Goal: Task Accomplishment & Management: Manage account settings

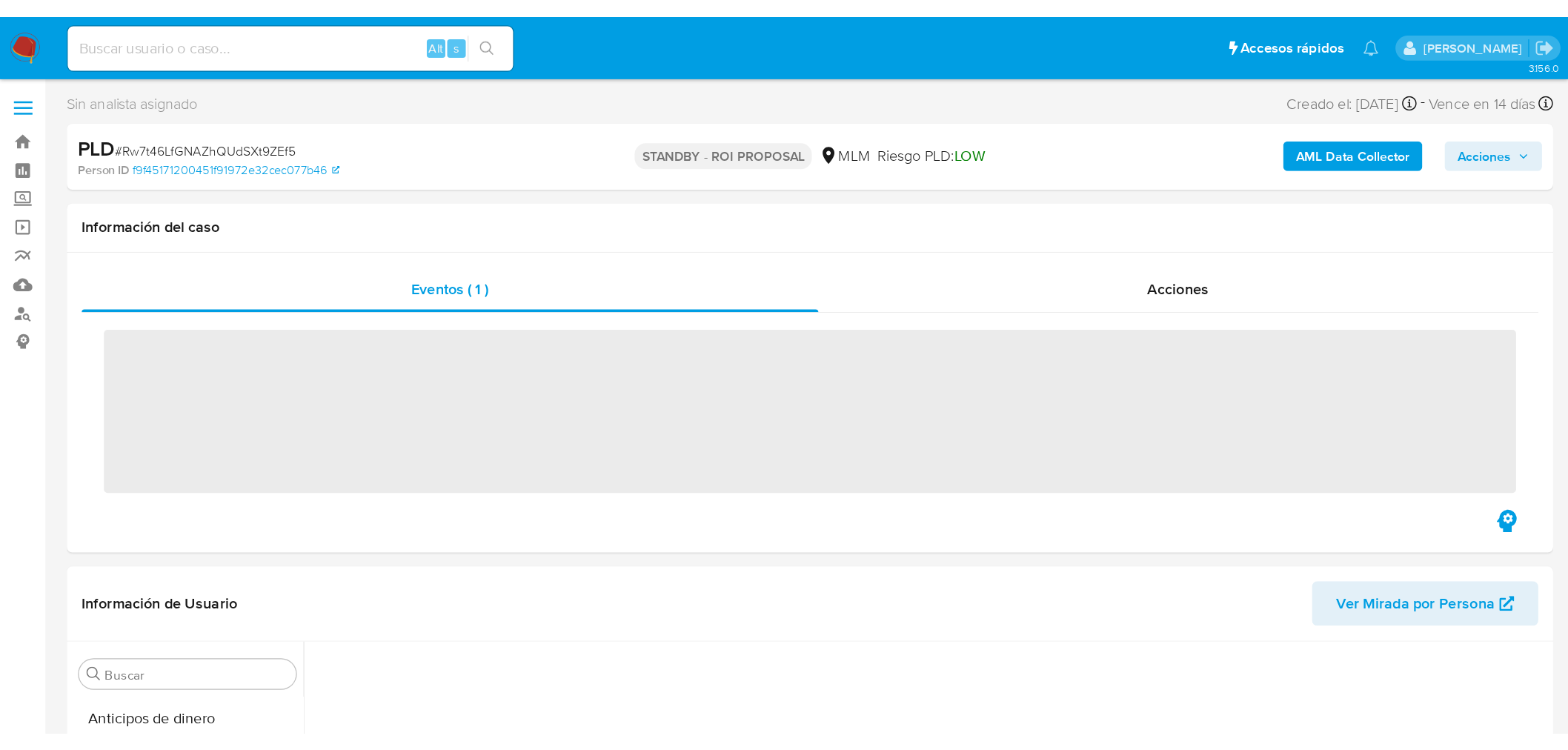
scroll to position [626, 0]
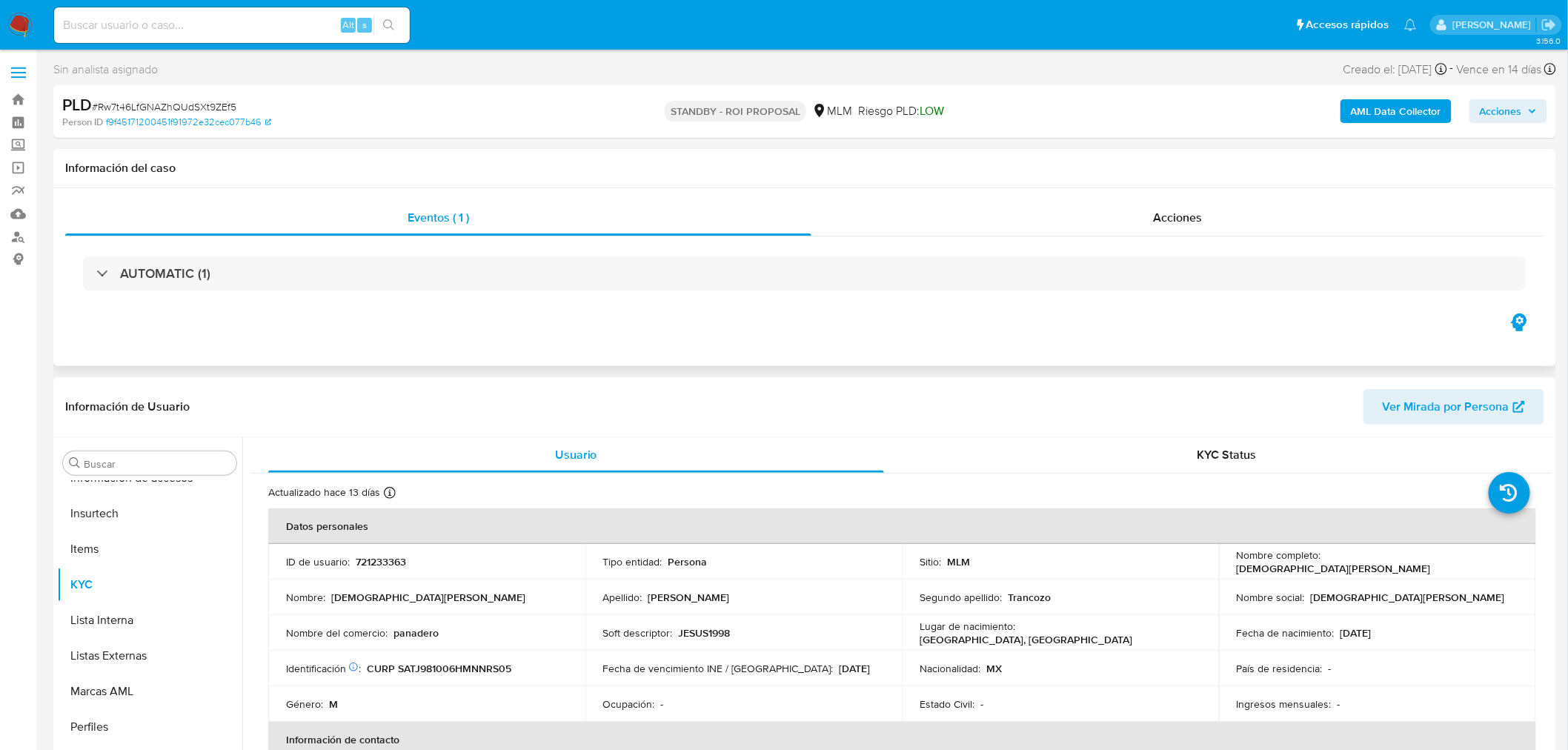
select select "10"
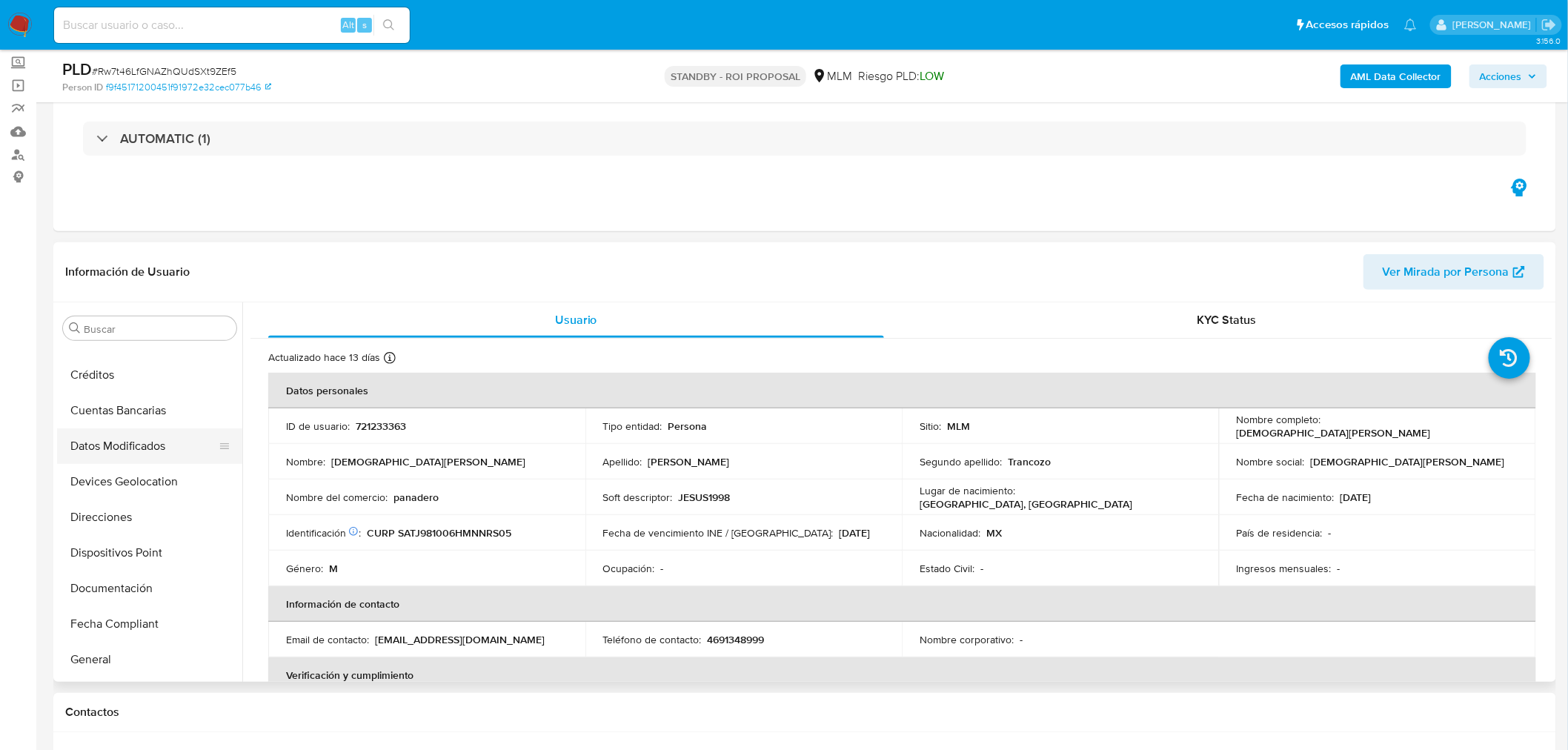
scroll to position [0, 0]
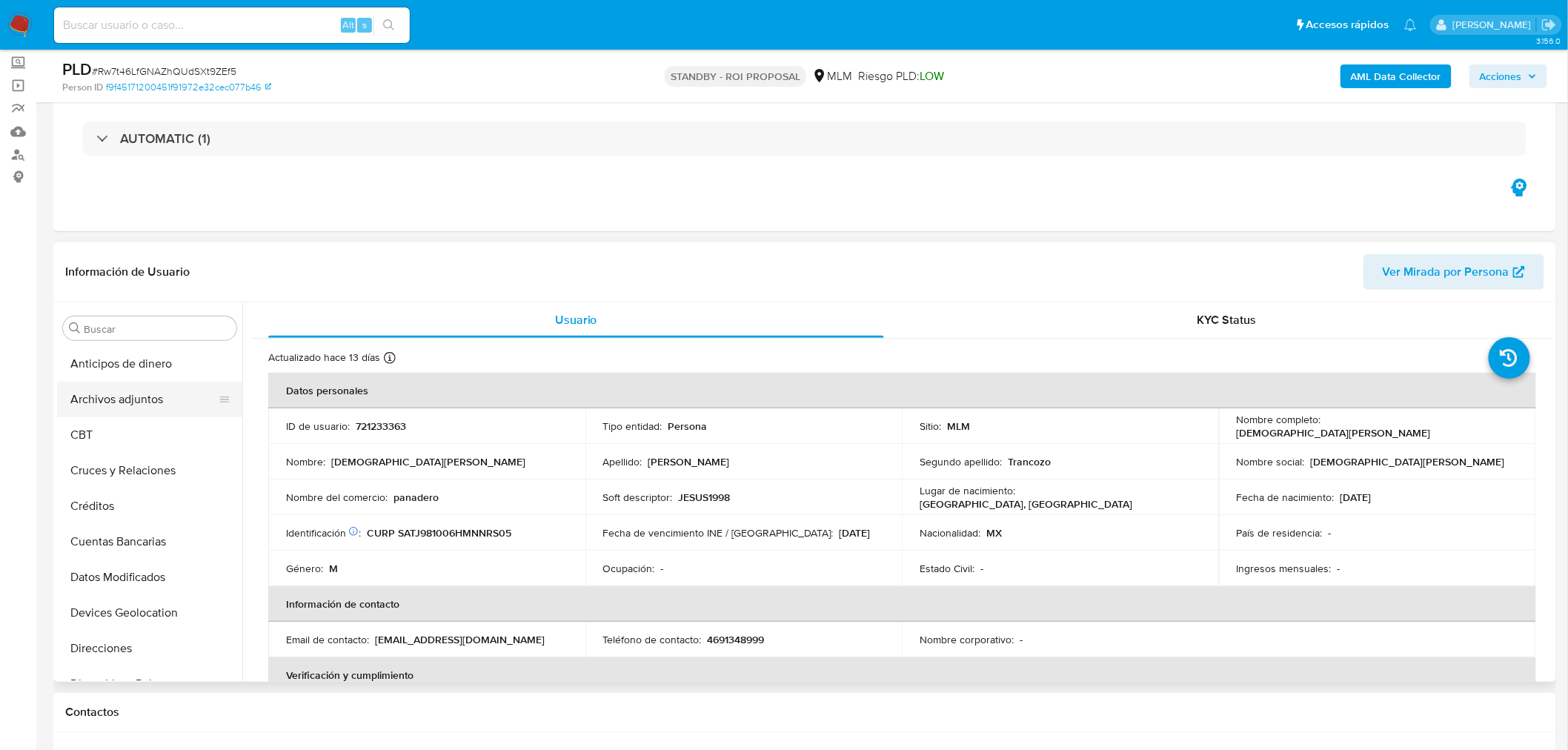
click at [117, 404] on button "Archivos adjuntos" at bounding box center [143, 399] width 174 height 36
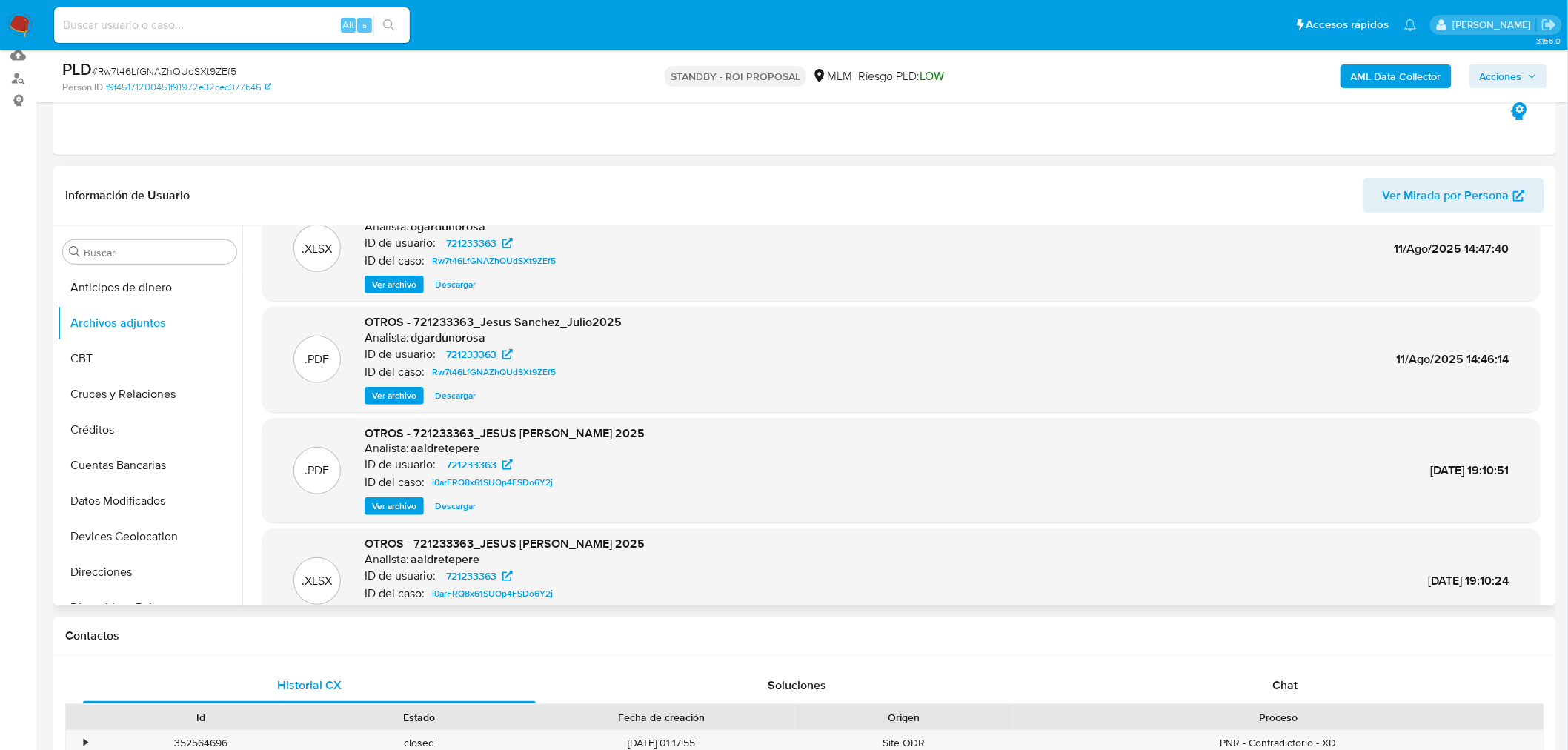
scroll to position [165, 0]
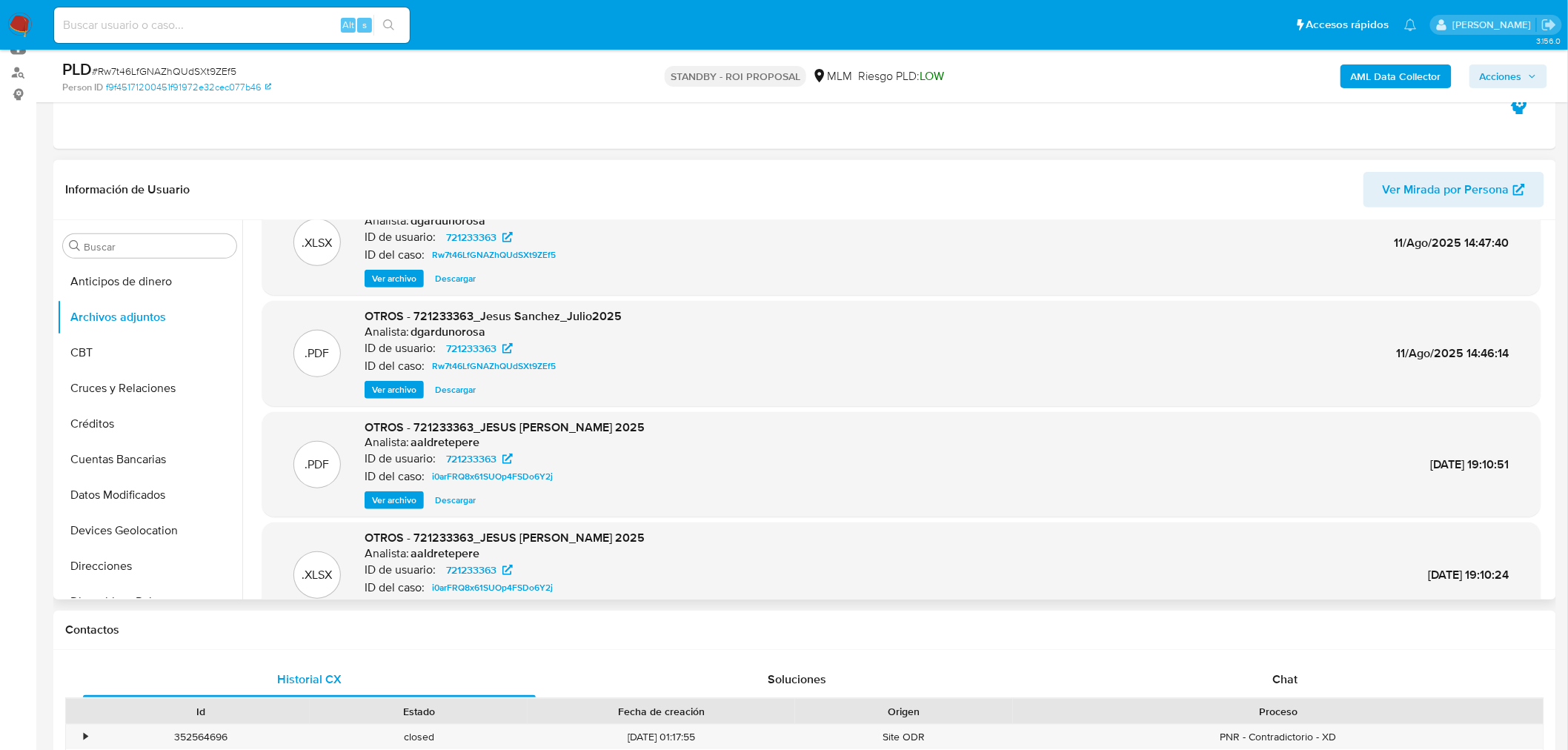
click at [388, 387] on span "Ver archivo" at bounding box center [394, 389] width 45 height 15
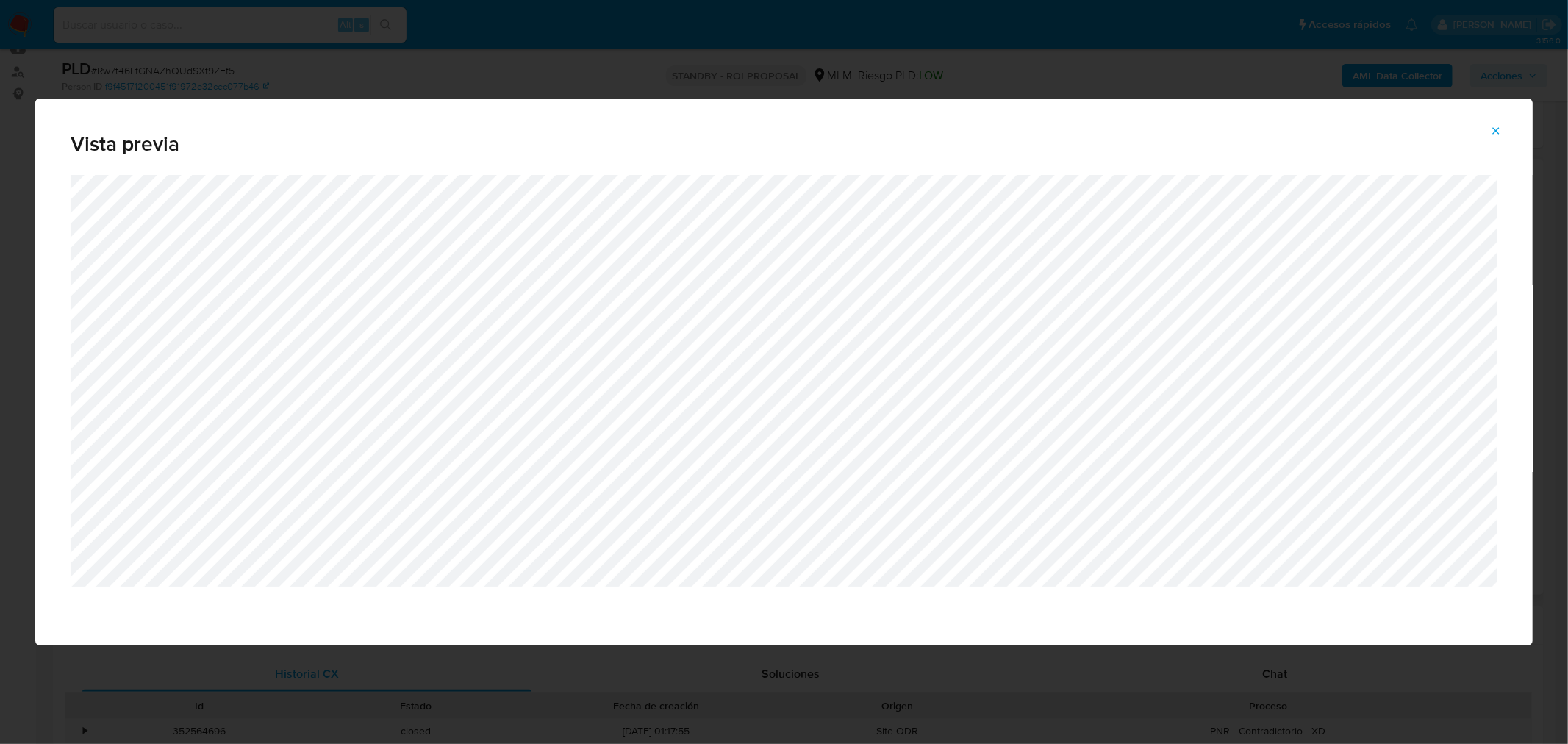
click at [1220, 67] on div "Vista previa" at bounding box center [784, 372] width 1568 height 744
click at [1254, 126] on icon "Attachment preview" at bounding box center [1496, 131] width 12 height 12
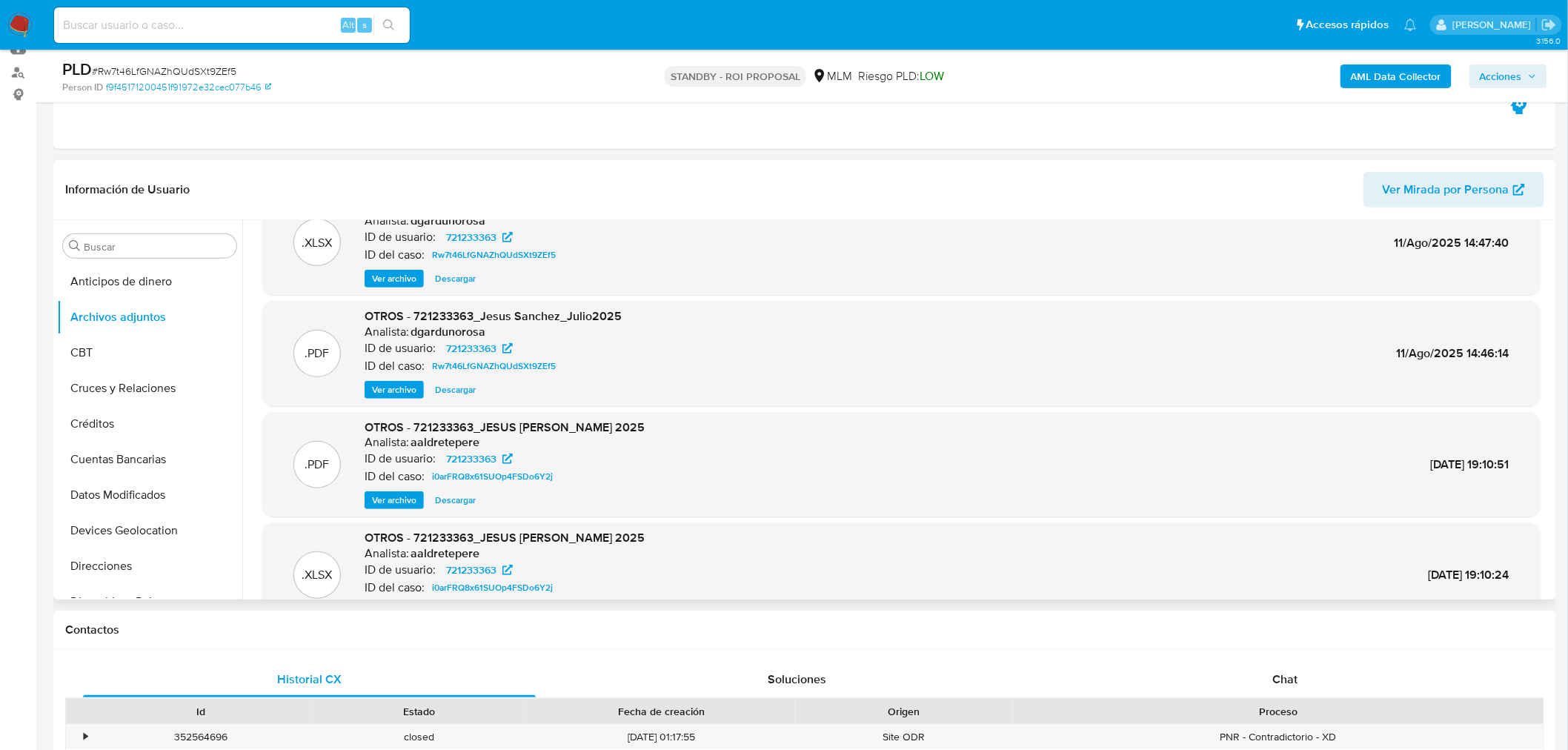
click at [18, 24] on img at bounding box center [19, 25] width 25 height 25
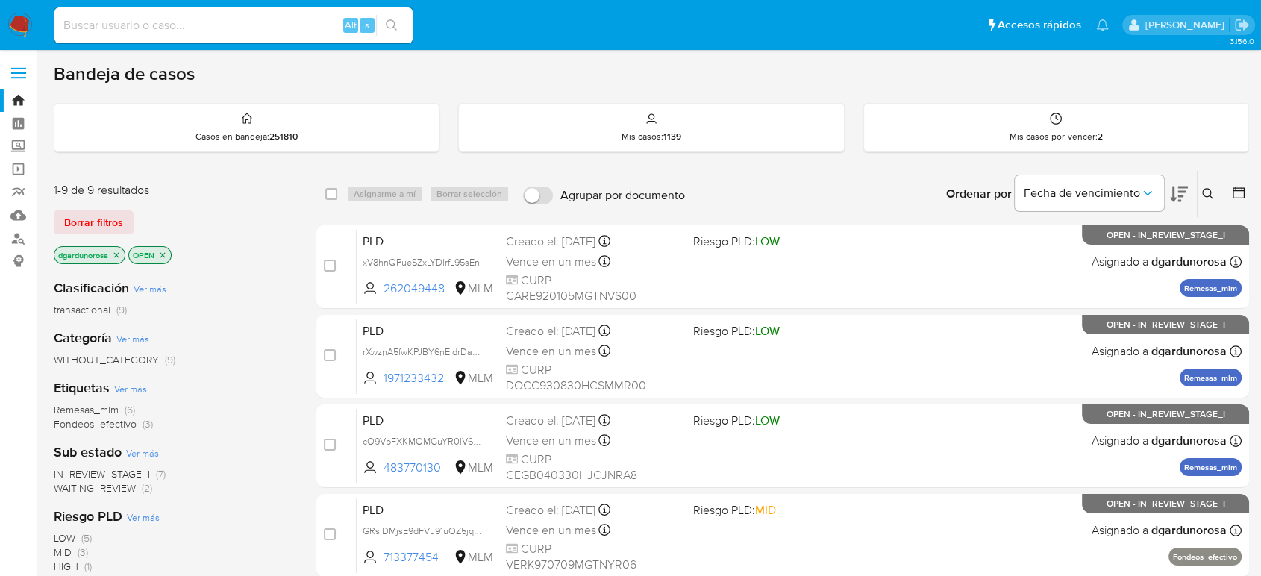
drag, startPoint x: 1206, startPoint y: 189, endPoint x: 1173, endPoint y: 216, distance: 42.4
click at [1206, 189] on icon at bounding box center [1208, 194] width 12 height 12
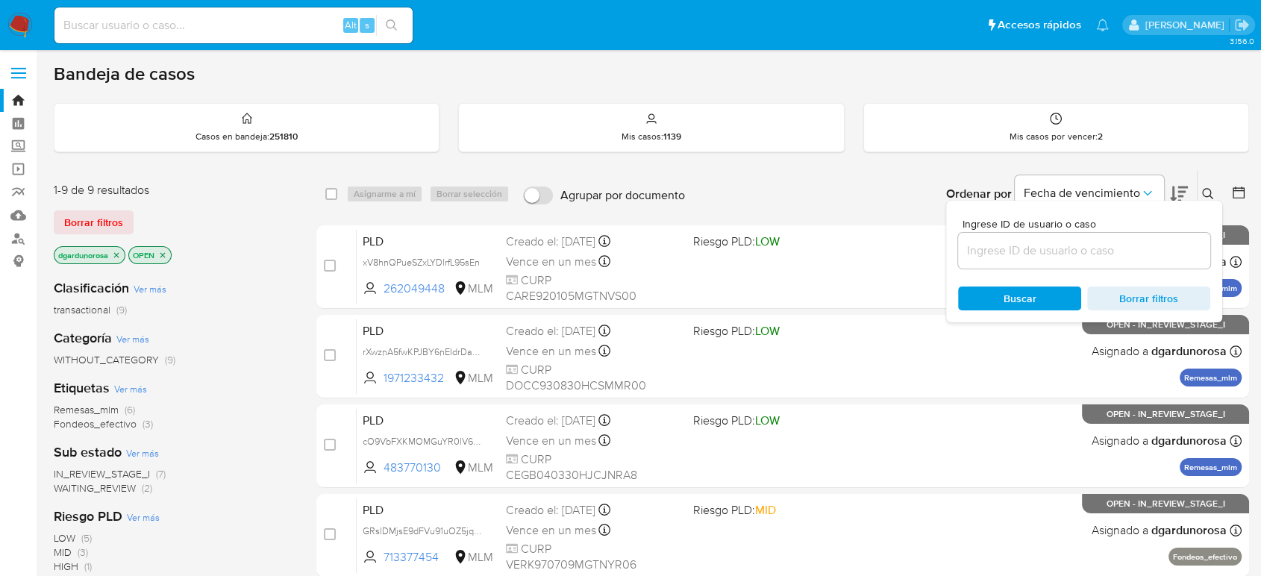
click at [1087, 246] on input at bounding box center [1084, 250] width 252 height 19
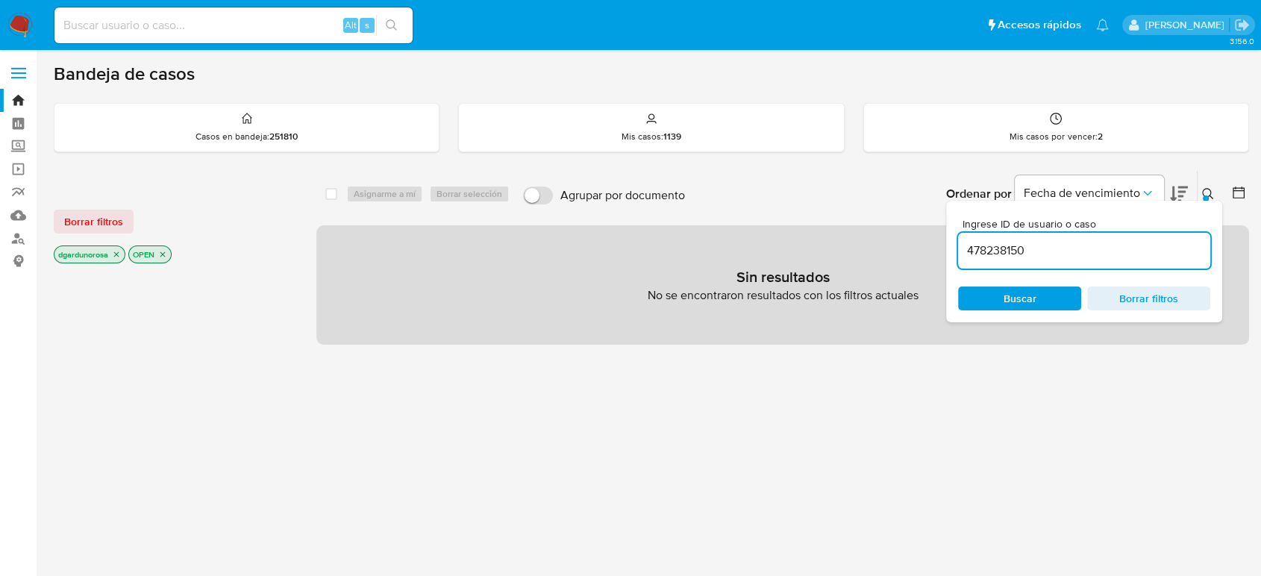
click at [1078, 252] on input "478238150" at bounding box center [1084, 250] width 252 height 19
type input "478238150"
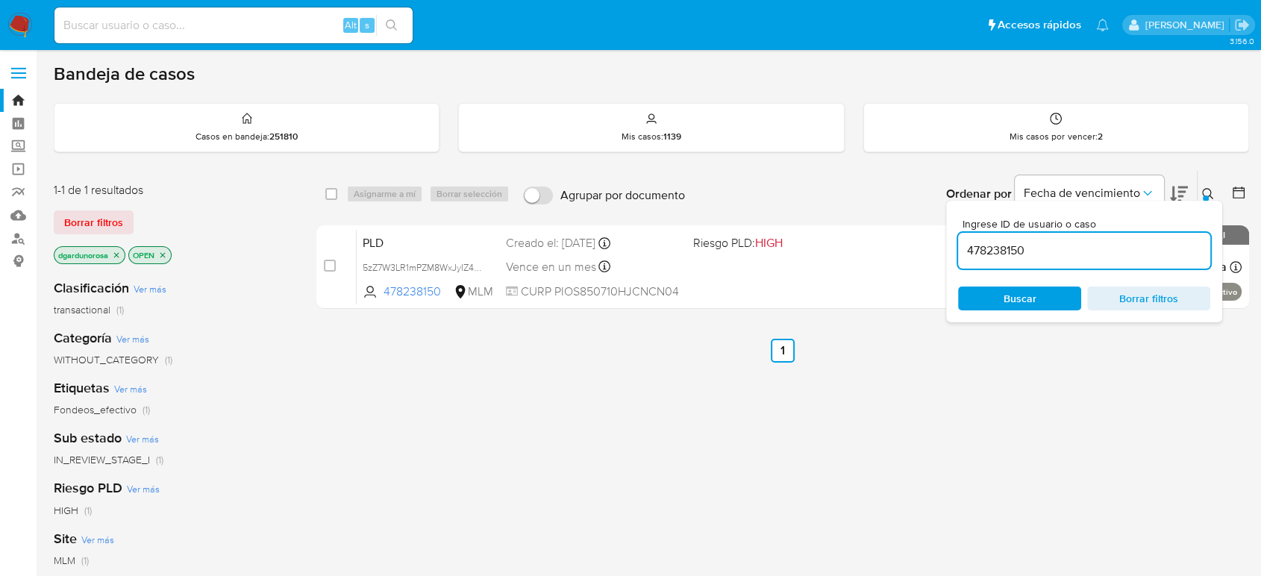
click at [1201, 187] on button at bounding box center [1210, 194] width 25 height 18
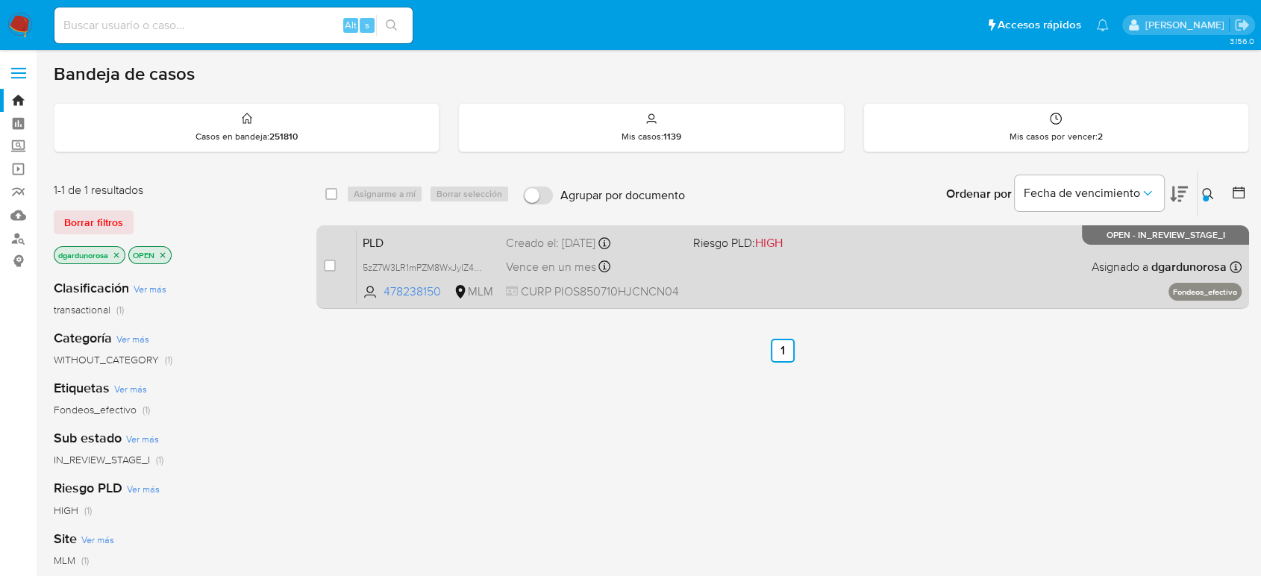
click at [926, 278] on div "PLD 5zZ7W3LR1mPZM8WxJyIZ47Cx 478238150 MLM Riesgo PLD: HIGH Creado el: 12/08/20…" at bounding box center [799, 266] width 885 height 75
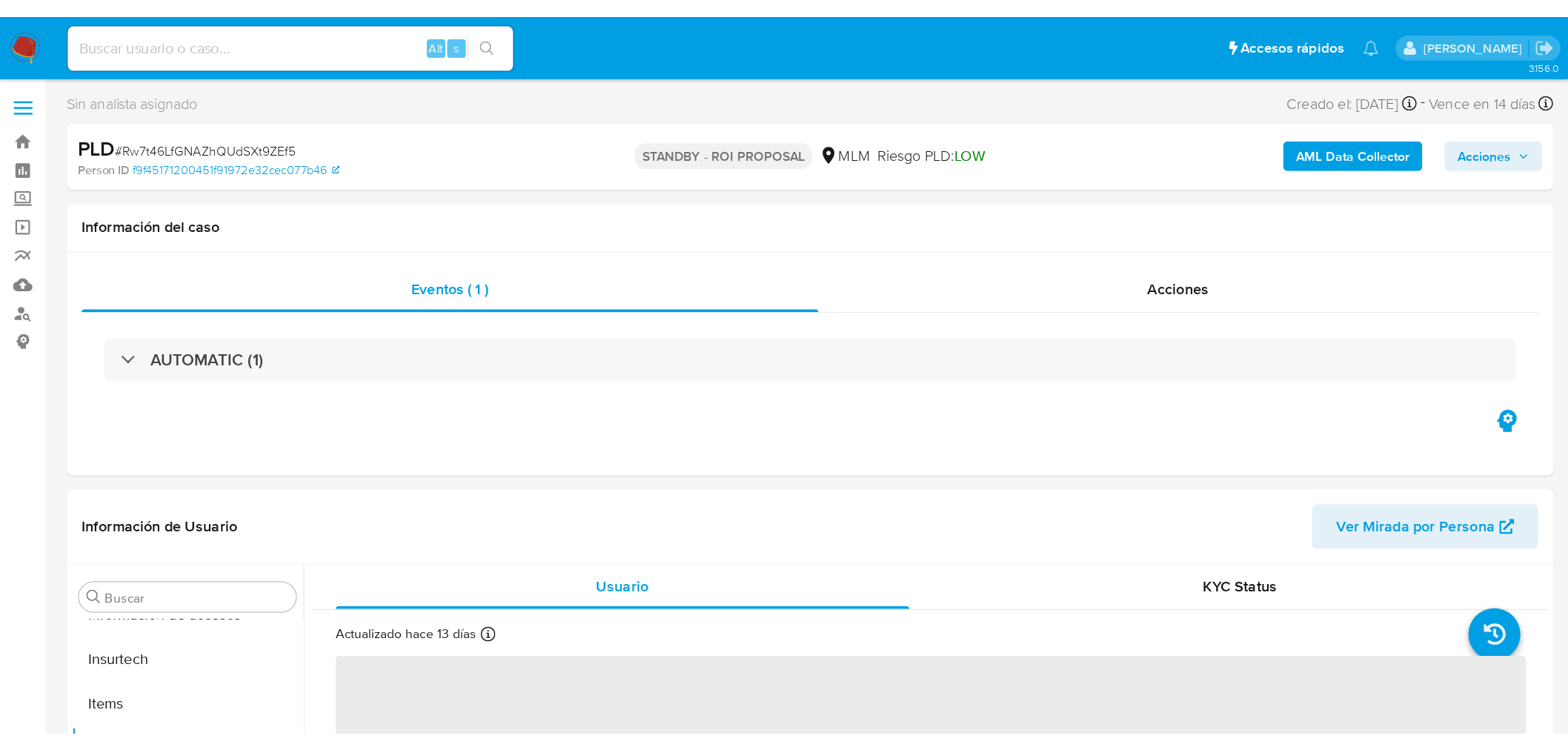
scroll to position [626, 0]
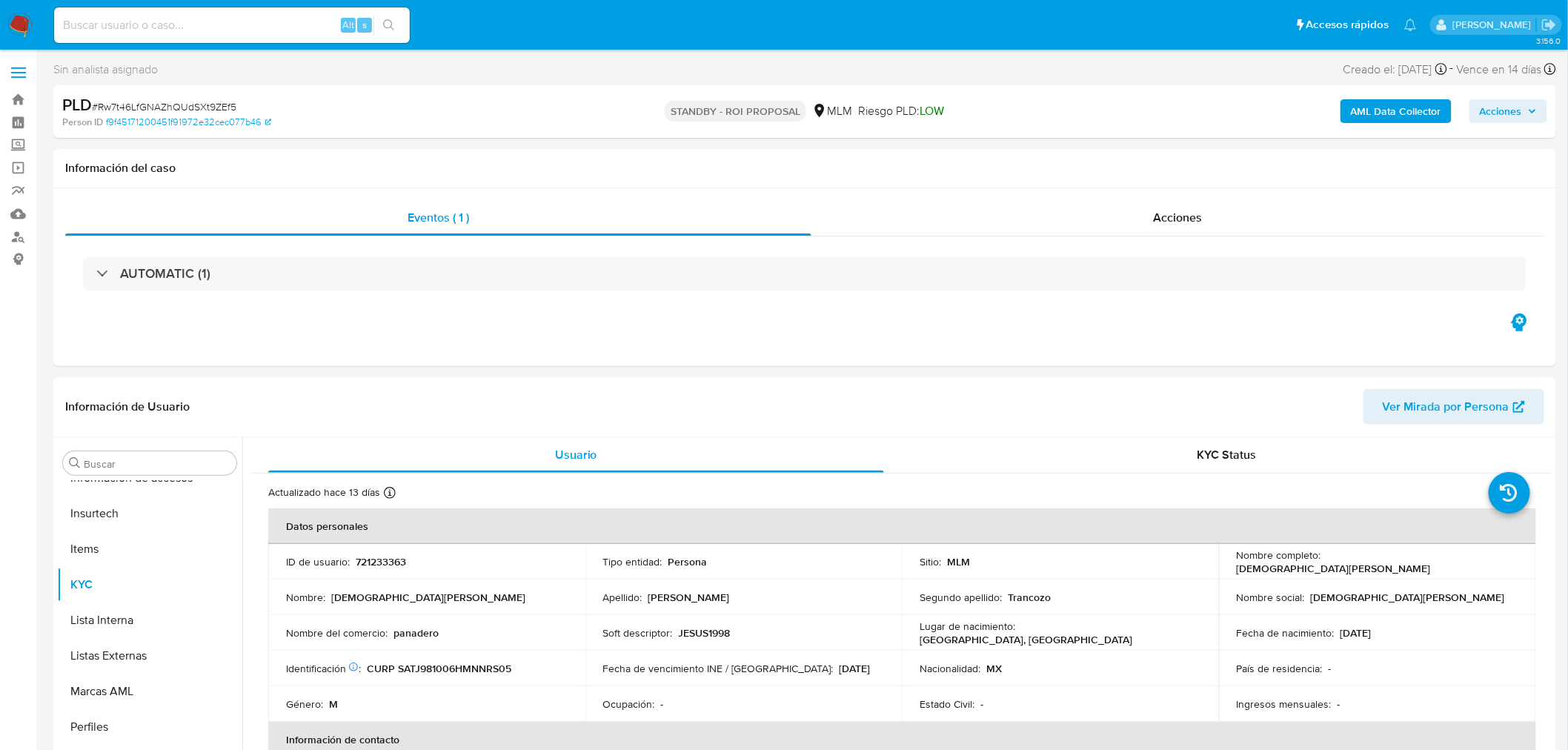
select select "10"
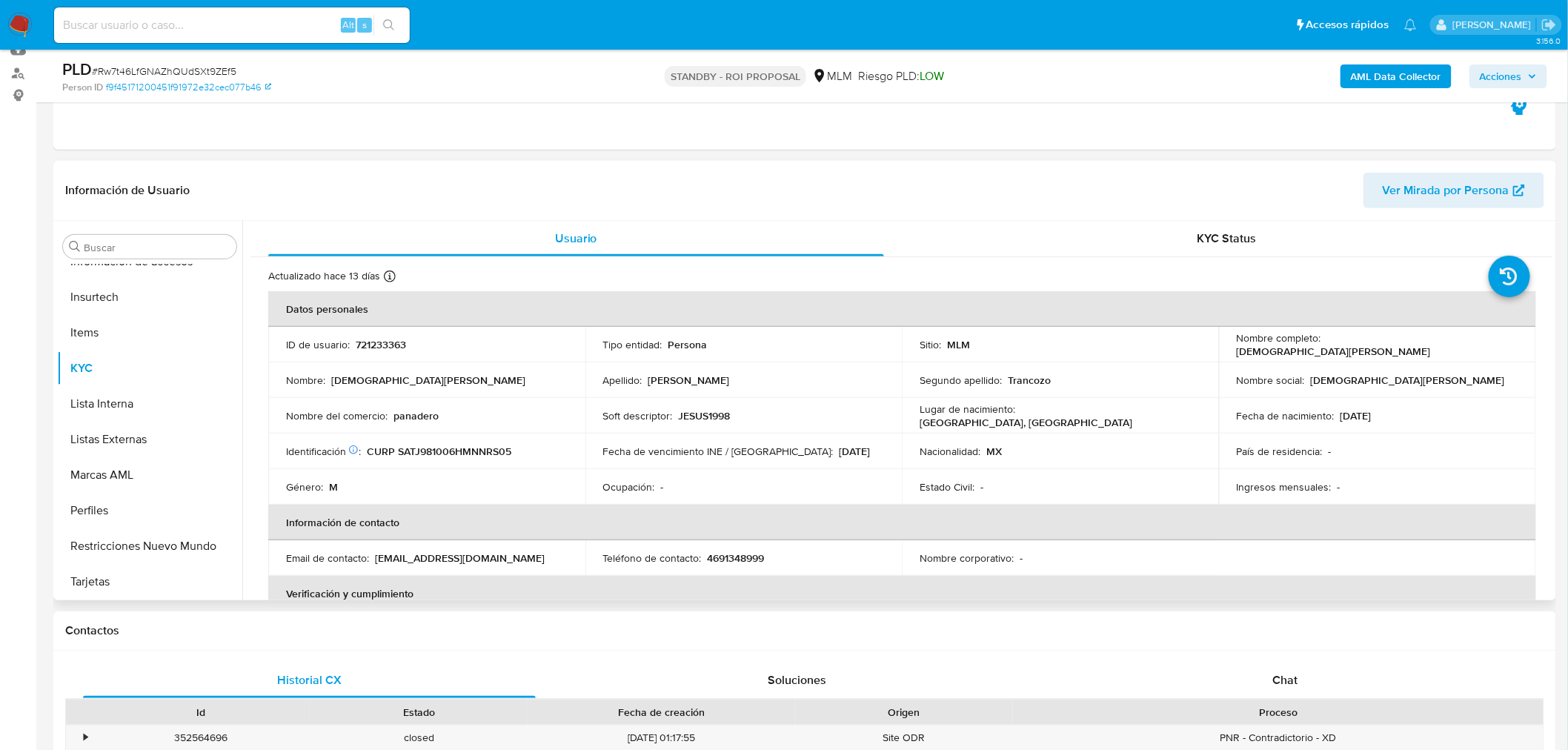
scroll to position [165, 0]
click at [385, 345] on p "721233363" at bounding box center [380, 344] width 51 height 13
copy p "721233363"
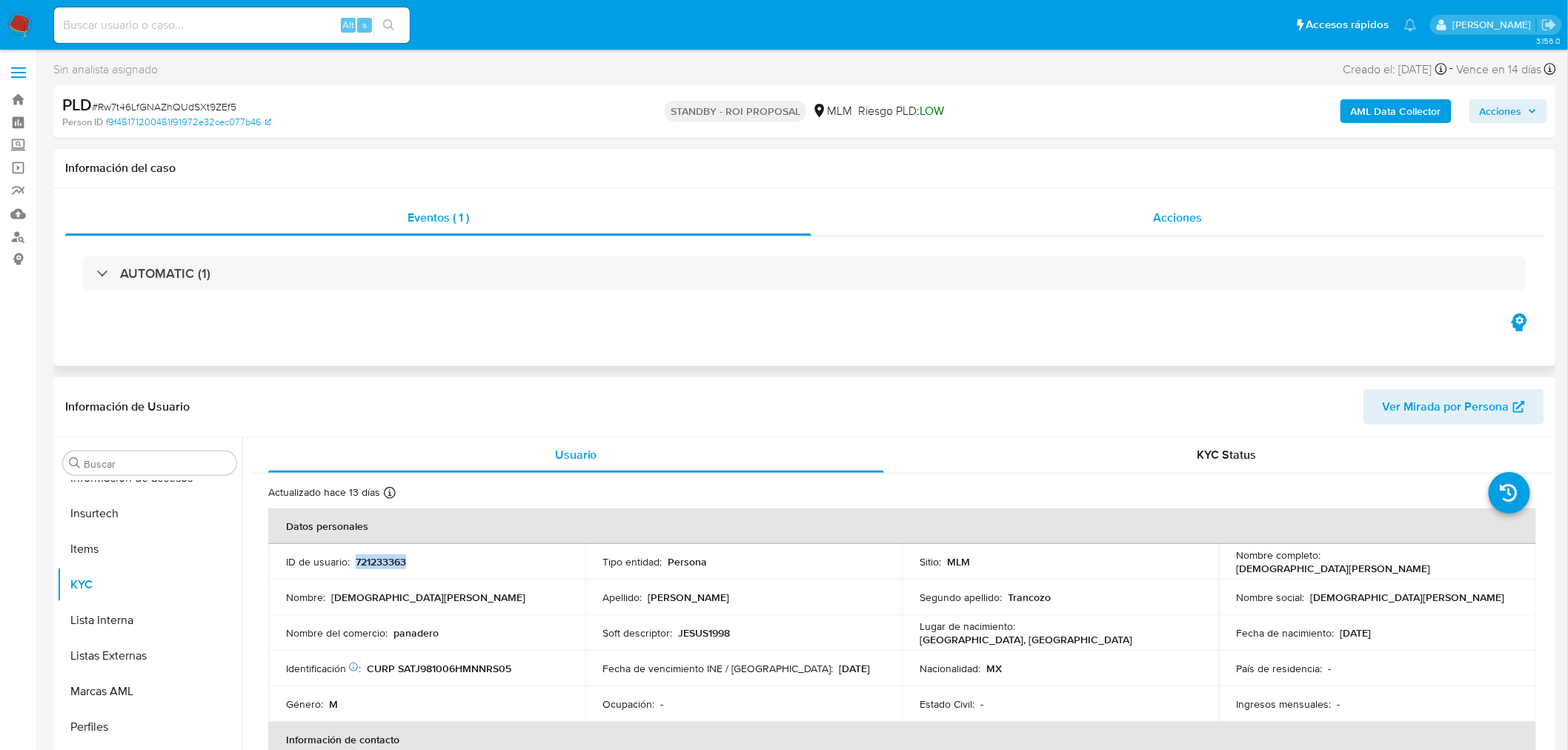
click at [1194, 204] on div "Acciones" at bounding box center [1178, 219] width 734 height 36
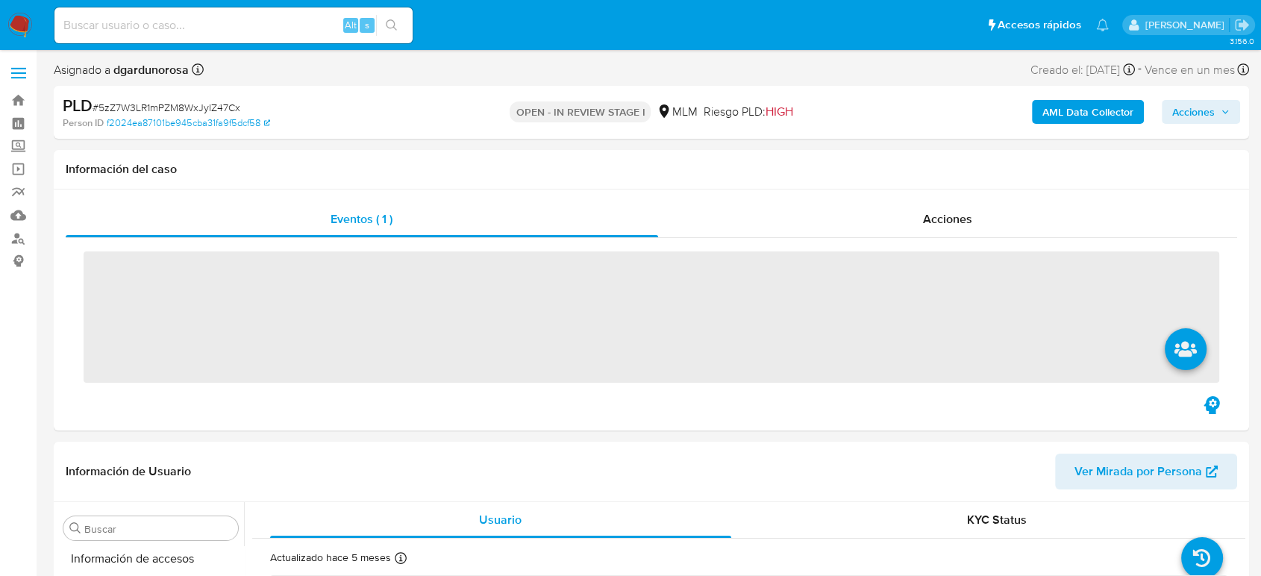
scroll to position [631, 0]
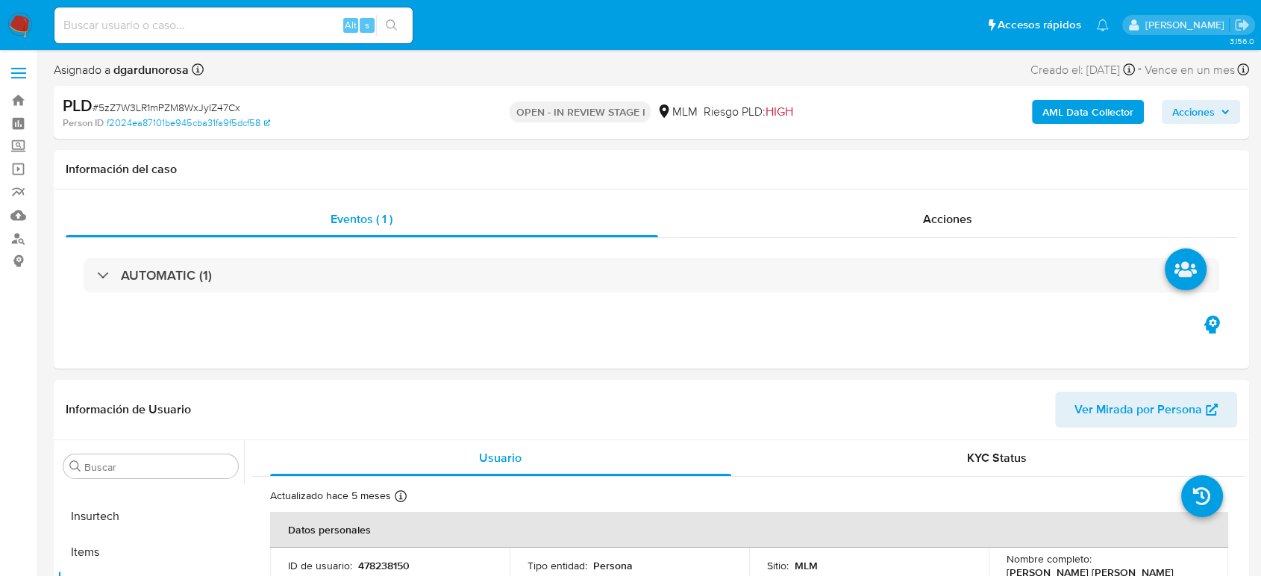
select select "10"
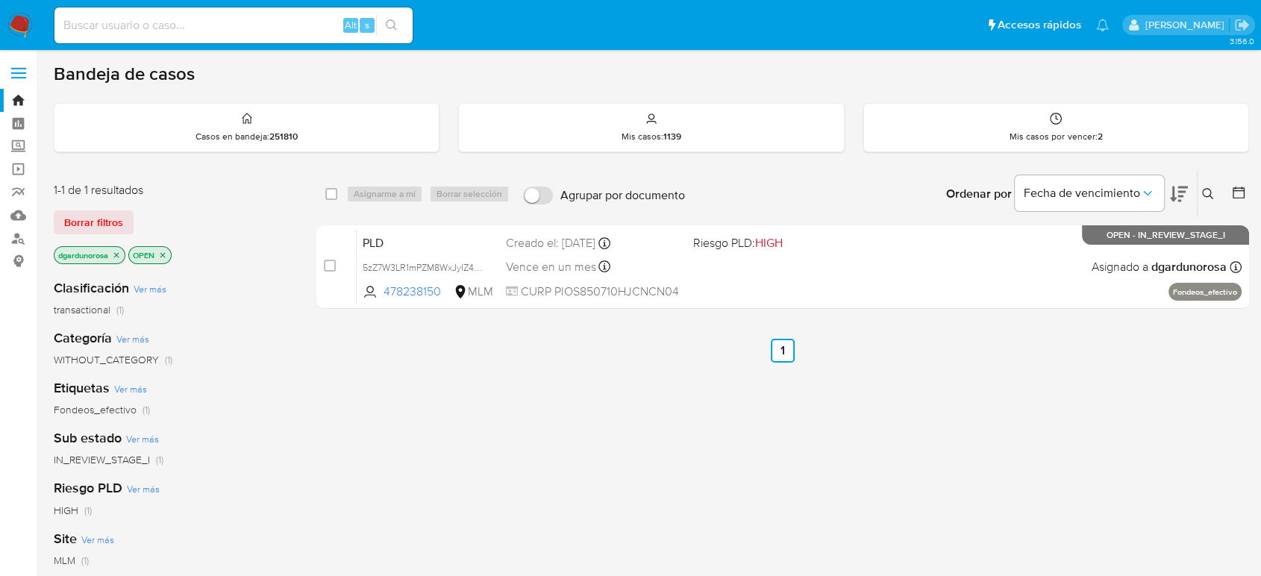
click at [1209, 189] on icon at bounding box center [1207, 193] width 11 height 11
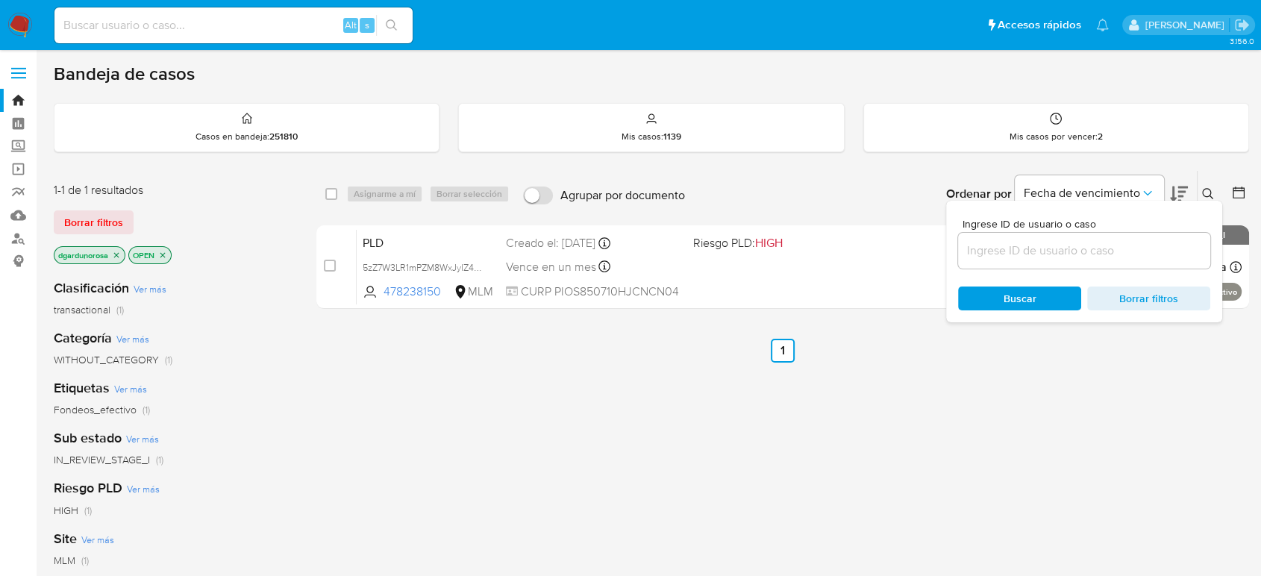
click at [1101, 247] on input at bounding box center [1084, 250] width 252 height 19
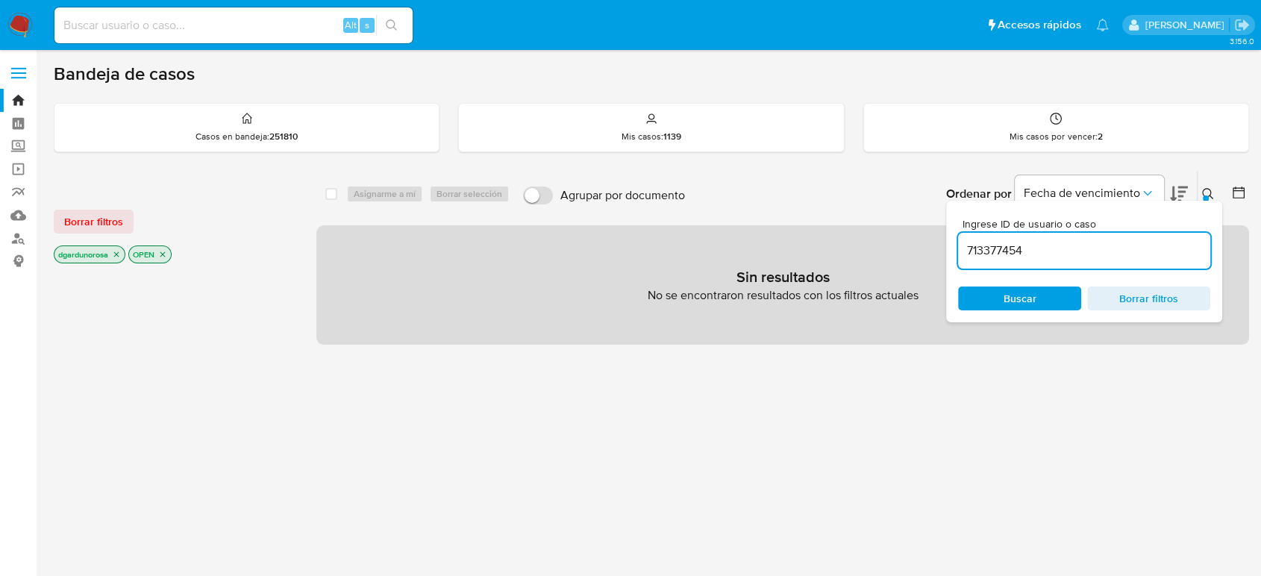
click at [1106, 255] on input "713377454" at bounding box center [1084, 250] width 252 height 19
type input "713377454"
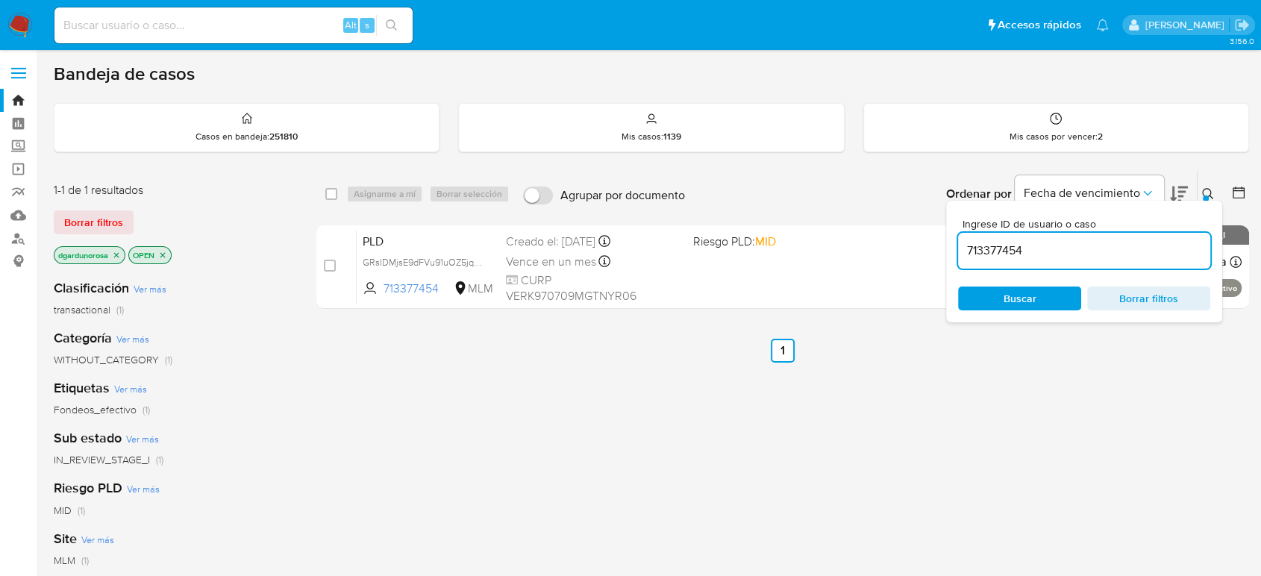
click at [1218, 191] on button at bounding box center [1210, 194] width 25 height 18
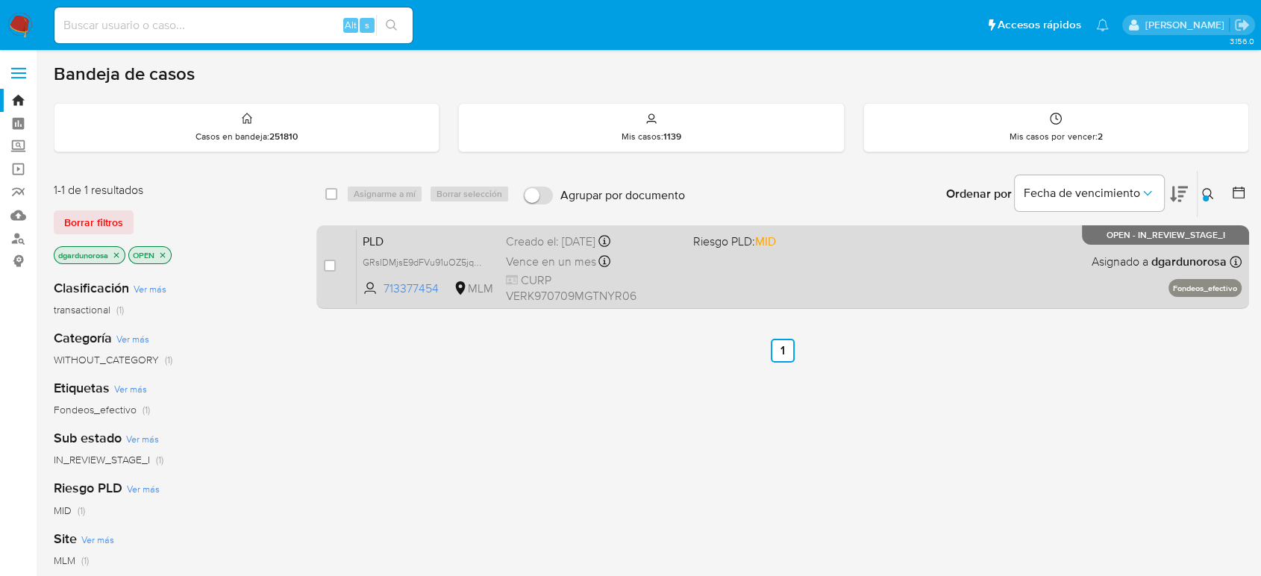
click at [972, 288] on div "PLD GRsIDMjsE9dFVu91uOZ5jqZd 713377454 MLM Riesgo PLD: MID Creado el: [DATE] Cr…" at bounding box center [799, 266] width 885 height 75
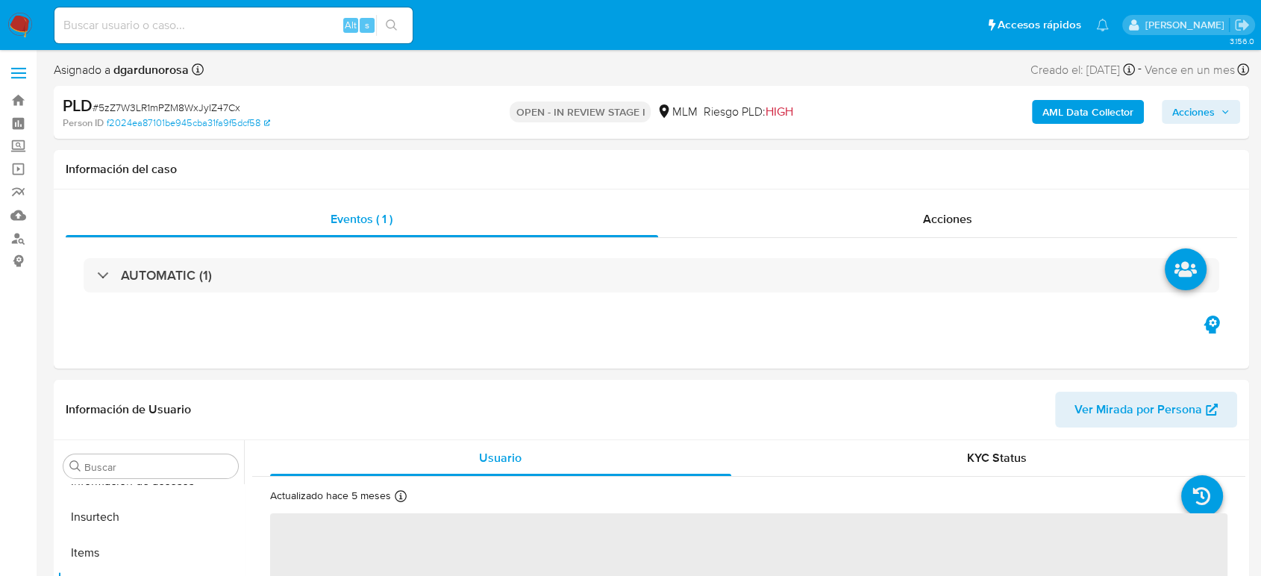
scroll to position [631, 0]
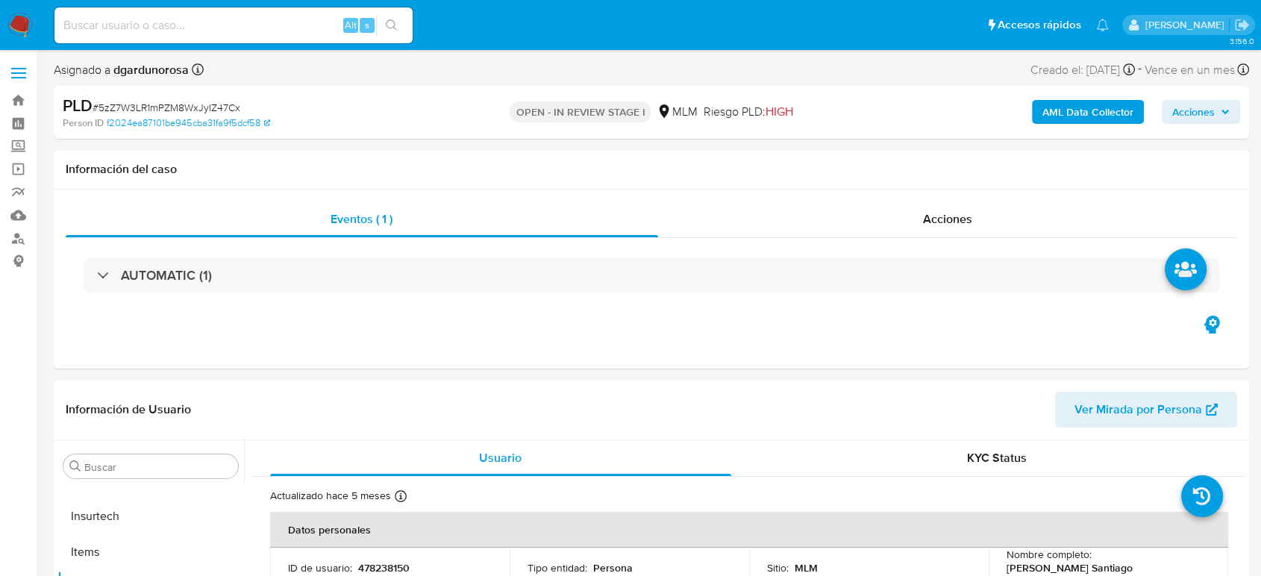
select select "10"
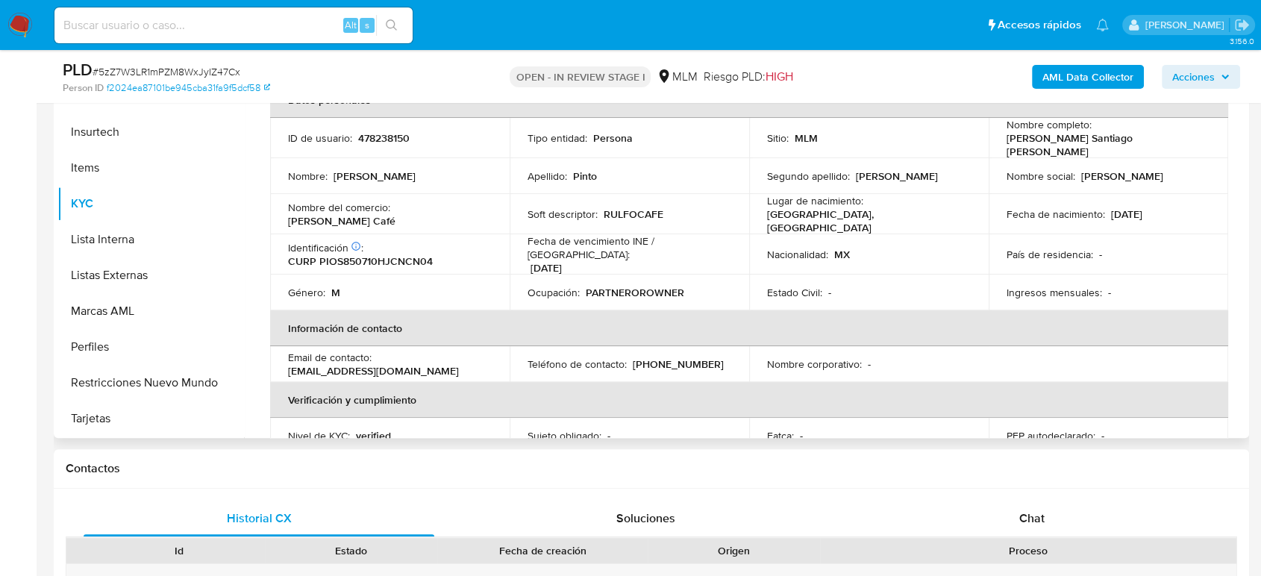
scroll to position [0, 0]
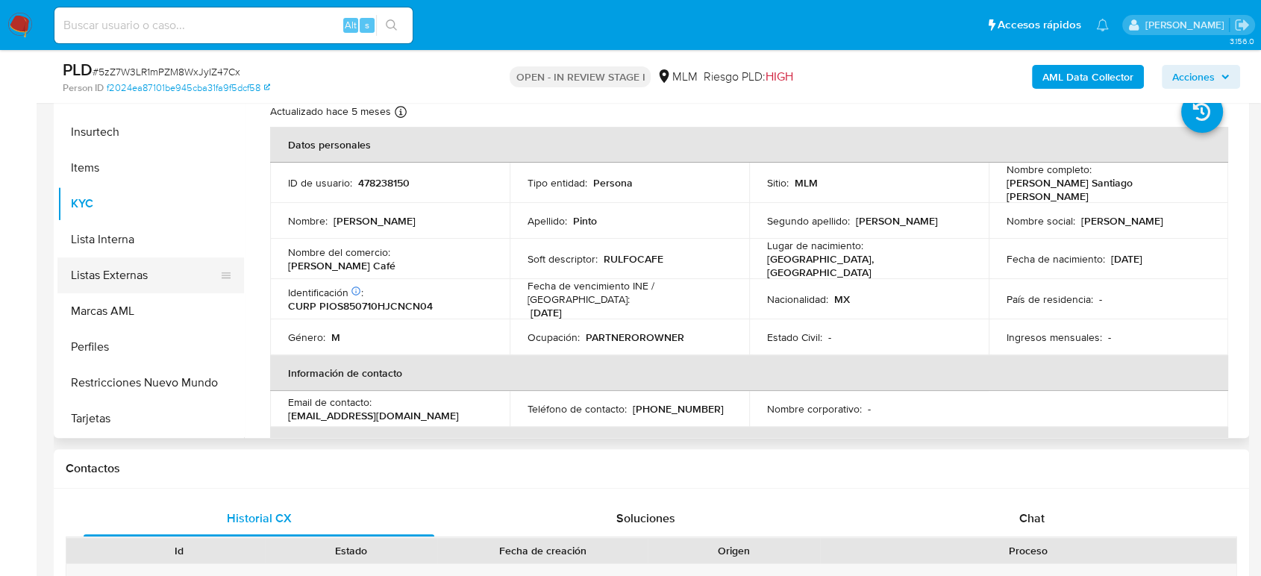
click at [137, 278] on button "Listas Externas" at bounding box center [144, 276] width 175 height 36
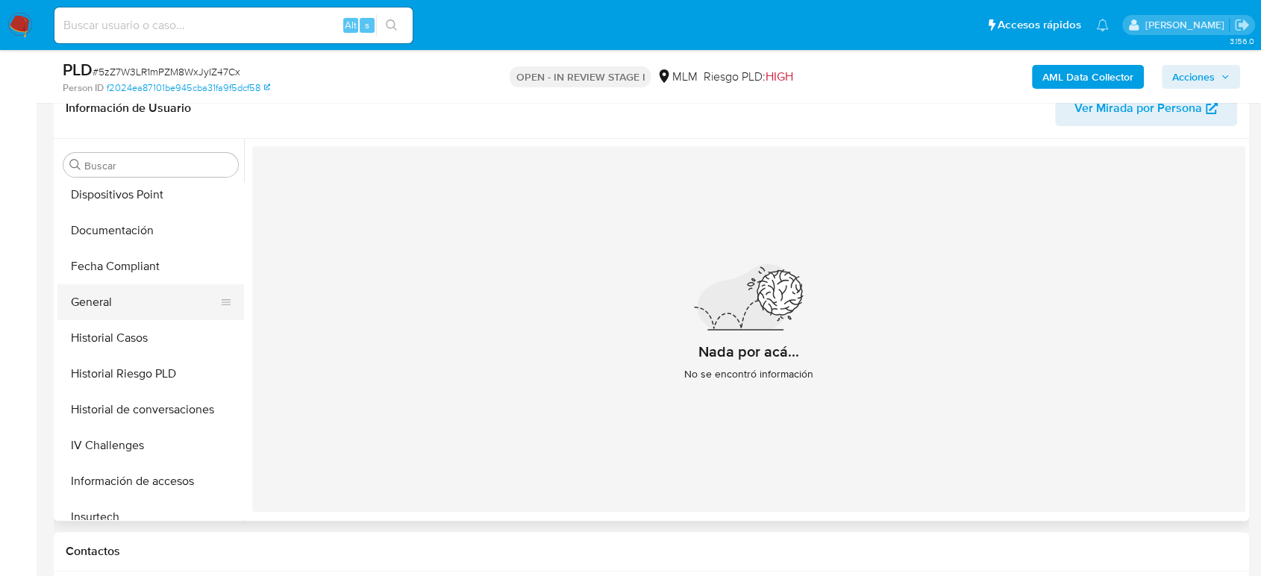
scroll to position [299, 0]
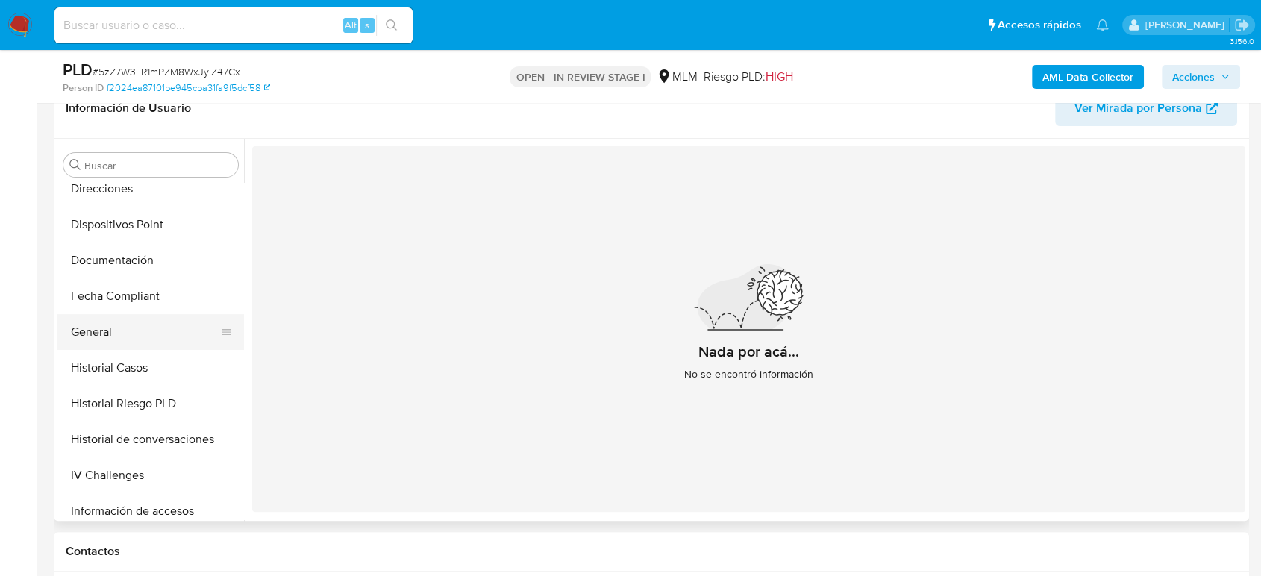
click at [137, 337] on button "General" at bounding box center [144, 332] width 175 height 36
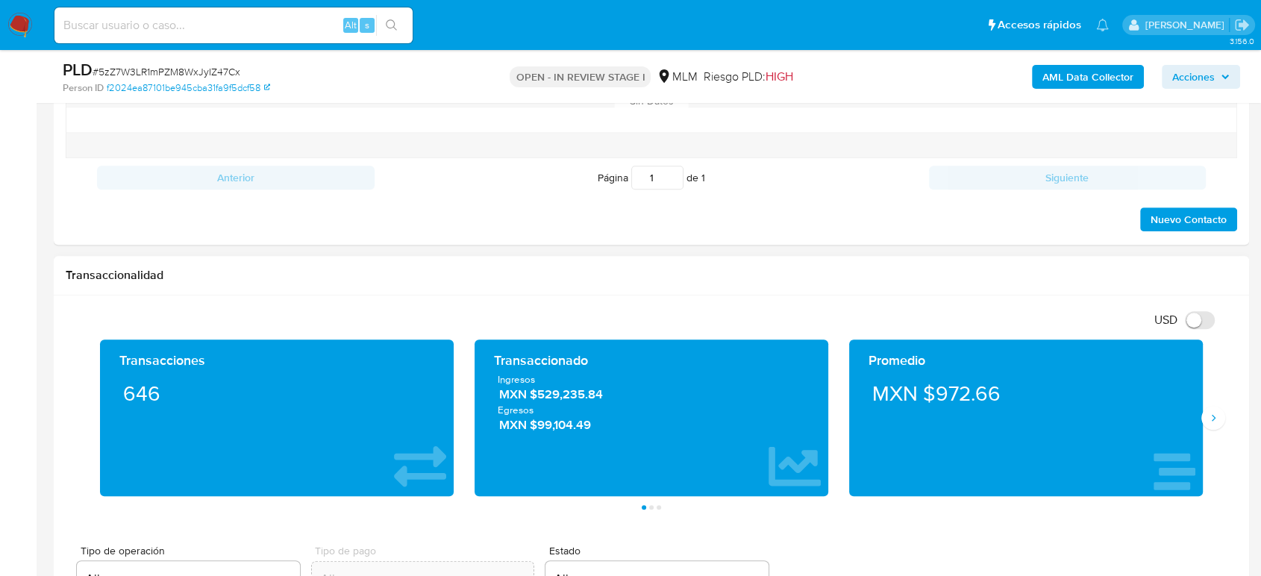
scroll to position [995, 0]
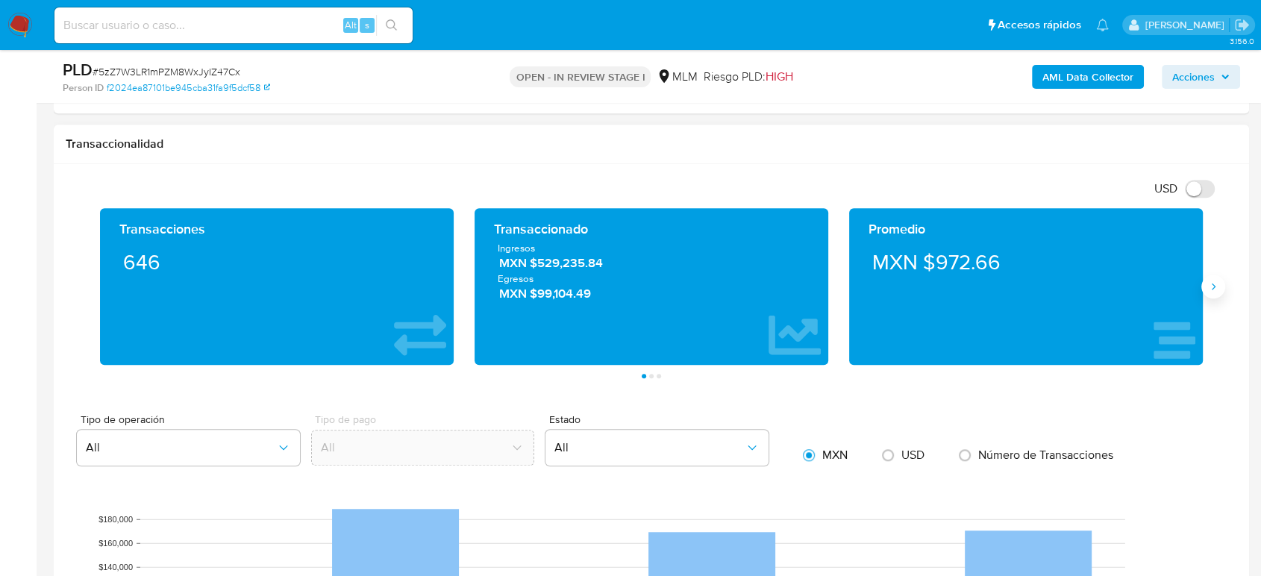
click at [1220, 288] on button "Siguiente" at bounding box center [1214, 287] width 24 height 24
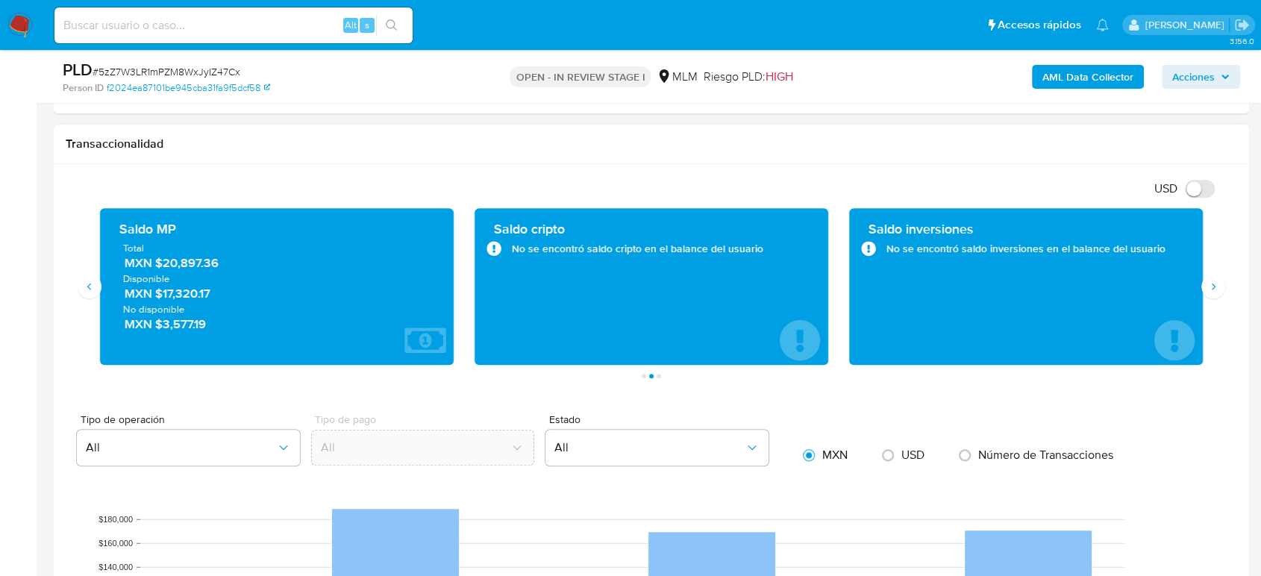
click at [156, 265] on span "MXN $20,897.36" at bounding box center [278, 263] width 306 height 17
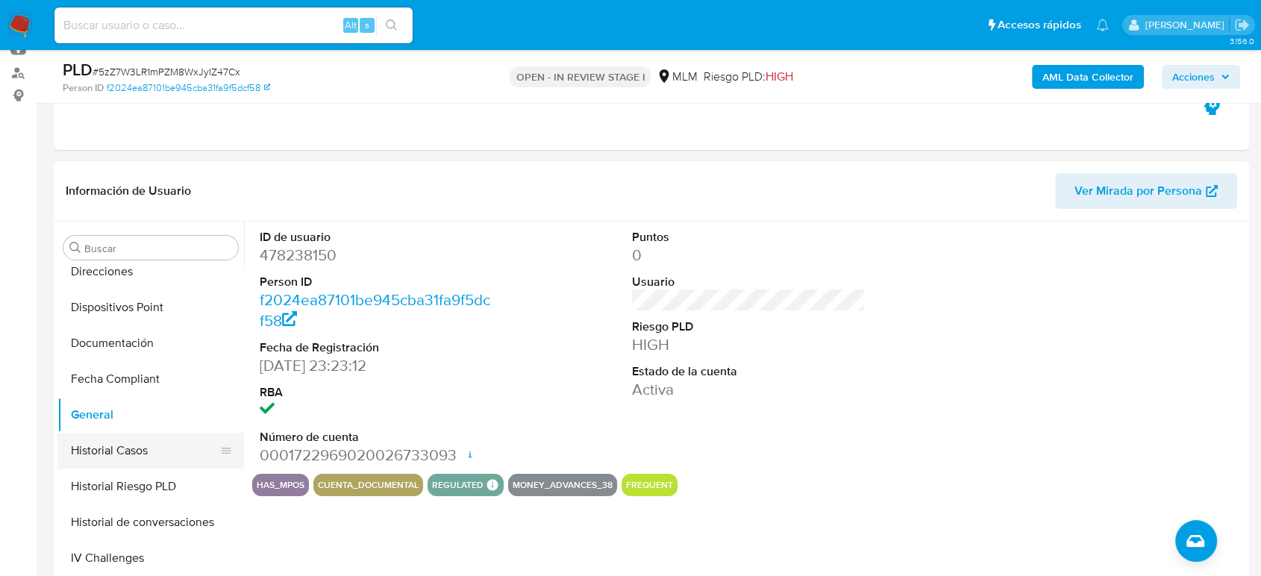
scroll to position [133, 0]
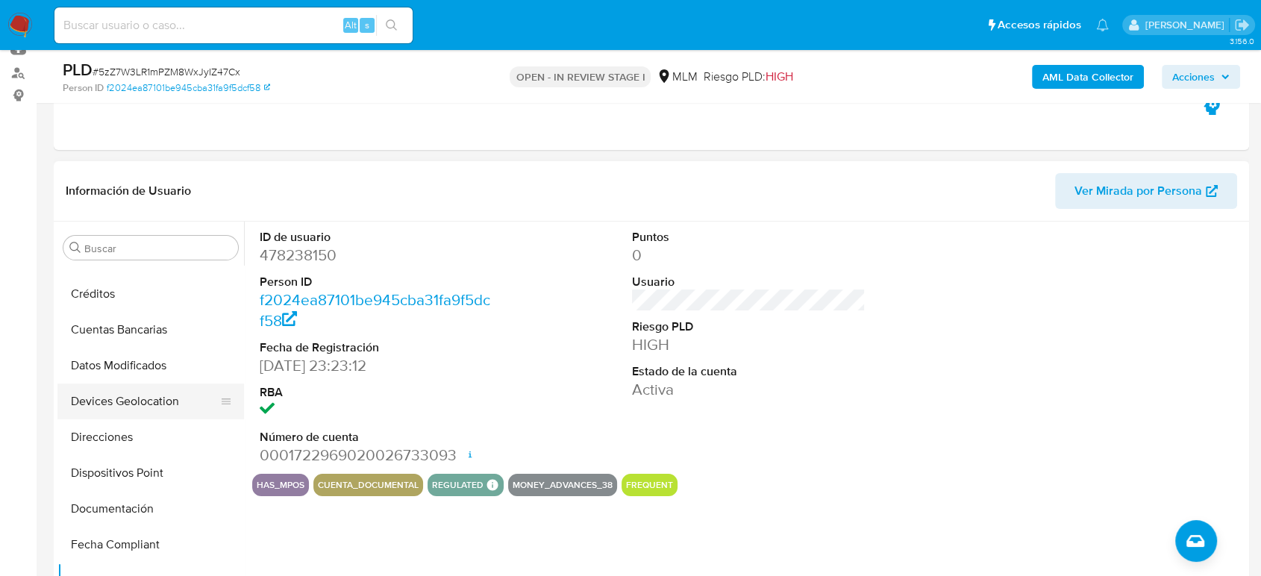
click at [143, 411] on button "Devices Geolocation" at bounding box center [144, 402] width 175 height 36
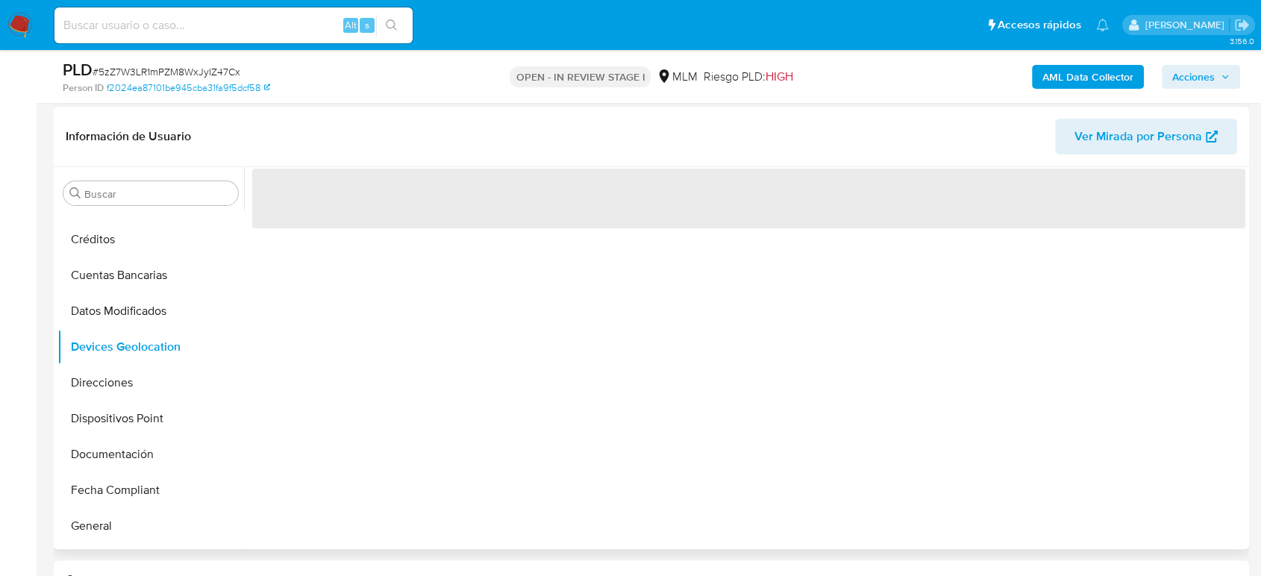
scroll to position [249, 0]
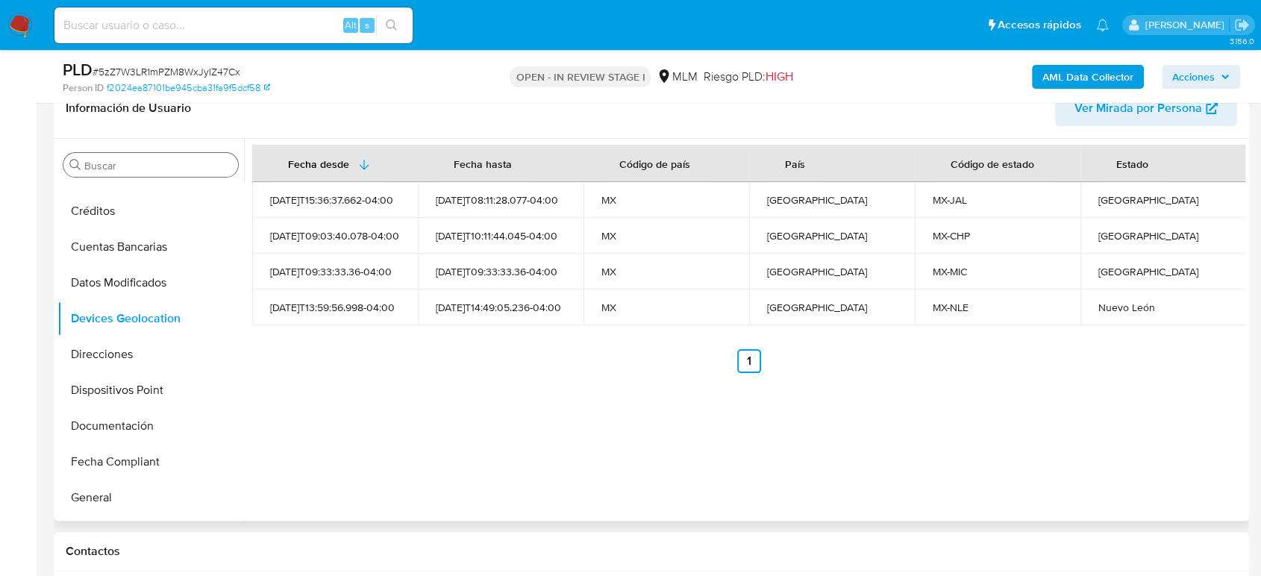
click at [169, 164] on input "Buscar" at bounding box center [158, 165] width 148 height 13
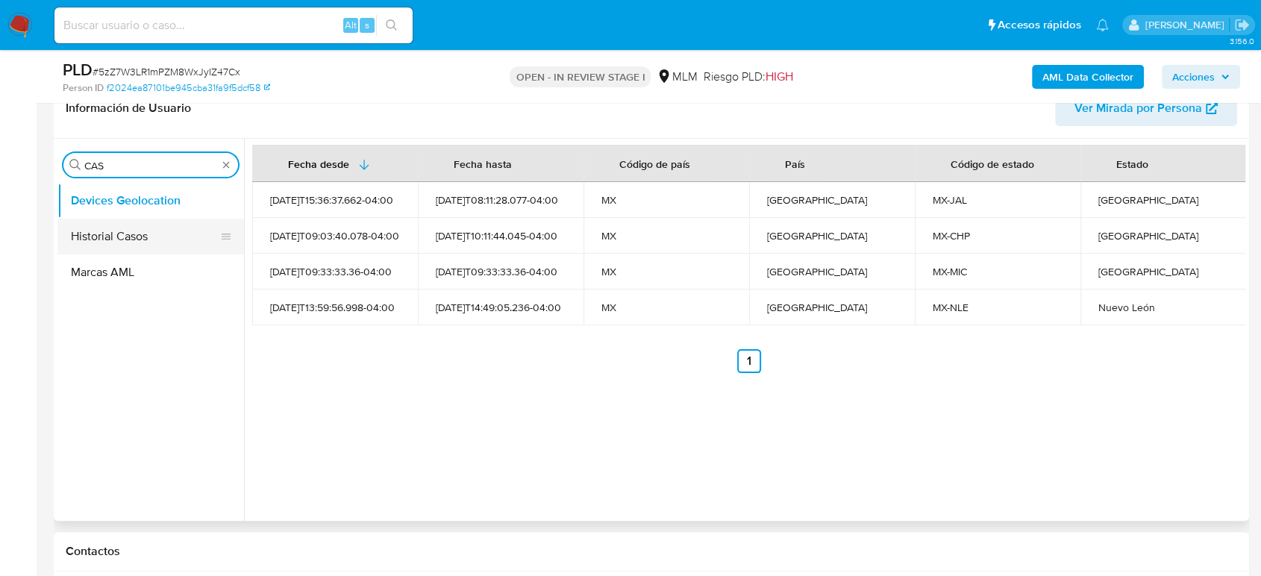
type input "CAS"
click at [137, 237] on button "Historial Casos" at bounding box center [144, 237] width 175 height 36
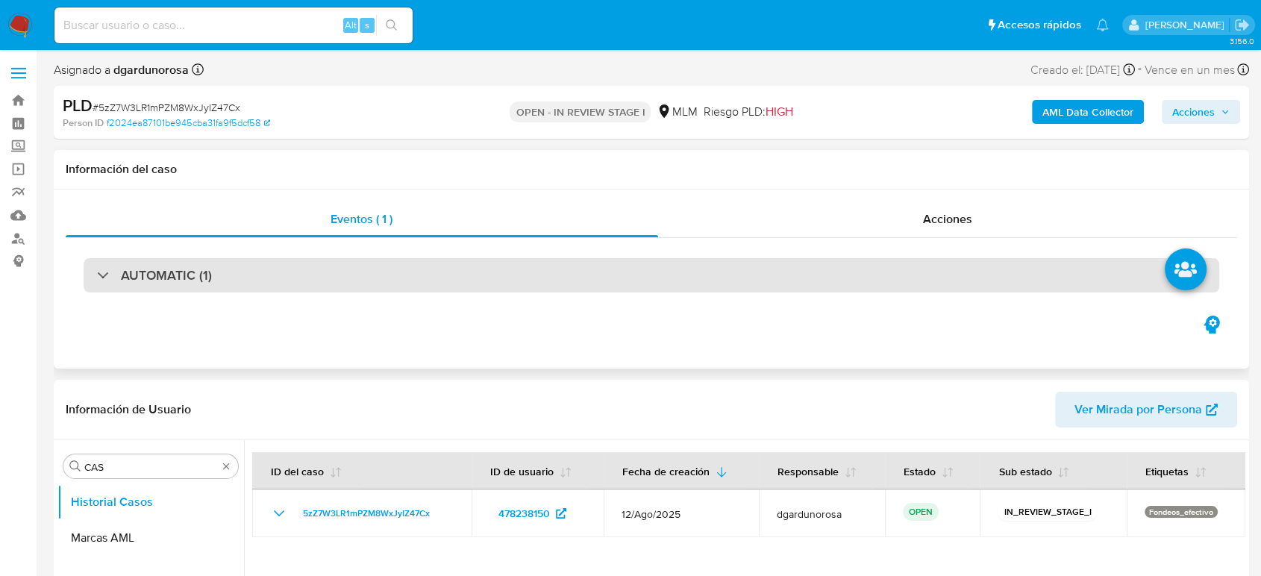
click at [199, 280] on h3 "AUTOMATIC (1)" at bounding box center [166, 275] width 91 height 16
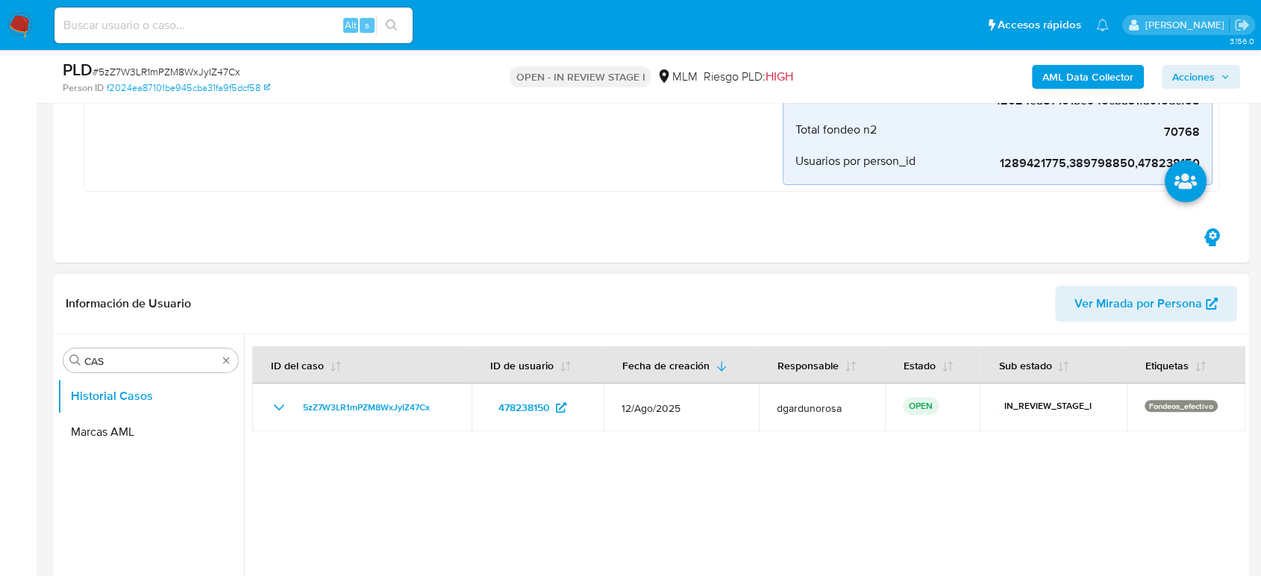
scroll to position [497, 0]
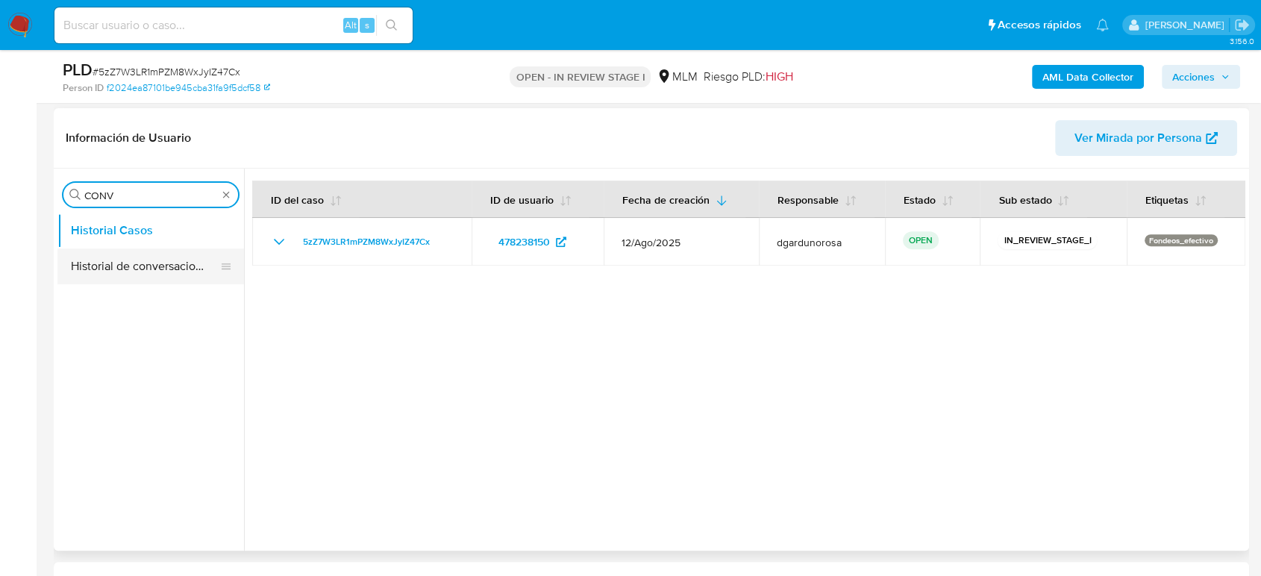
type input "CONV"
click at [80, 278] on button "Historial de conversaciones" at bounding box center [144, 267] width 175 height 36
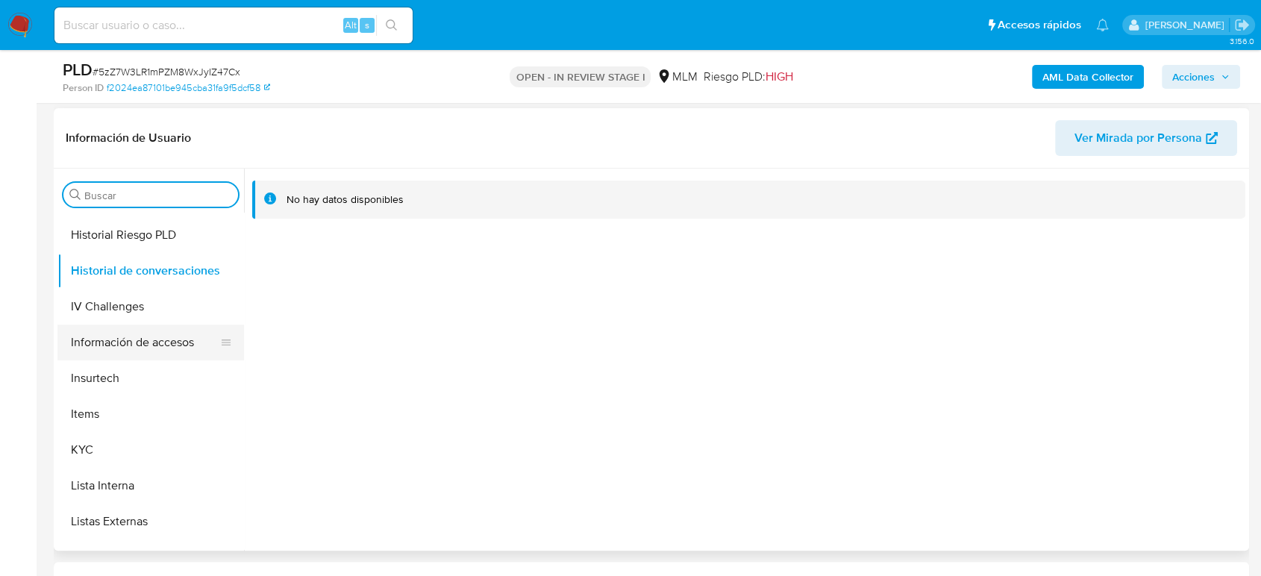
scroll to position [631, 0]
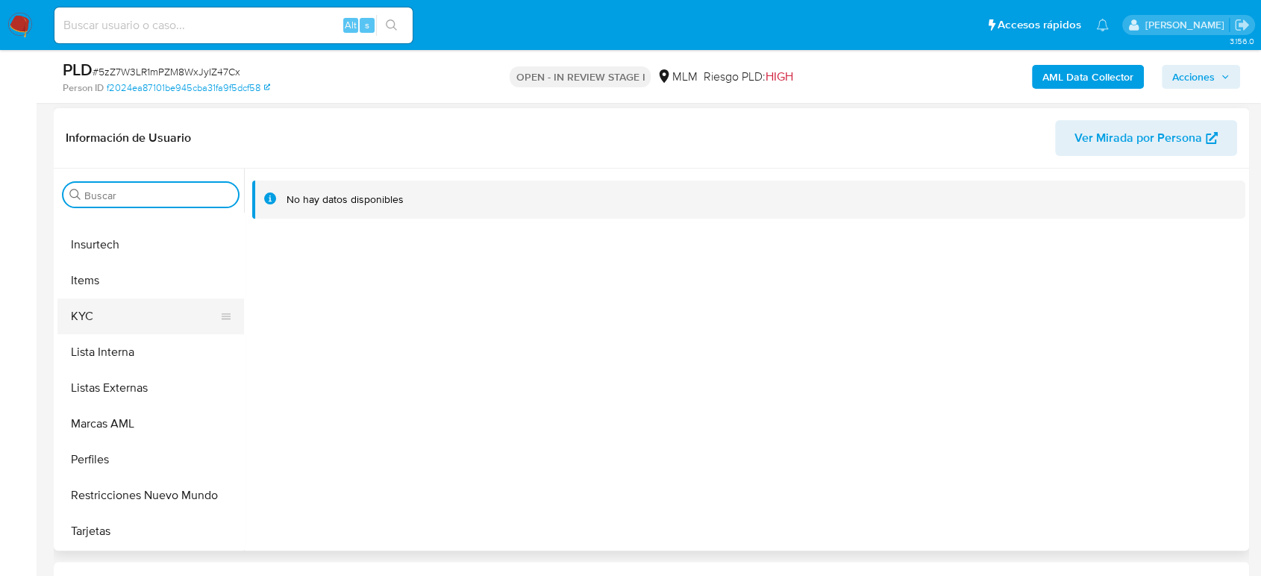
click at [142, 310] on button "KYC" at bounding box center [144, 317] width 175 height 36
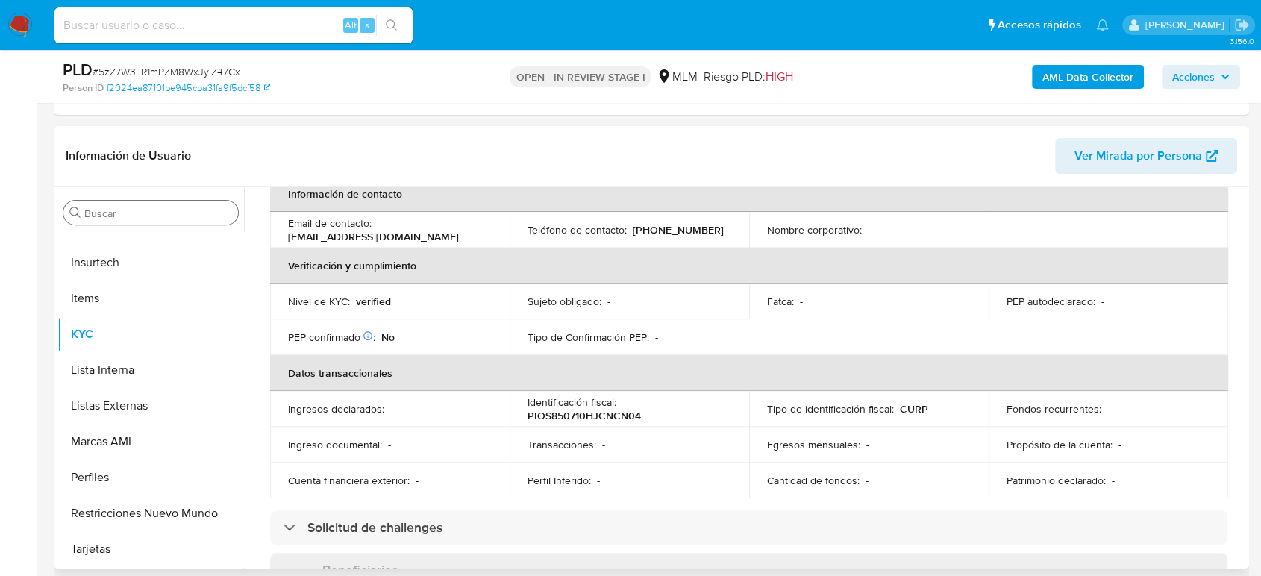
scroll to position [94, 0]
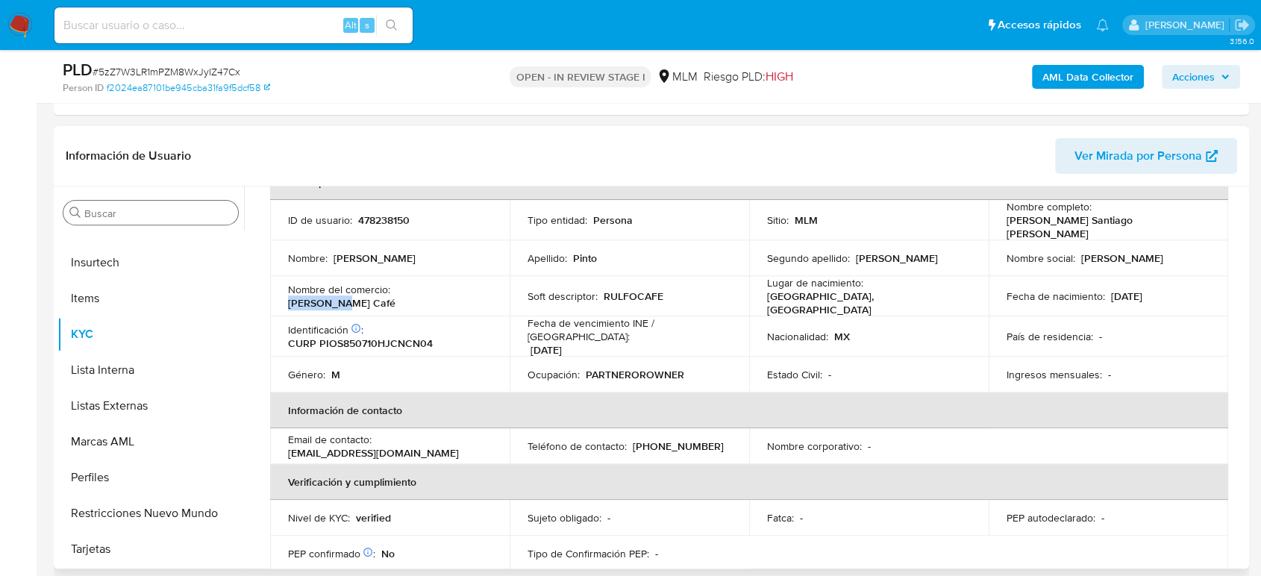
drag, startPoint x: 450, startPoint y: 285, endPoint x: 397, endPoint y: 288, distance: 53.1
click at [397, 288] on div "Nombre del comercio : Rulfo Café" at bounding box center [390, 296] width 204 height 27
copy p "Rulfo Café"
click at [666, 440] on p "(33) 20809383" at bounding box center [678, 446] width 91 height 13
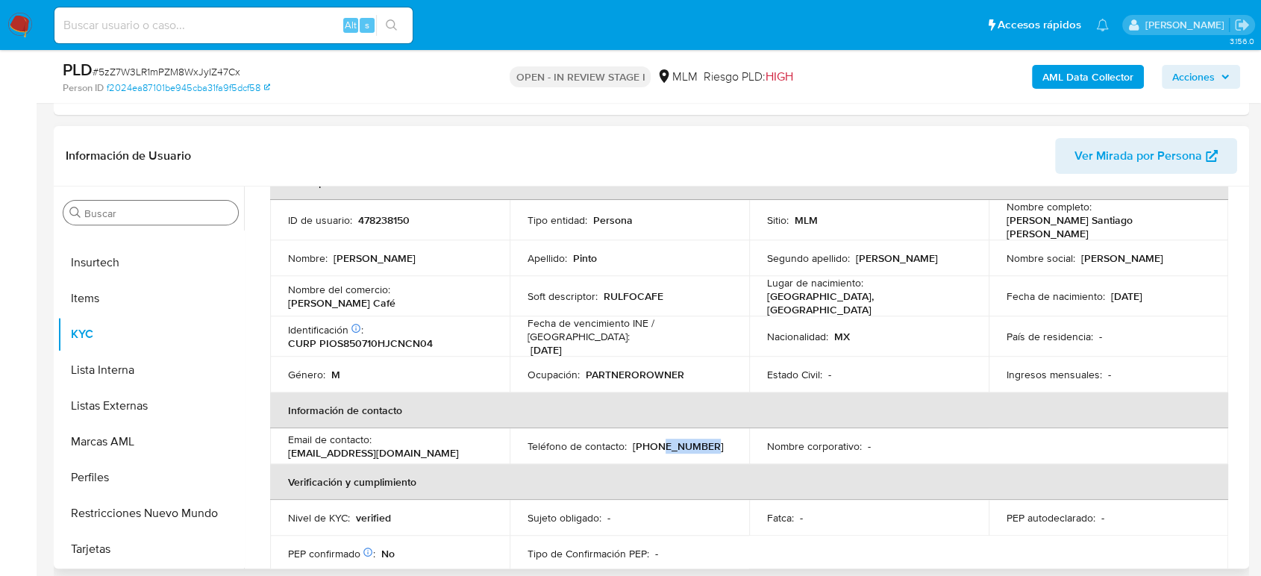
copy p "20809383"
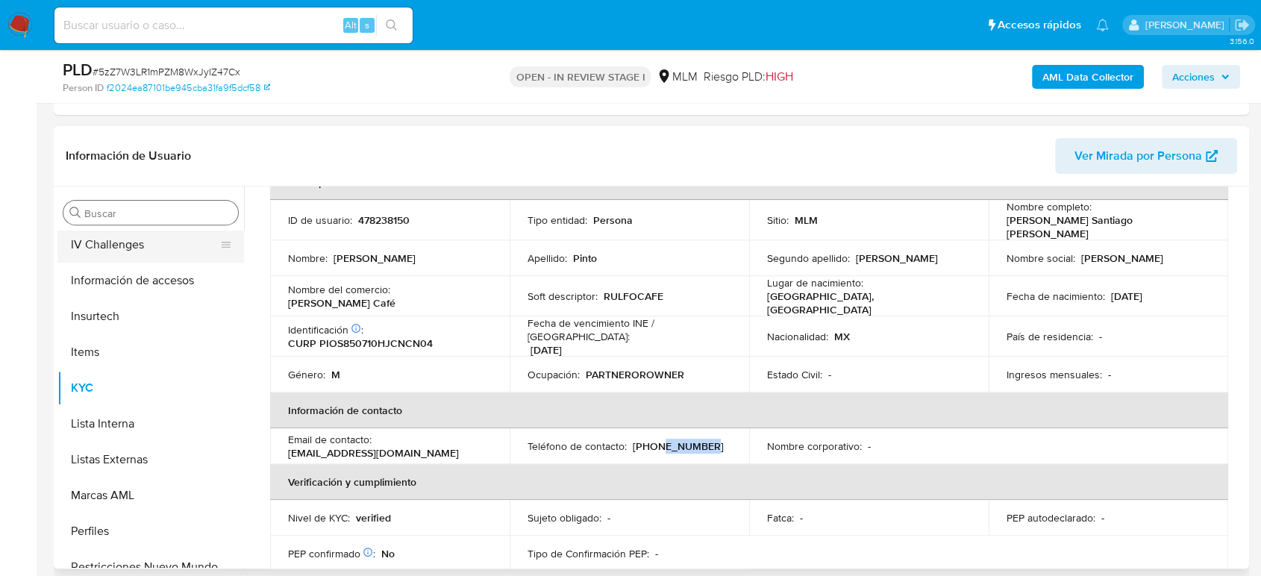
scroll to position [548, 0]
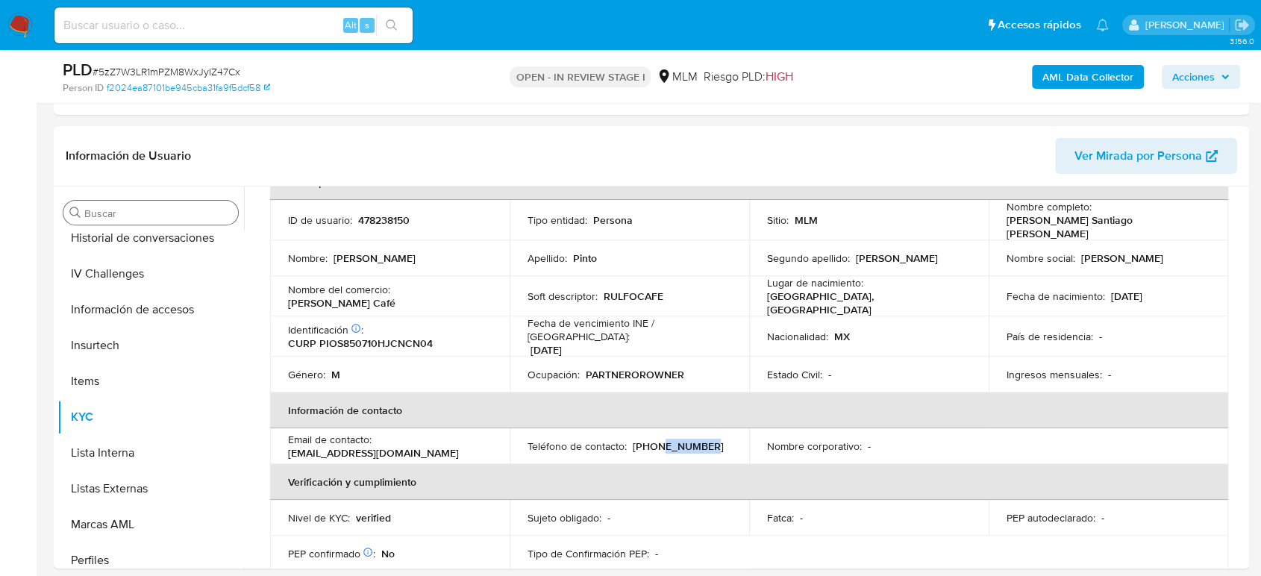
click at [138, 213] on input "Buscar" at bounding box center [158, 213] width 148 height 13
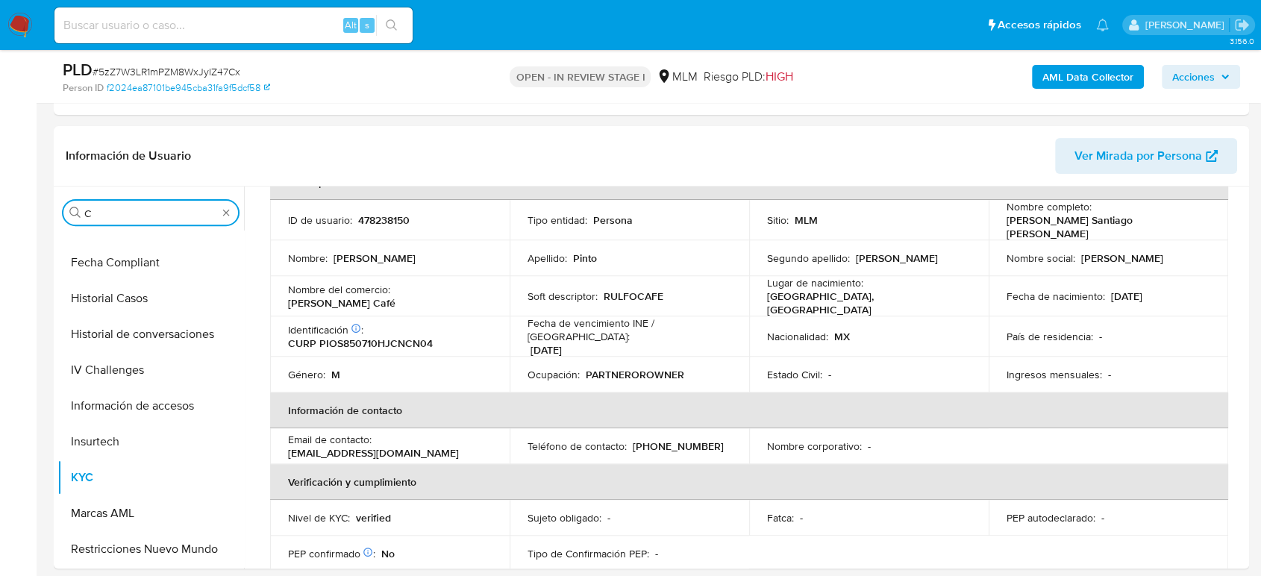
scroll to position [0, 0]
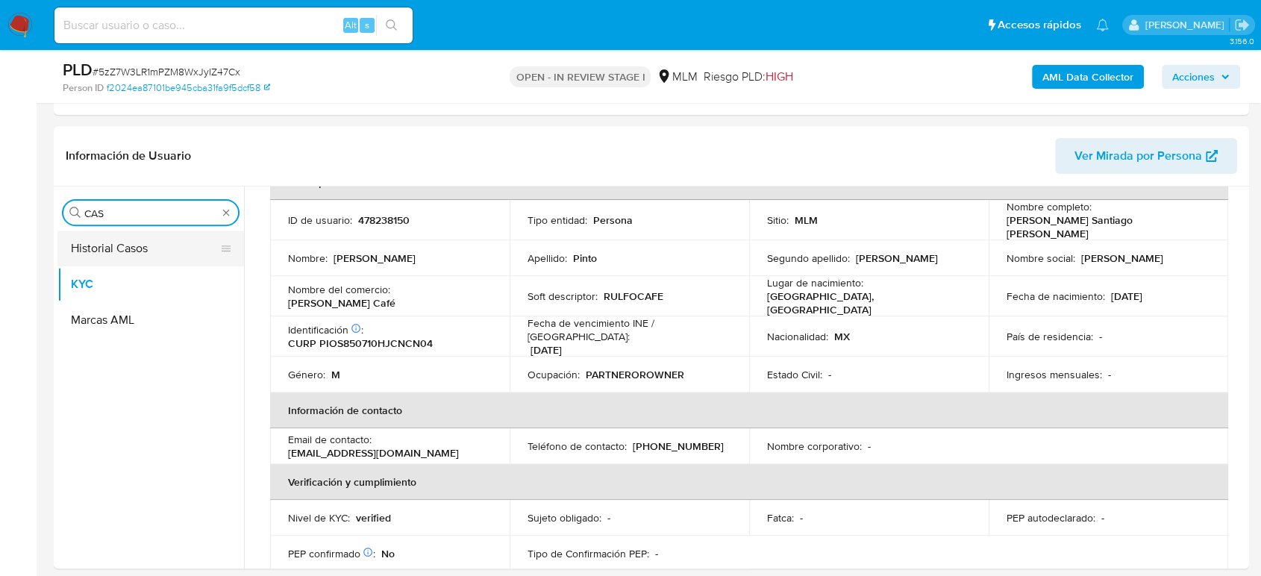
type input "CAS"
click at [131, 251] on button "Historial Casos" at bounding box center [144, 249] width 175 height 36
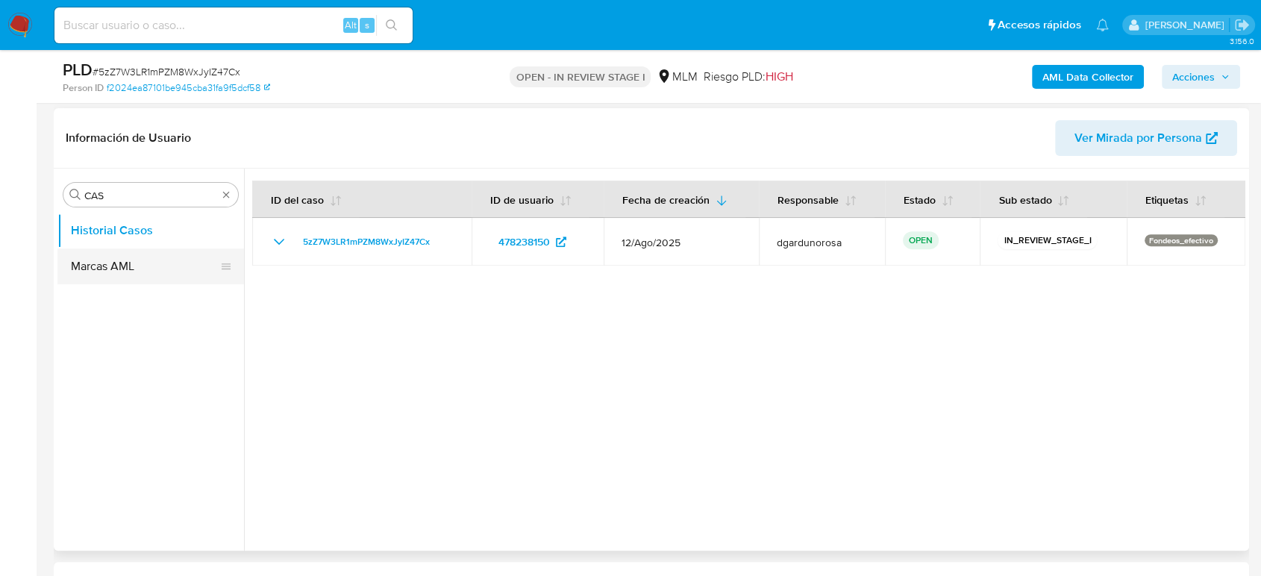
click at [163, 263] on button "Marcas AML" at bounding box center [144, 267] width 175 height 36
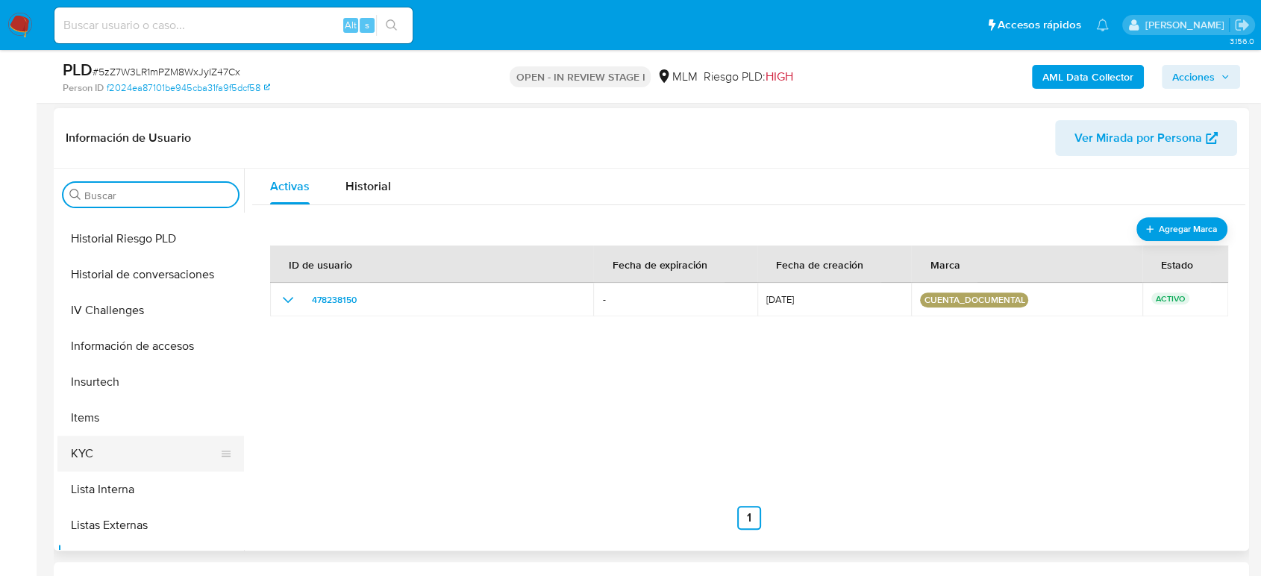
scroll to position [497, 0]
click at [83, 451] on button "KYC" at bounding box center [144, 450] width 175 height 36
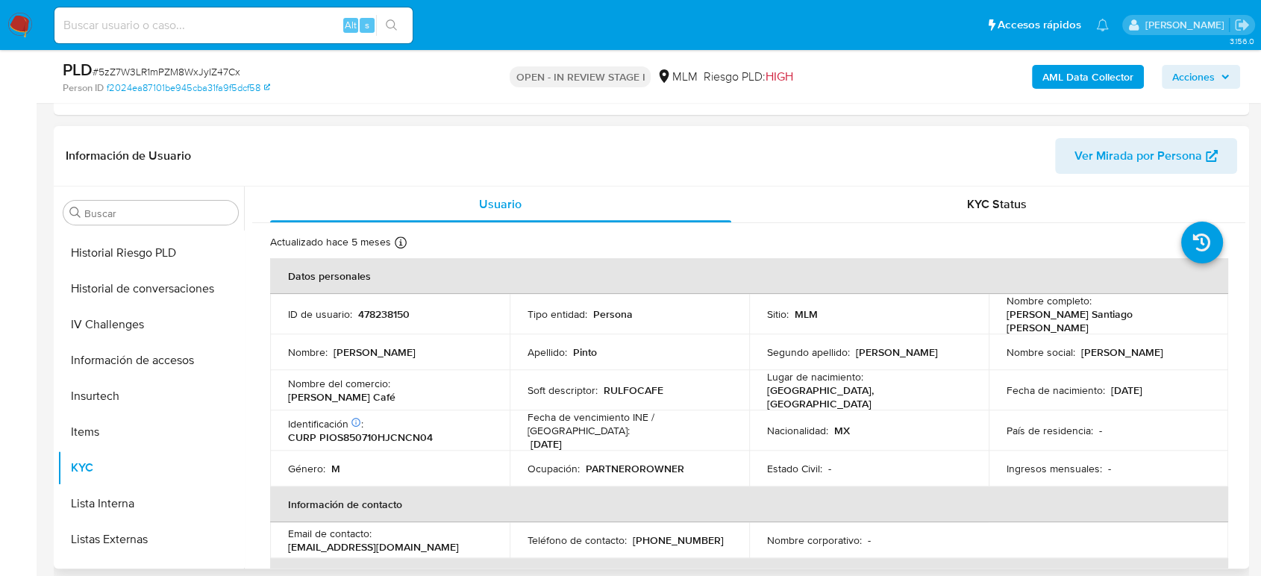
click at [417, 393] on td "Nombre del comercio : Rulfo Café" at bounding box center [390, 390] width 240 height 40
drag, startPoint x: 464, startPoint y: 378, endPoint x: 286, endPoint y: 387, distance: 178.6
click at [286, 387] on td "Nombre del comercio : Rulfo Café" at bounding box center [390, 390] width 240 height 40
copy div "Nombre del comercio : Rulfo Café"
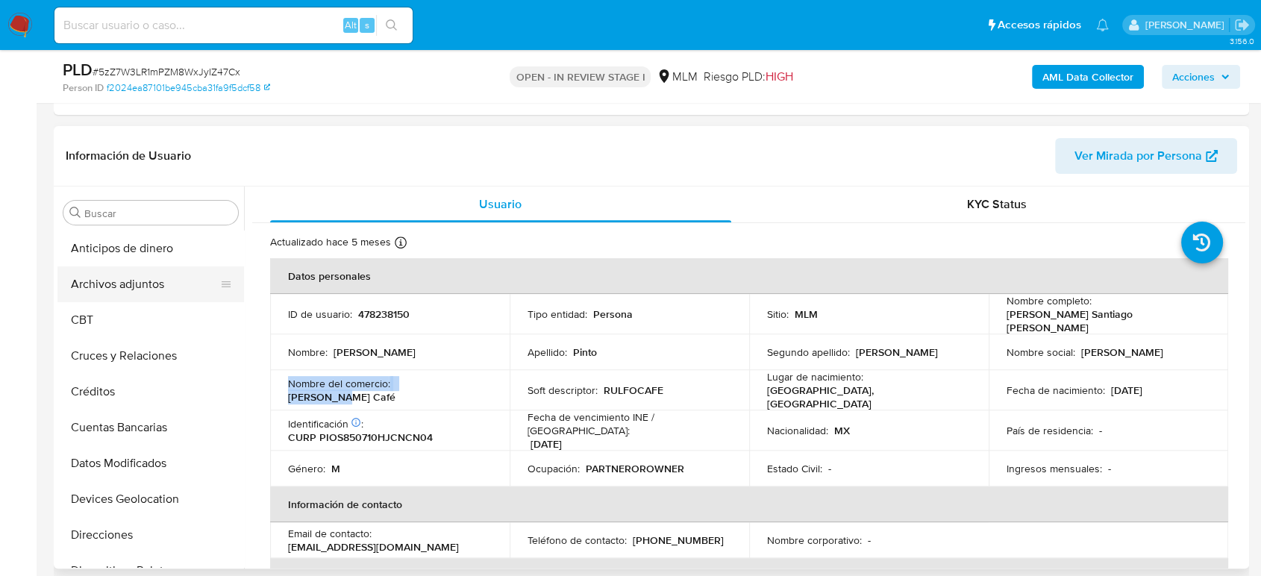
click at [152, 278] on button "Archivos adjuntos" at bounding box center [144, 284] width 175 height 36
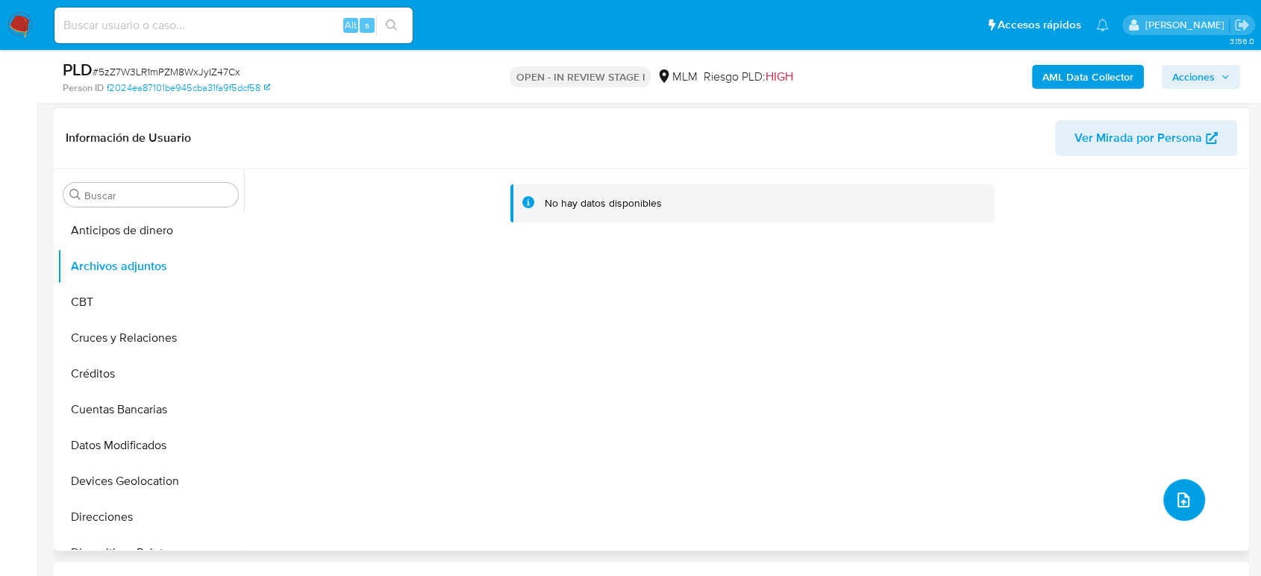
click at [1175, 506] on icon "upload-file" at bounding box center [1184, 500] width 18 height 18
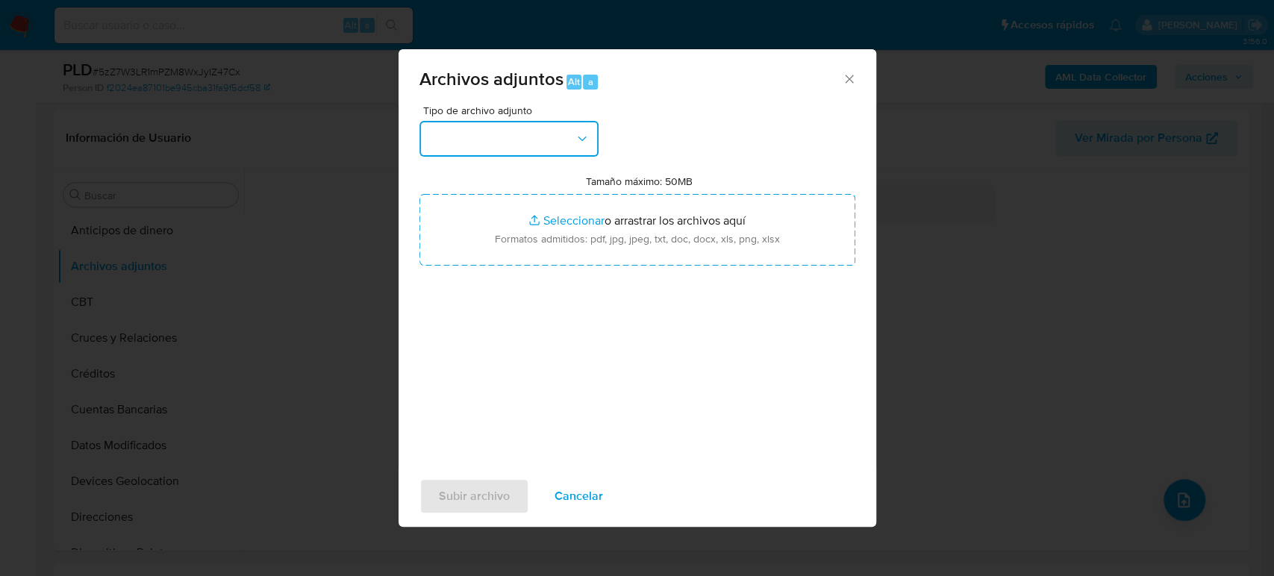
click at [537, 148] on button "button" at bounding box center [508, 139] width 179 height 36
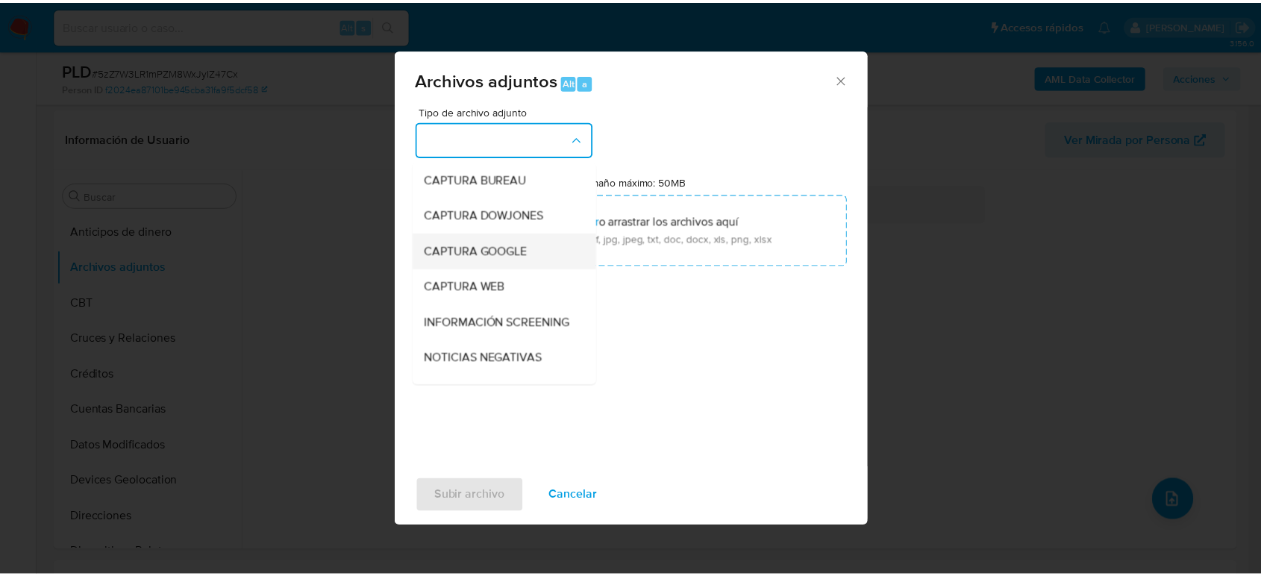
scroll to position [166, 0]
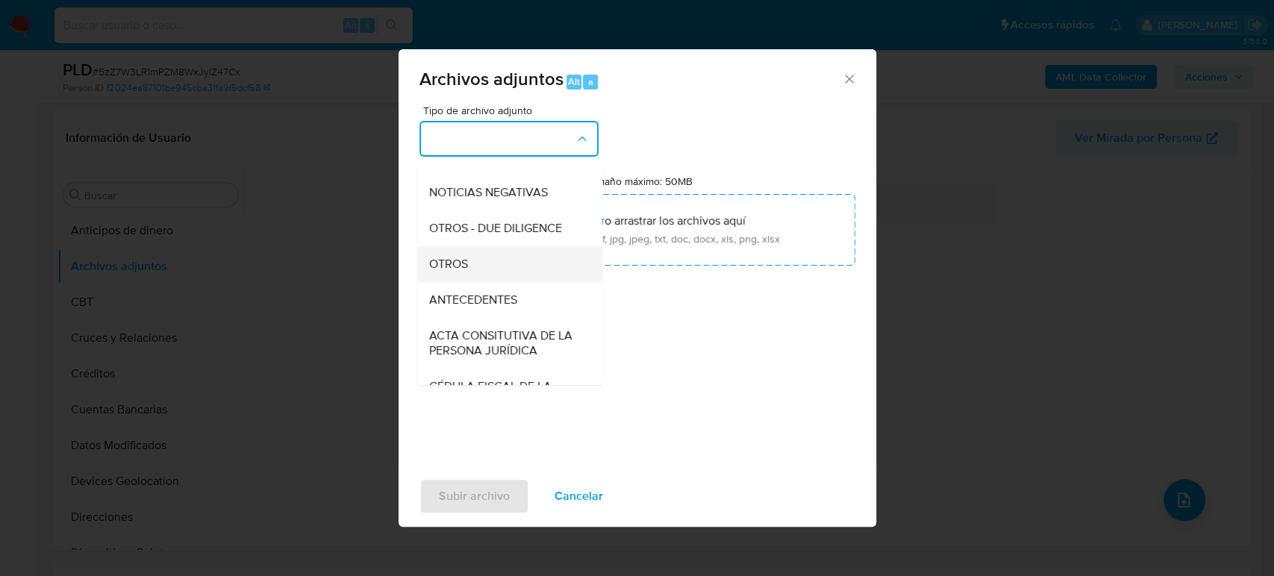
click at [502, 275] on div "OTROS" at bounding box center [504, 264] width 152 height 36
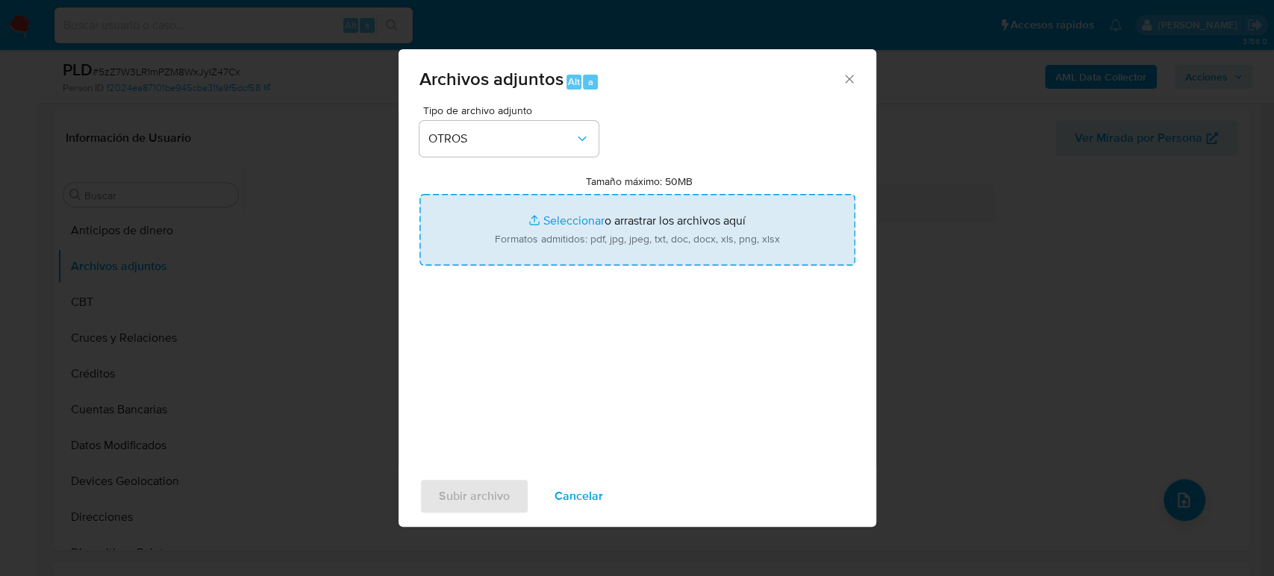
type input "C:\fakepath\478238150_Jose Pinto_Agosto2025.pdf"
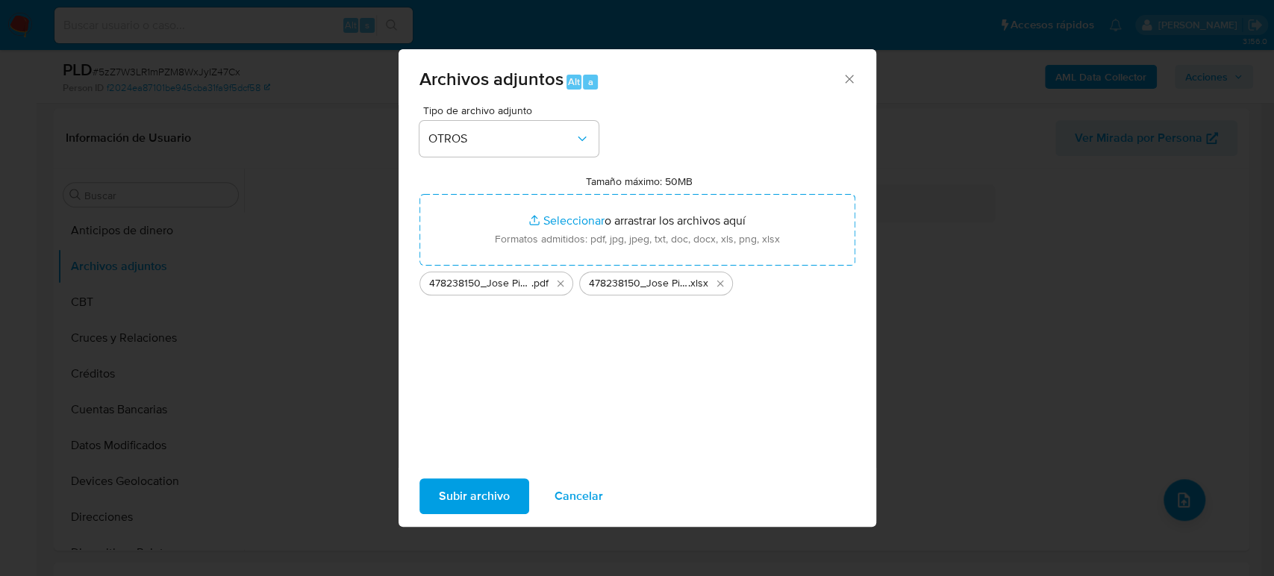
click at [492, 492] on span "Subir archivo" at bounding box center [474, 496] width 71 height 33
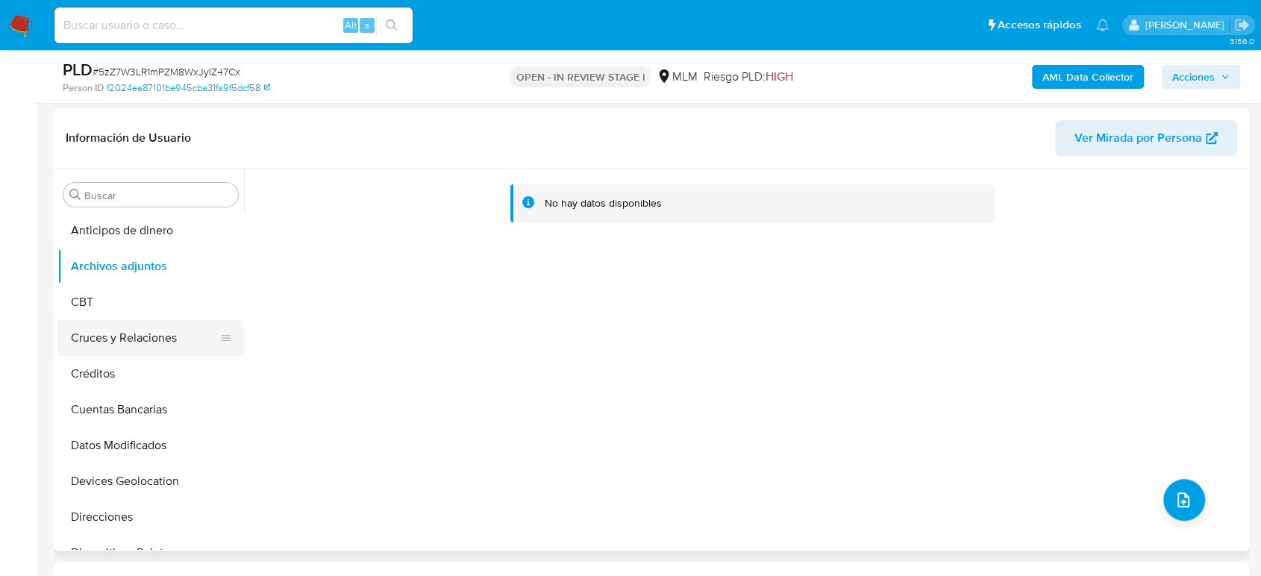
click at [162, 331] on button "Cruces y Relaciones" at bounding box center [144, 338] width 175 height 36
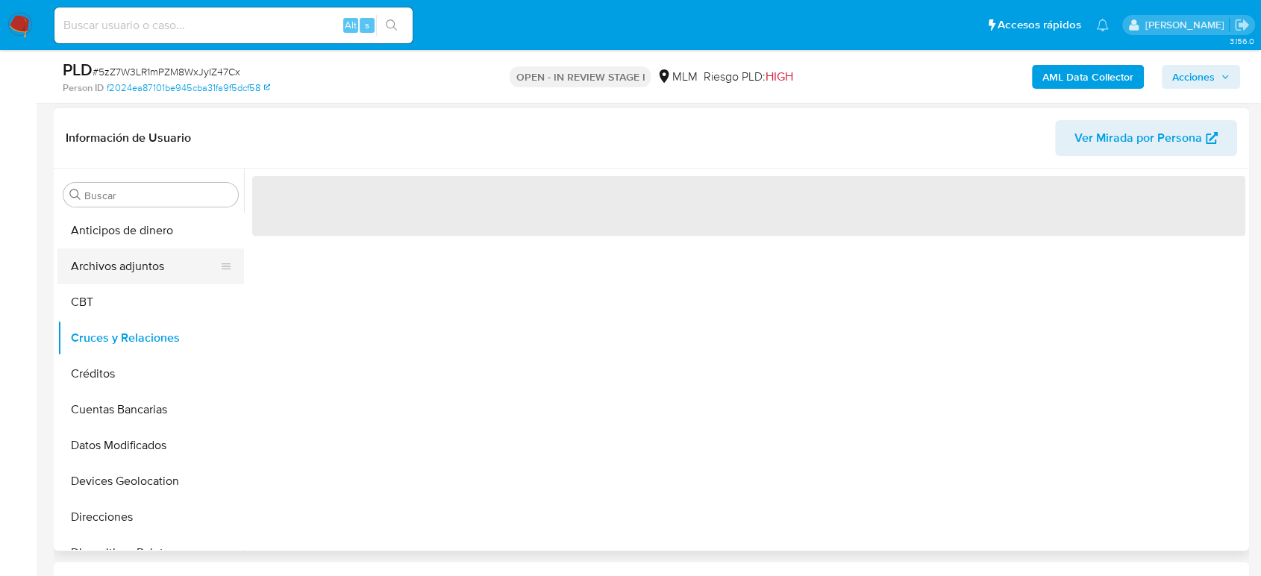
click at [152, 266] on button "Archivos adjuntos" at bounding box center [144, 267] width 175 height 36
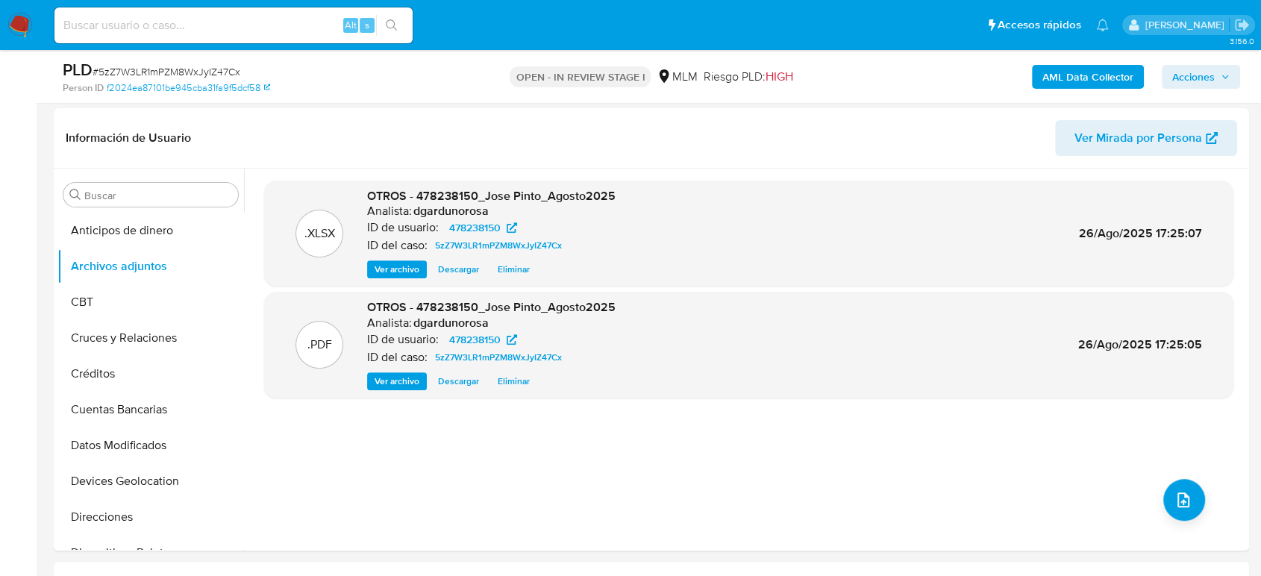
click at [1190, 78] on span "Acciones" at bounding box center [1194, 77] width 43 height 24
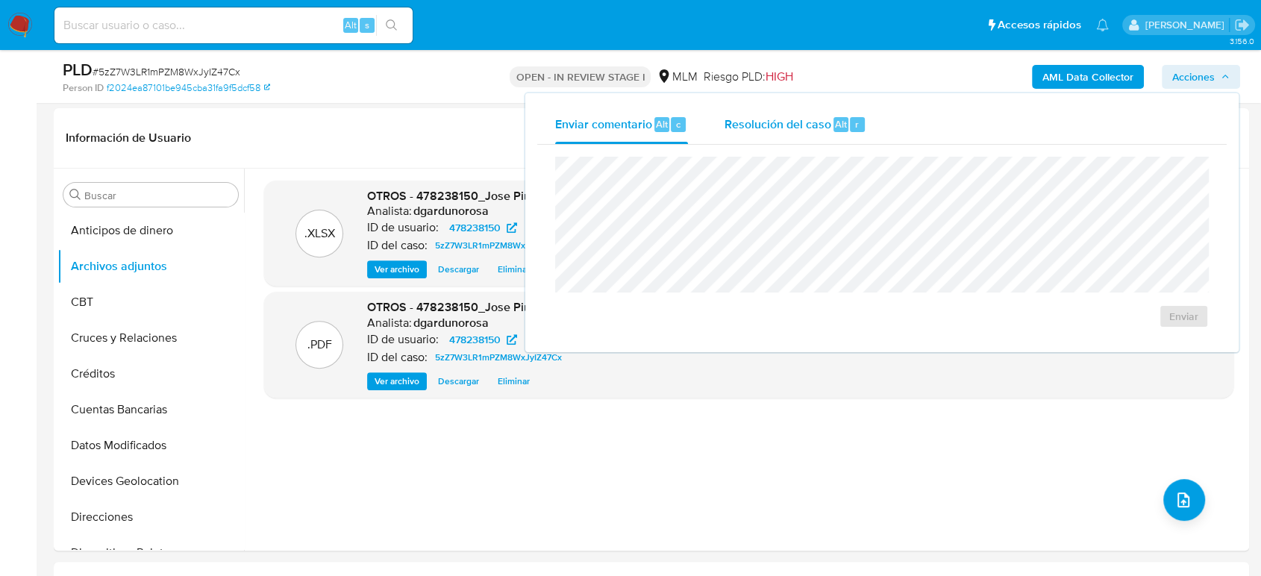
click at [837, 142] on div "Resolución del caso Alt r" at bounding box center [795, 124] width 143 height 39
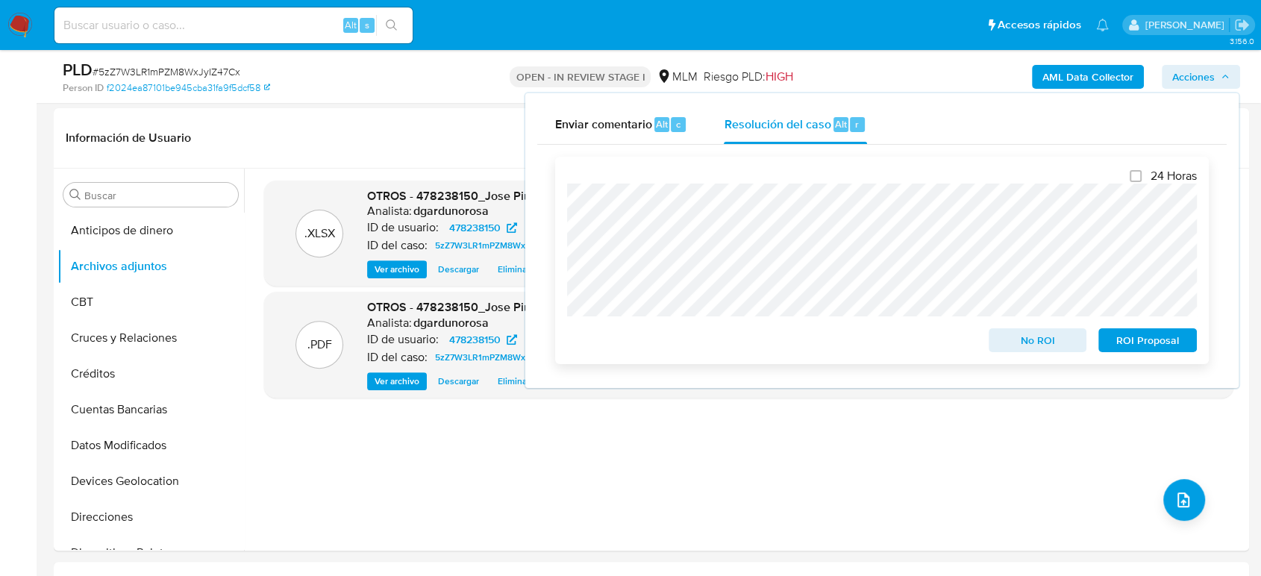
click at [1010, 339] on span "No ROI" at bounding box center [1038, 340] width 78 height 21
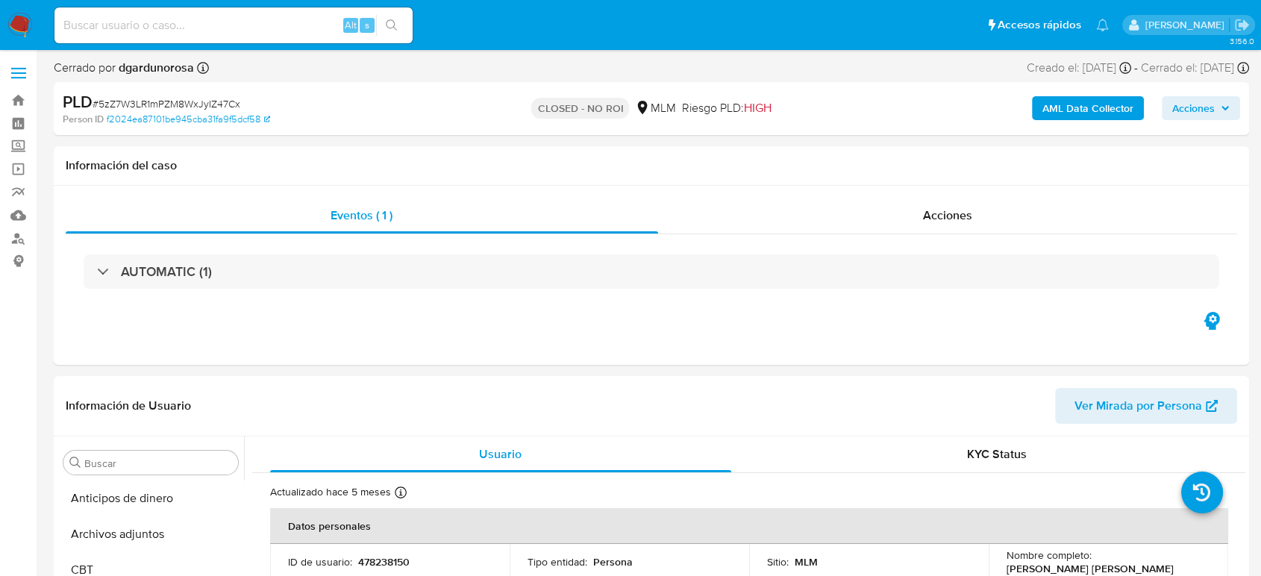
select select "10"
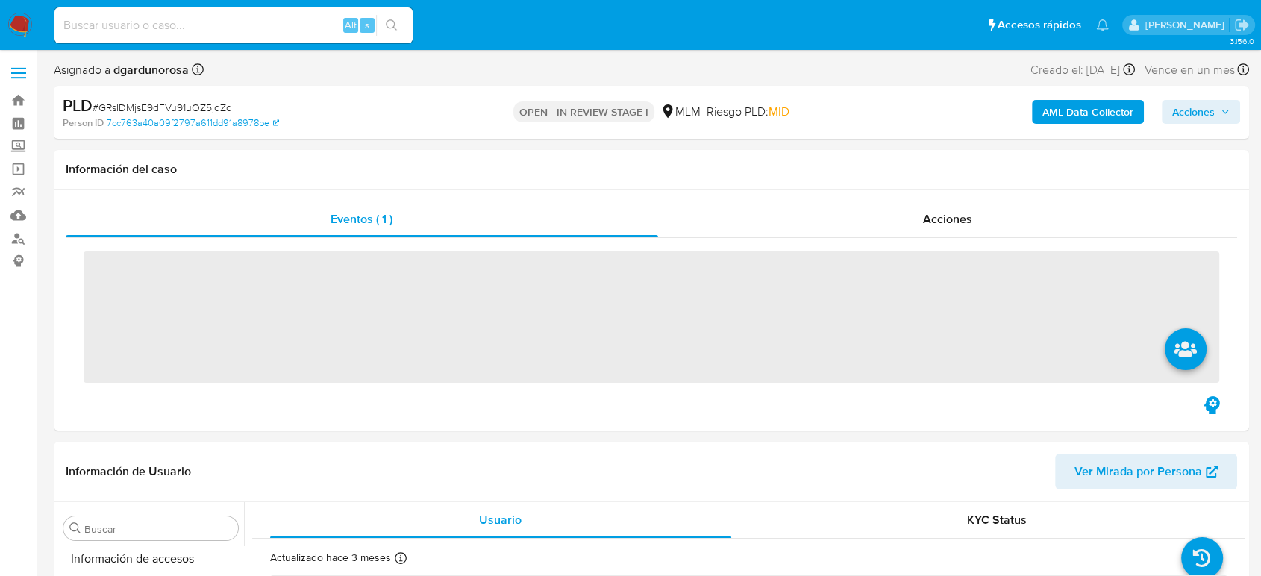
scroll to position [631, 0]
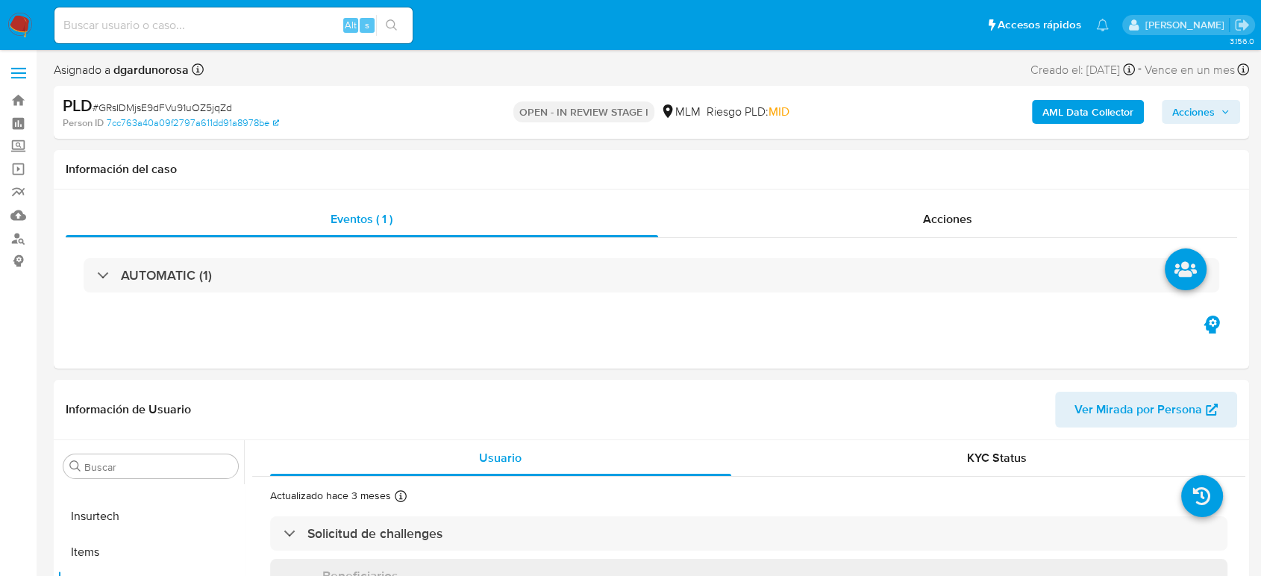
select select "10"
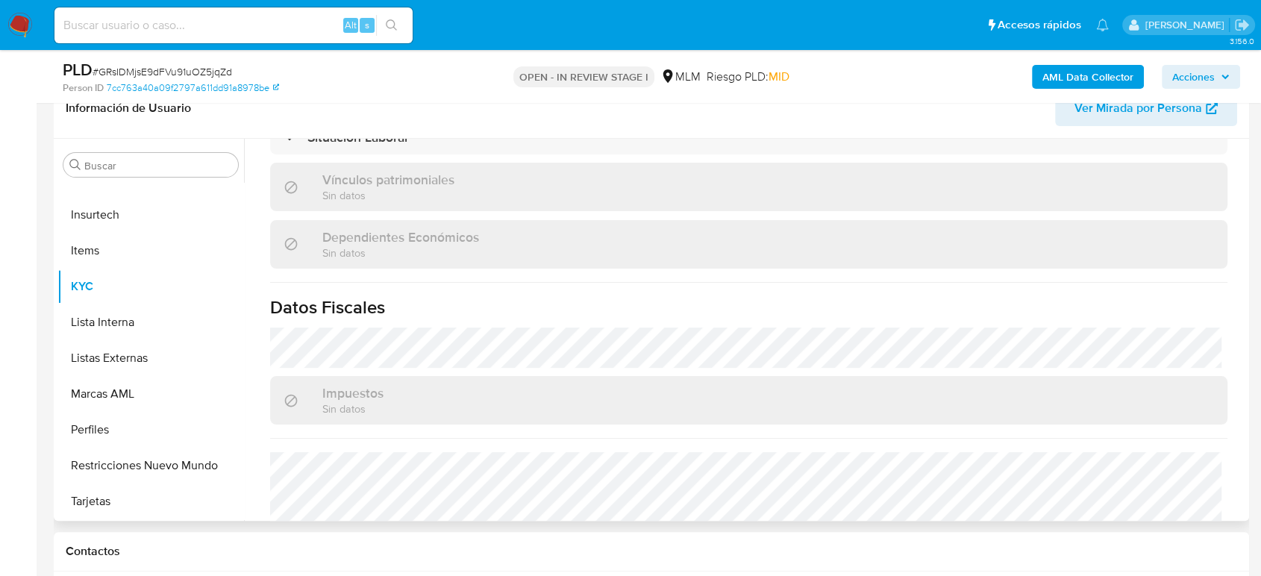
scroll to position [923, 0]
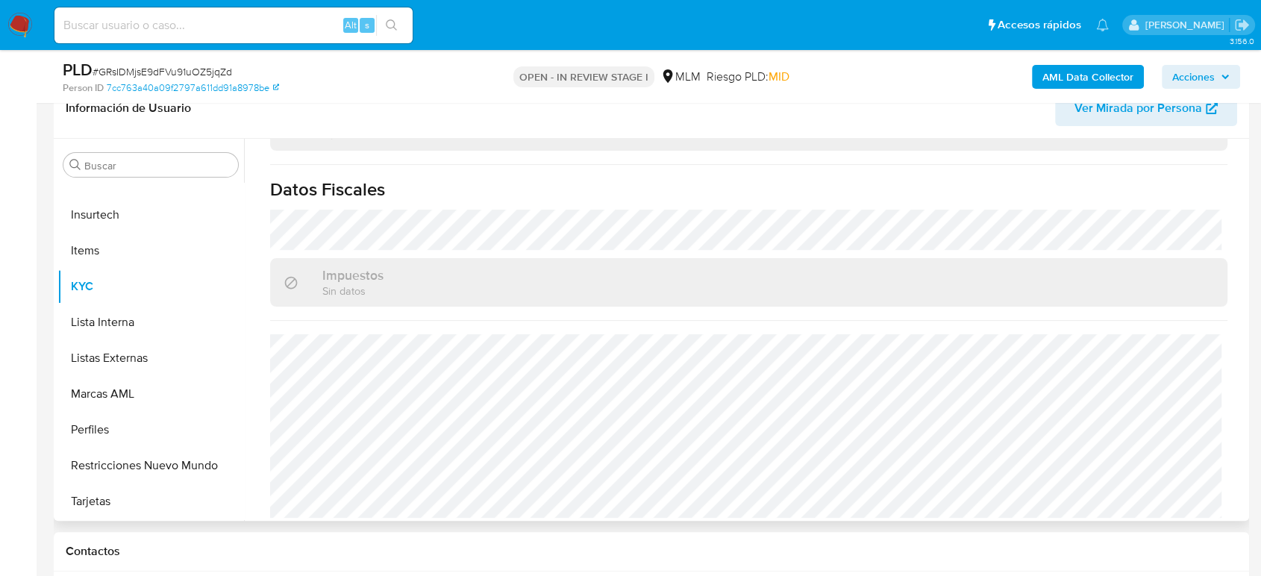
drag, startPoint x: 117, startPoint y: 349, endPoint x: 372, endPoint y: 394, distance: 259.2
click at [116, 348] on button "Listas Externas" at bounding box center [150, 358] width 187 height 36
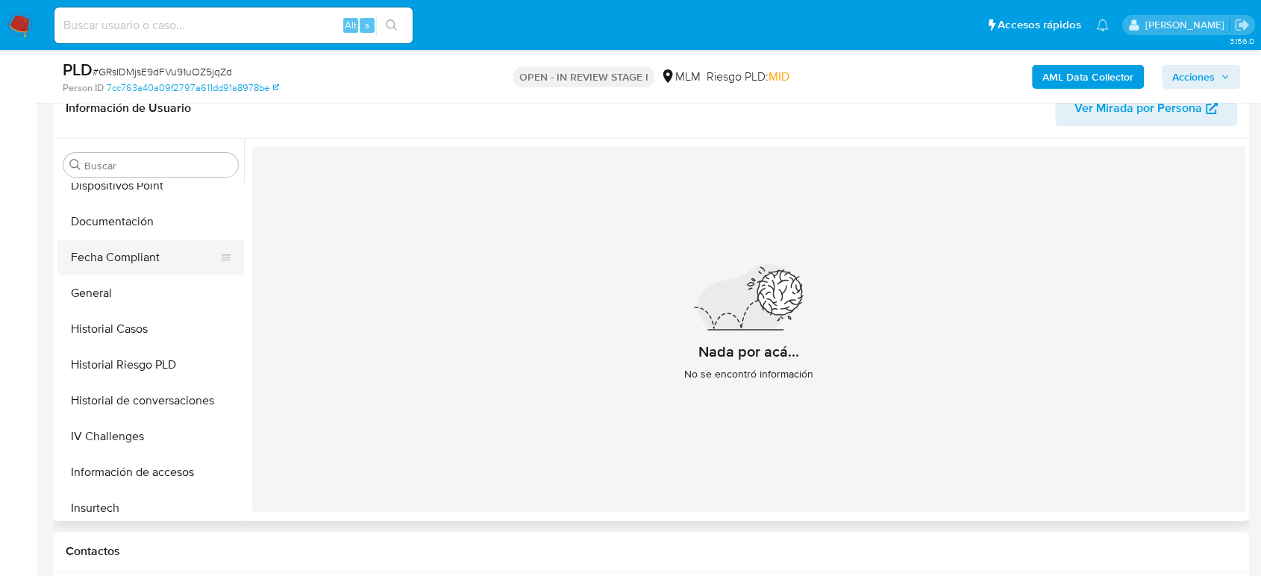
scroll to position [299, 0]
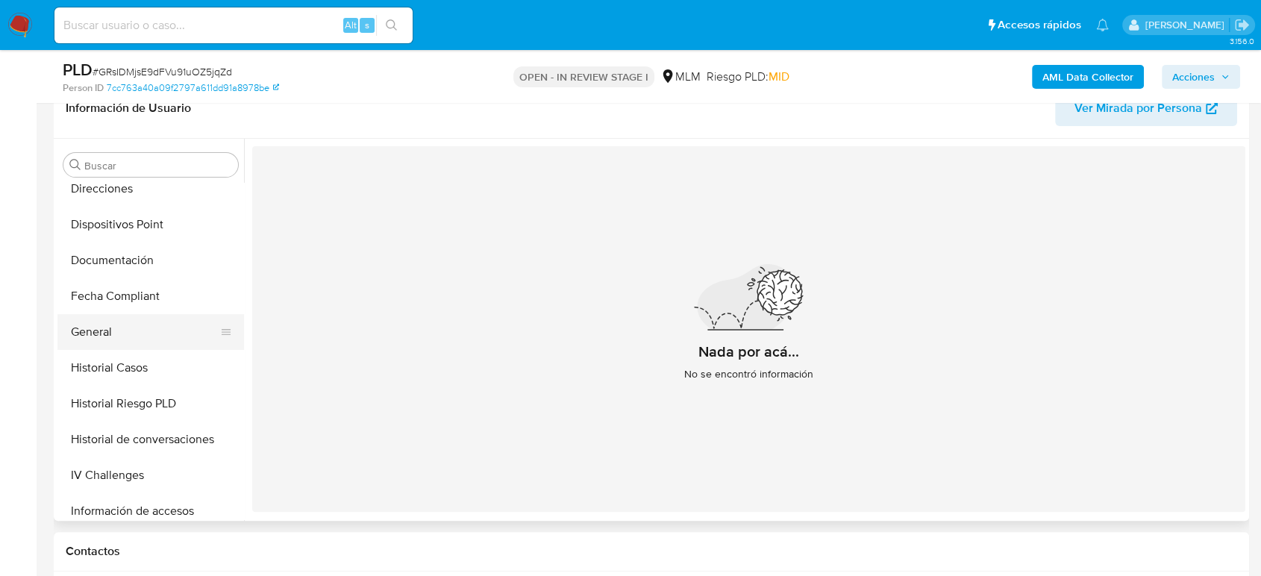
click at [102, 325] on button "General" at bounding box center [144, 332] width 175 height 36
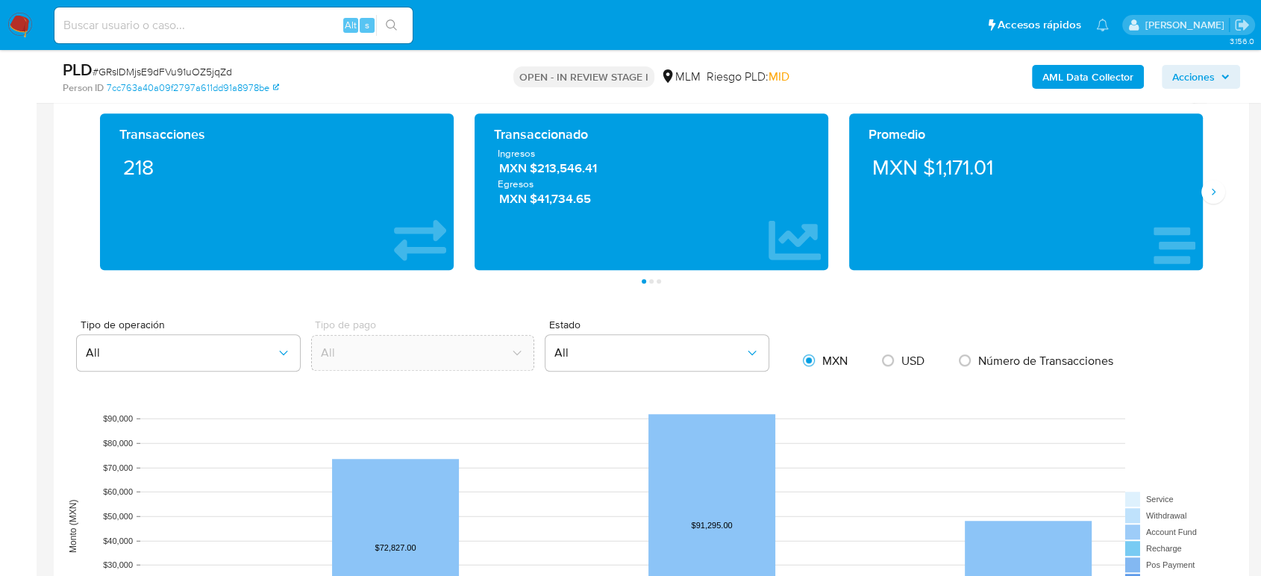
scroll to position [829, 0]
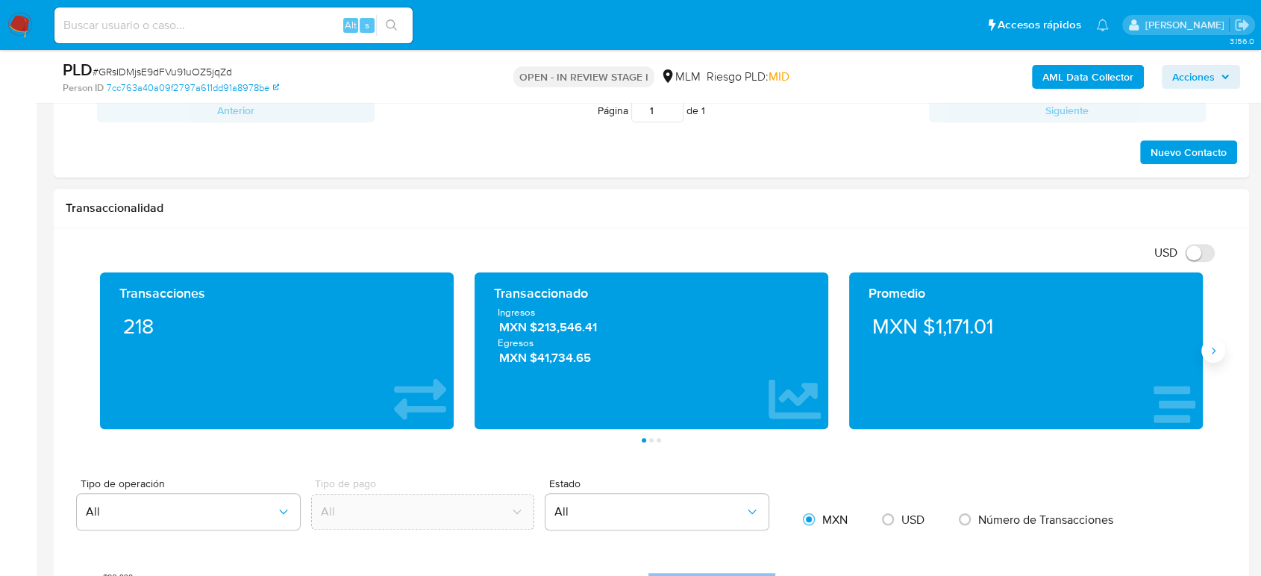
click at [1214, 351] on icon "Siguiente" at bounding box center [1214, 351] width 4 height 7
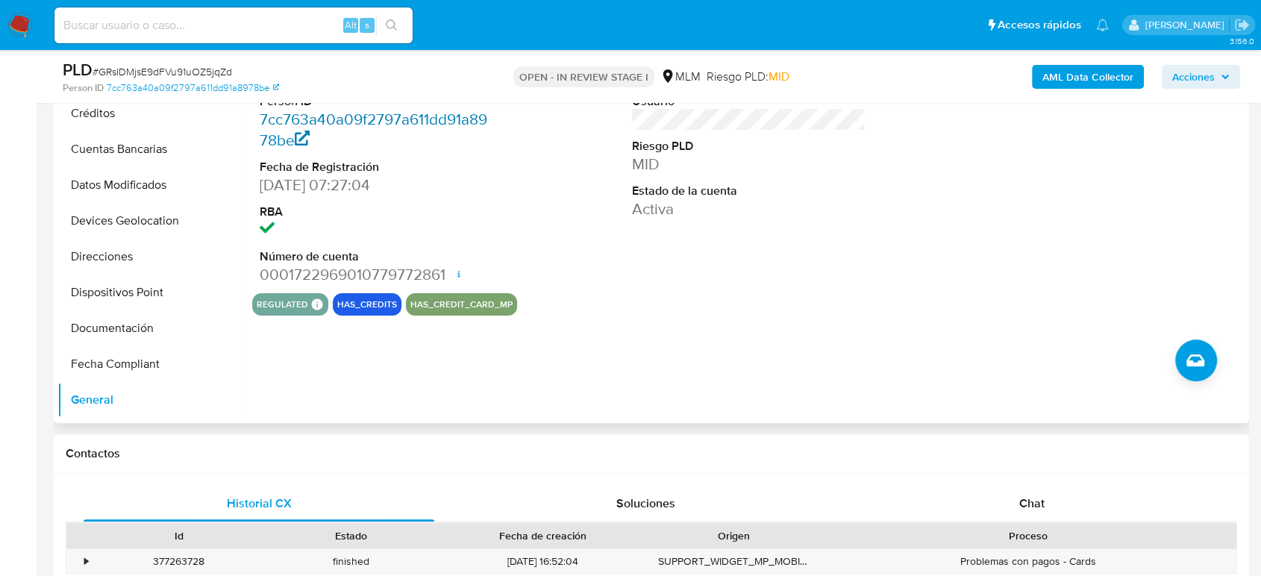
scroll to position [166, 0]
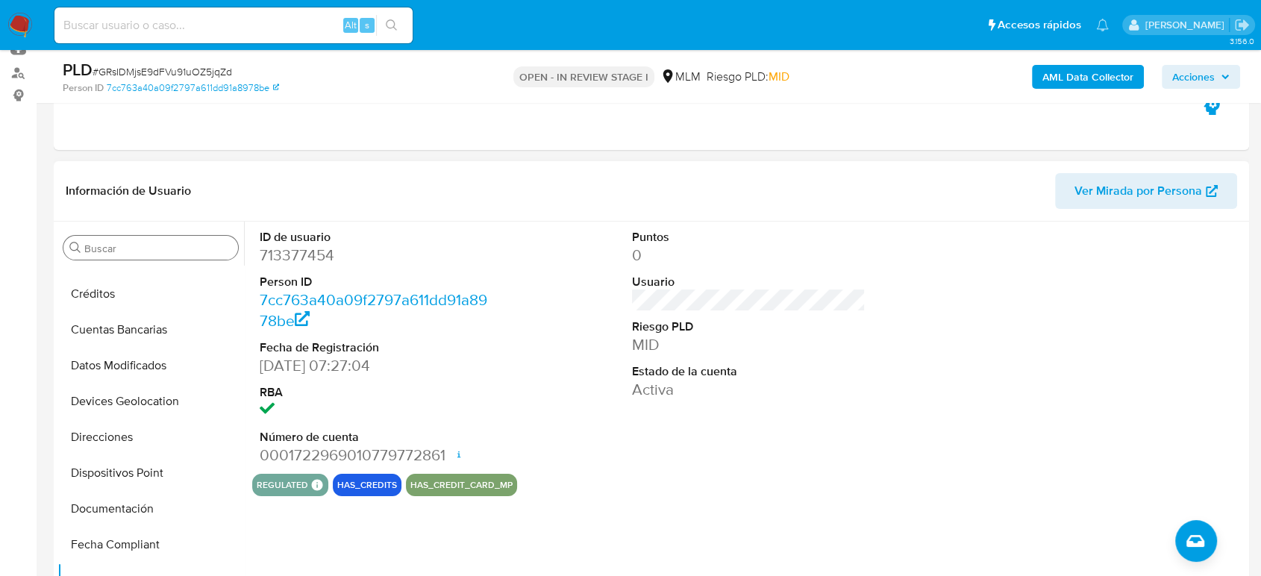
click at [181, 246] on input "Buscar" at bounding box center [158, 248] width 148 height 13
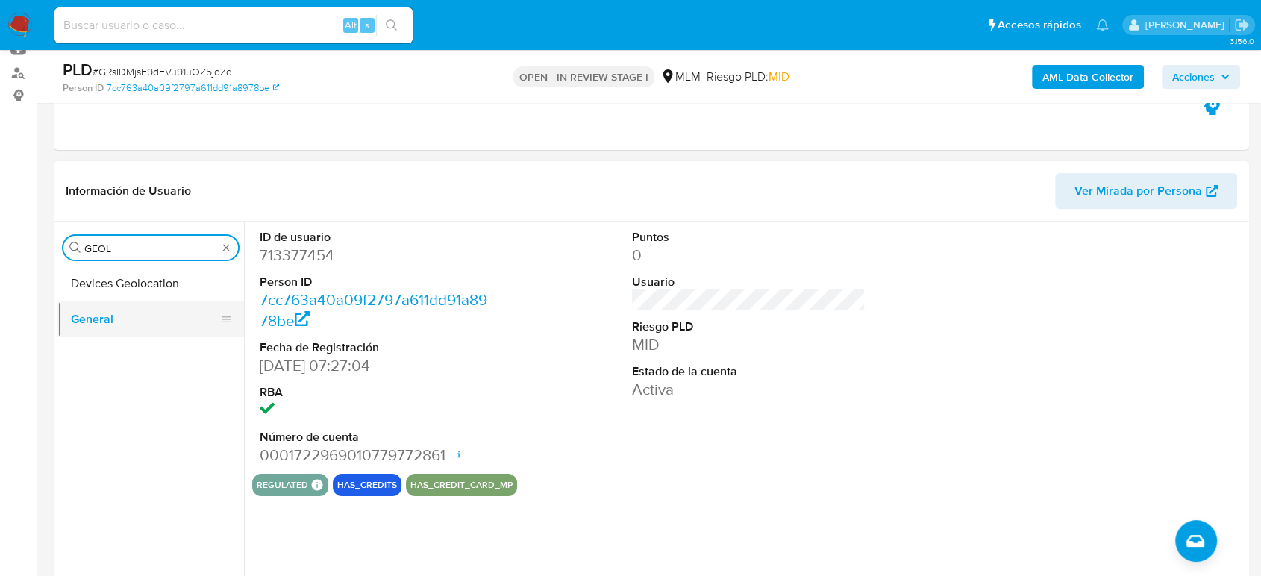
type input "GEOL"
click at [122, 303] on button "General" at bounding box center [144, 320] width 175 height 36
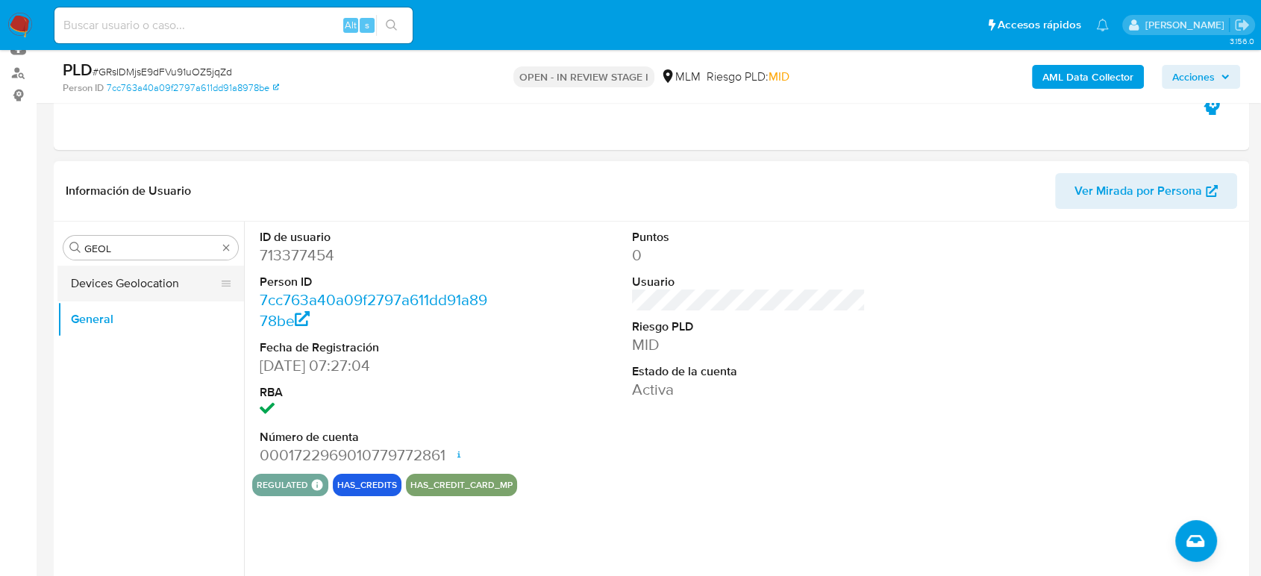
click at [121, 295] on button "Devices Geolocation" at bounding box center [144, 284] width 175 height 36
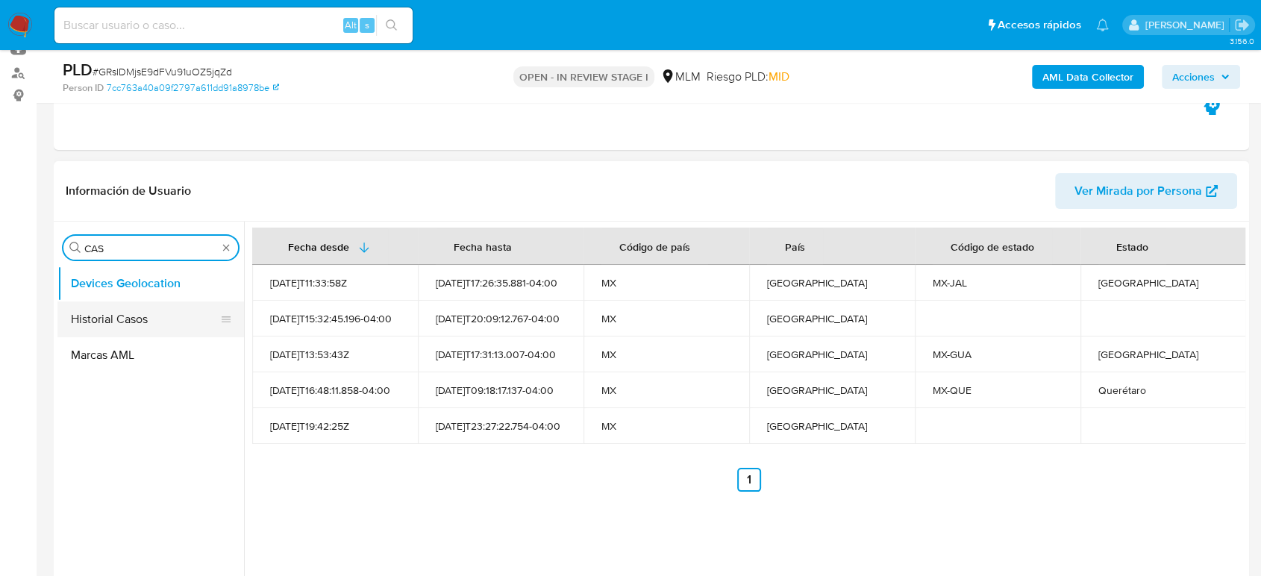
type input "CAS"
click at [145, 326] on button "Historial Casos" at bounding box center [144, 320] width 175 height 36
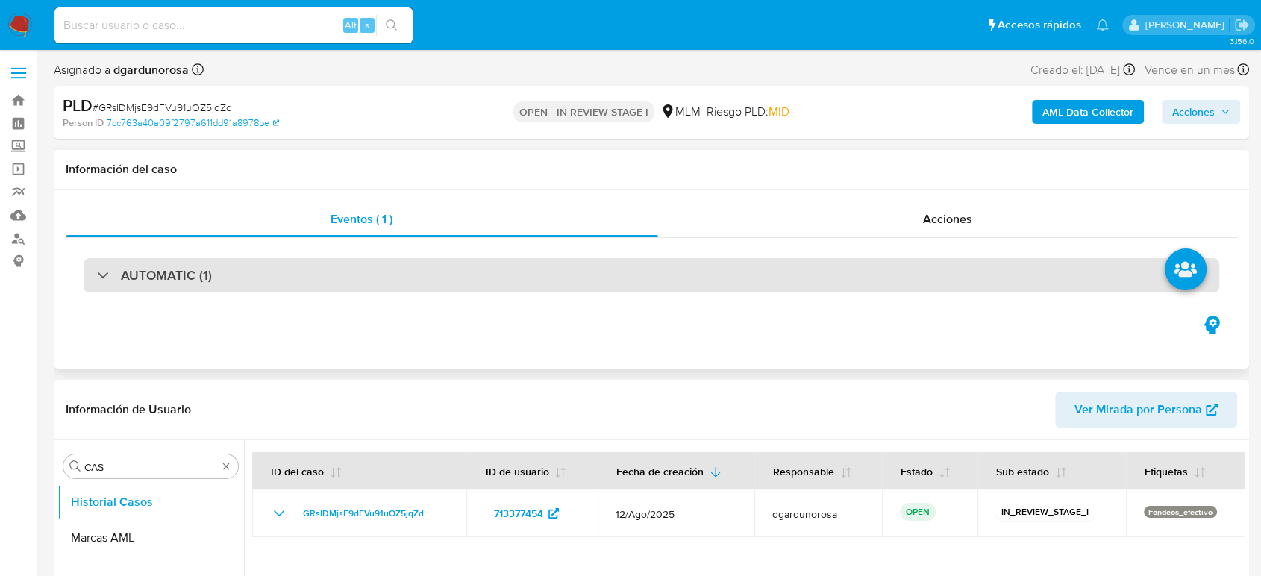
click at [352, 288] on div "AUTOMATIC (1)" at bounding box center [652, 275] width 1136 height 34
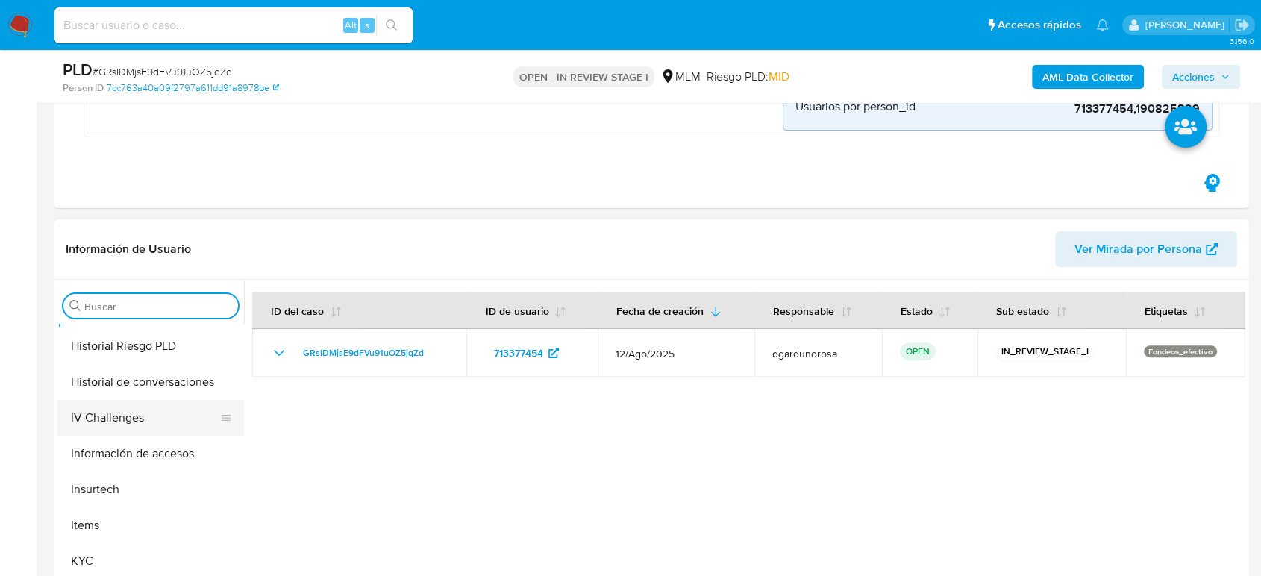
scroll to position [414, 0]
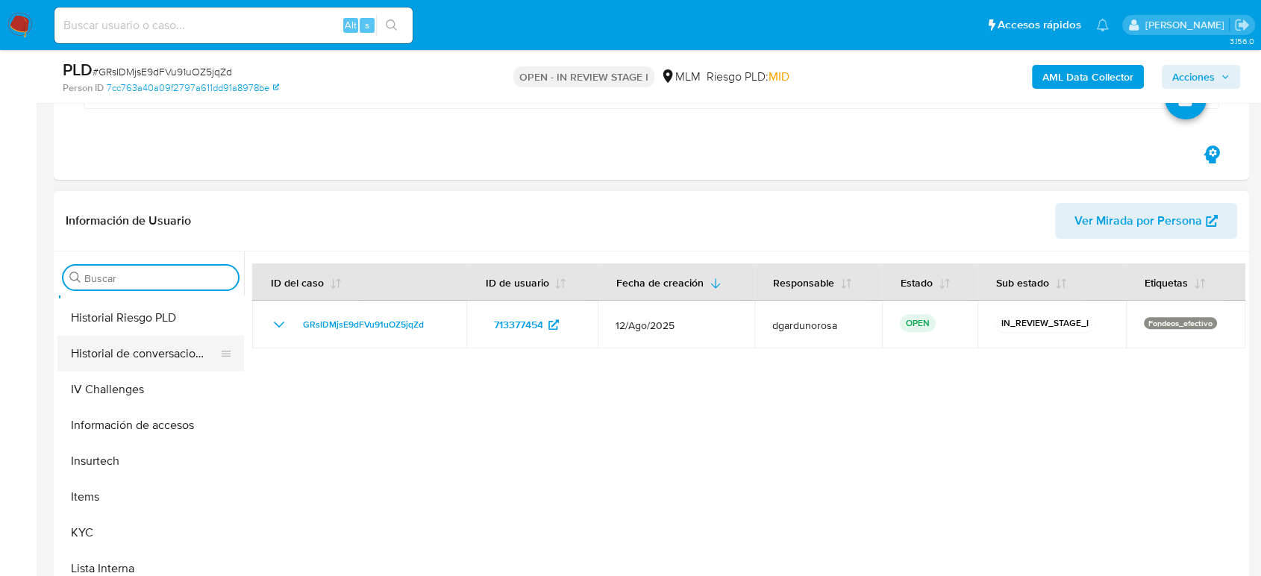
click at [169, 354] on button "Historial de conversaciones" at bounding box center [144, 354] width 175 height 36
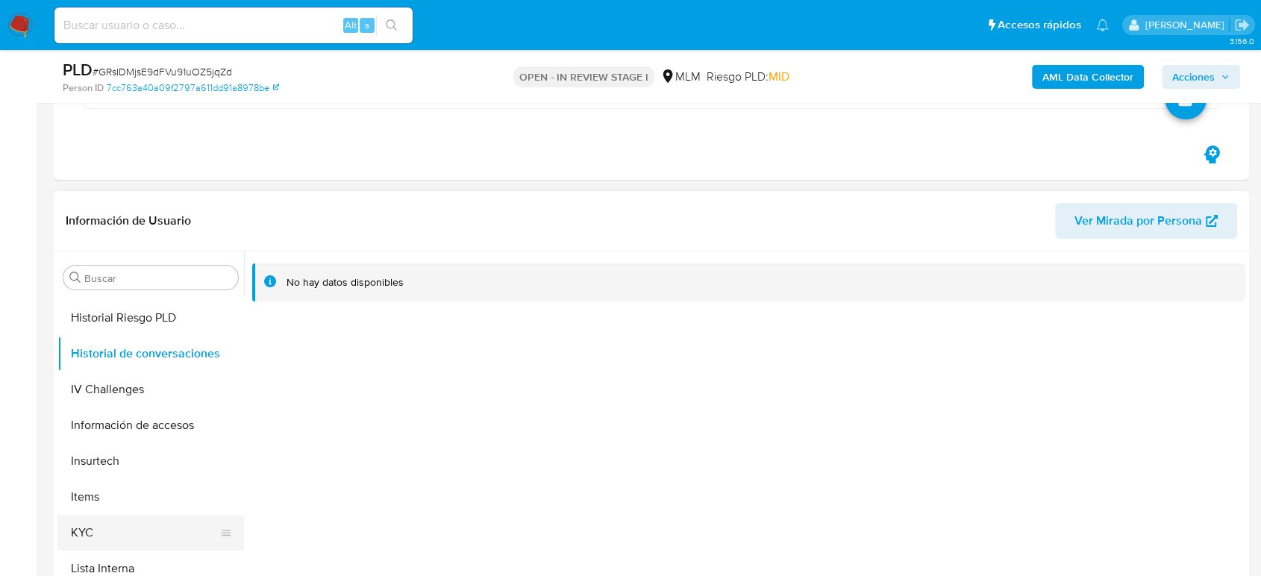
click at [147, 516] on button "KYC" at bounding box center [144, 533] width 175 height 36
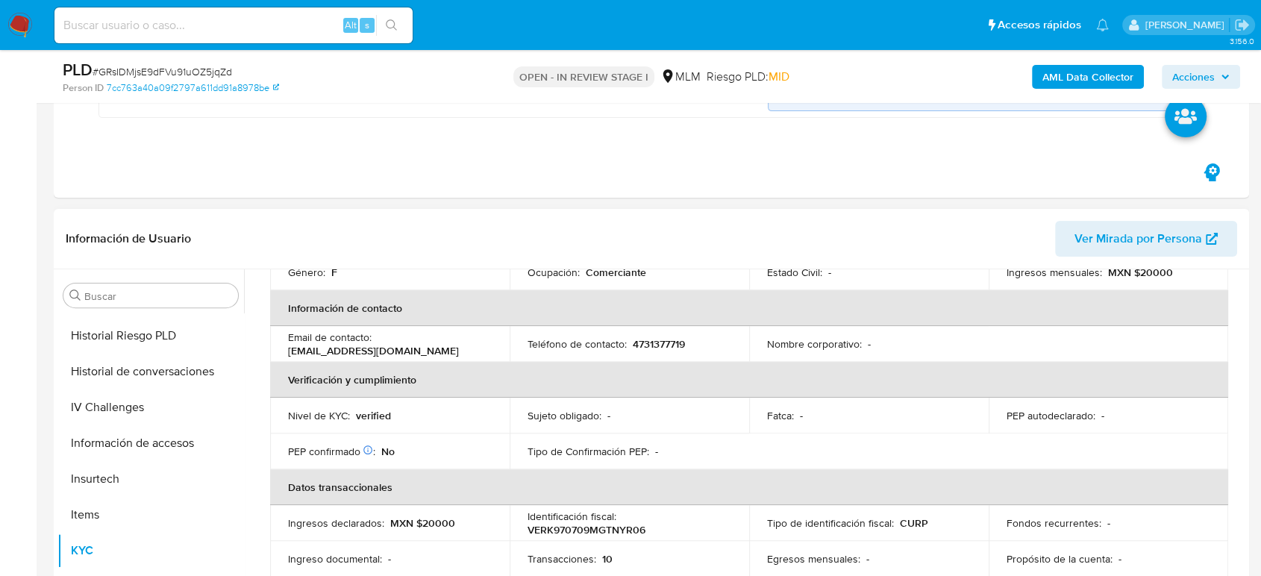
scroll to position [177, 0]
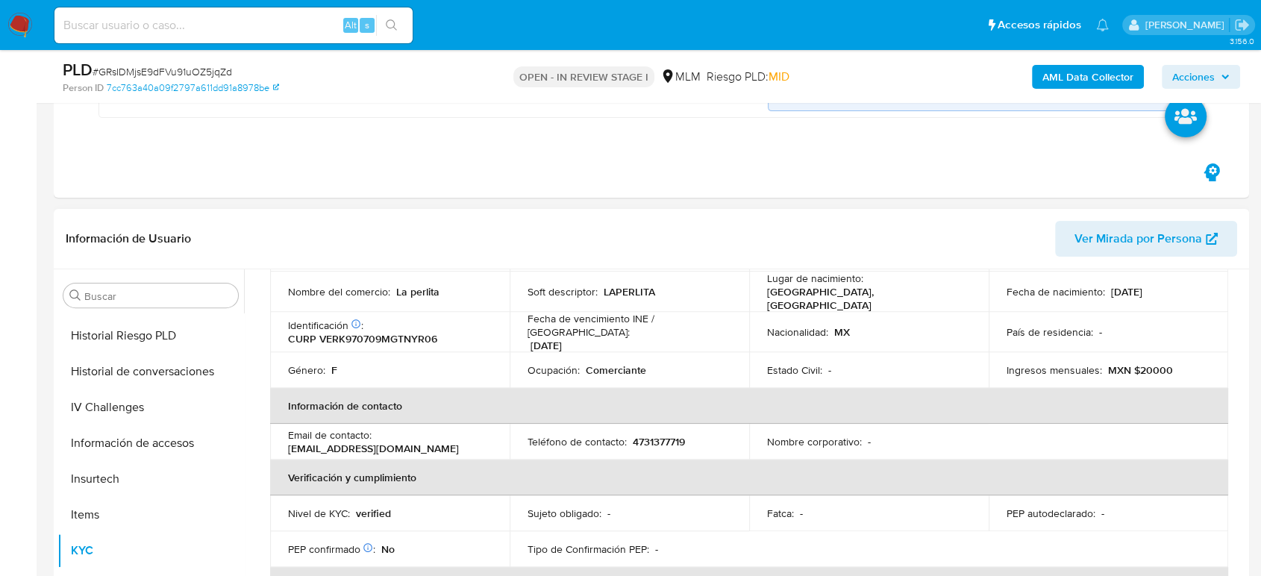
click at [652, 435] on p "4731377719" at bounding box center [659, 441] width 52 height 13
copy p "4731377719"
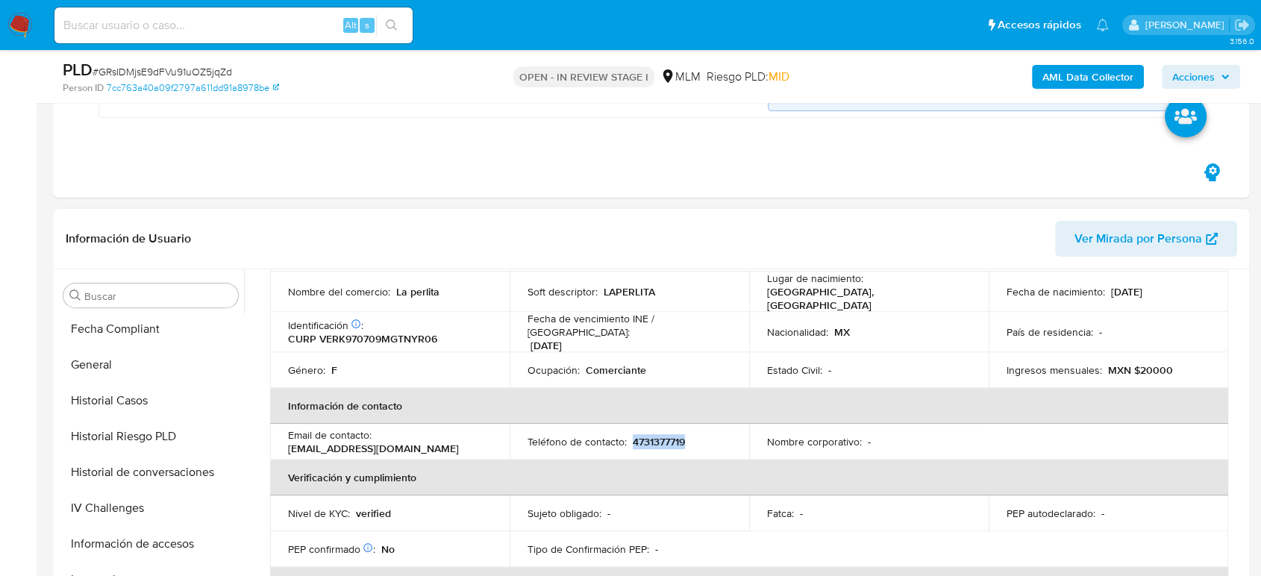
scroll to position [414, 0]
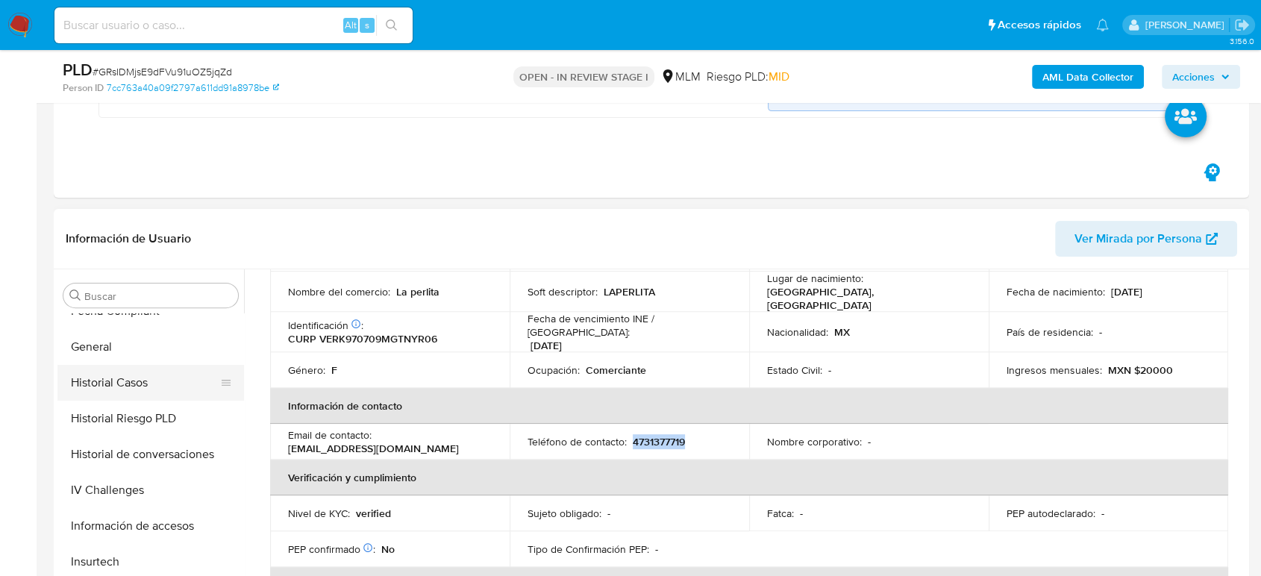
click at [146, 375] on button "Historial Casos" at bounding box center [144, 383] width 175 height 36
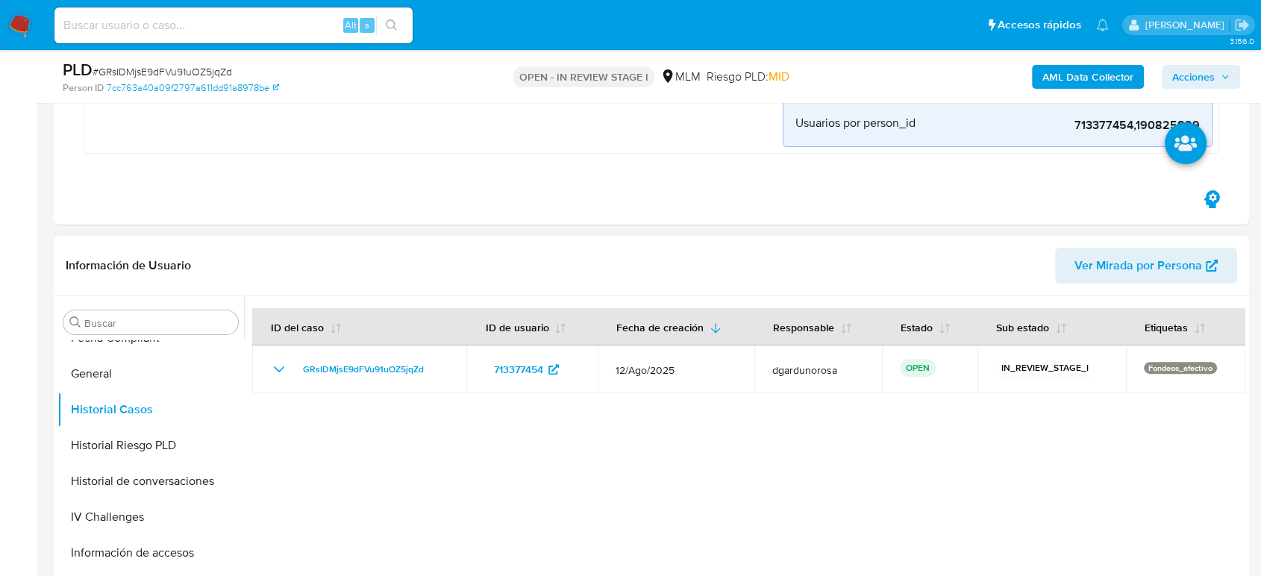
scroll to position [580, 0]
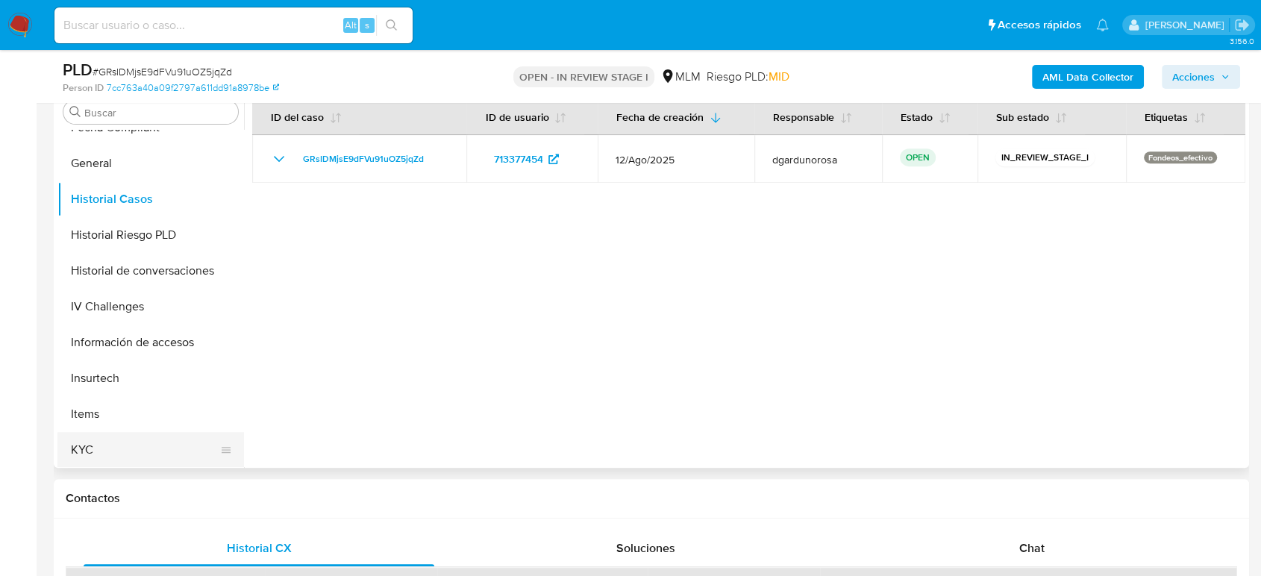
click at [120, 448] on button "KYC" at bounding box center [144, 450] width 175 height 36
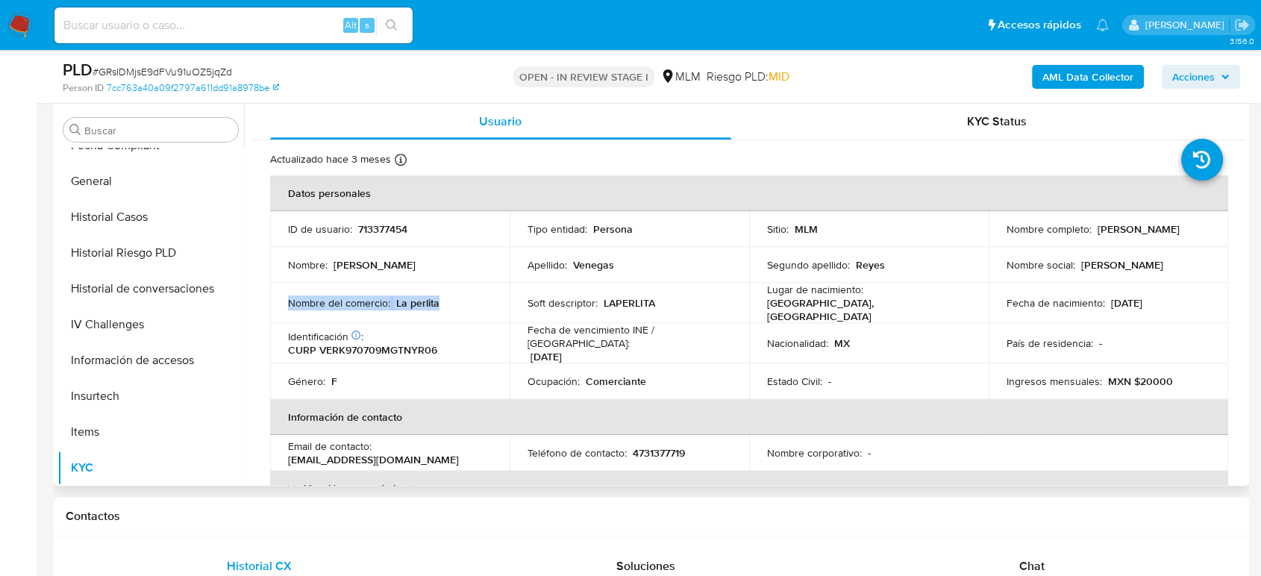
drag, startPoint x: 460, startPoint y: 303, endPoint x: 291, endPoint y: 298, distance: 168.8
click at [291, 298] on div "Nombre del comercio : La perlita" at bounding box center [390, 302] width 204 height 13
copy div "Nombre del comercio : La perlita"
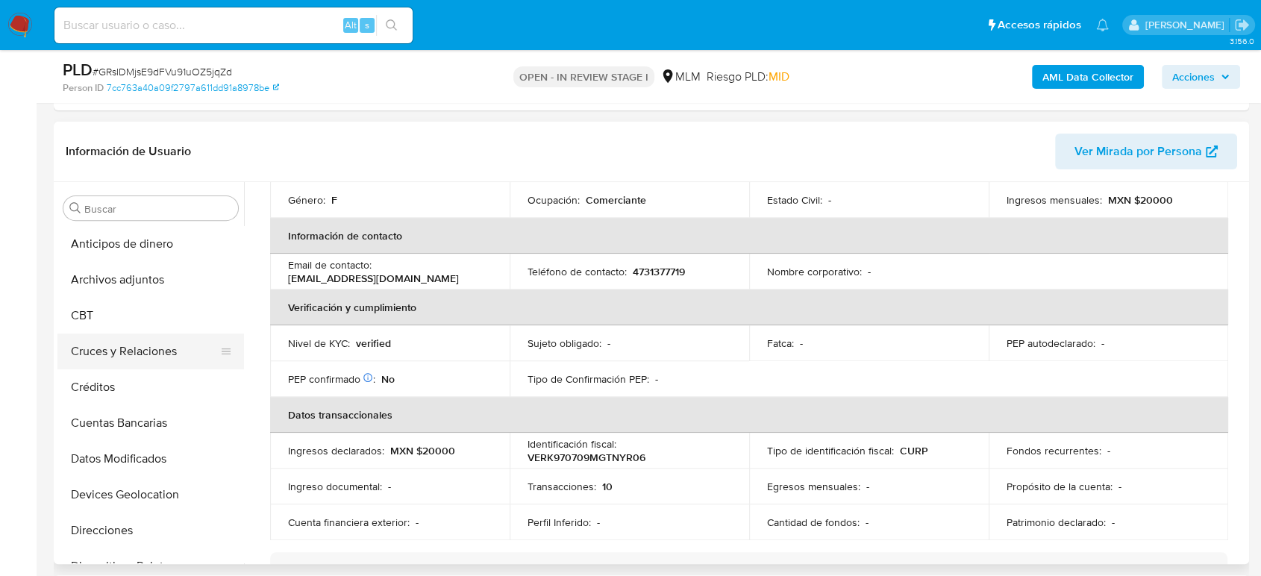
scroll to position [497, 0]
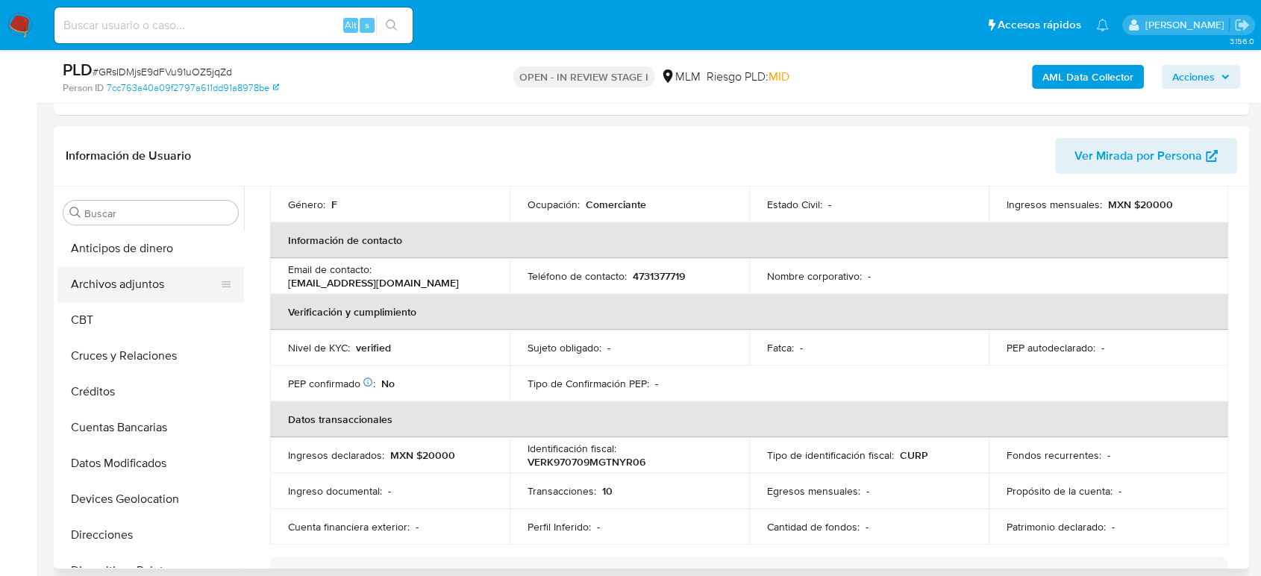
click at [130, 281] on button "Archivos adjuntos" at bounding box center [144, 284] width 175 height 36
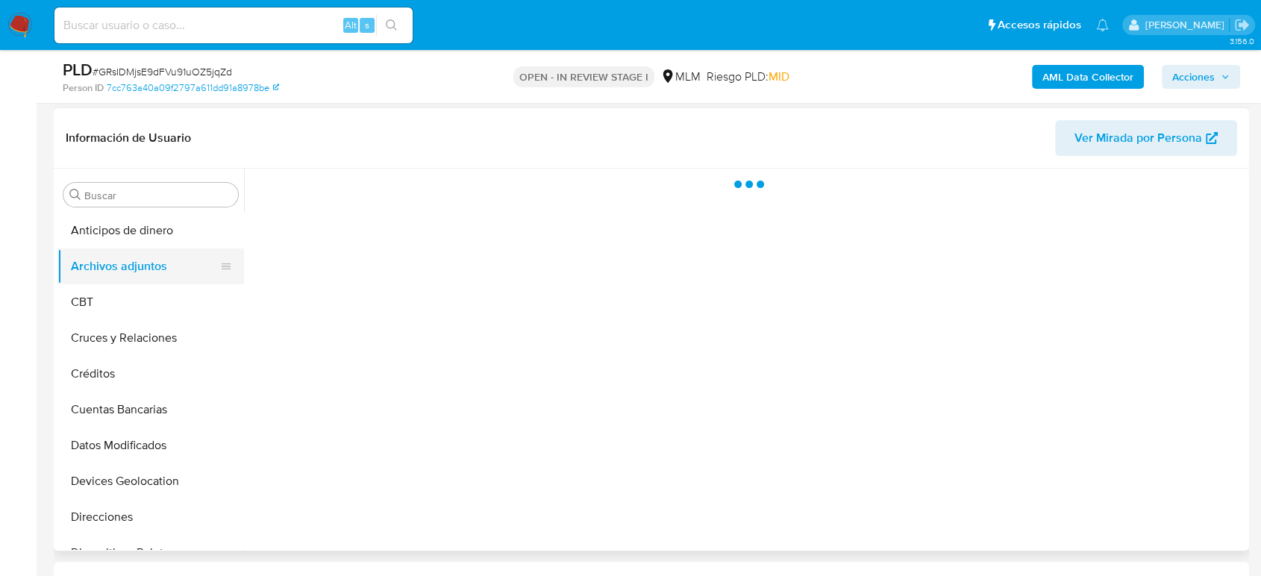
scroll to position [0, 0]
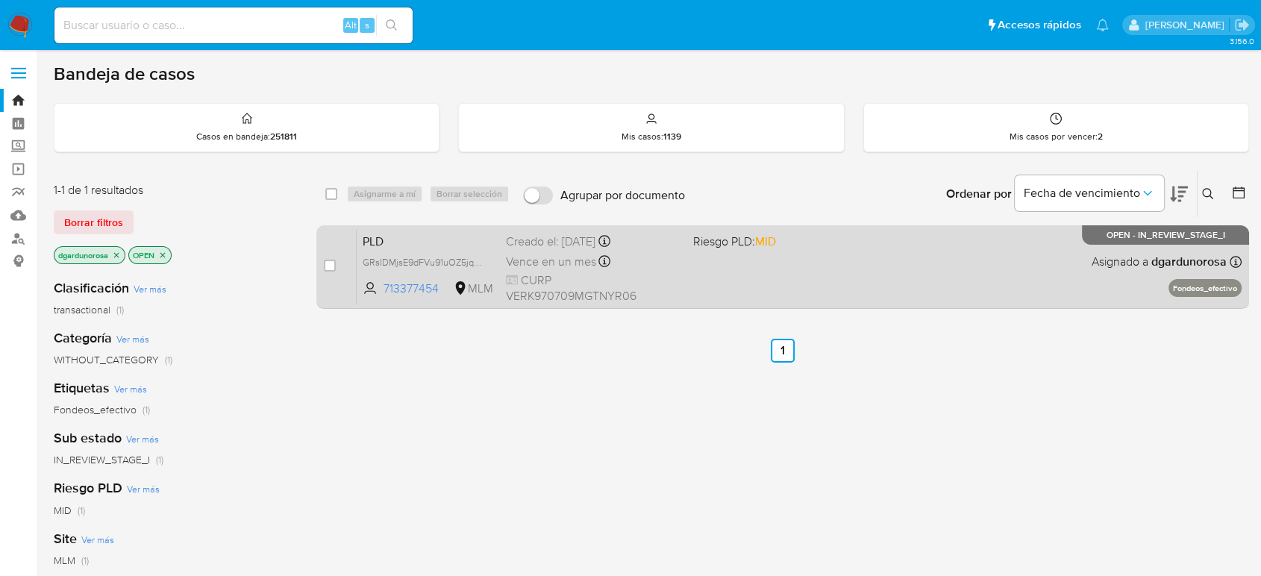
click at [764, 263] on div "PLD GRsIDMjsE9dFVu91uOZ5jqZd 713377454 MLM Riesgo PLD: MID Creado el: [DATE] Cr…" at bounding box center [799, 266] width 885 height 75
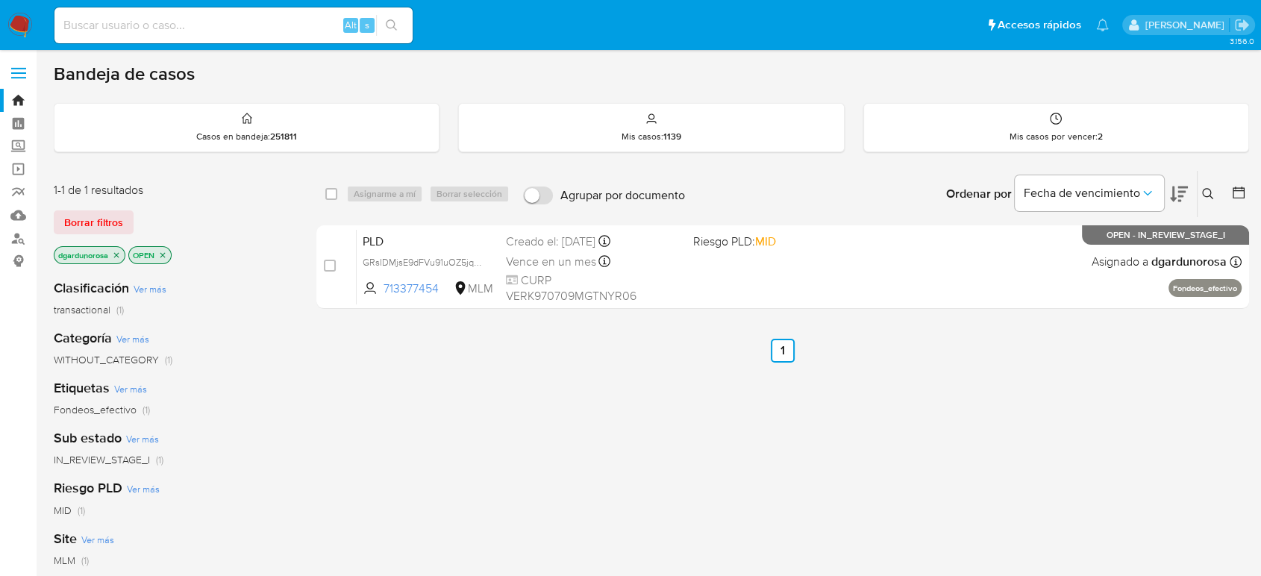
click at [1146, 191] on button at bounding box center [1210, 194] width 25 height 18
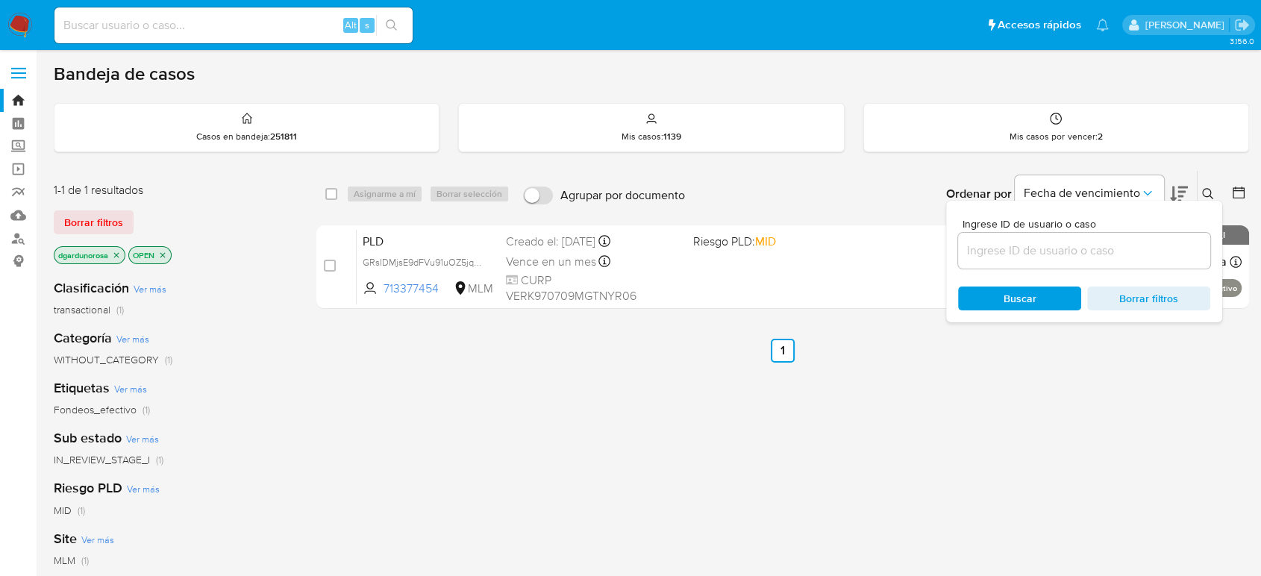
click at [1055, 252] on input at bounding box center [1084, 250] width 252 height 19
type input "262049448"
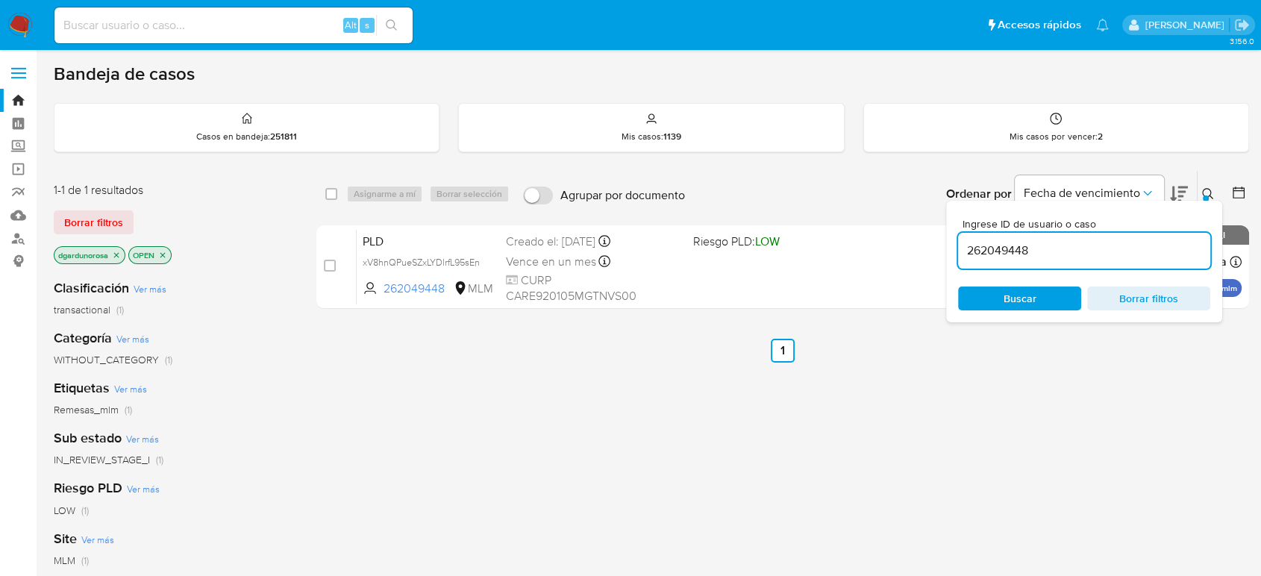
drag, startPoint x: 1202, startPoint y: 190, endPoint x: 1204, endPoint y: 203, distance: 12.9
click at [1146, 190] on icon at bounding box center [1208, 194] width 12 height 12
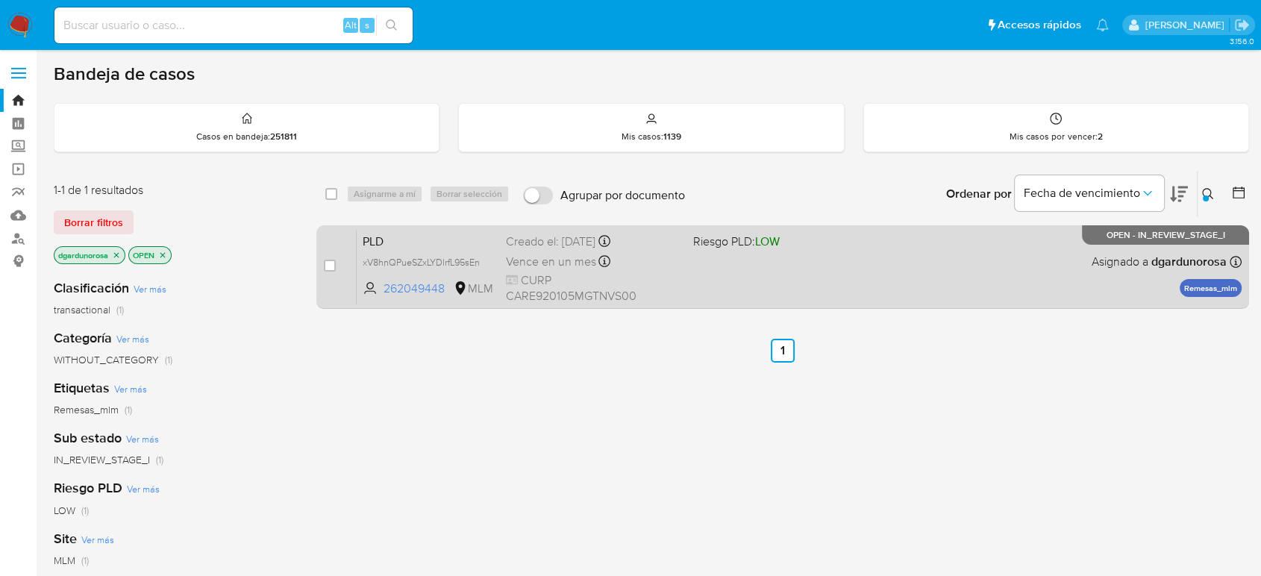
click at [933, 278] on div "PLD xV8hnQPueSZxLYDlrfL95sEn 262049448 MLM Riesgo PLD: LOW Creado el: 12/08/202…" at bounding box center [799, 266] width 885 height 75
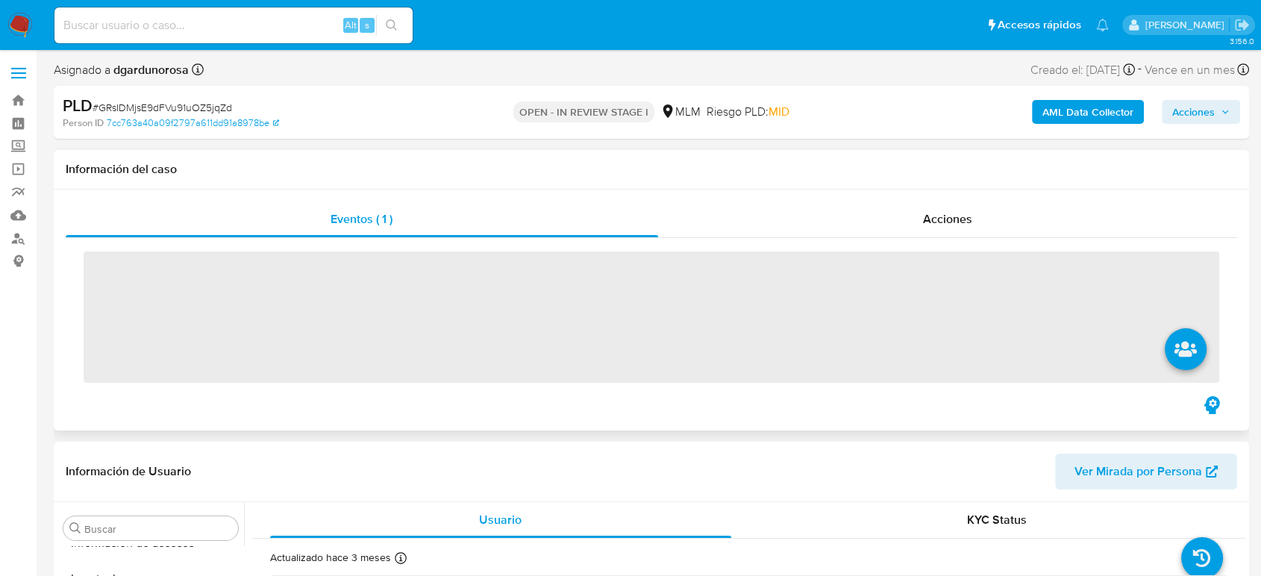
scroll to position [631, 0]
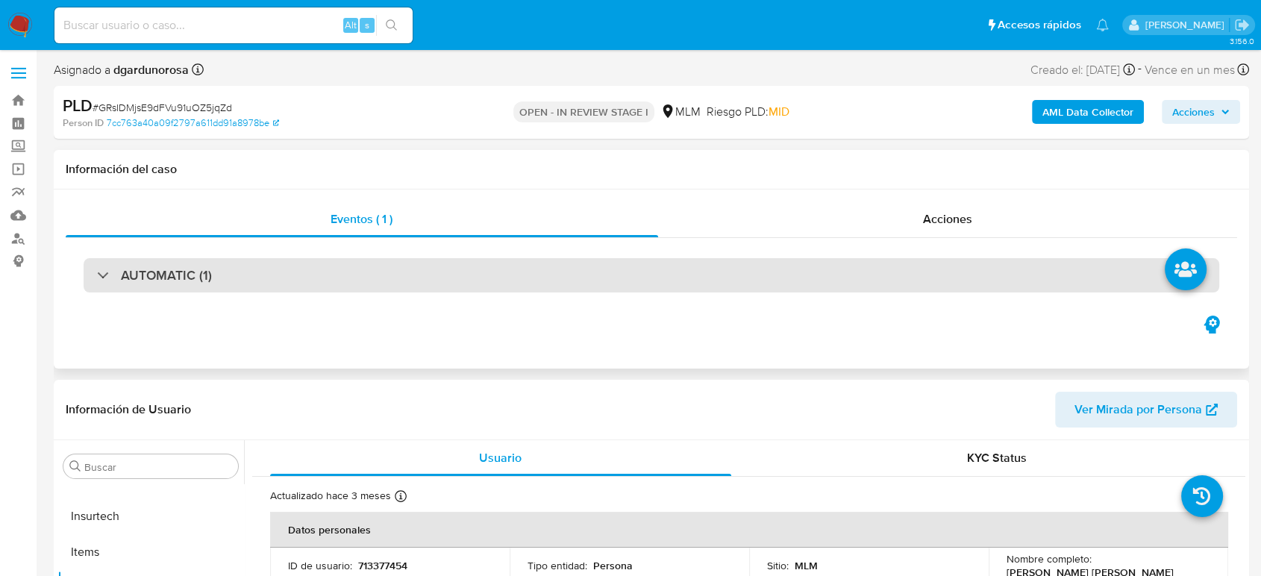
select select "10"
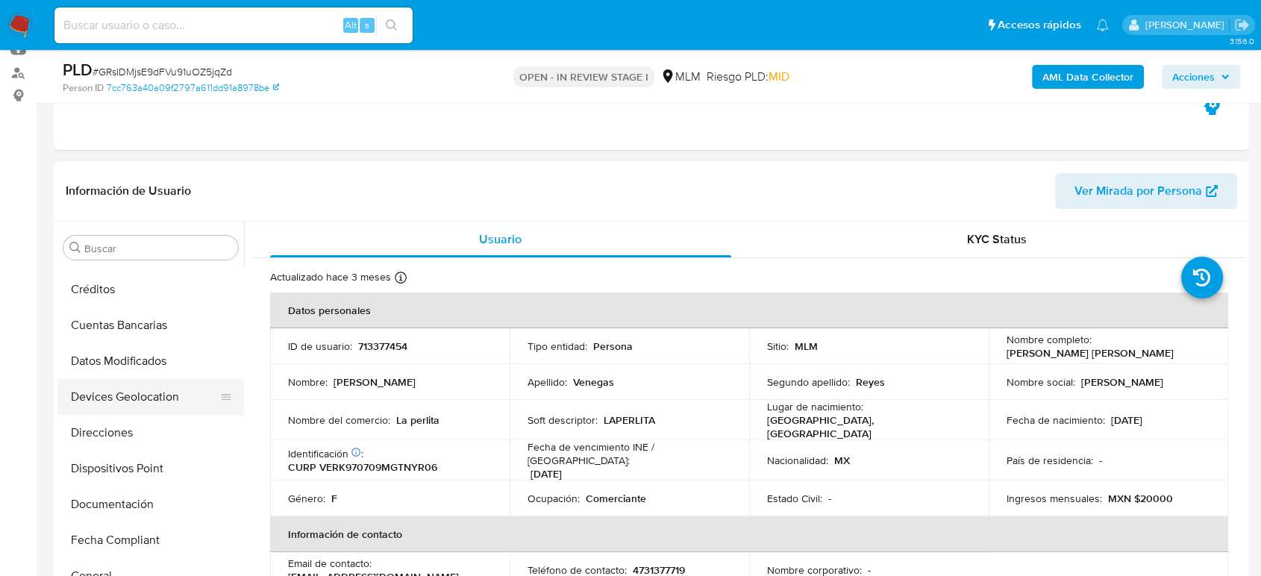
scroll to position [166, 0]
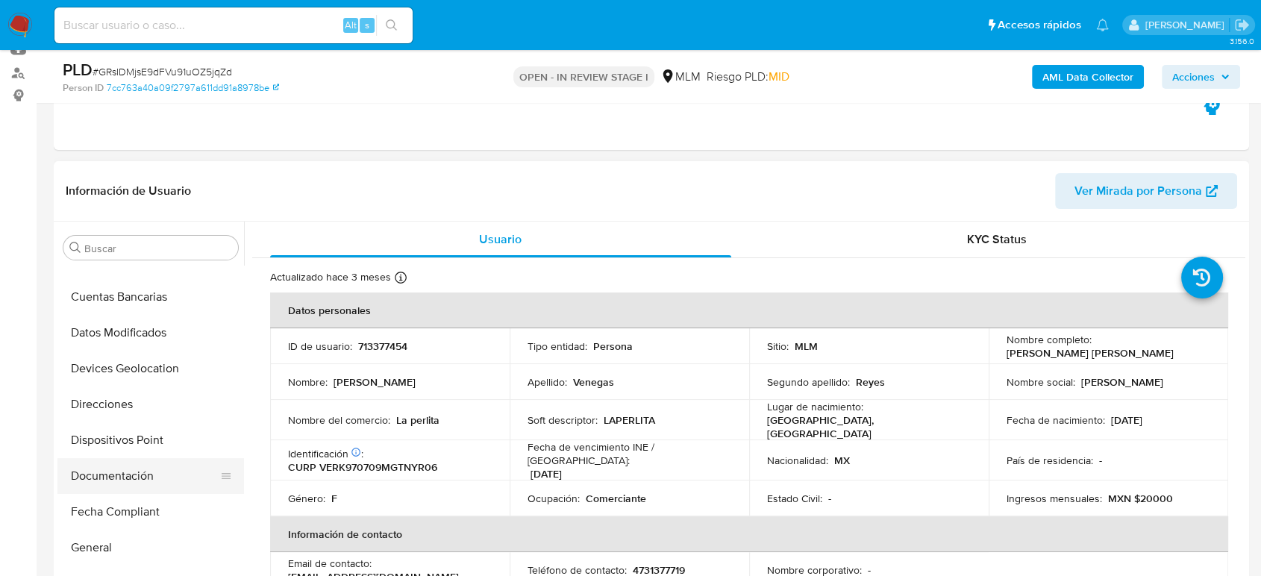
click at [136, 478] on button "Documentación" at bounding box center [144, 476] width 175 height 36
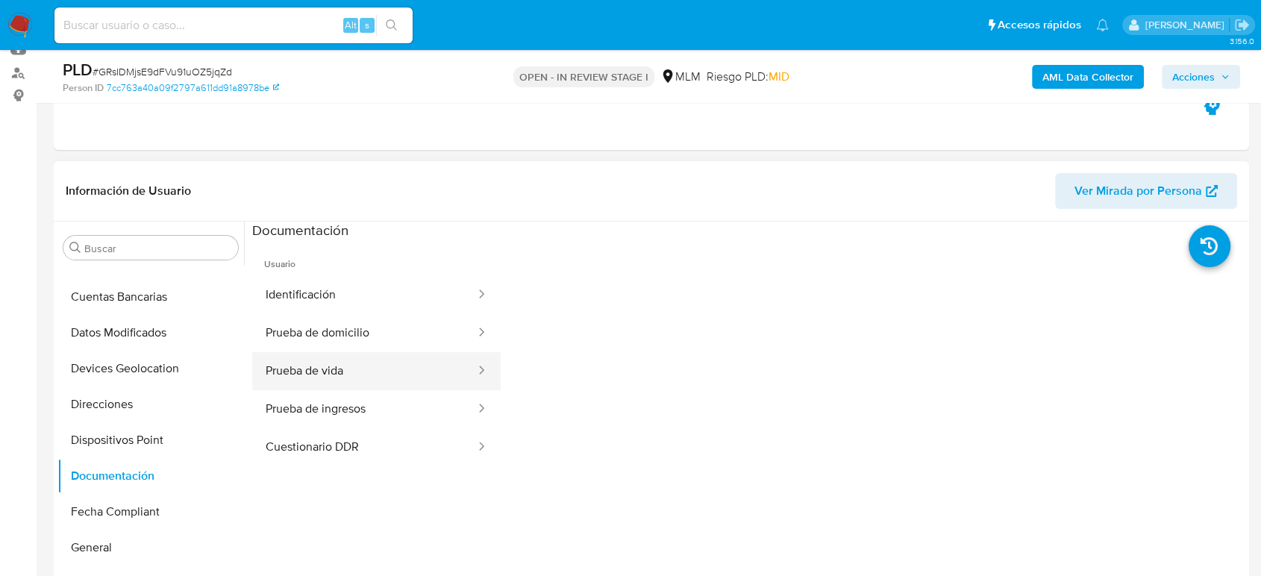
click at [316, 368] on button "Prueba de vida" at bounding box center [364, 371] width 225 height 38
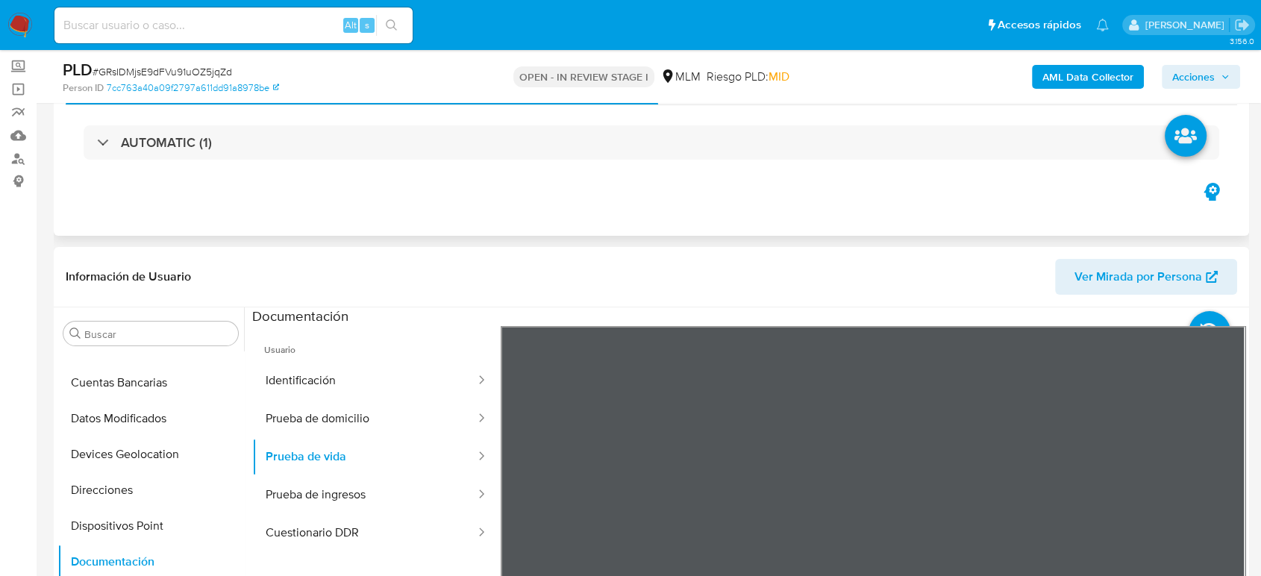
scroll to position [0, 0]
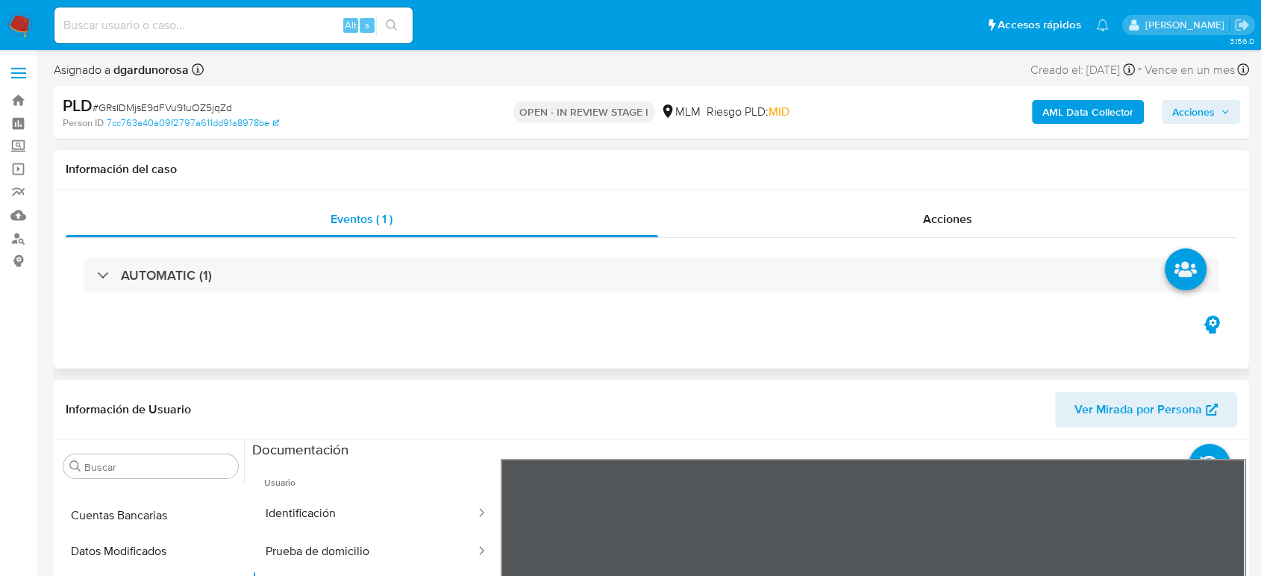
click at [916, 324] on div "Eventos ( 1 ) Acciones AUTOMATIC (1)" at bounding box center [652, 279] width 1196 height 179
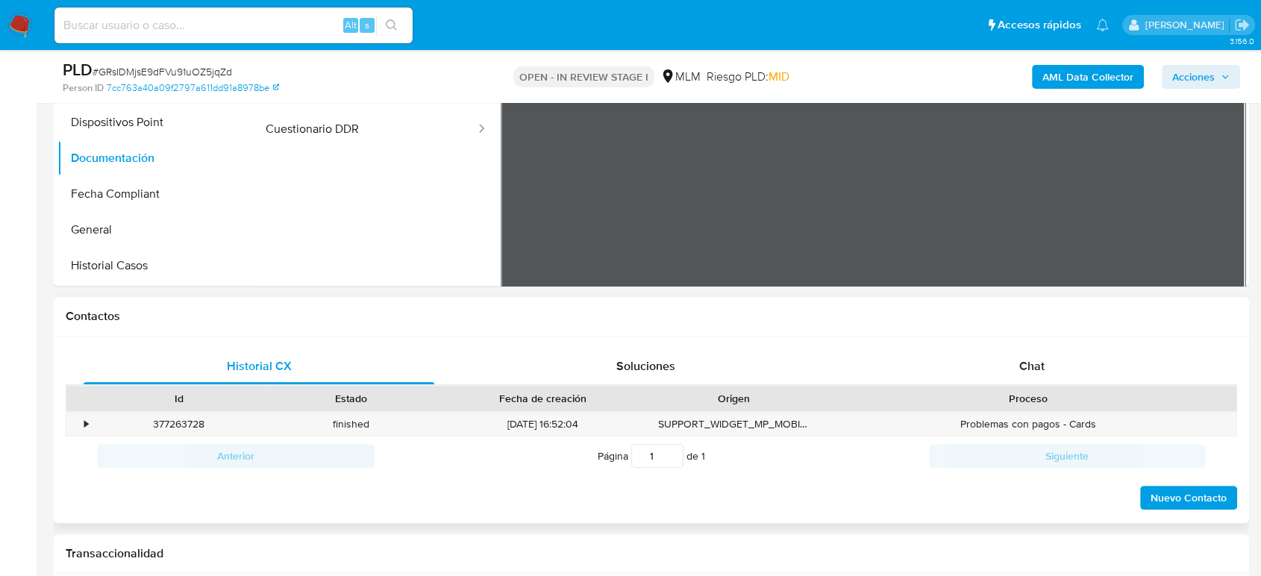
scroll to position [580, 0]
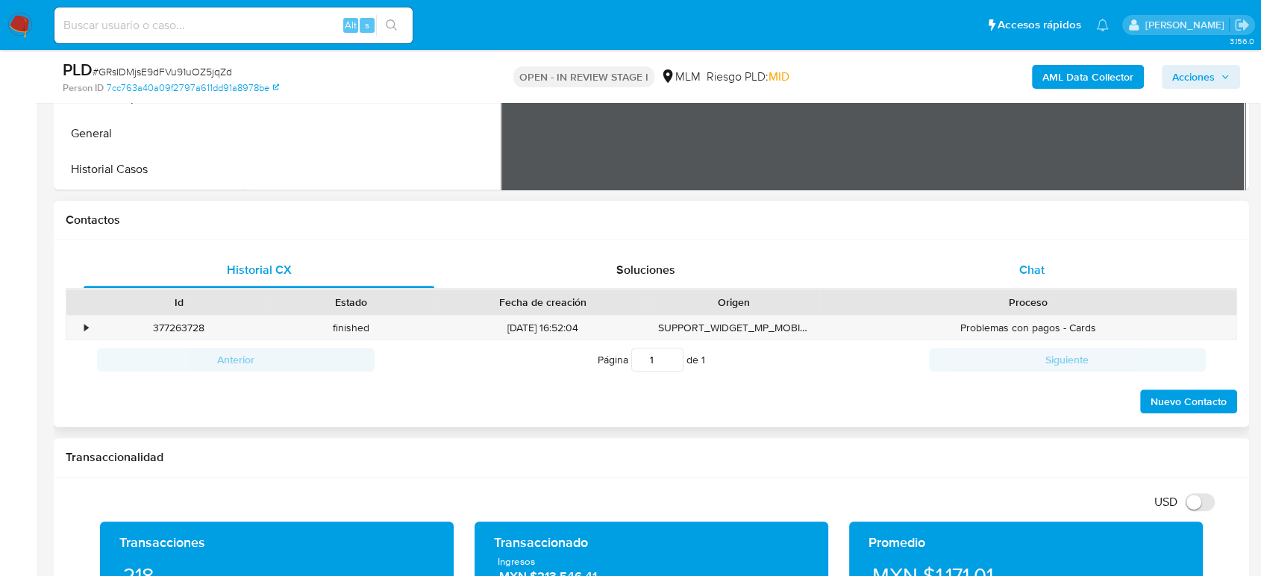
click at [1012, 273] on div "Chat" at bounding box center [1032, 270] width 351 height 36
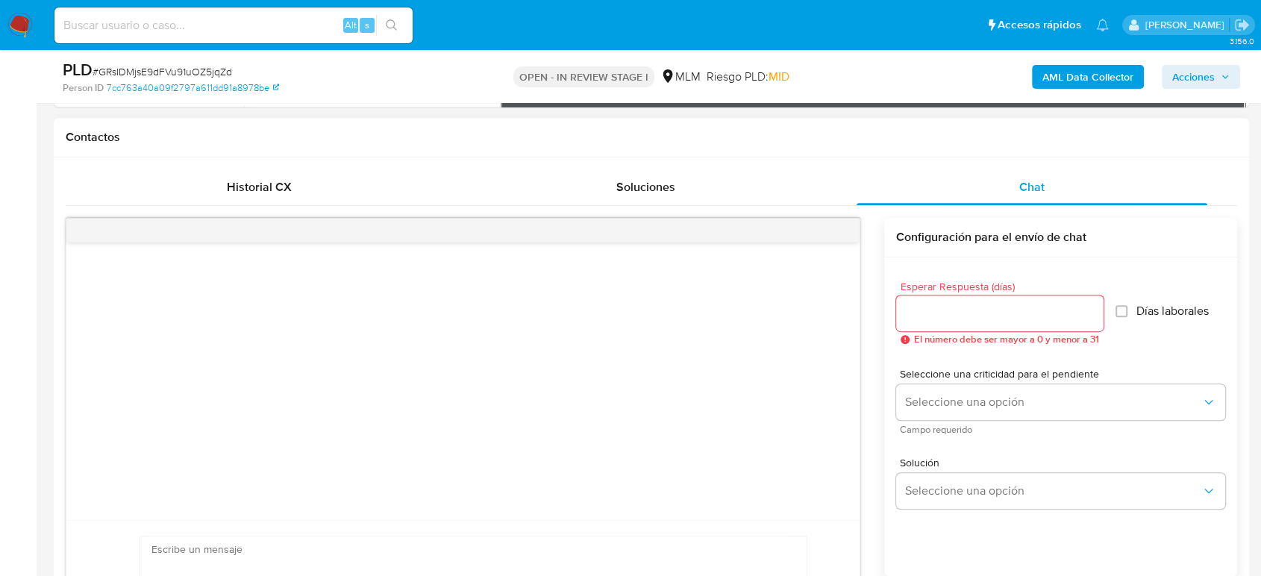
scroll to position [663, 0]
click at [933, 320] on input "Esperar Respuesta (días)" at bounding box center [999, 313] width 207 height 19
type input "3"
click at [955, 418] on div "Seleccione una criticidad para el pendiente Seleccione una opción Campo requeri…" at bounding box center [1060, 401] width 329 height 65
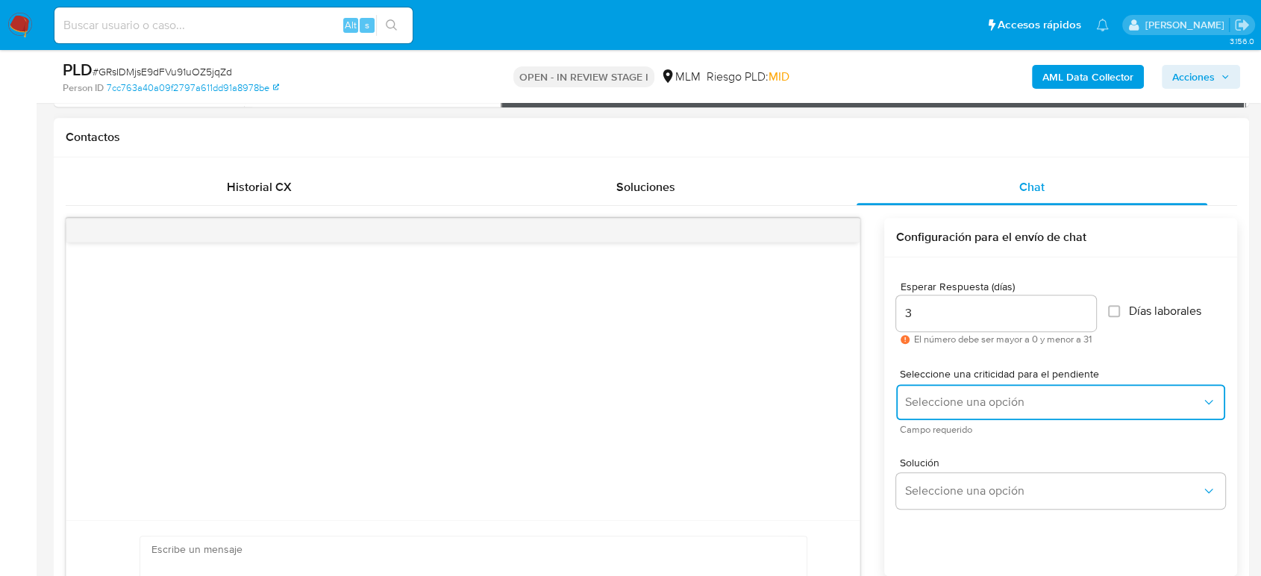
click at [955, 412] on button "Seleccione una opción" at bounding box center [1060, 402] width 329 height 36
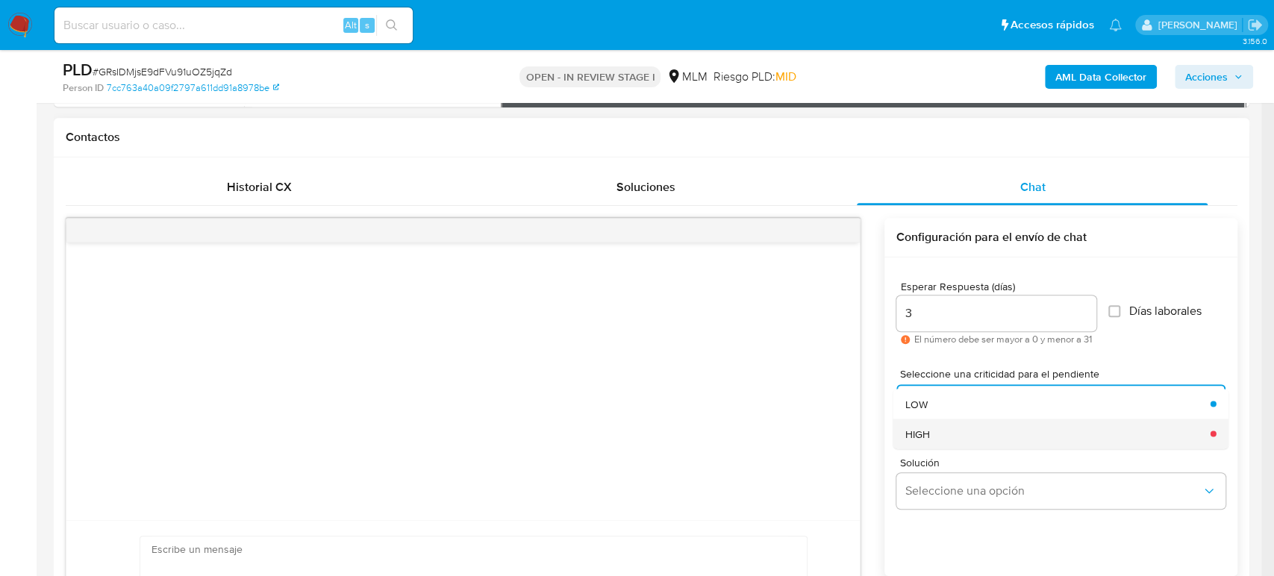
click at [961, 429] on div "HIGH" at bounding box center [1053, 434] width 296 height 30
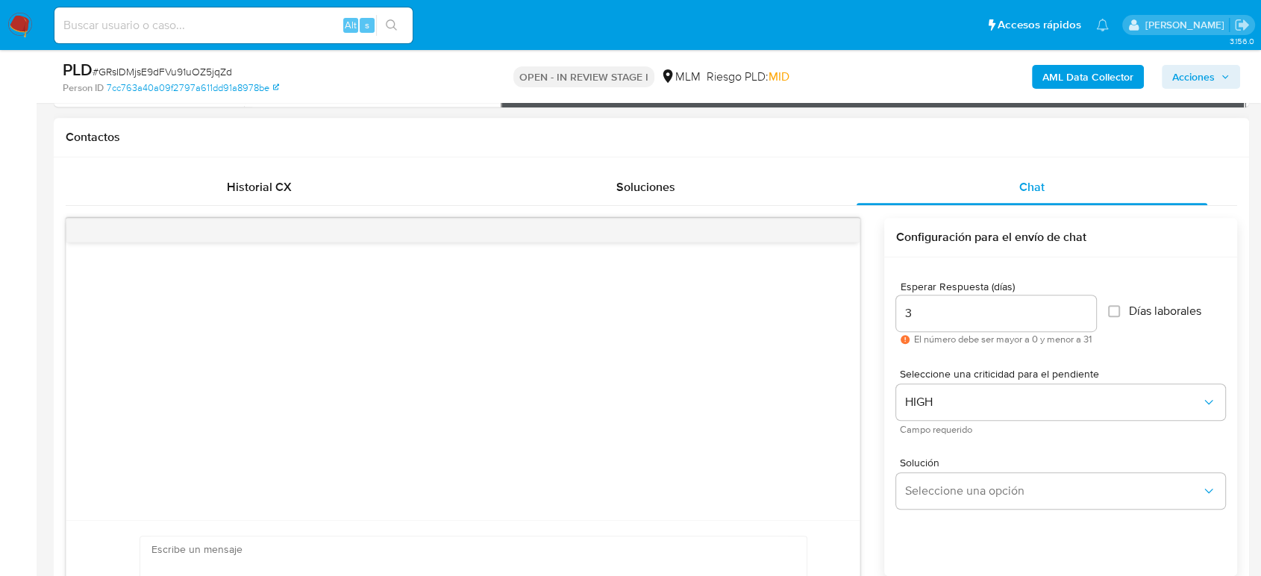
click at [1001, 512] on div "Solución Seleccione una opción" at bounding box center [1060, 486] width 329 height 81
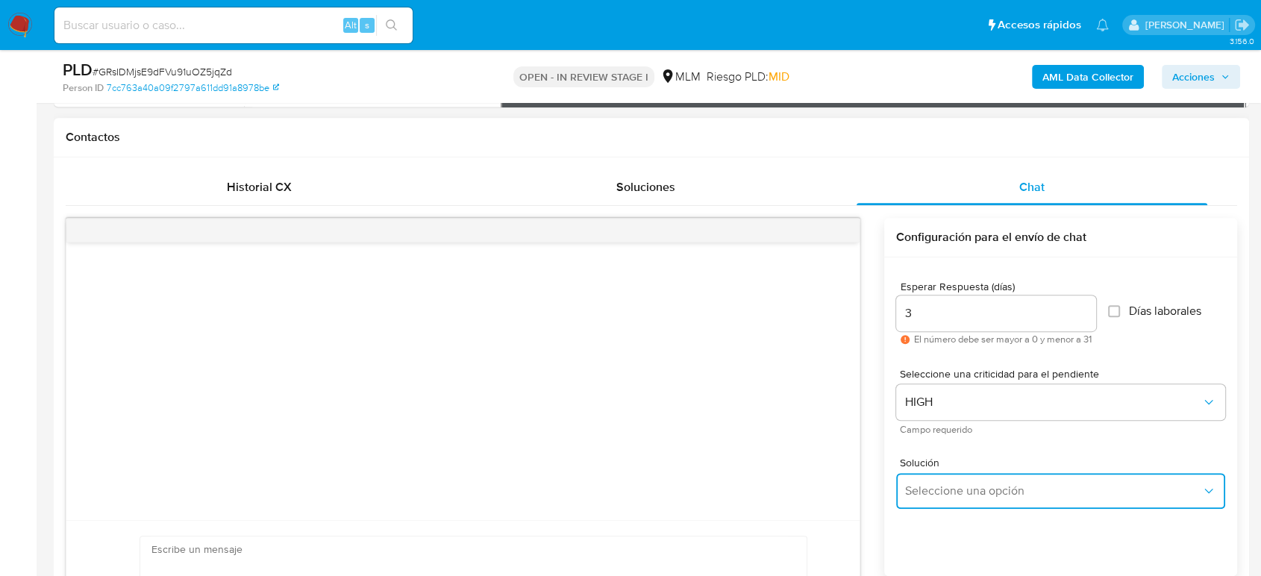
click at [995, 500] on button "Seleccione una opción" at bounding box center [1060, 491] width 329 height 36
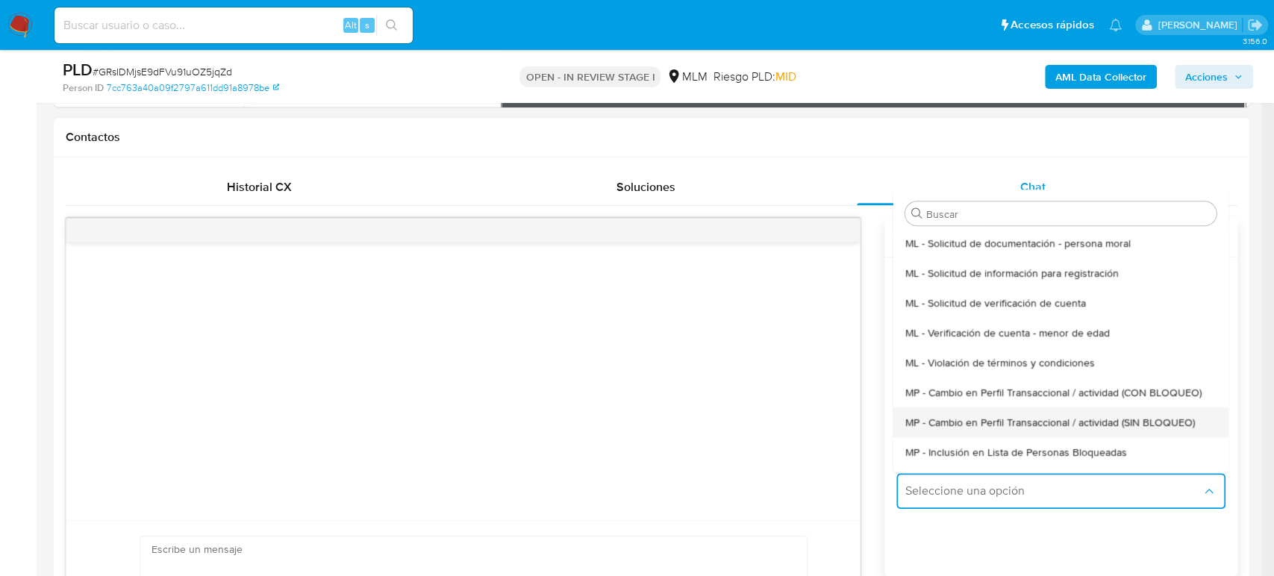
click at [1051, 428] on span "MP - Cambio en Perfil Transaccional / actividad (SIN BLOQUEO)" at bounding box center [1050, 422] width 290 height 13
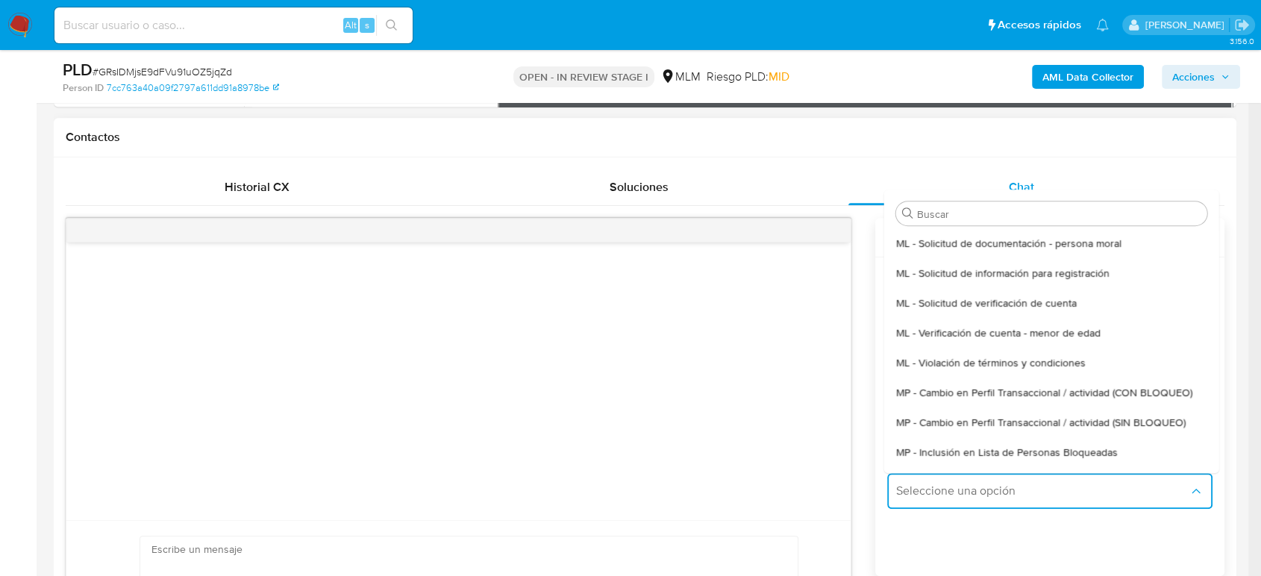
type textarea "Estimado ,Te comunicamos que se ha identificado un cambio en el uso habitual de…"
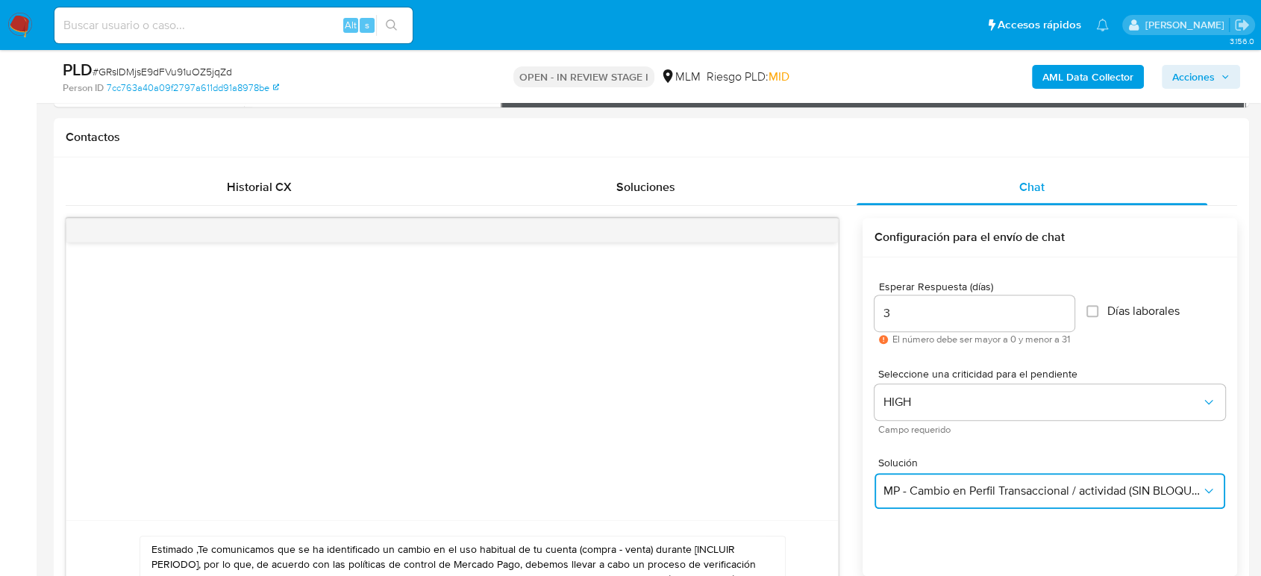
scroll to position [912, 0]
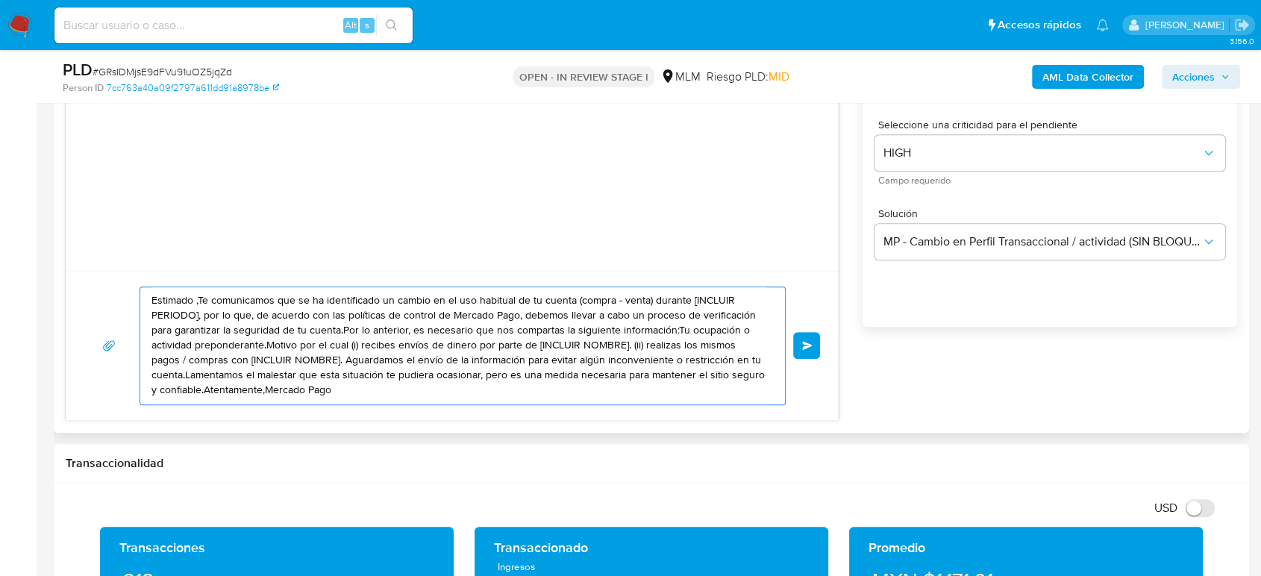
drag, startPoint x: 349, startPoint y: 396, endPoint x: 107, endPoint y: 285, distance: 266.2
click at [102, 287] on div "Estimado ,Te comunicamos que se ha identificado un cambio en el uso habitual de…" at bounding box center [452, 346] width 736 height 119
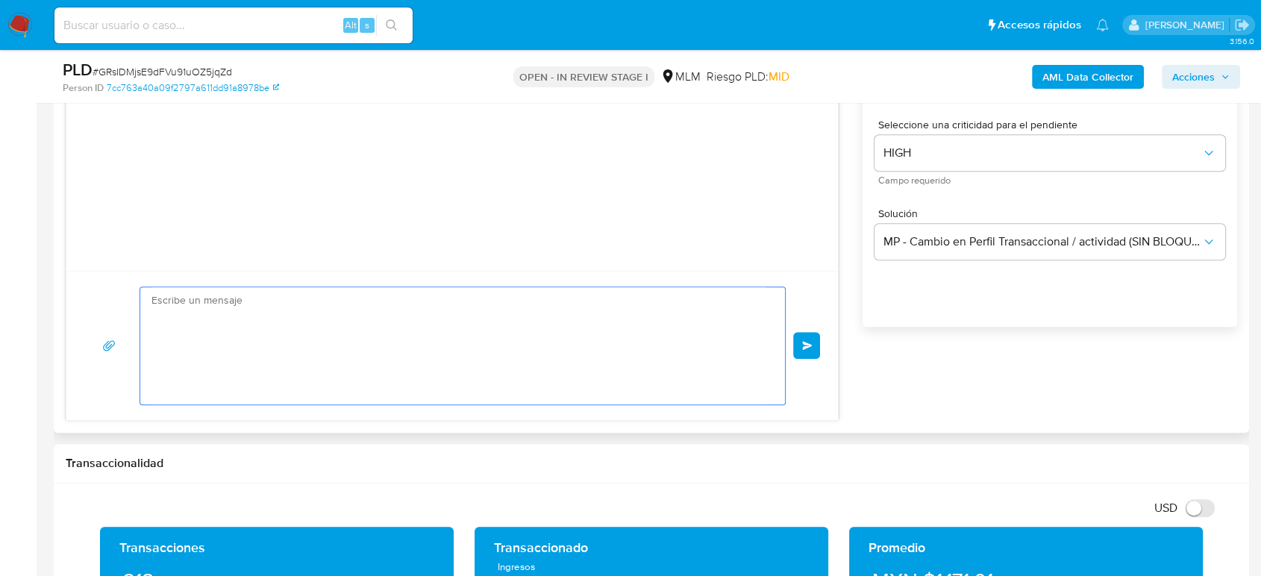
paste textarea "Estimado cliente, De acuerdo con las políticas de control de Mercado Pago, debe…"
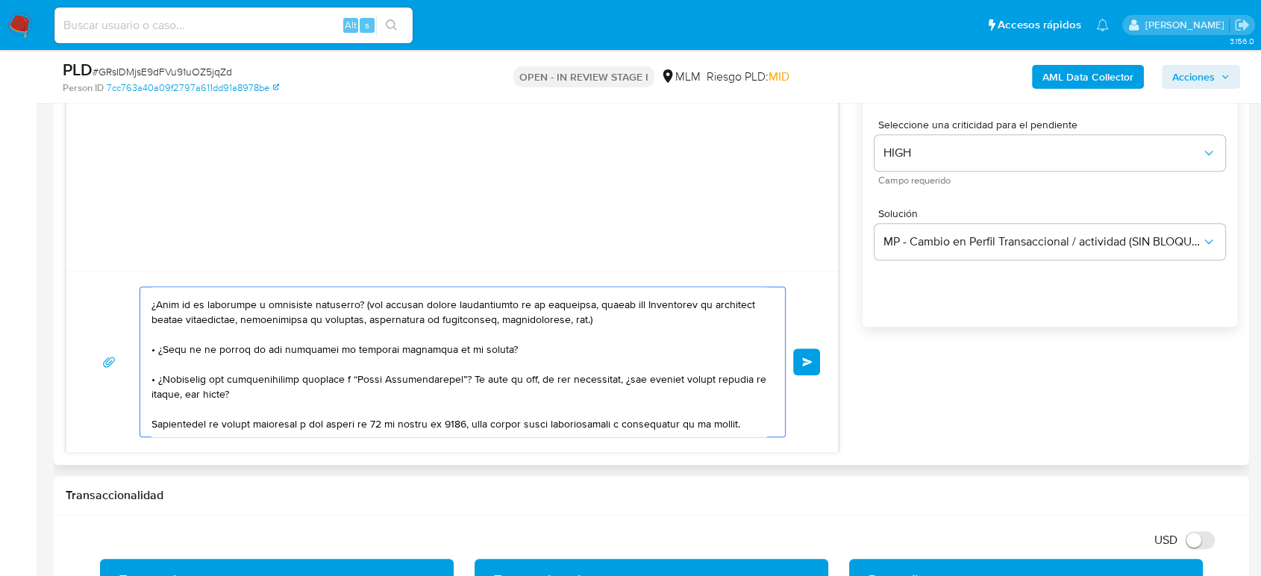
scroll to position [0, 0]
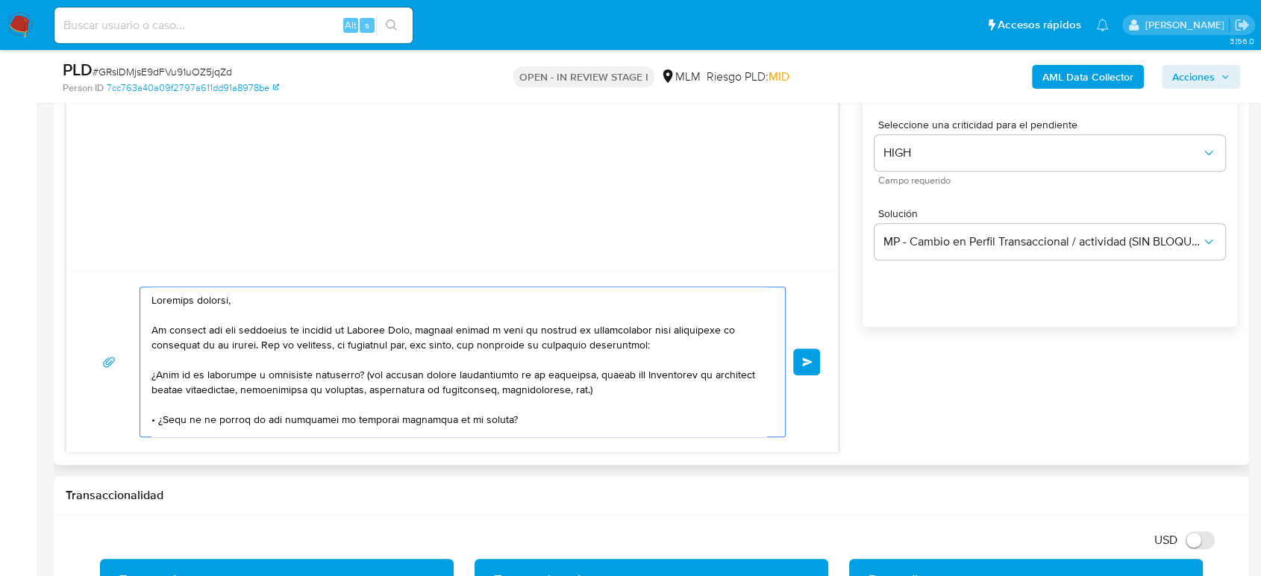
click at [362, 351] on textarea at bounding box center [459, 361] width 615 height 149
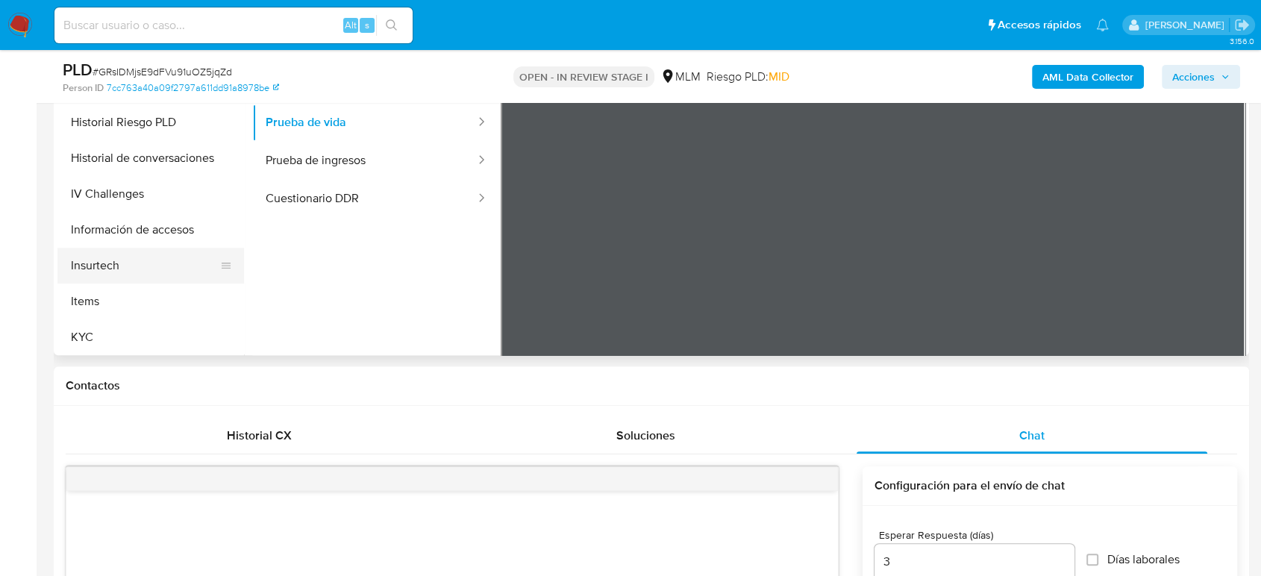
scroll to position [497, 0]
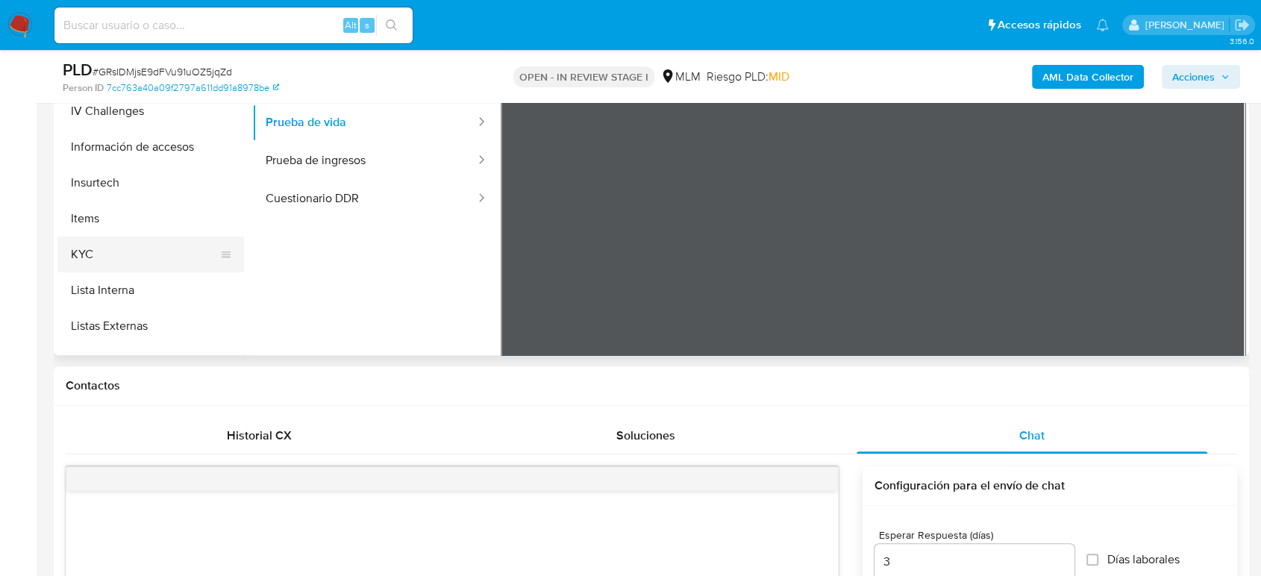
type textarea "Estimado cliente, De acuerdo con las políticas de control de Mercado Pago, debe…"
click at [99, 256] on button "KYC" at bounding box center [144, 255] width 175 height 36
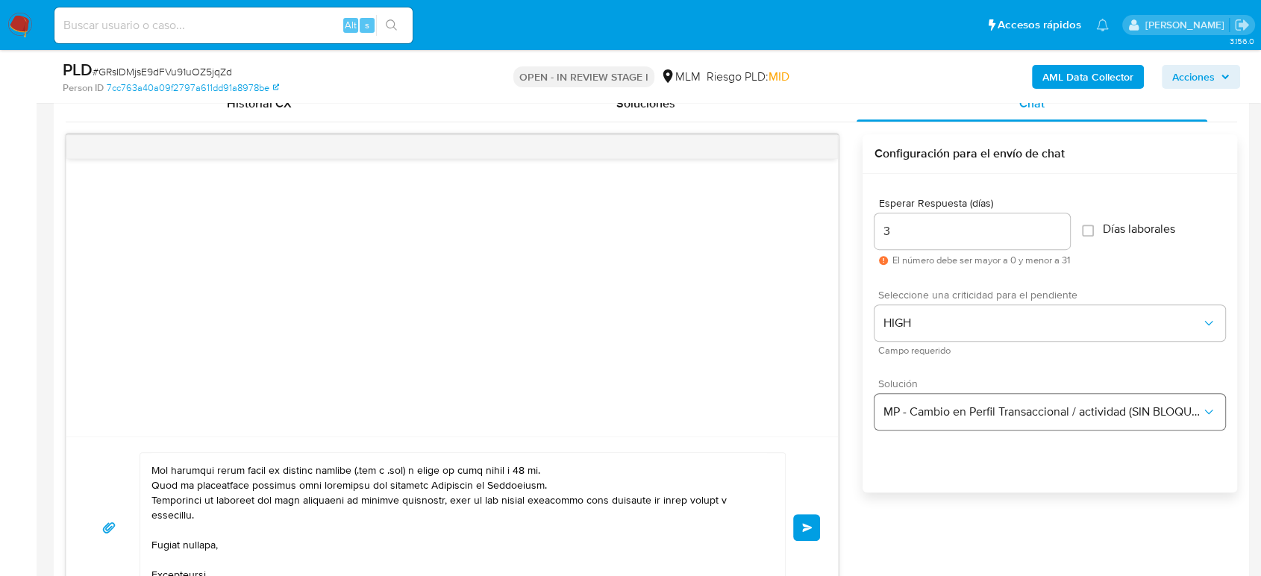
scroll to position [912, 0]
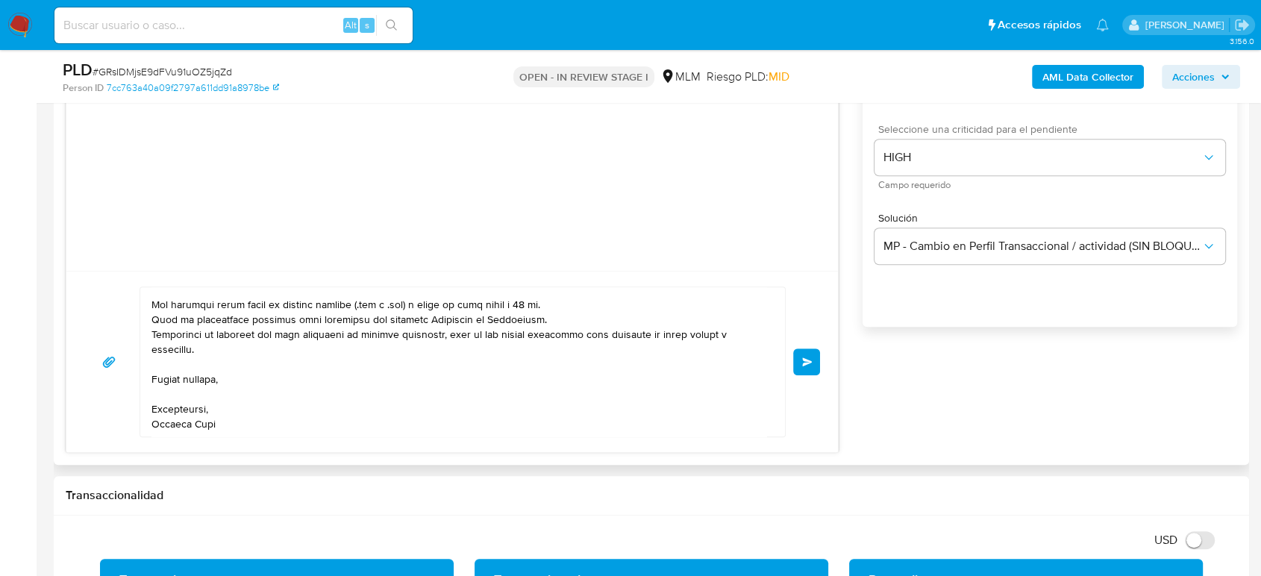
click at [811, 365] on span "Enviar" at bounding box center [807, 362] width 10 height 9
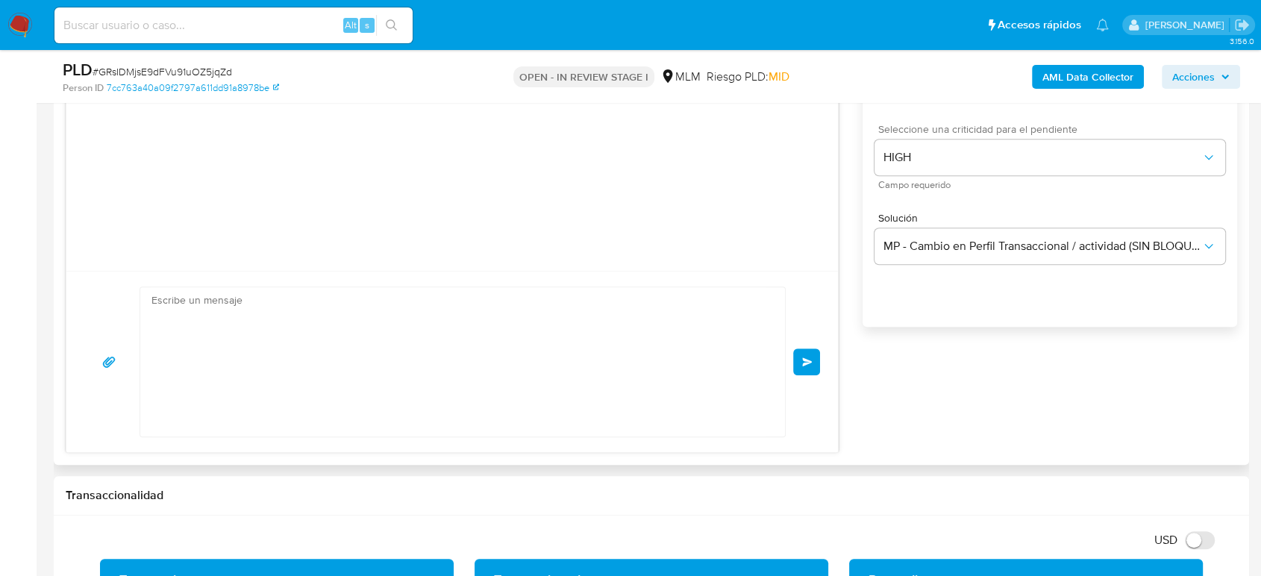
scroll to position [269, 0]
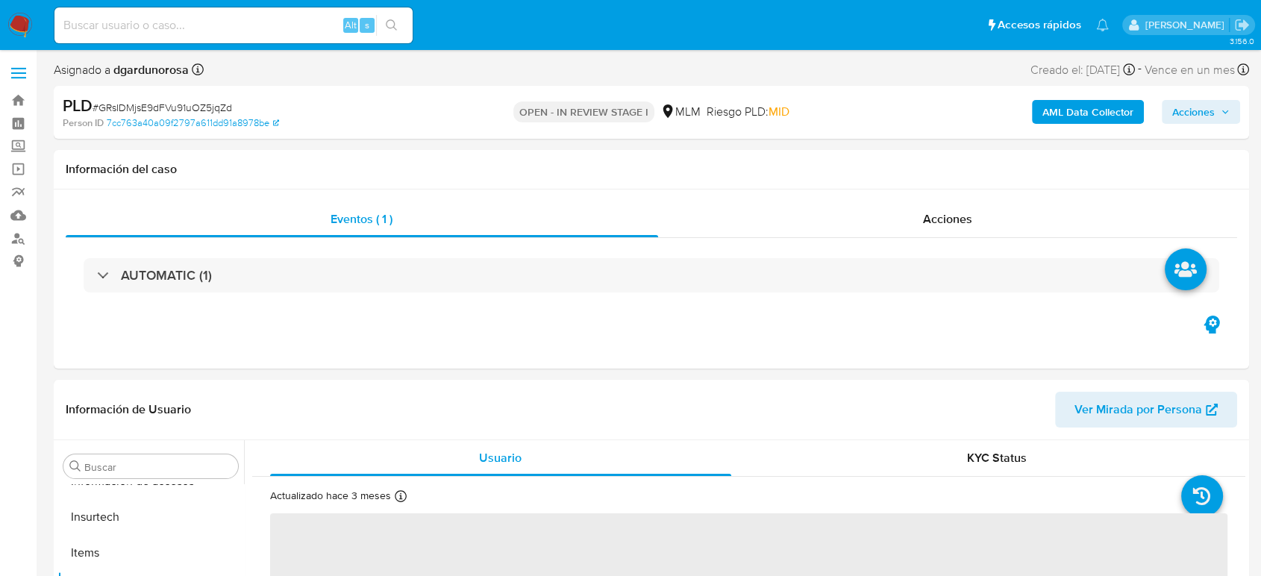
scroll to position [631, 0]
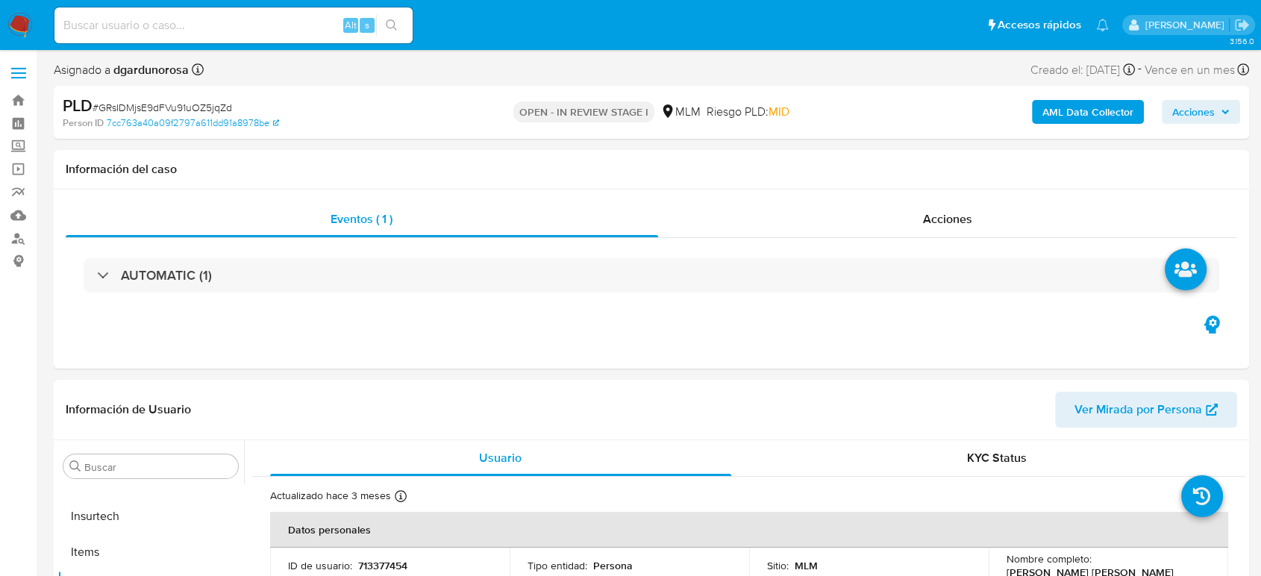
select select "10"
click at [7, 75] on label at bounding box center [18, 72] width 37 height 31
click at [0, 0] on input "checkbox" at bounding box center [0, 0] width 0 height 0
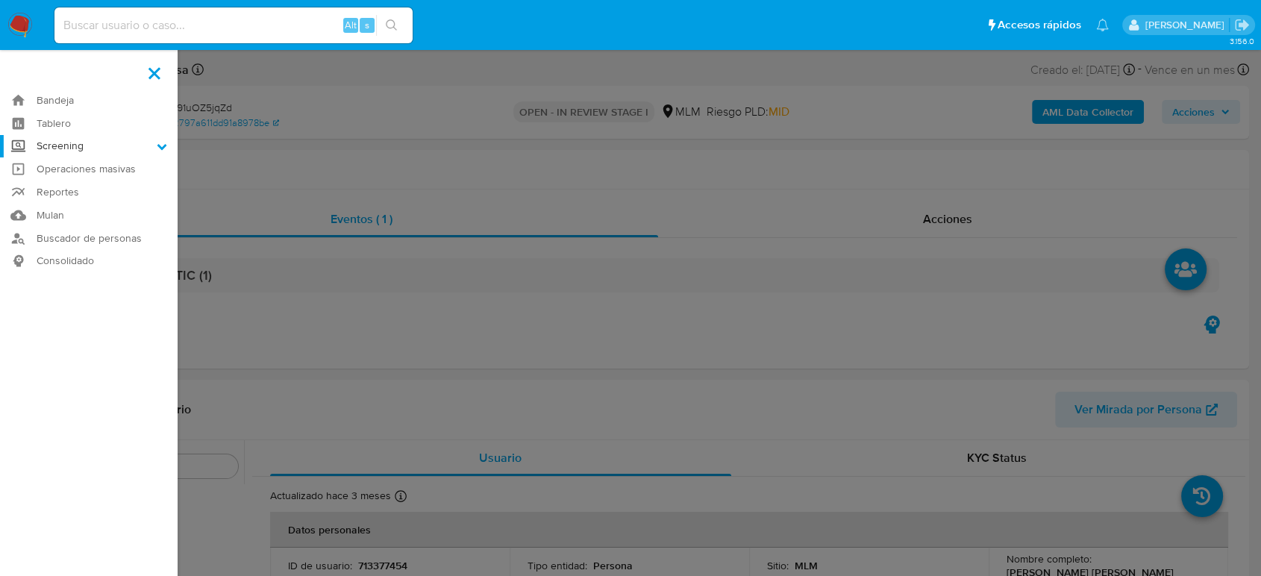
click at [68, 149] on label "Screening" at bounding box center [89, 146] width 178 height 23
click at [0, 0] on input "Screening" at bounding box center [0, 0] width 0 height 0
click at [82, 200] on link "Herramientas" at bounding box center [89, 205] width 178 height 19
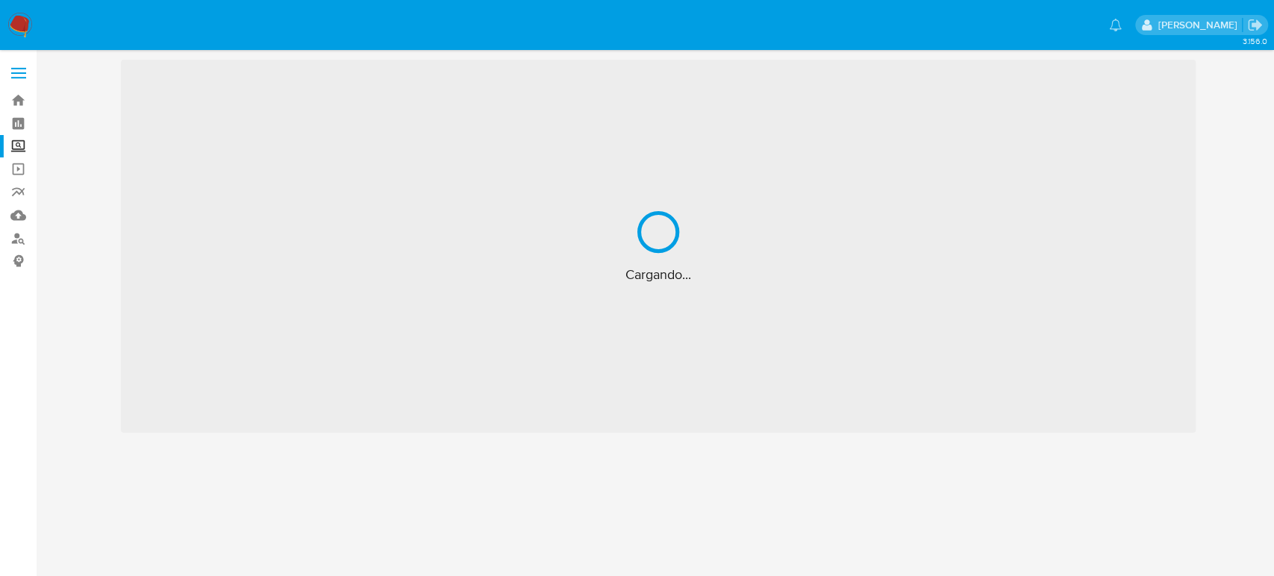
click at [737, 316] on div "Cargando..." at bounding box center [658, 246] width 1075 height 373
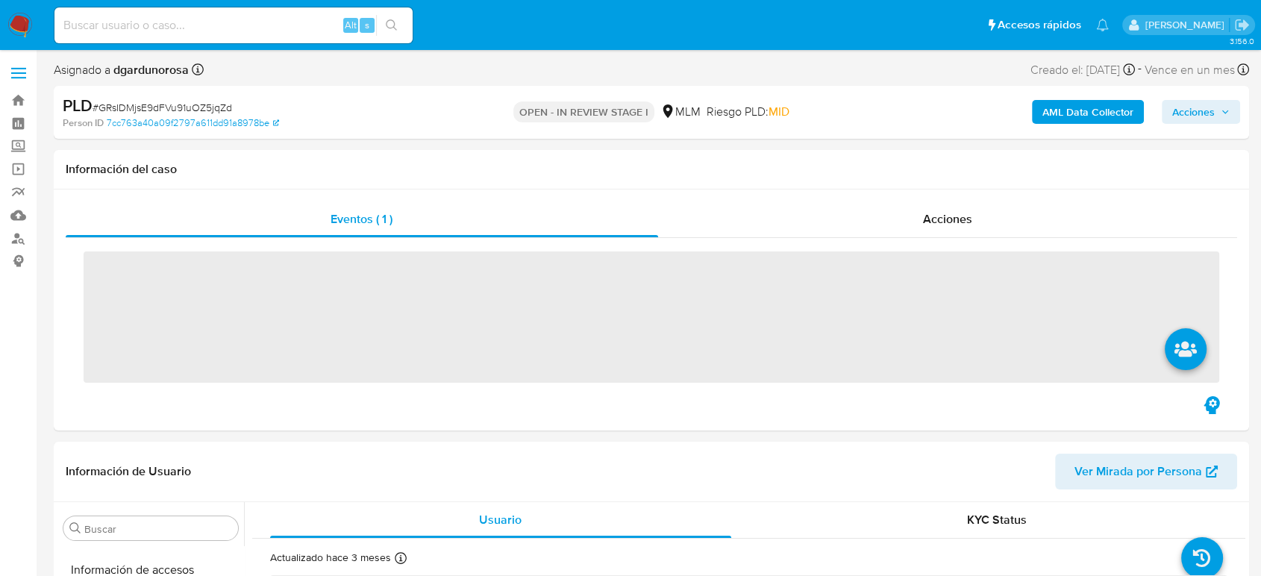
scroll to position [631, 0]
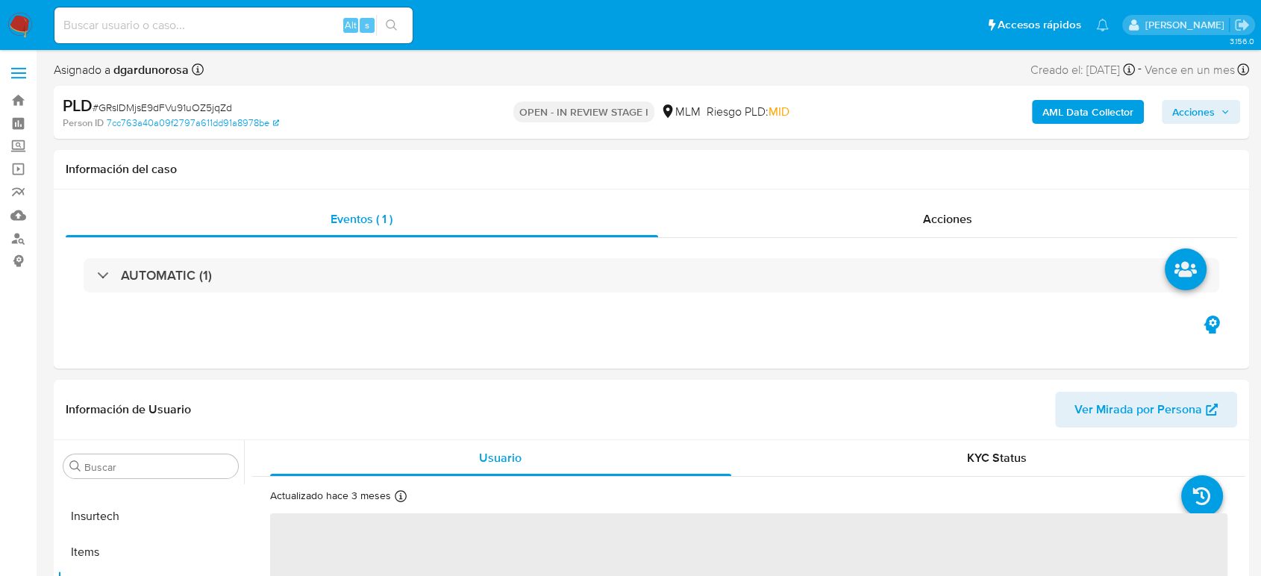
click at [13, 78] on span at bounding box center [18, 78] width 15 height 2
click at [0, 0] on input "checkbox" at bounding box center [0, 0] width 0 height 0
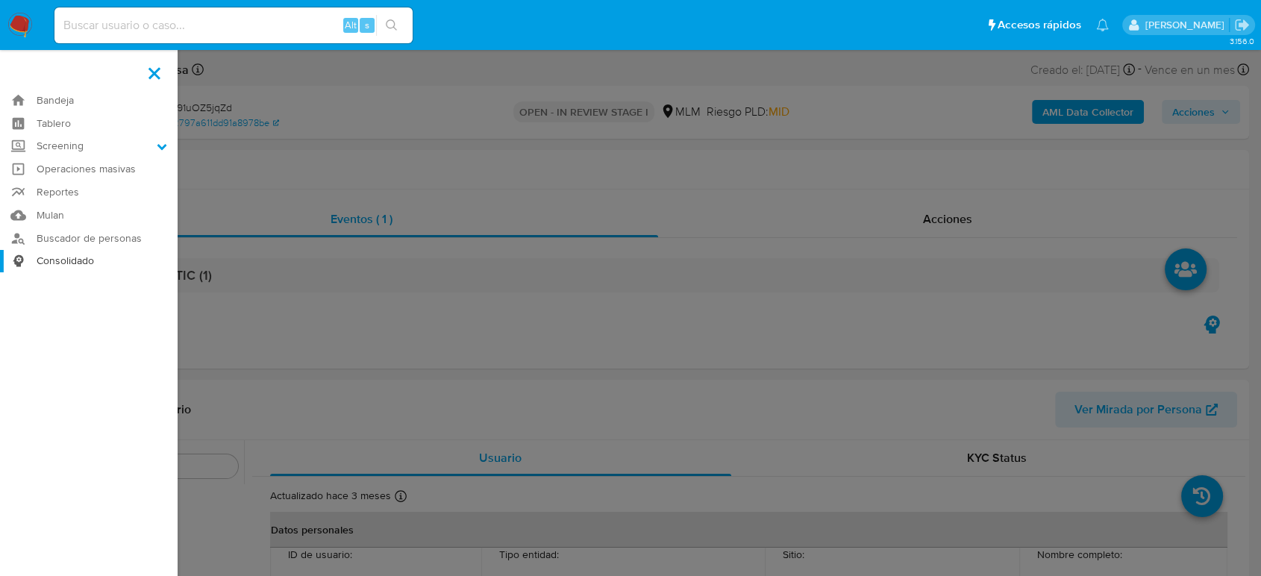
select select "10"
click at [71, 146] on label "Screening" at bounding box center [89, 146] width 178 height 23
click at [0, 0] on input "Screening" at bounding box center [0, 0] width 0 height 0
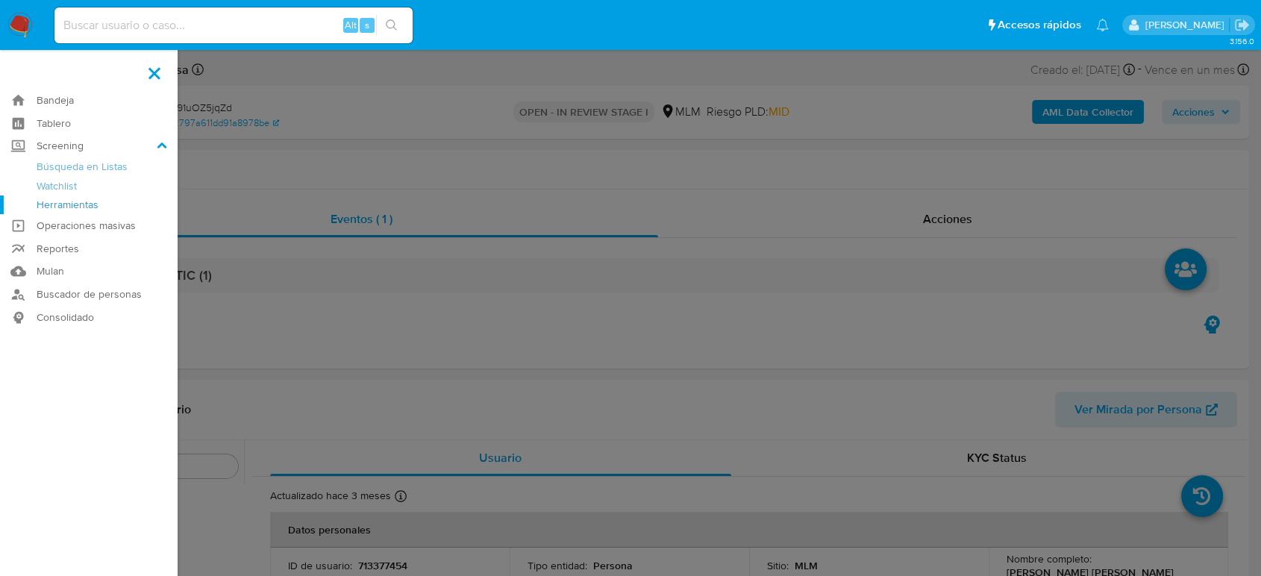
click at [68, 203] on link "Herramientas" at bounding box center [89, 205] width 178 height 19
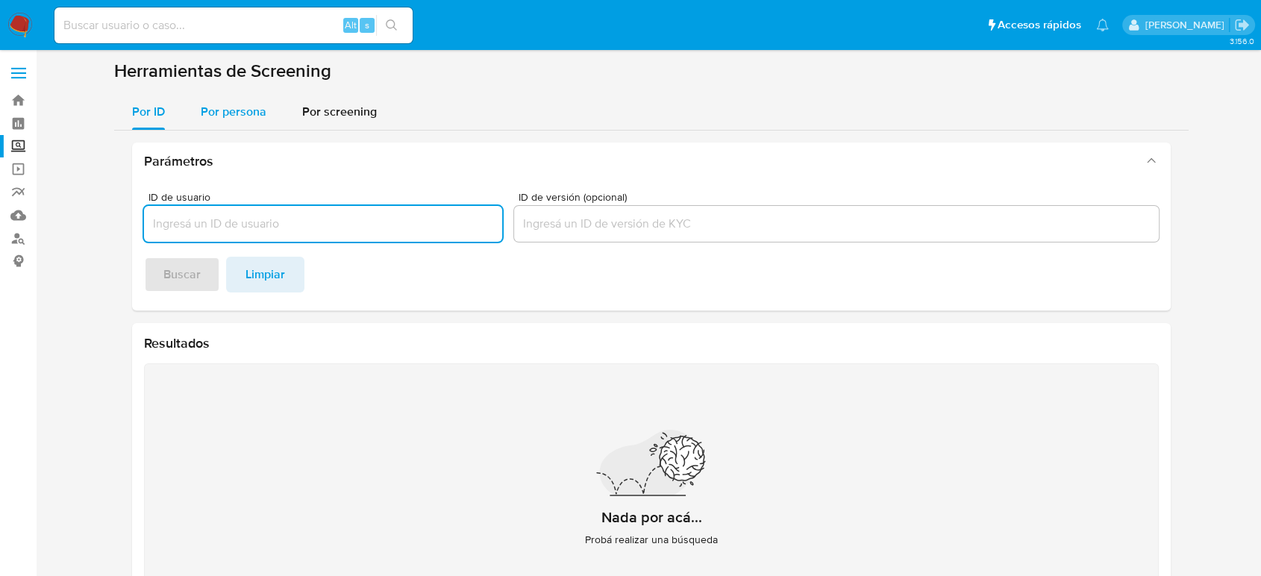
click at [240, 121] on div "Por persona" at bounding box center [234, 112] width 66 height 36
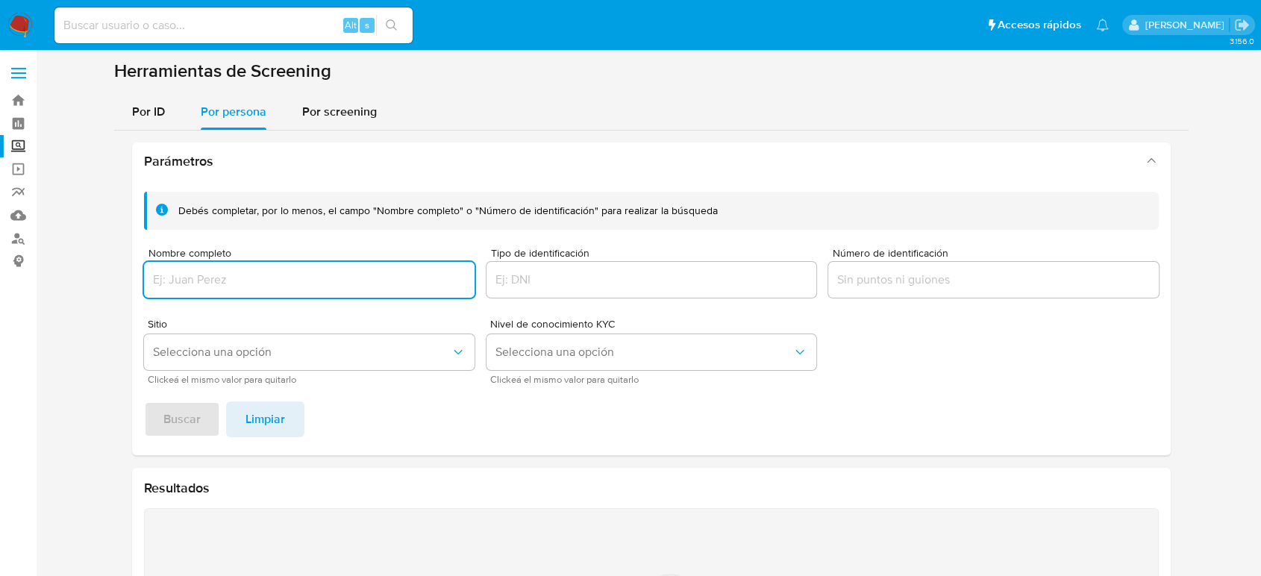
click at [205, 273] on input "Nombre completo" at bounding box center [309, 279] width 331 height 19
type input "[PERSON_NAME] [PERSON_NAME] [PERSON_NAME]"
click at [191, 430] on span "Buscar" at bounding box center [181, 419] width 37 height 33
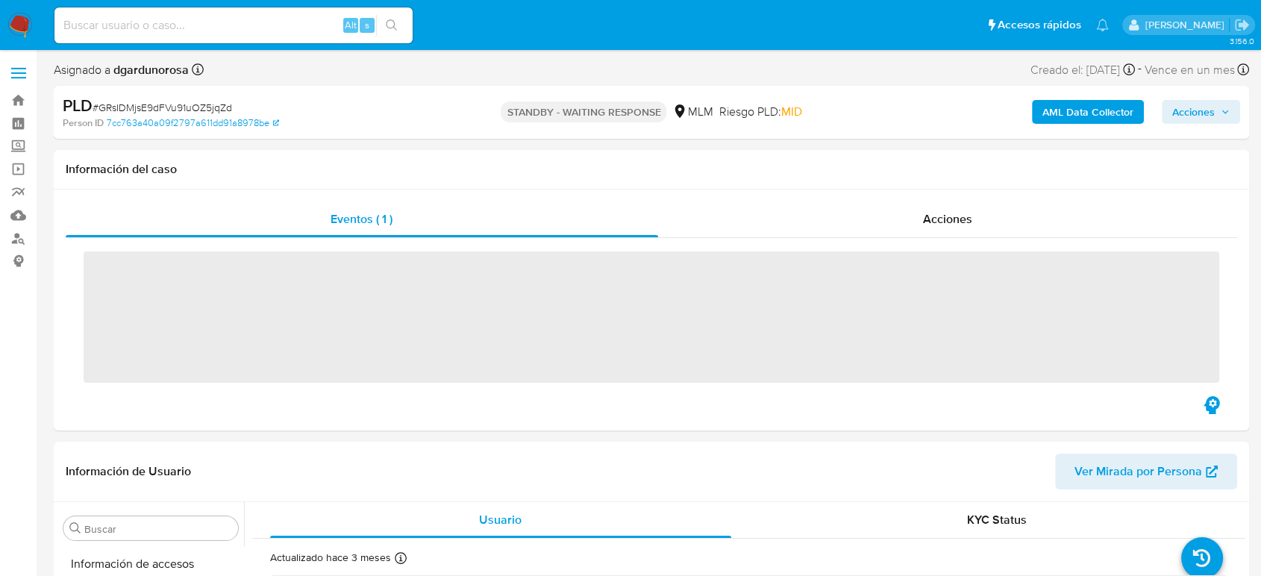
scroll to position [631, 0]
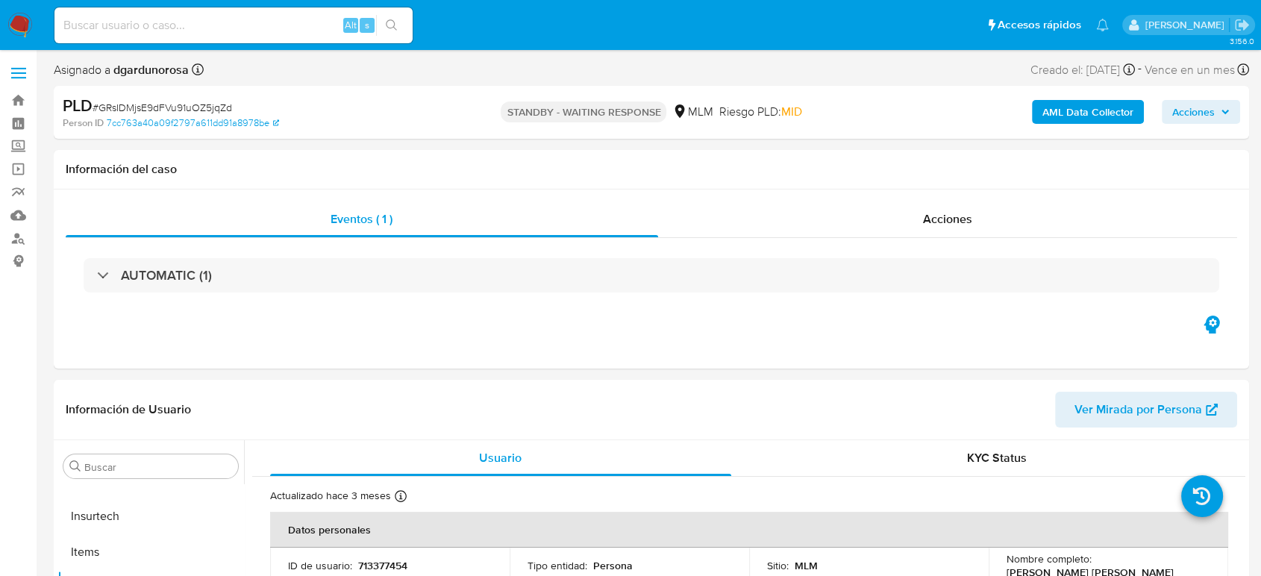
select select "10"
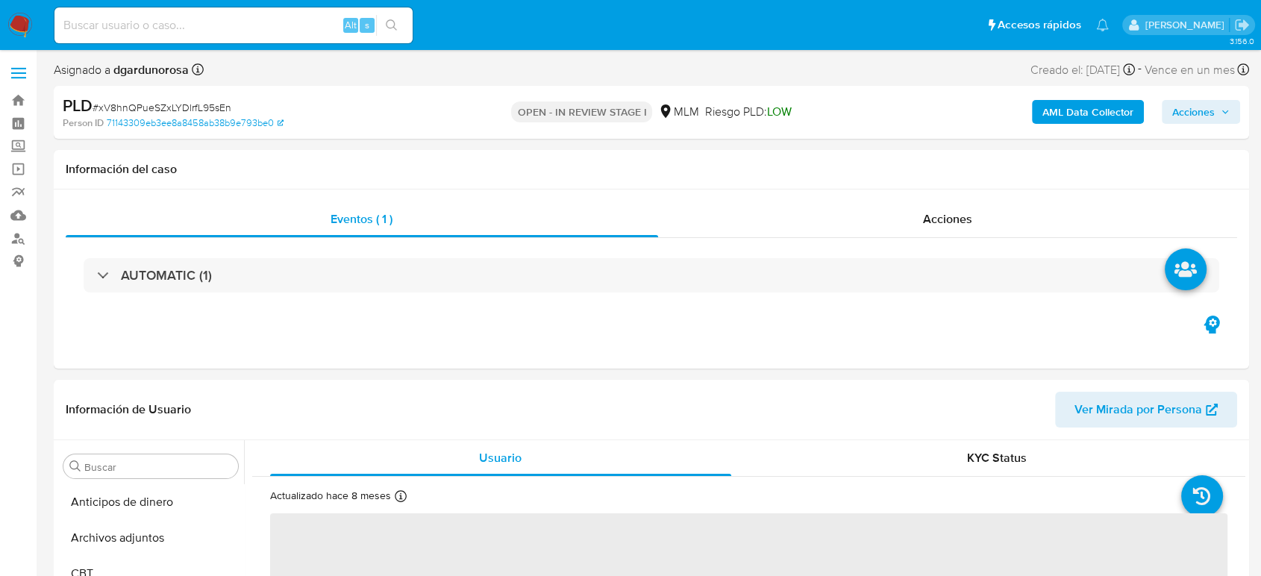
select select "10"
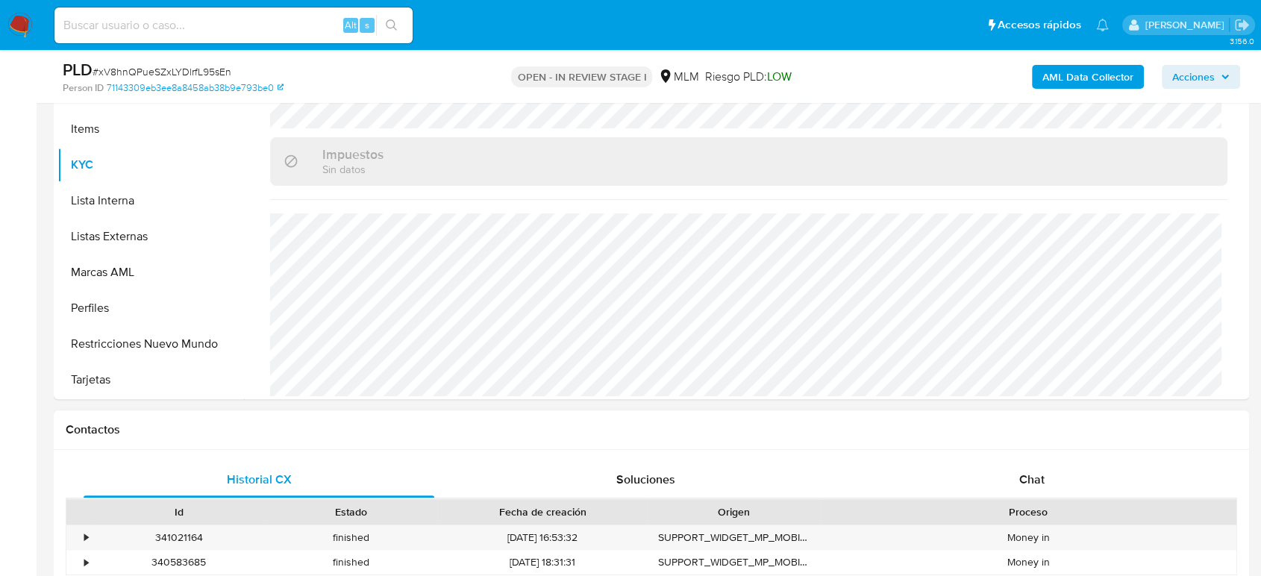
scroll to position [249, 0]
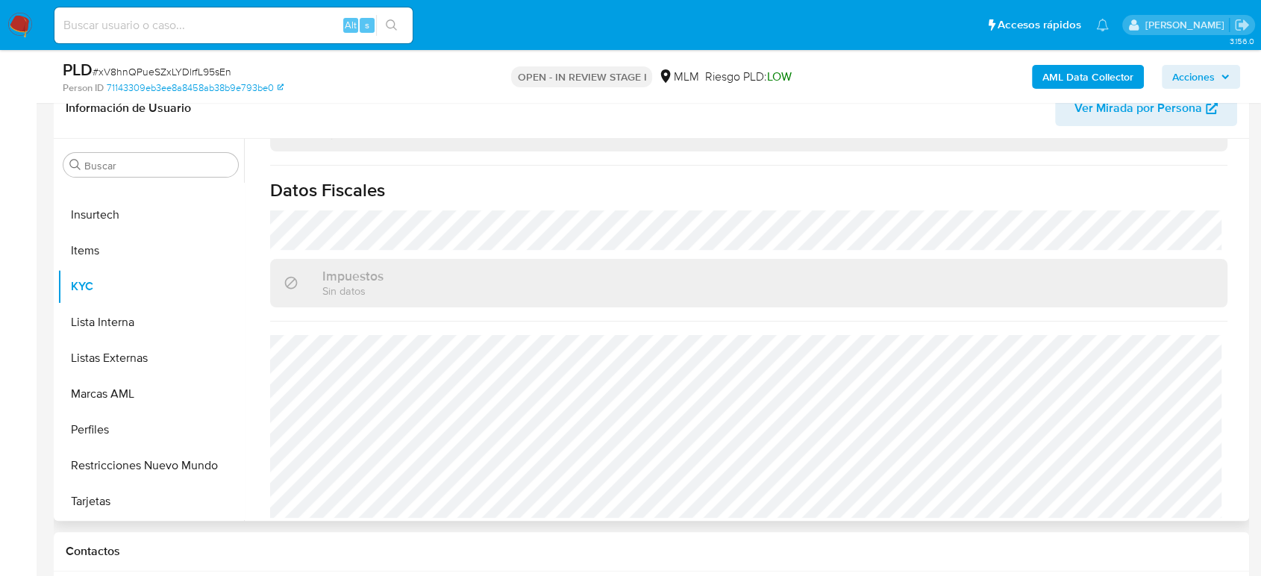
drag, startPoint x: 127, startPoint y: 358, endPoint x: 269, endPoint y: 410, distance: 151.1
click at [127, 358] on button "Listas Externas" at bounding box center [150, 358] width 187 height 36
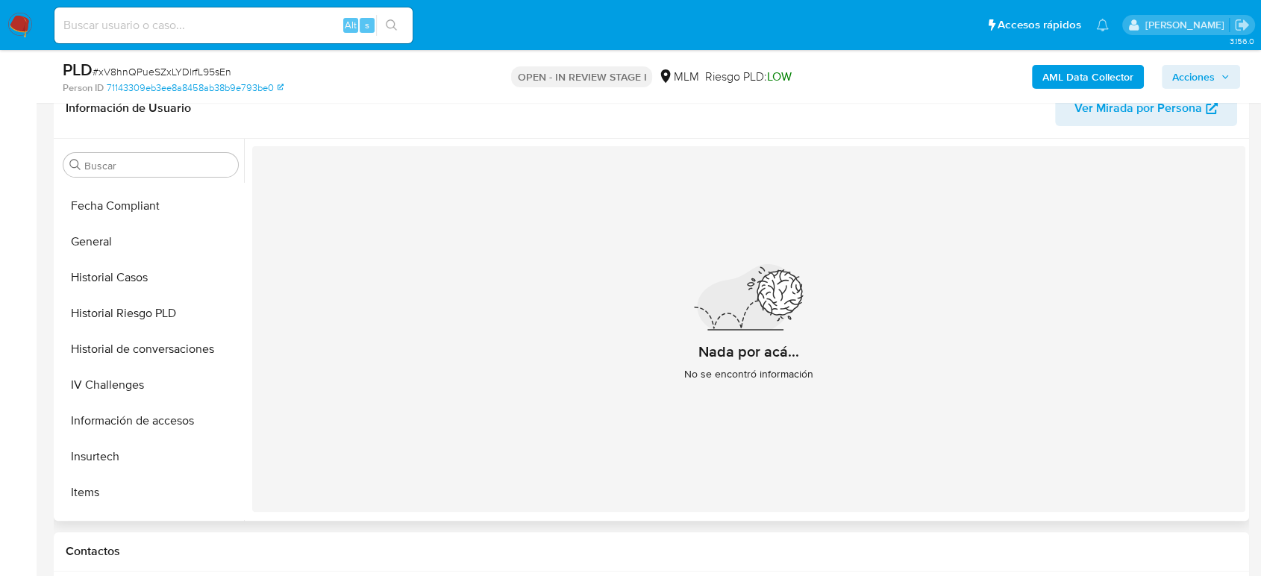
scroll to position [382, 0]
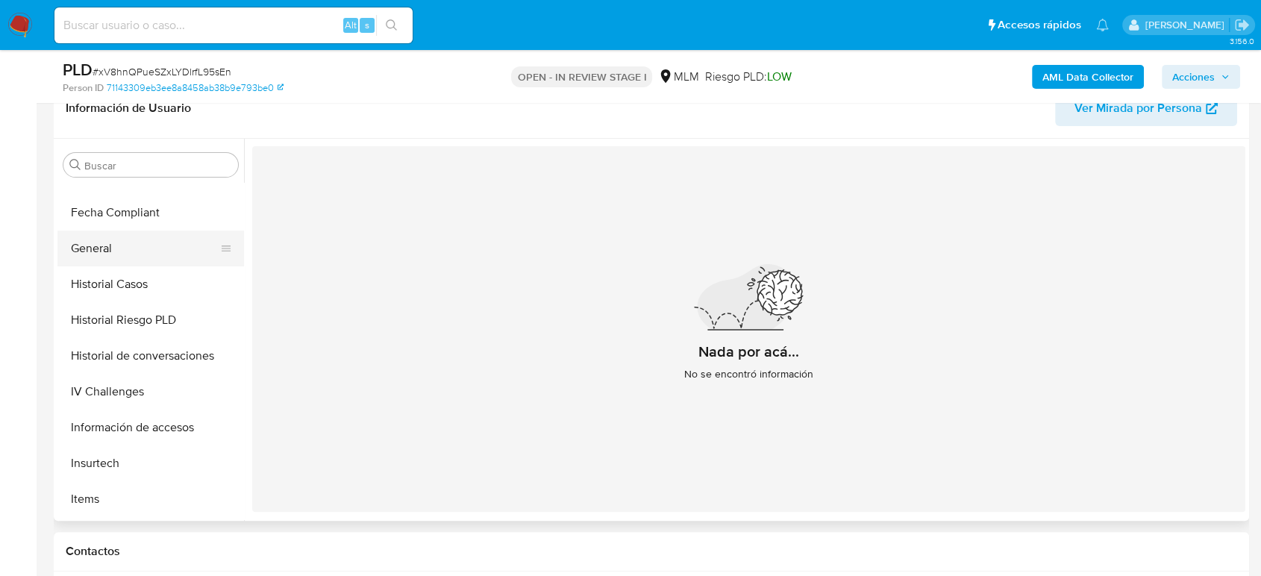
click at [113, 258] on button "General" at bounding box center [144, 249] width 175 height 36
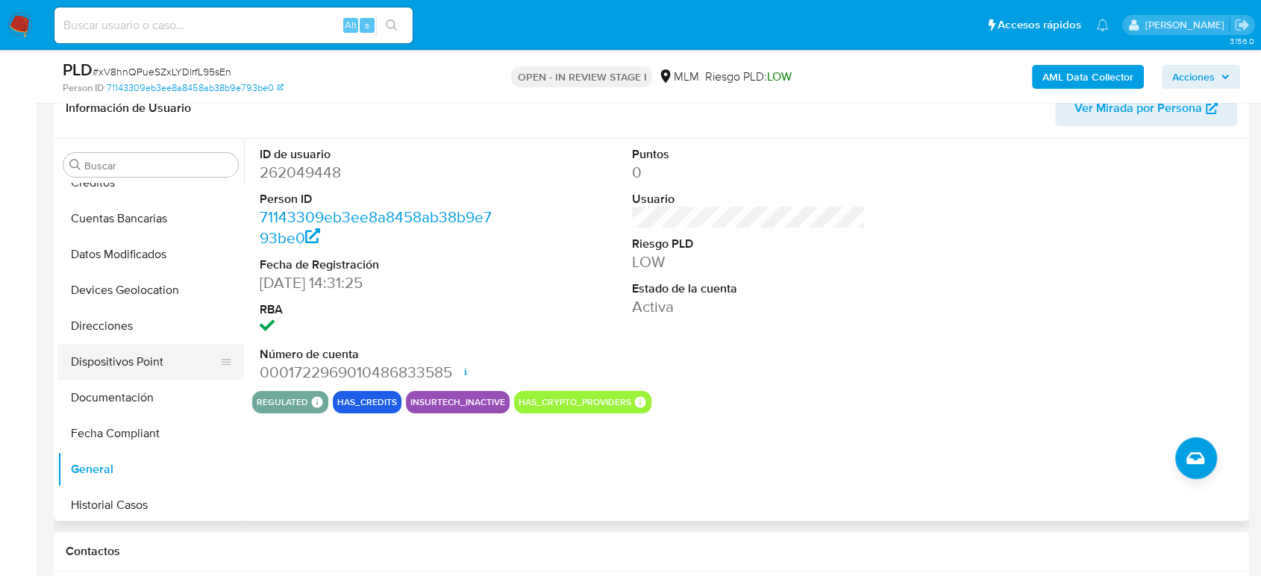
scroll to position [133, 0]
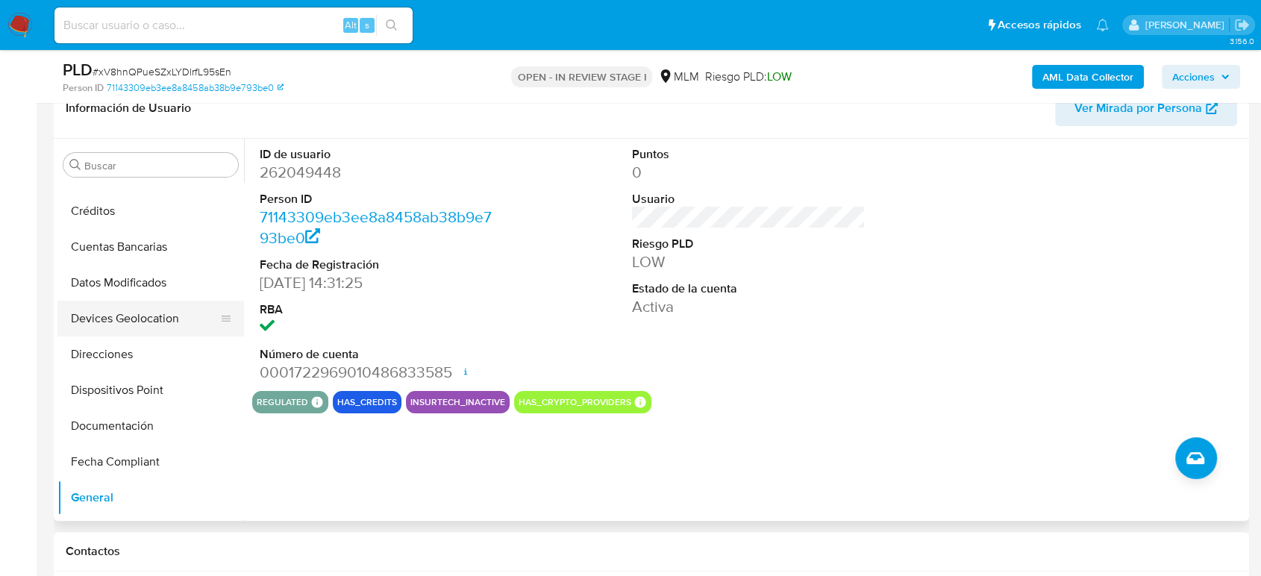
click at [136, 313] on button "Devices Geolocation" at bounding box center [144, 319] width 175 height 36
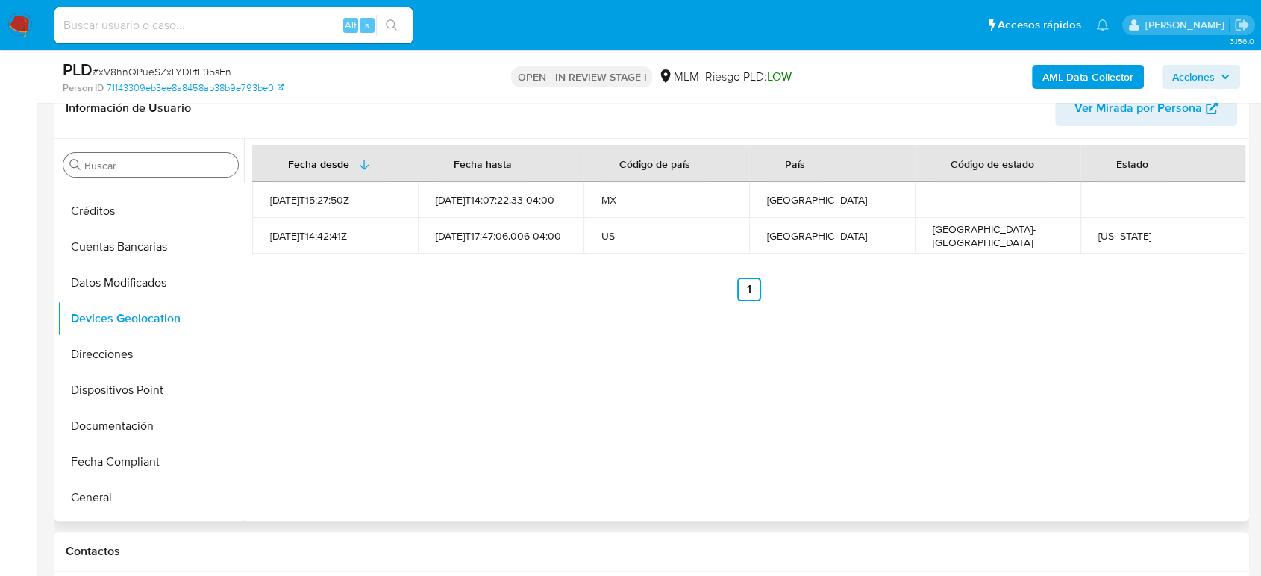
click at [120, 166] on input "Buscar" at bounding box center [158, 165] width 148 height 13
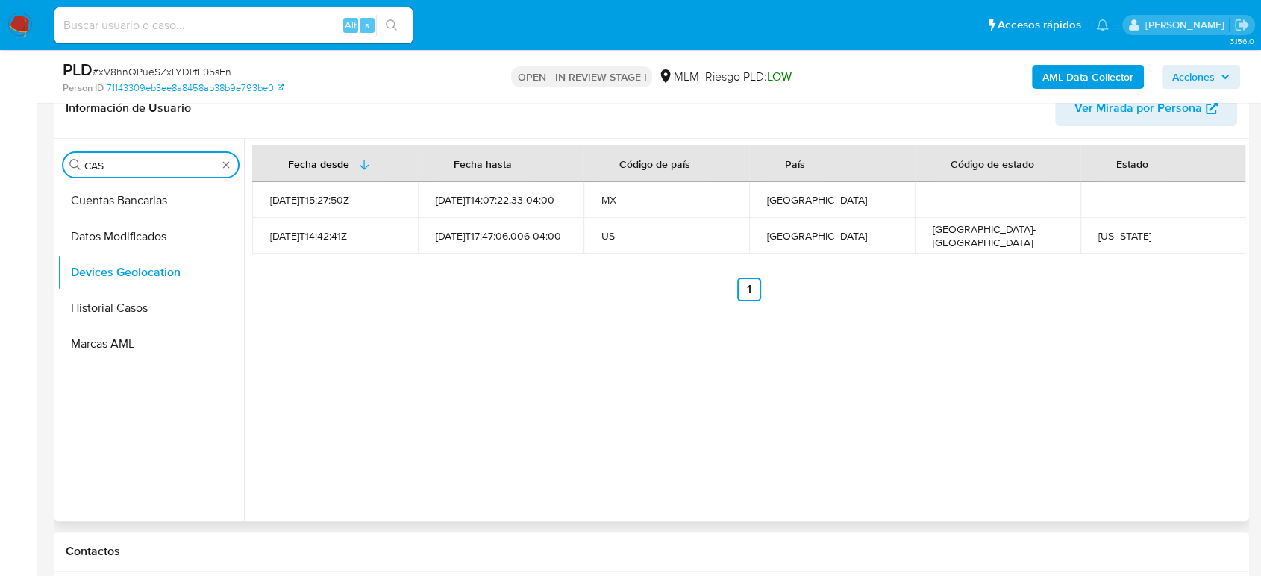
scroll to position [0, 0]
type input "CAS"
click at [125, 243] on button "Historial Casos" at bounding box center [144, 237] width 175 height 36
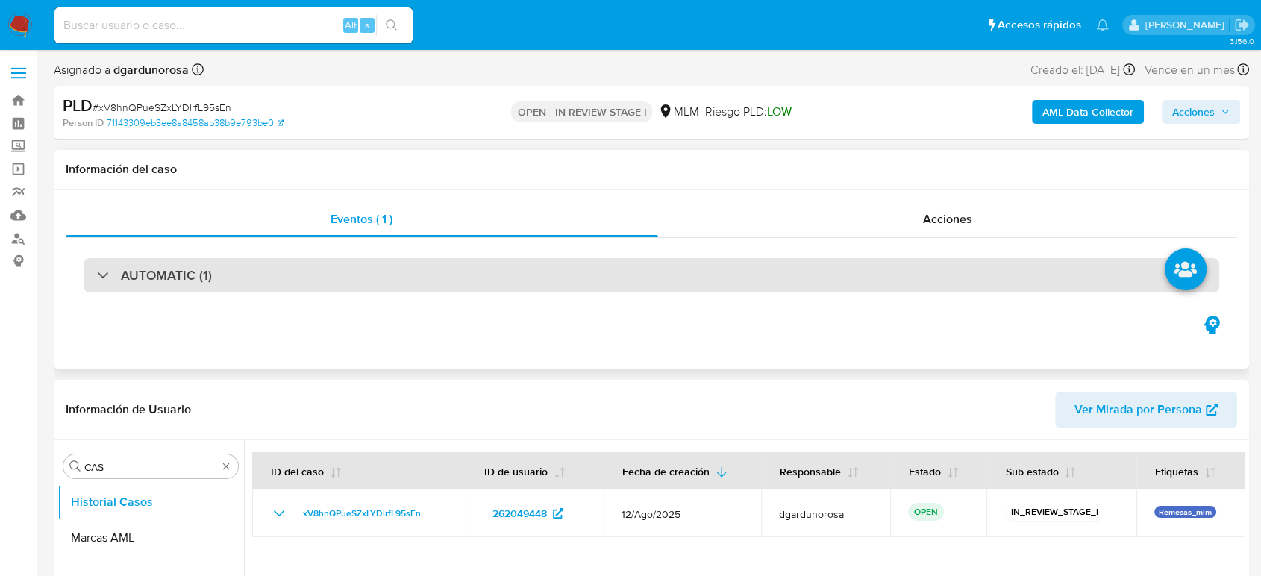
click at [296, 284] on div "AUTOMATIC (1)" at bounding box center [652, 275] width 1136 height 34
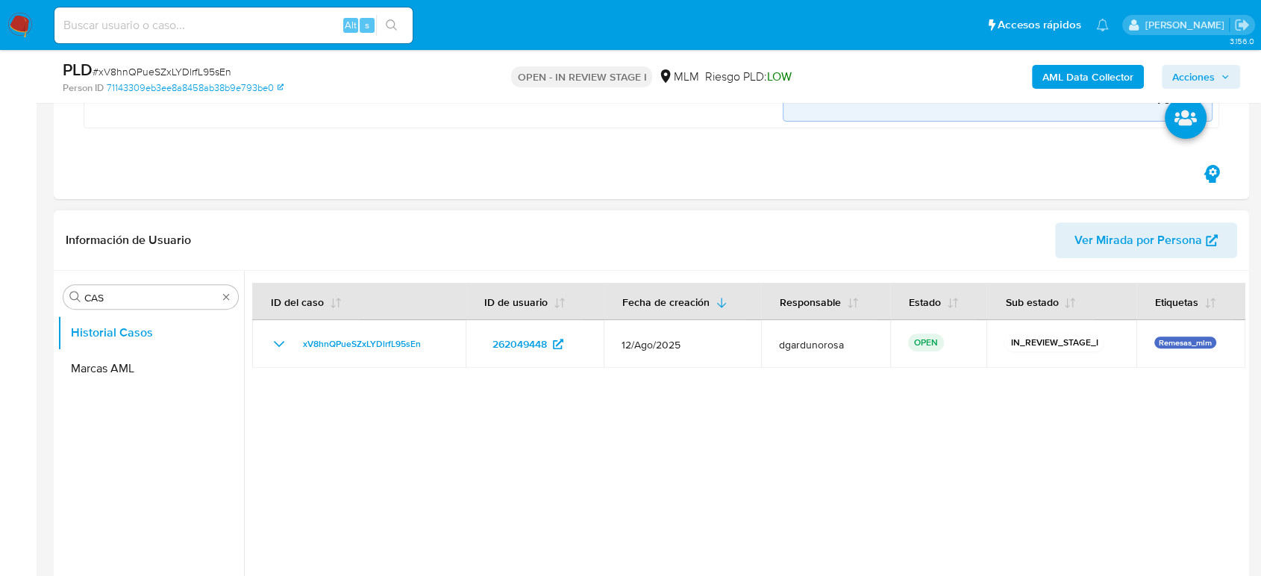
scroll to position [497, 0]
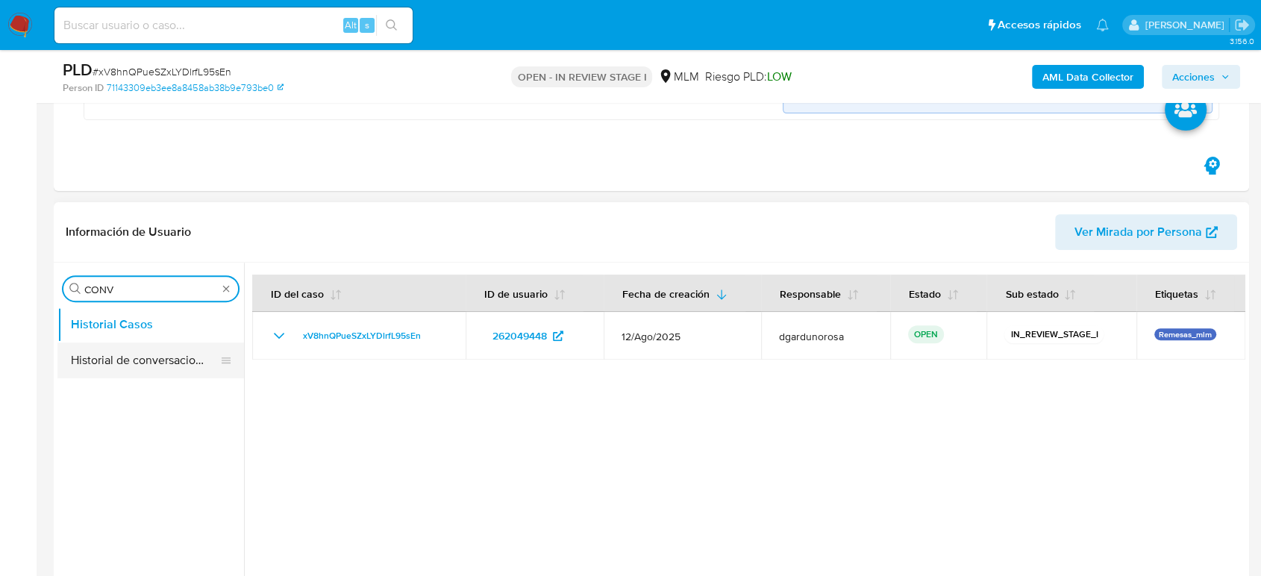
type input "CONV"
click at [139, 352] on button "Historial de conversaciones" at bounding box center [144, 361] width 175 height 36
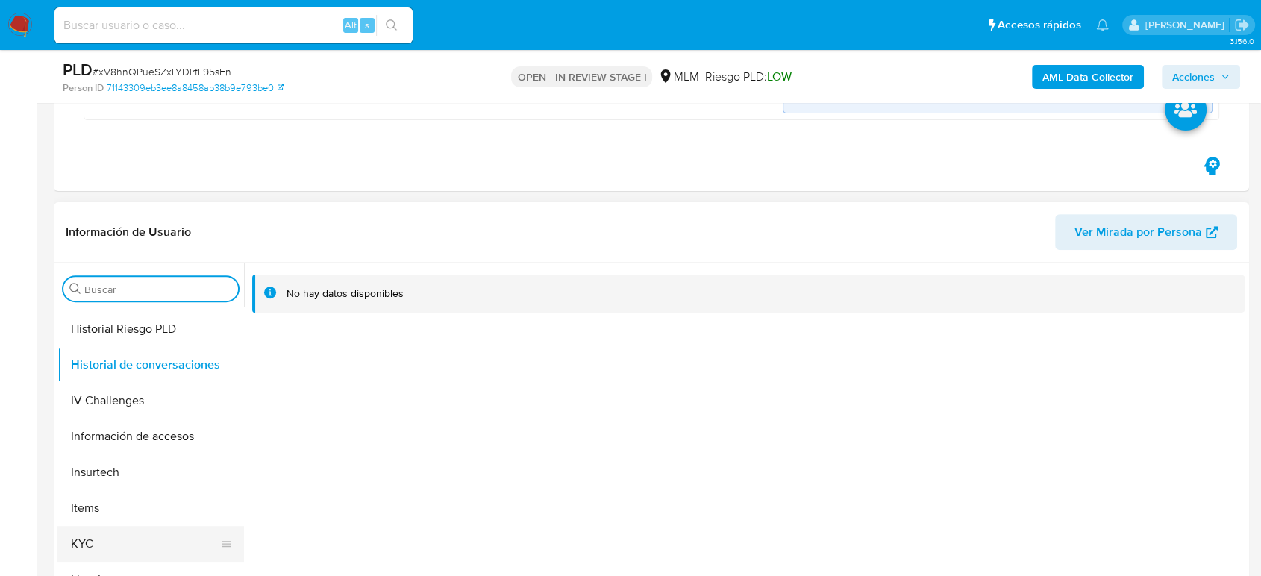
click at [92, 553] on button "KYC" at bounding box center [144, 544] width 175 height 36
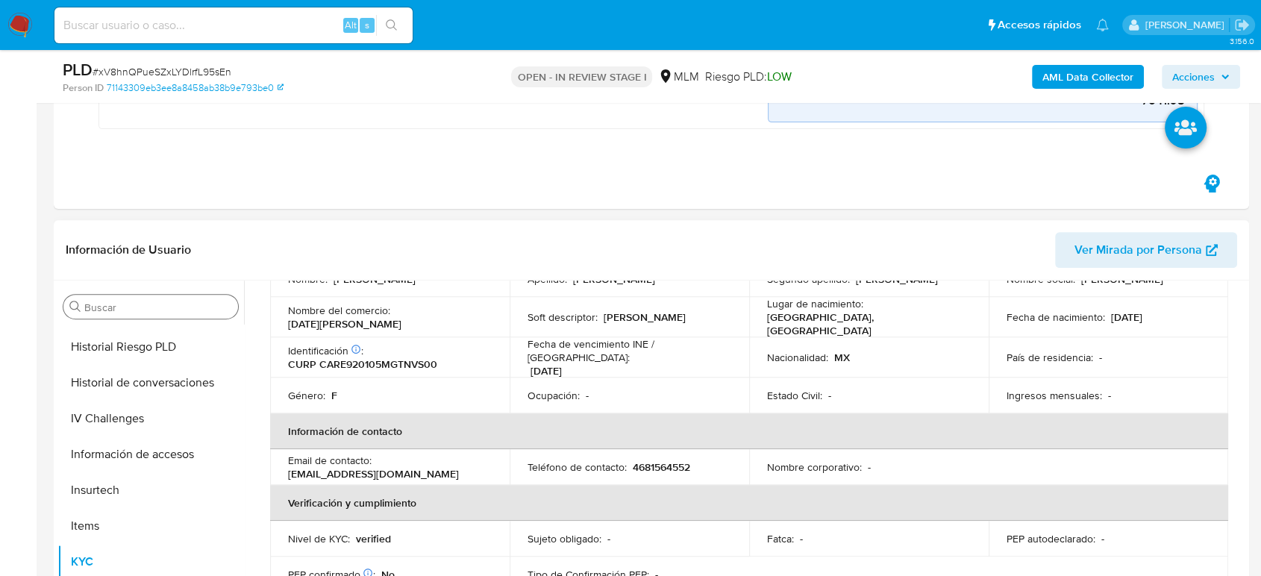
scroll to position [166, 0]
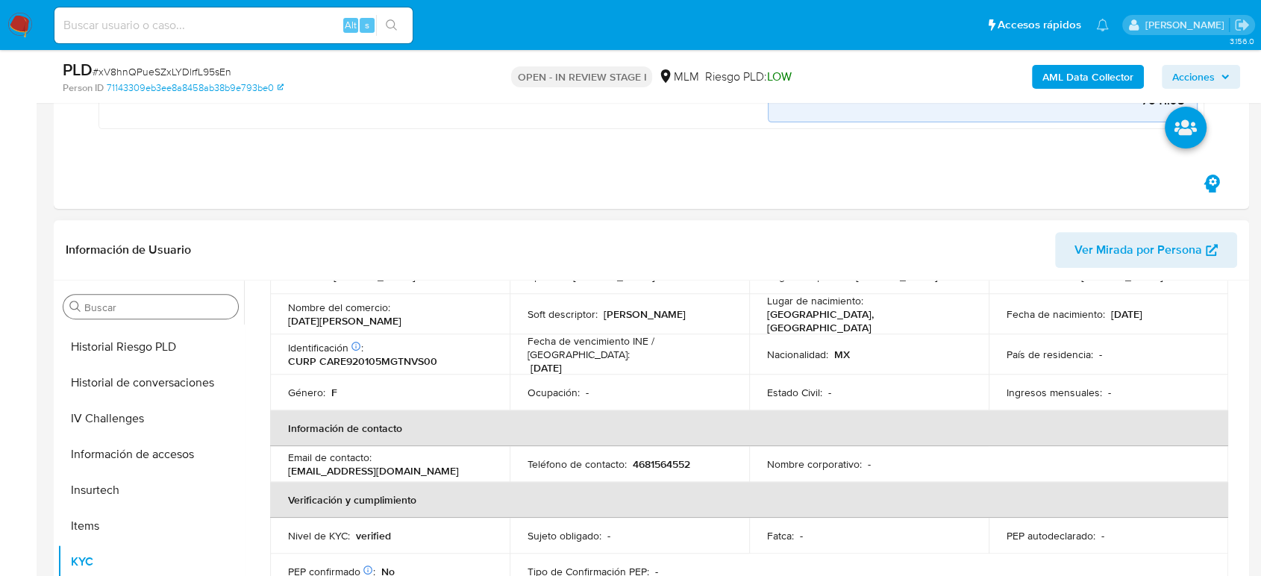
click at [670, 458] on p "4681564552" at bounding box center [661, 464] width 57 height 13
copy p "4681564552"
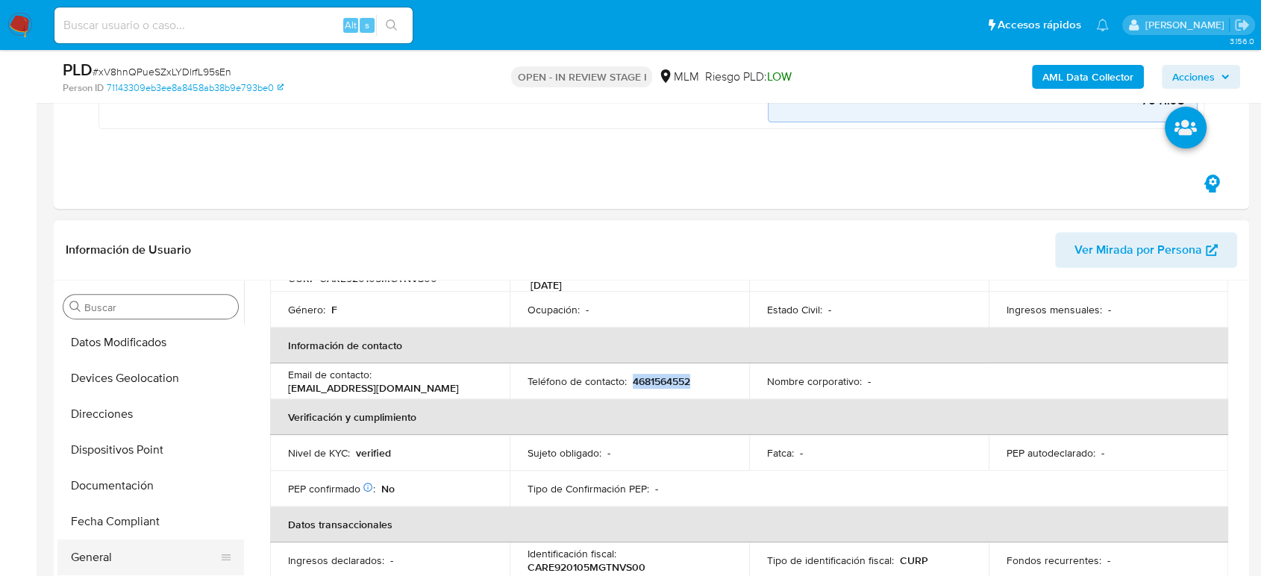
scroll to position [331, 0]
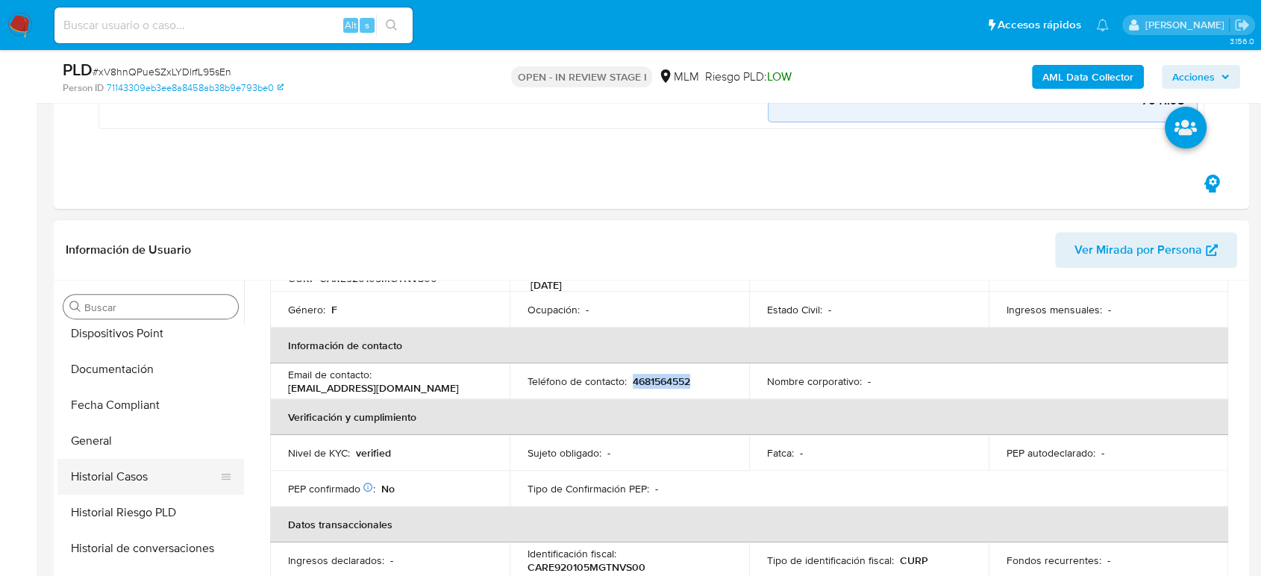
click at [143, 471] on button "Historial Casos" at bounding box center [144, 477] width 175 height 36
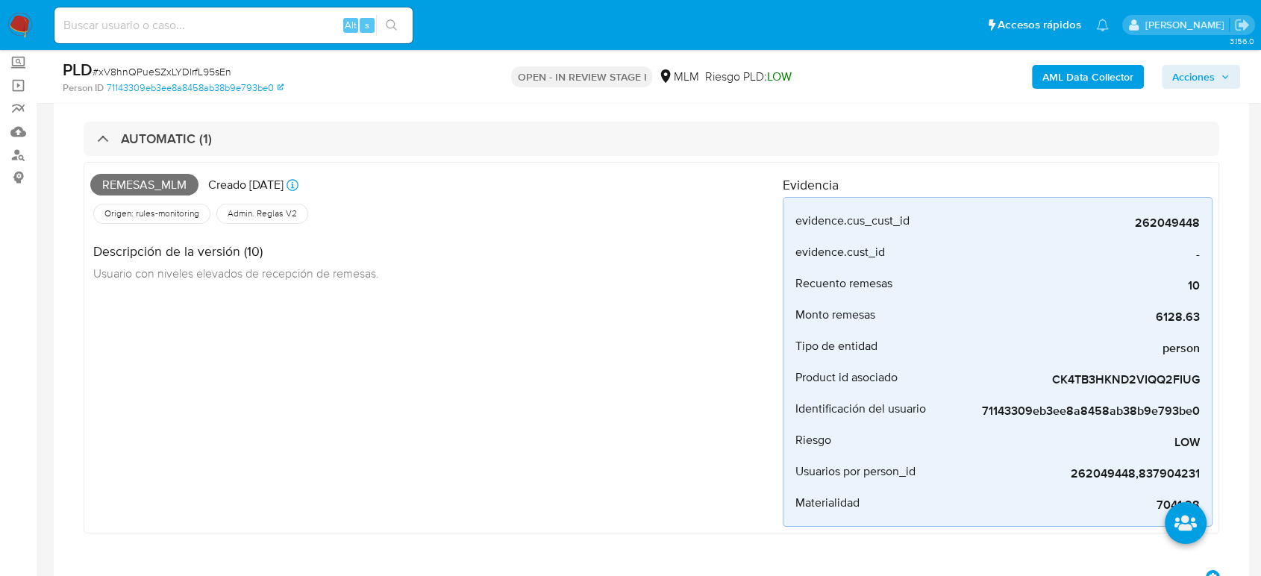
scroll to position [83, 0]
click at [608, 345] on div "Remesas_mlm Creado hace 15 días Creado: 12/08/2025 03:12:00 Origen: rules-monit…" at bounding box center [436, 348] width 693 height 358
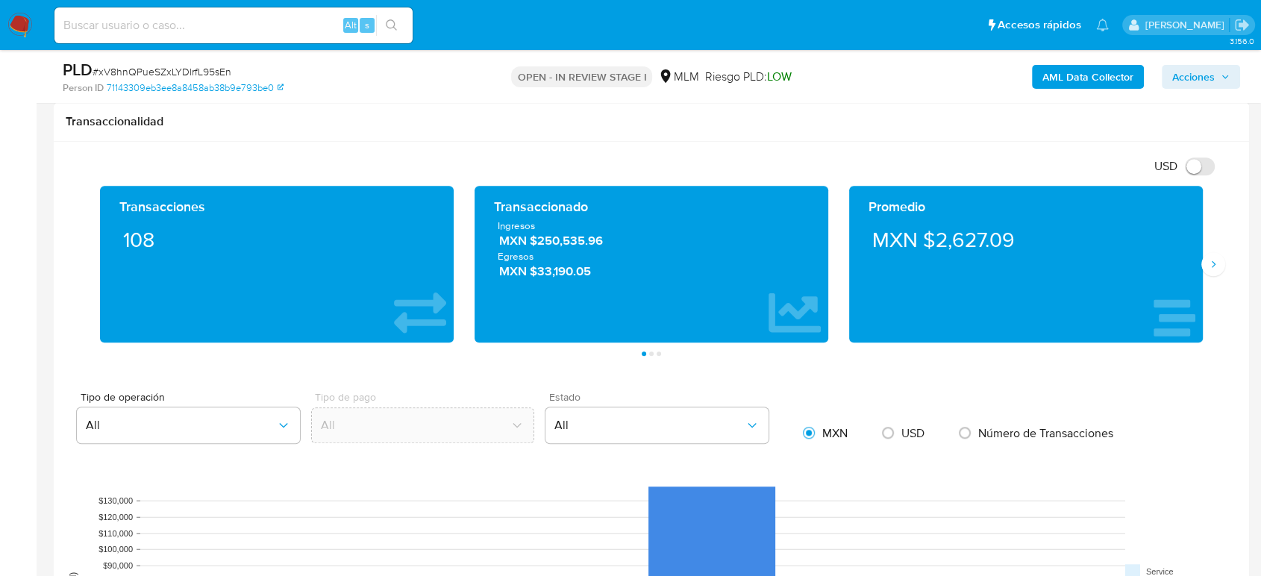
scroll to position [1326, 0]
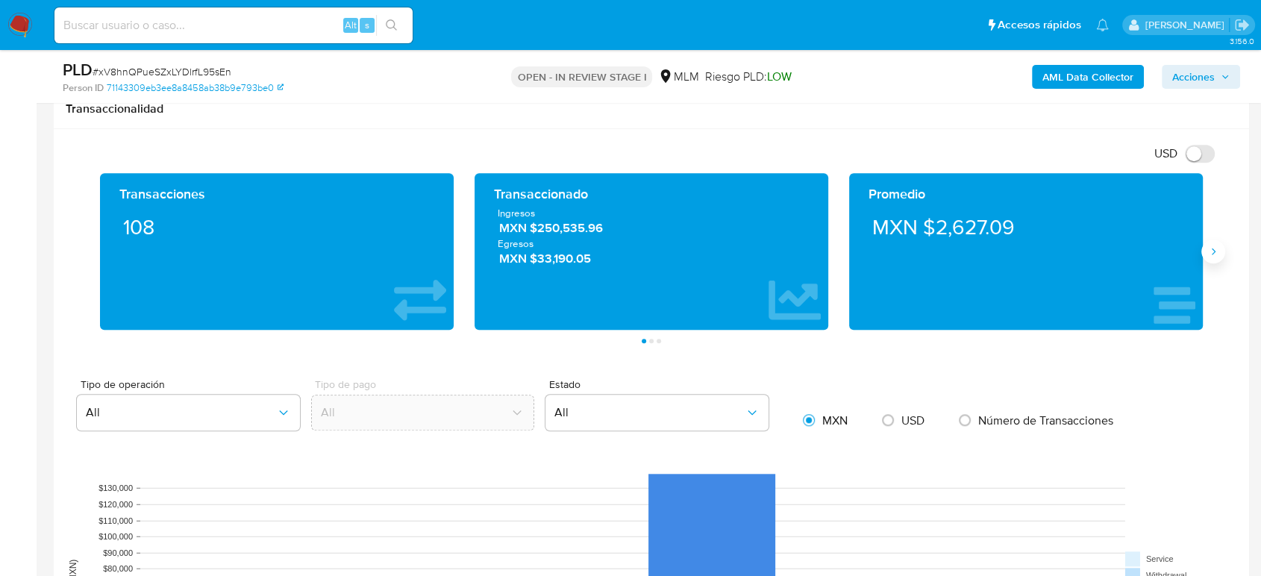
click at [1208, 250] on icon "Siguiente" at bounding box center [1214, 252] width 12 height 12
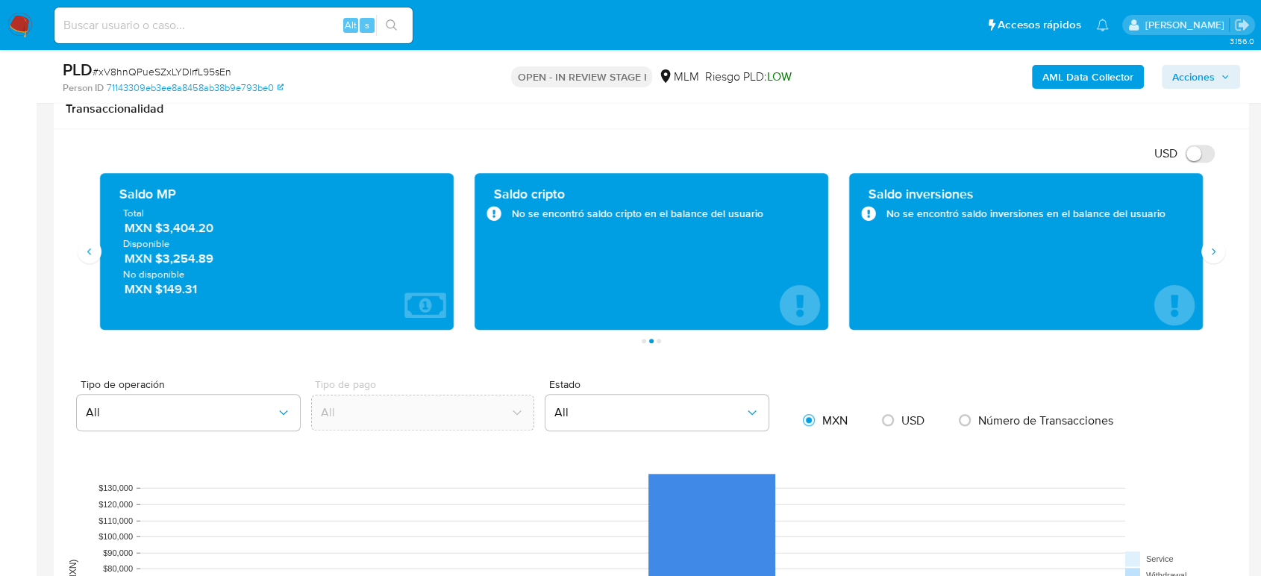
drag, startPoint x: 231, startPoint y: 233, endPoint x: 154, endPoint y: 231, distance: 77.7
click at [154, 231] on span "MXN $3,404.20" at bounding box center [278, 228] width 306 height 17
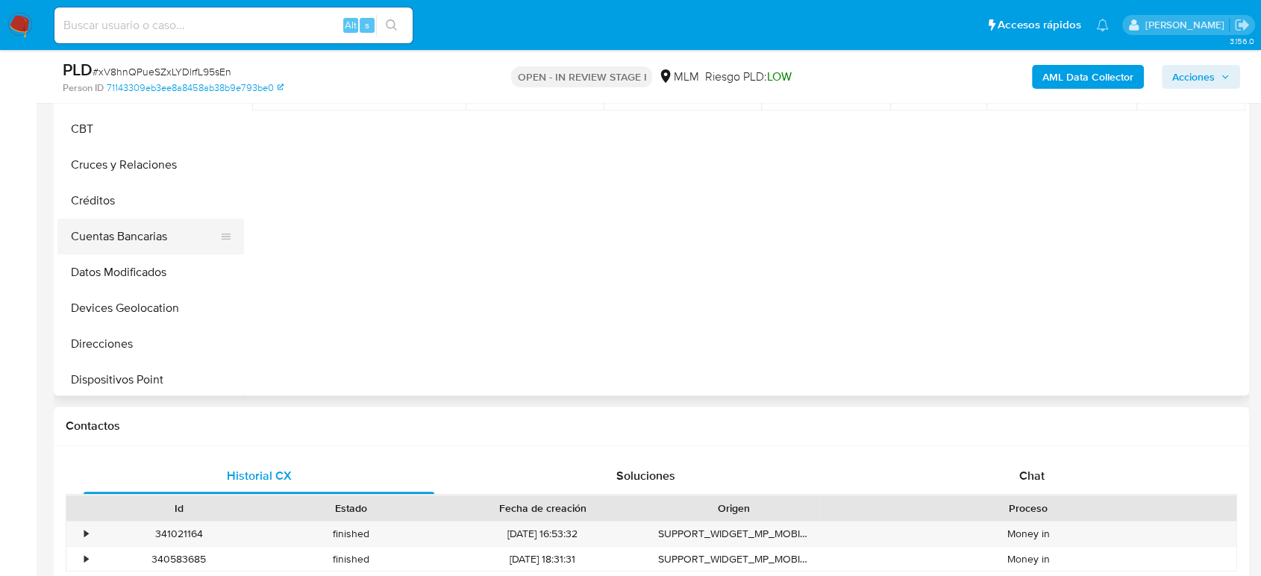
scroll to position [0, 0]
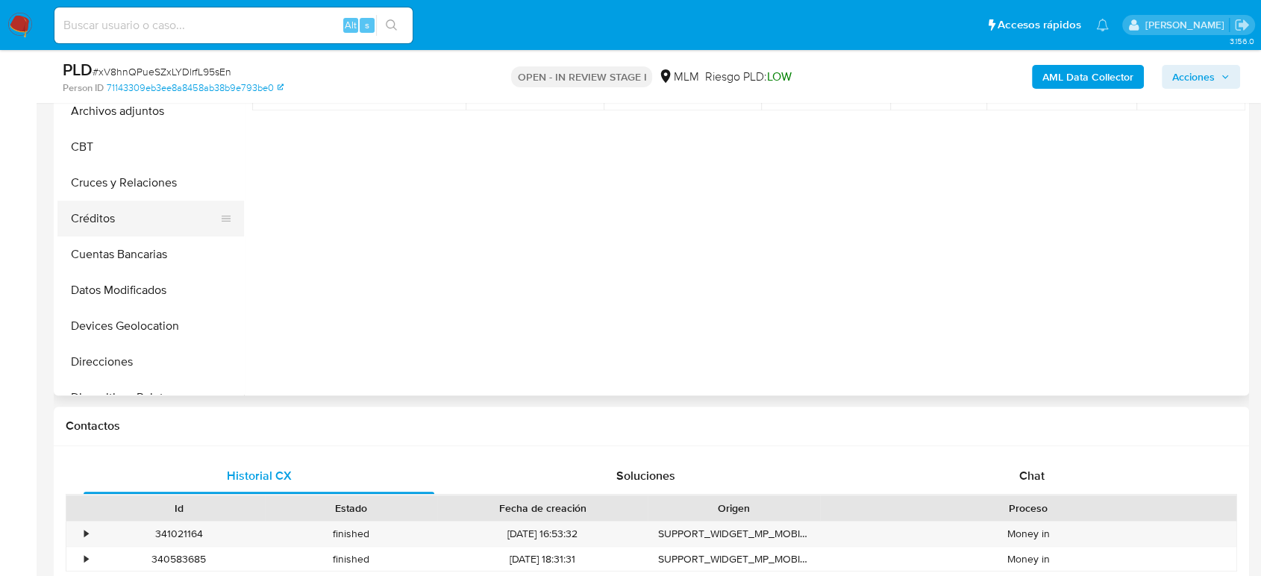
click at [131, 217] on button "Créditos" at bounding box center [144, 219] width 175 height 36
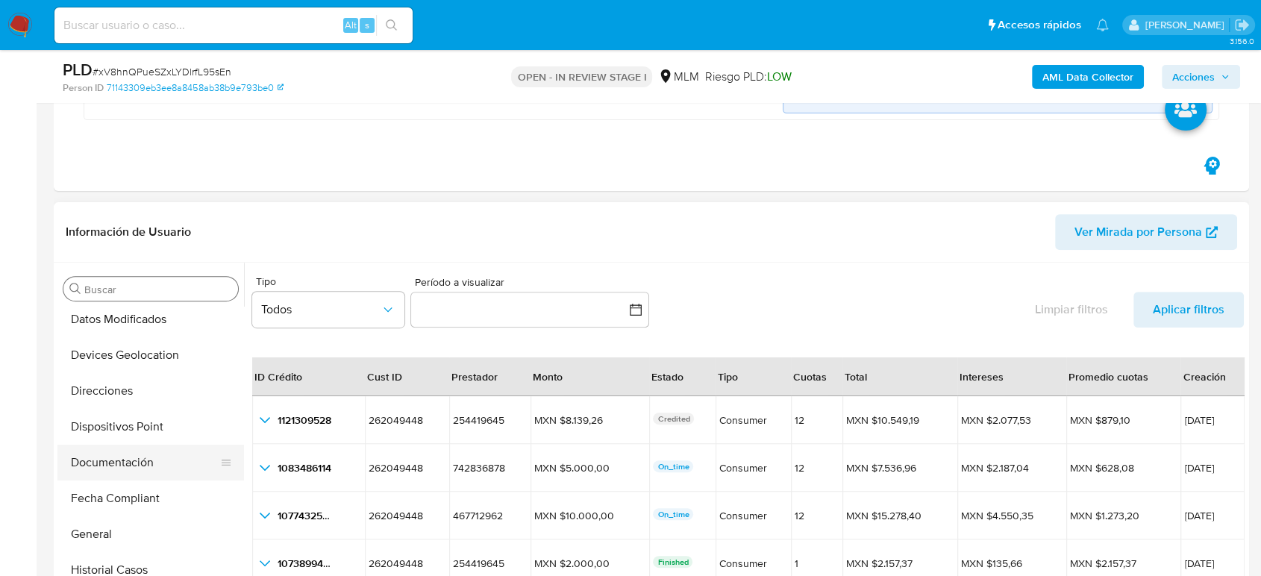
scroll to position [249, 0]
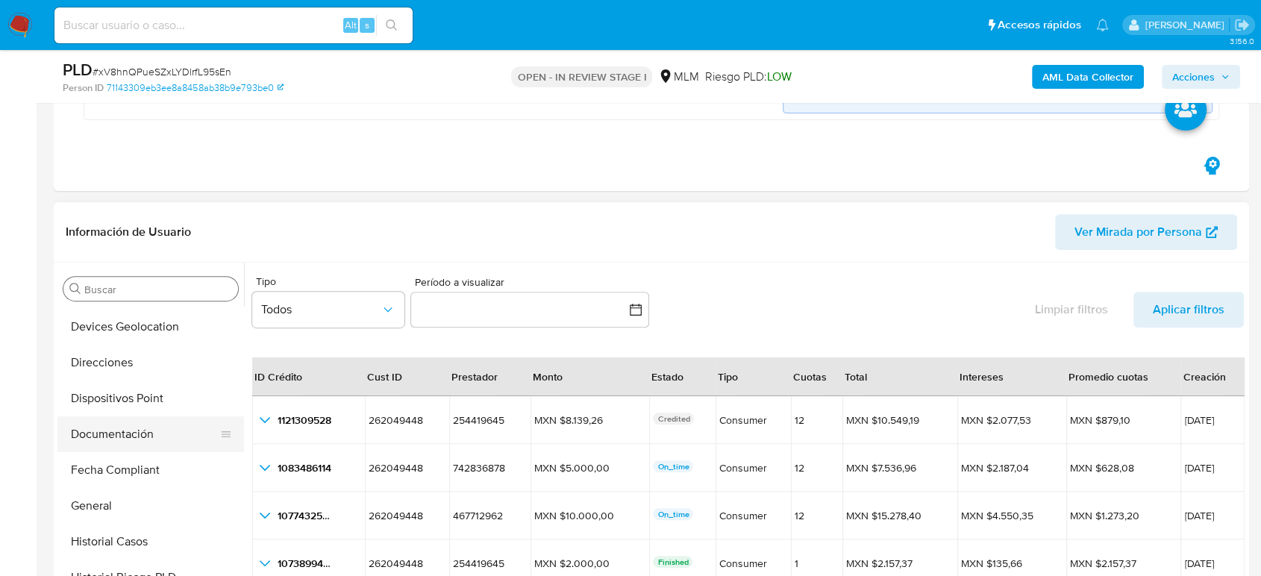
click at [147, 427] on button "Documentación" at bounding box center [144, 434] width 175 height 36
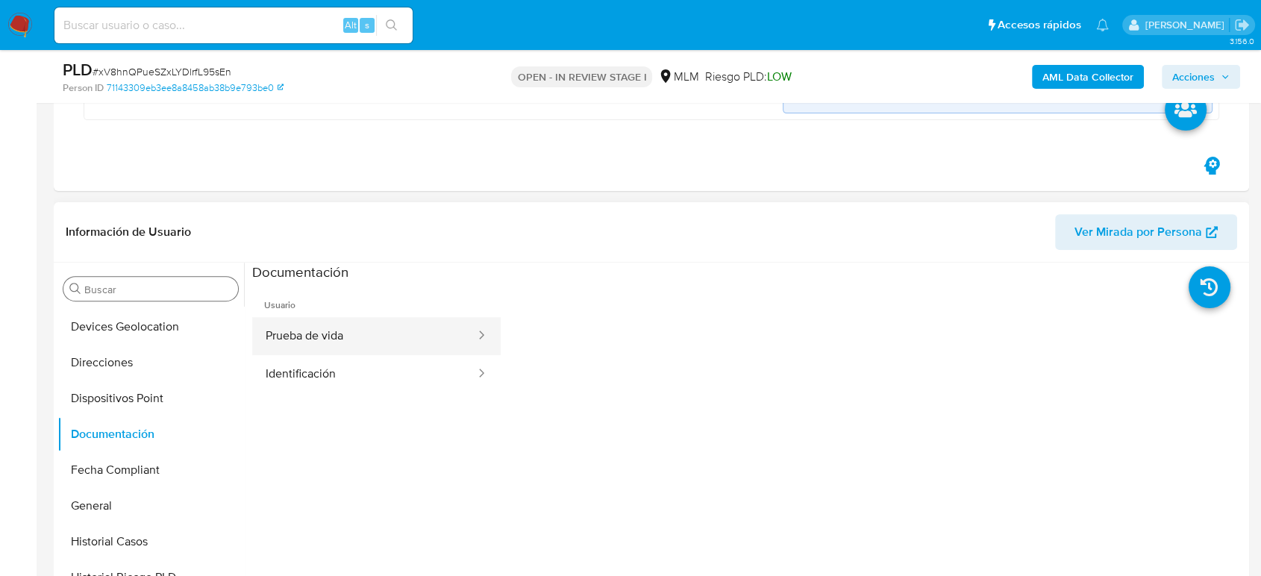
click at [448, 329] on button "Prueba de vida" at bounding box center [364, 336] width 225 height 38
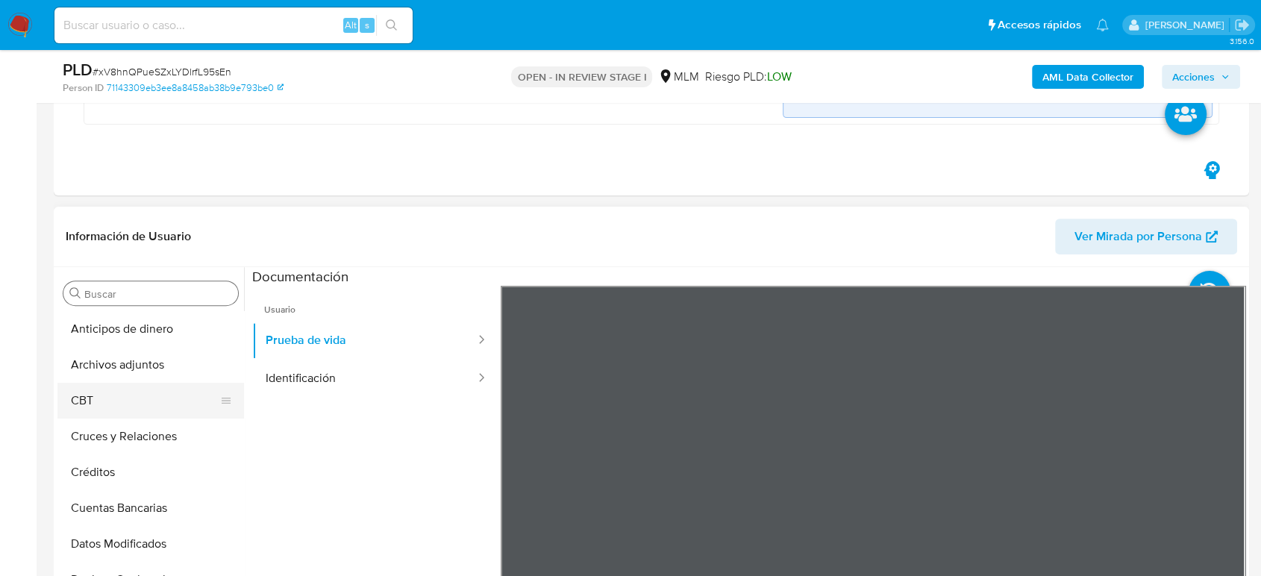
scroll to position [414, 0]
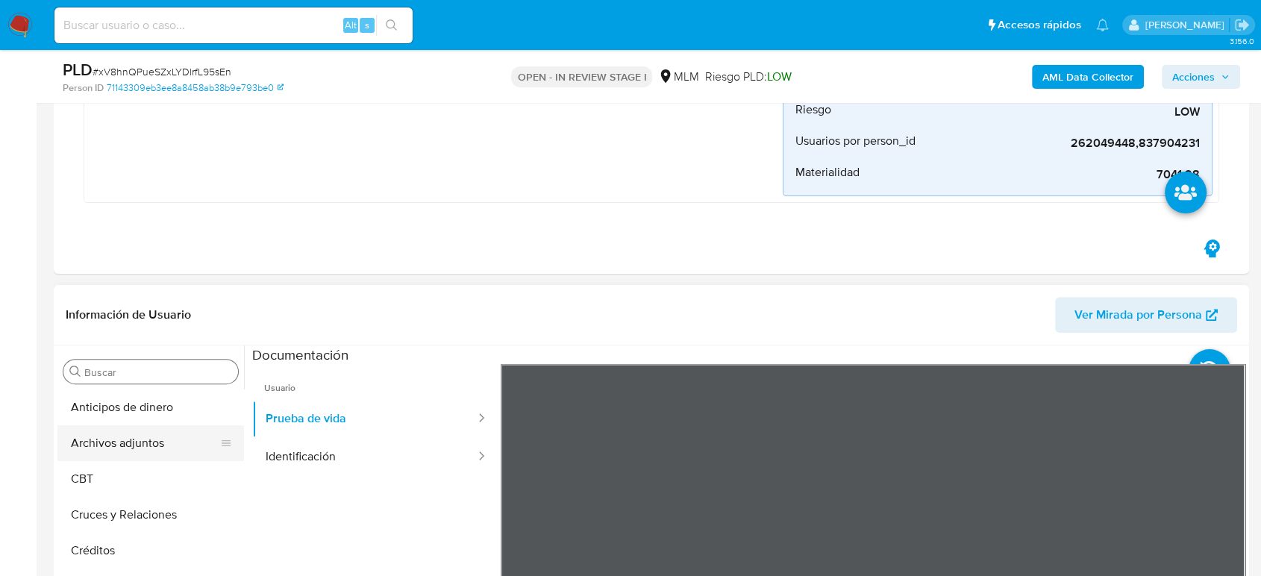
click at [143, 447] on button "Archivos adjuntos" at bounding box center [144, 443] width 175 height 36
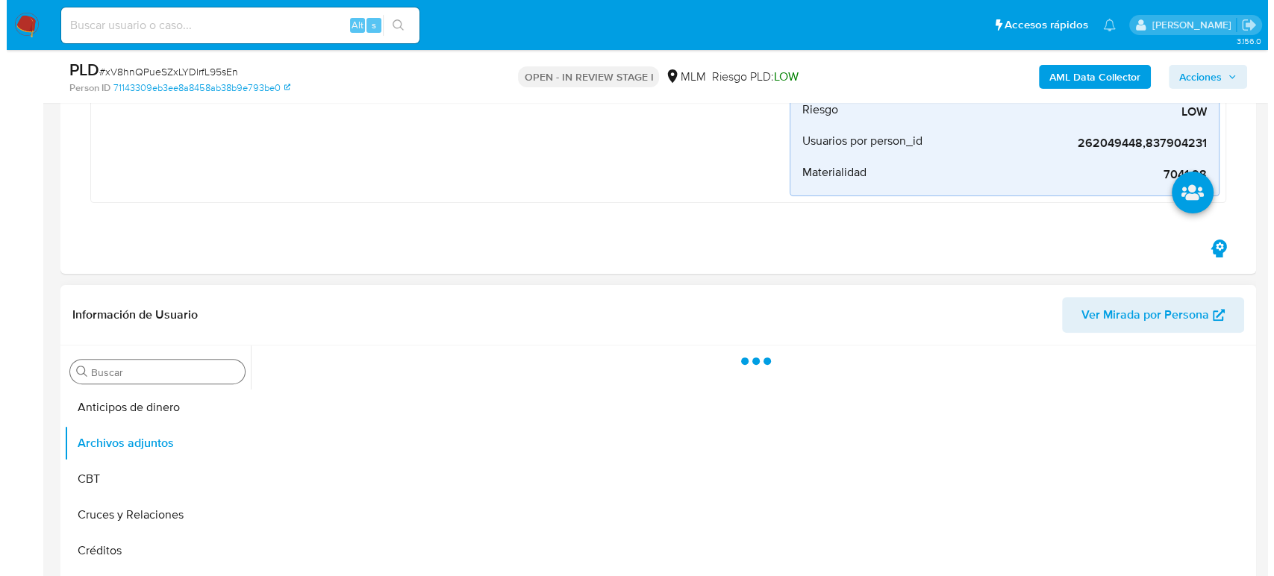
scroll to position [663, 0]
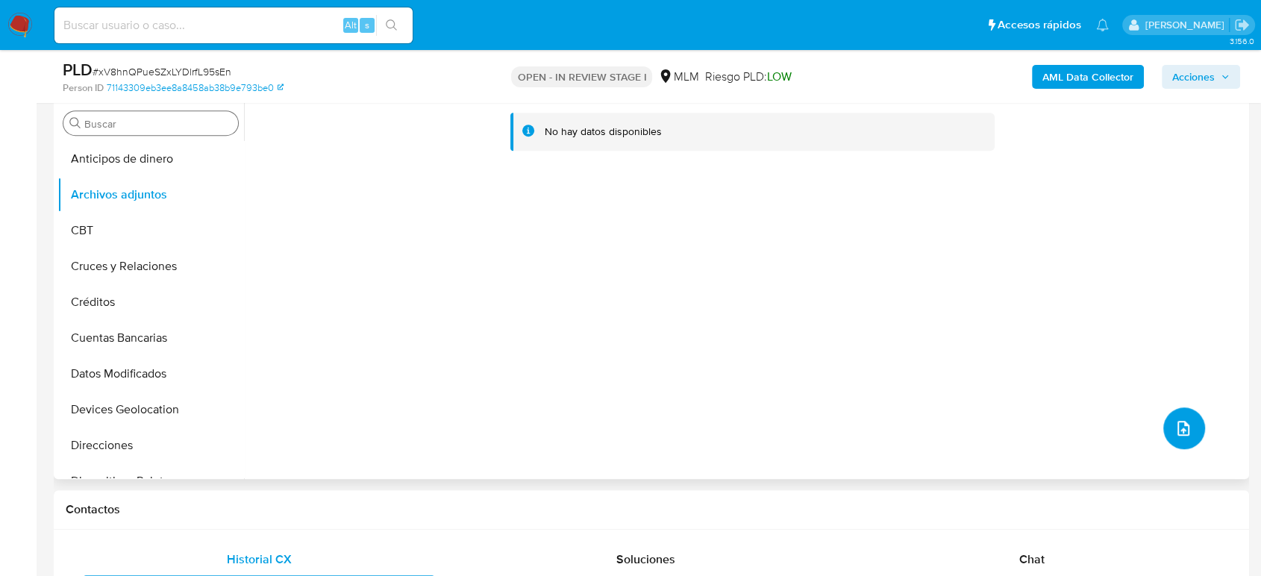
click at [1192, 428] on button "upload-file" at bounding box center [1185, 429] width 42 height 42
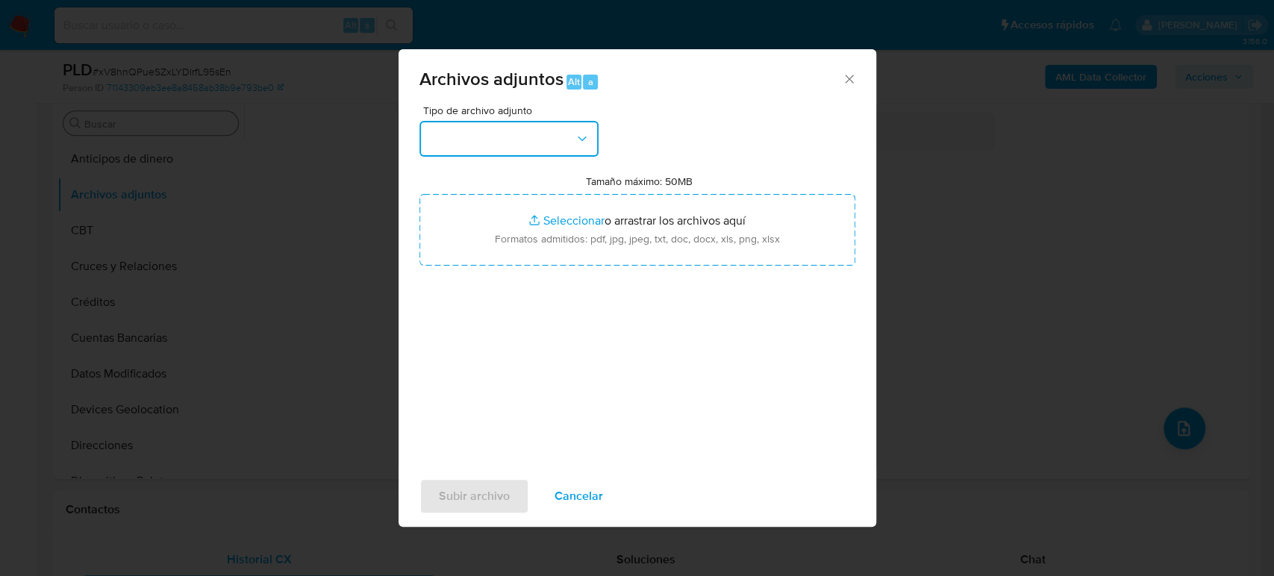
click at [500, 143] on button "button" at bounding box center [508, 139] width 179 height 36
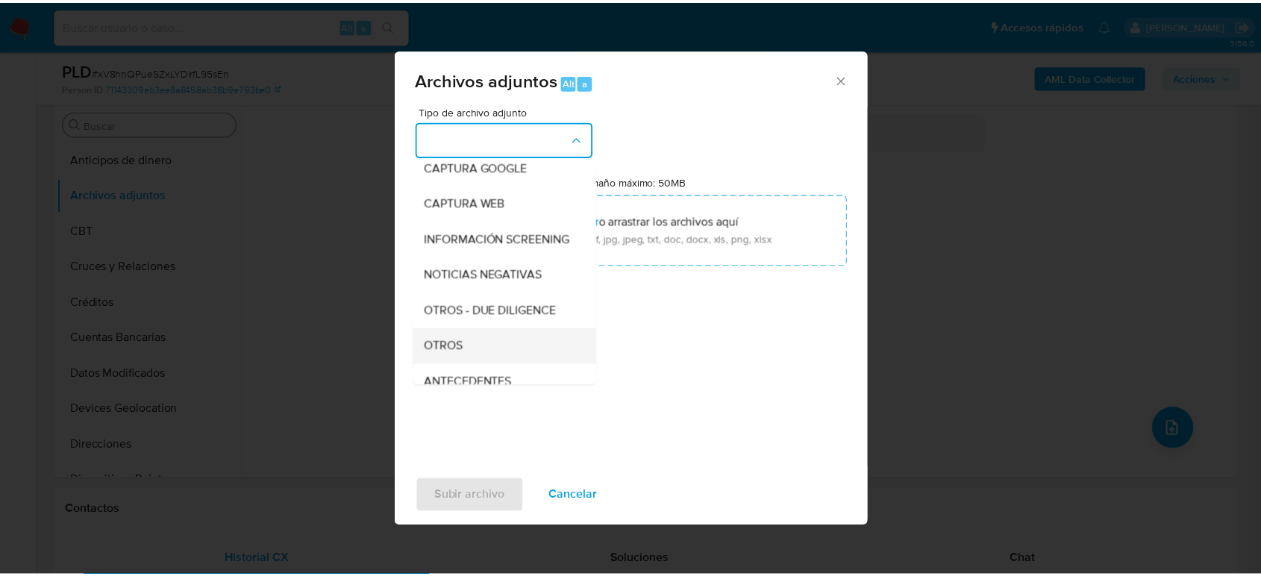
scroll to position [166, 0]
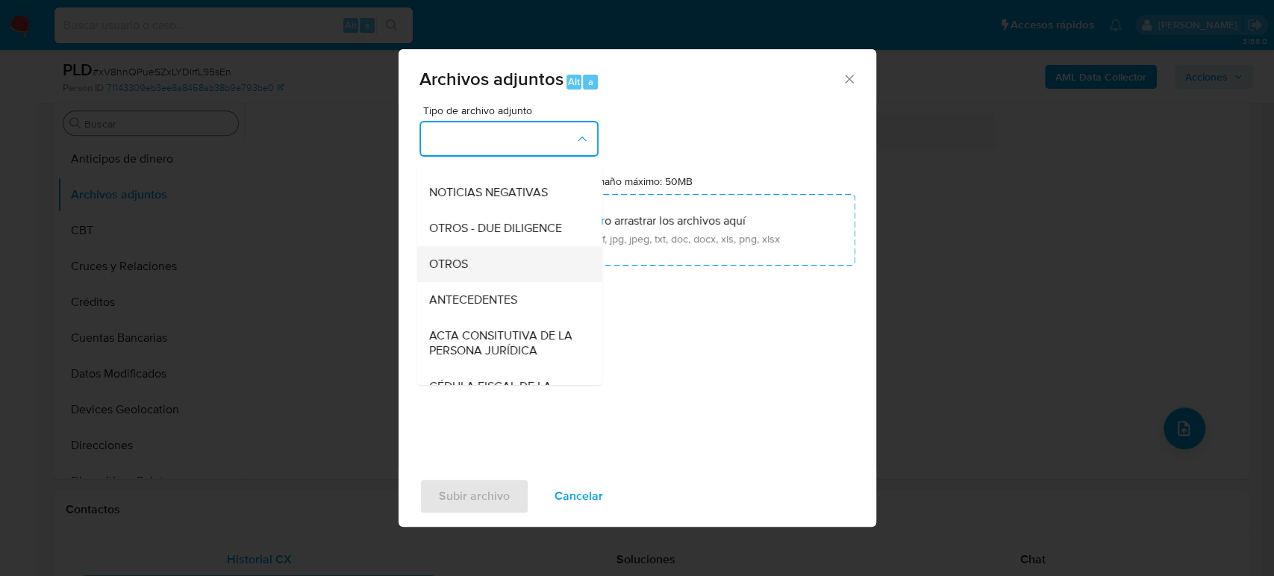
click at [495, 271] on div "OTROS" at bounding box center [504, 264] width 152 height 36
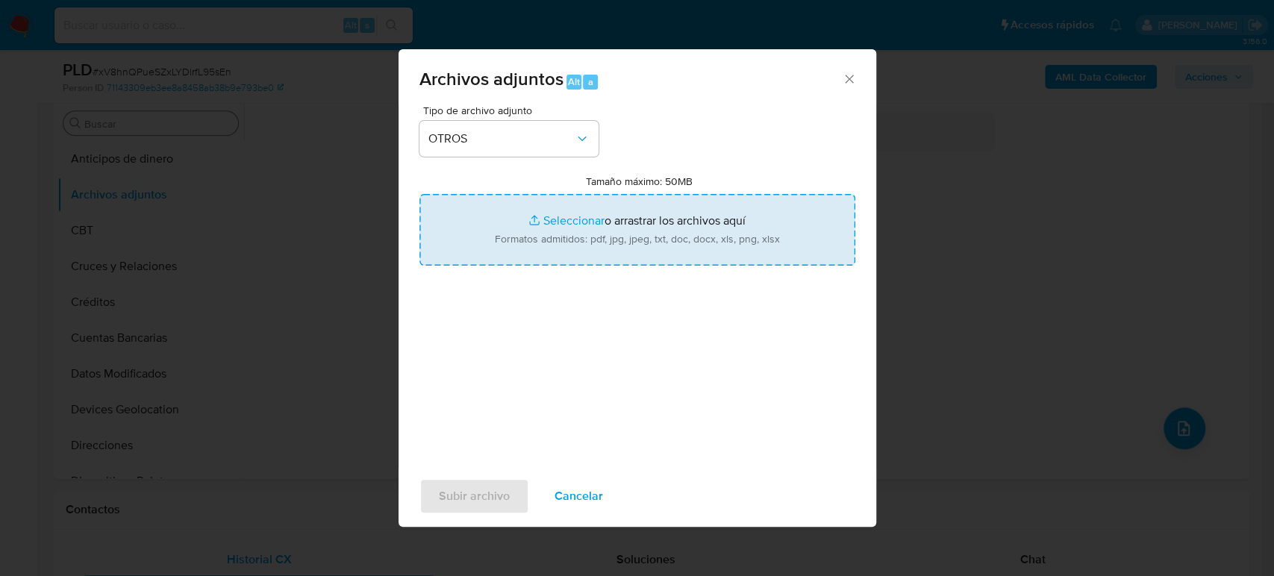
type input "C:\fakepath\262049448_Esmeralda Cano_Agosto2025.pdf"
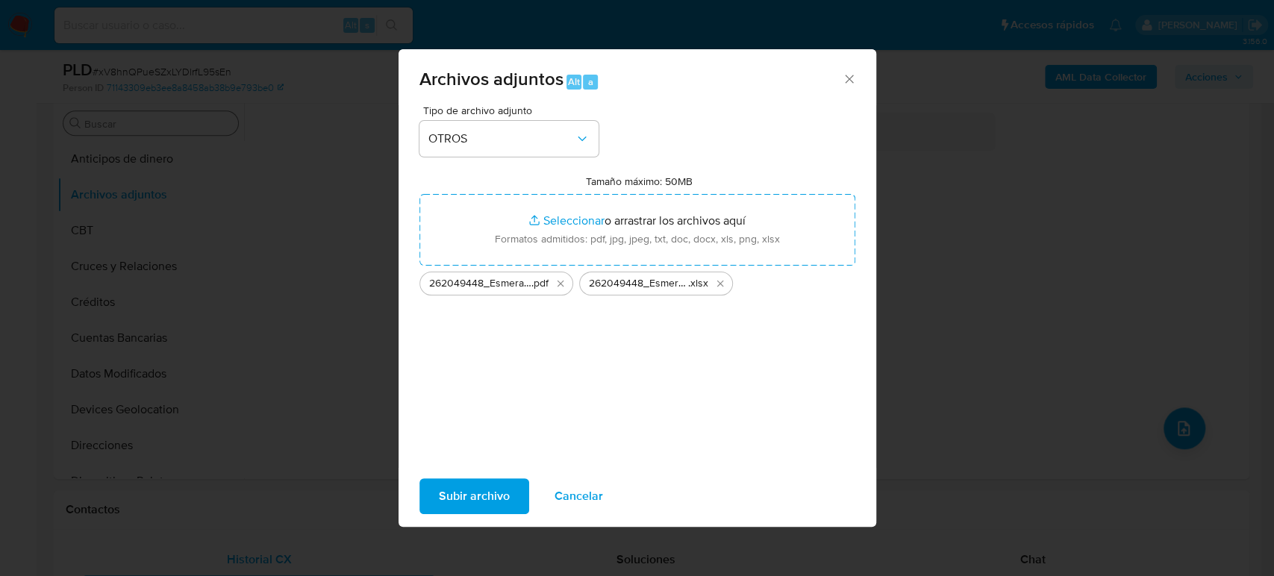
click at [469, 481] on span "Subir archivo" at bounding box center [474, 496] width 71 height 33
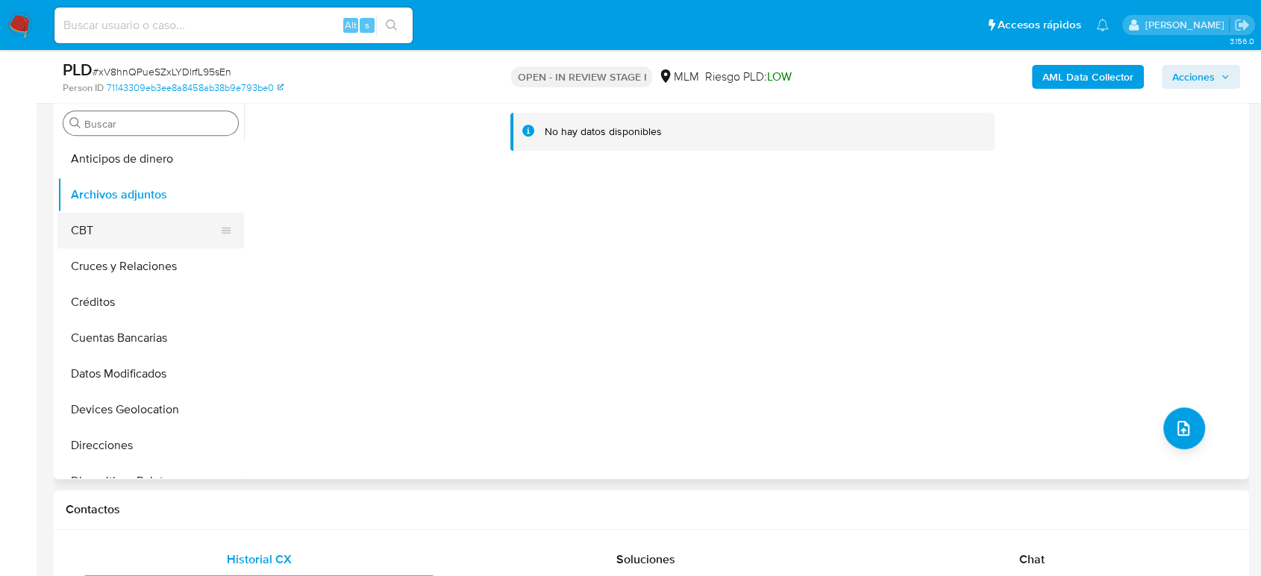
click at [141, 229] on button "CBT" at bounding box center [144, 231] width 175 height 36
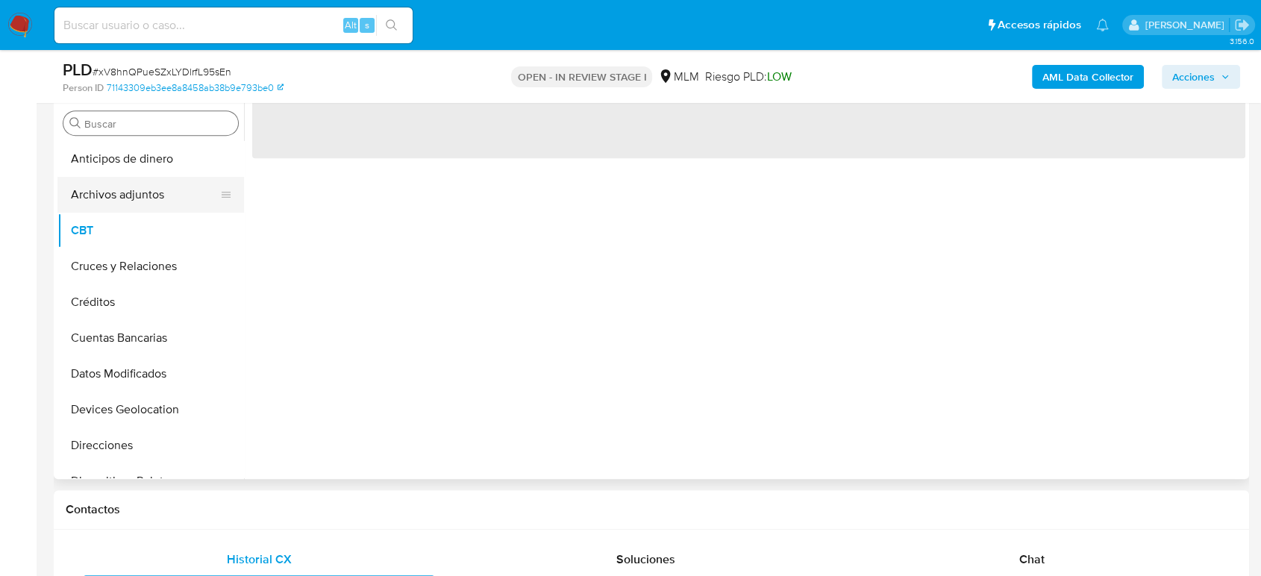
click at [125, 194] on button "Archivos adjuntos" at bounding box center [144, 195] width 175 height 36
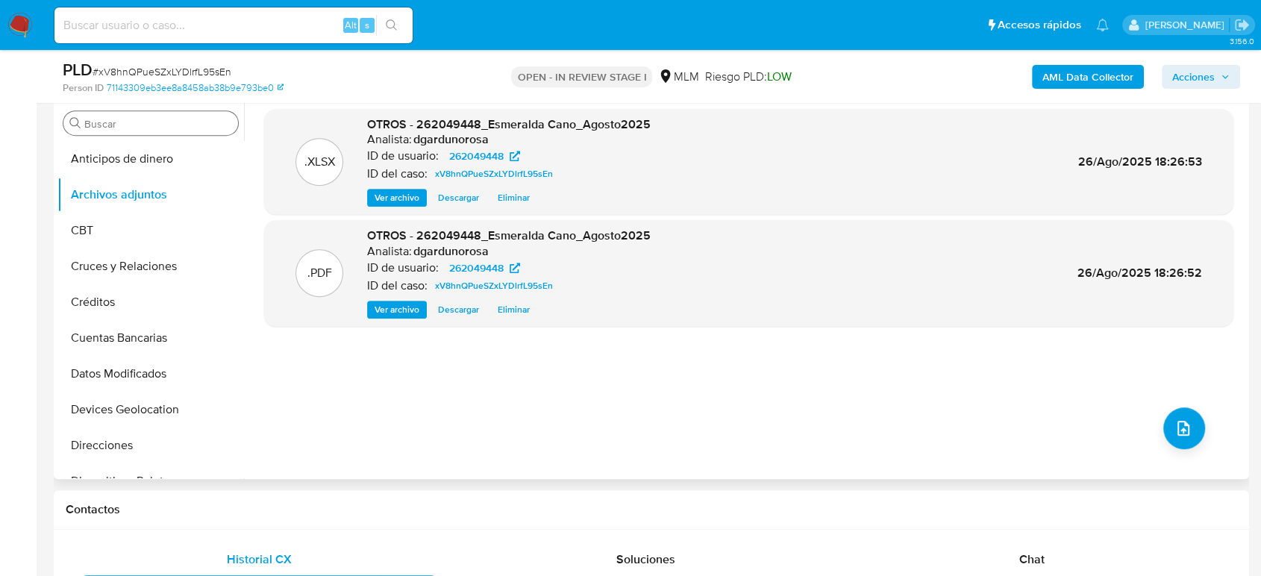
scroll to position [497, 0]
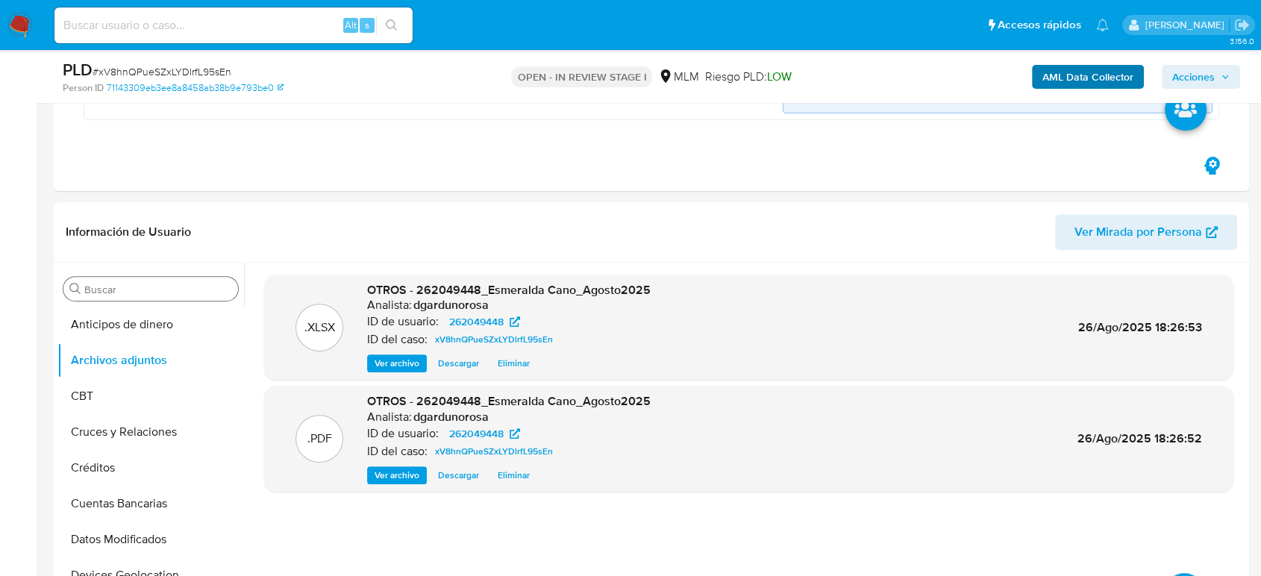
drag, startPoint x: 1202, startPoint y: 71, endPoint x: 1114, endPoint y: 77, distance: 88.3
click at [1202, 71] on span "Acciones" at bounding box center [1194, 77] width 43 height 24
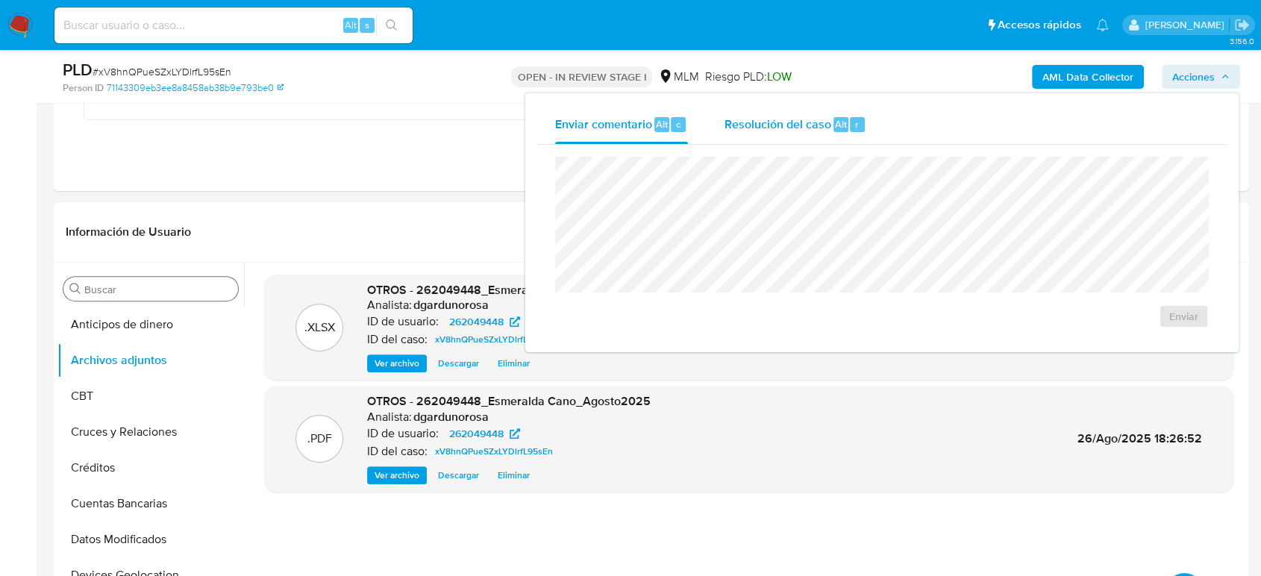
click at [757, 107] on div "Resolución del caso Alt r" at bounding box center [795, 124] width 143 height 39
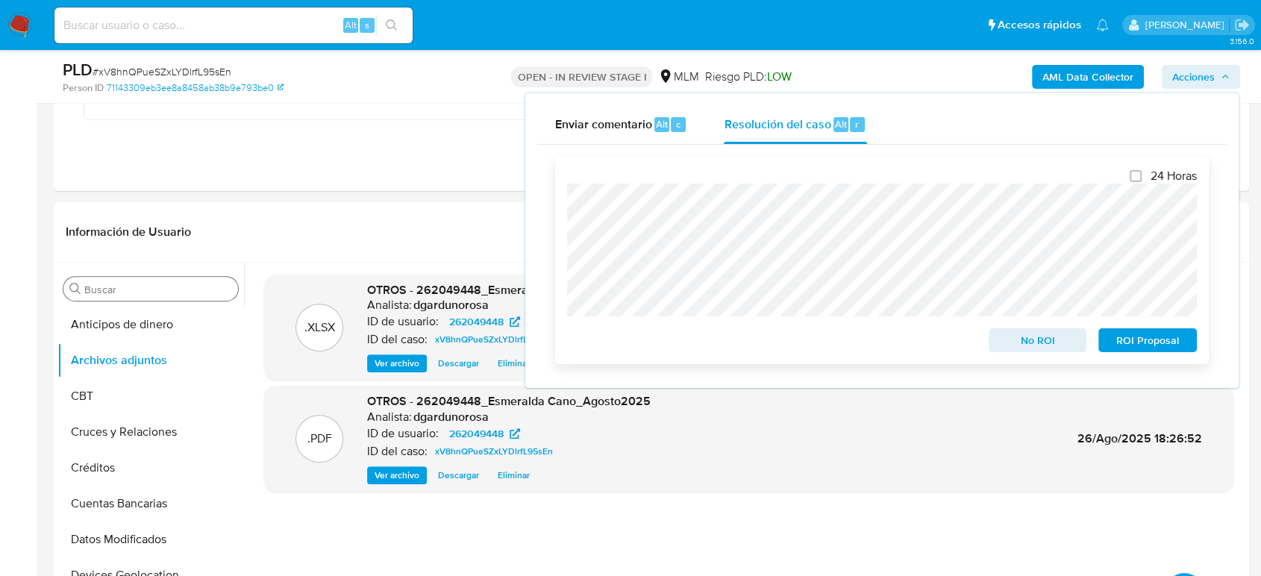
click at [1030, 339] on span "No ROI" at bounding box center [1038, 340] width 78 height 21
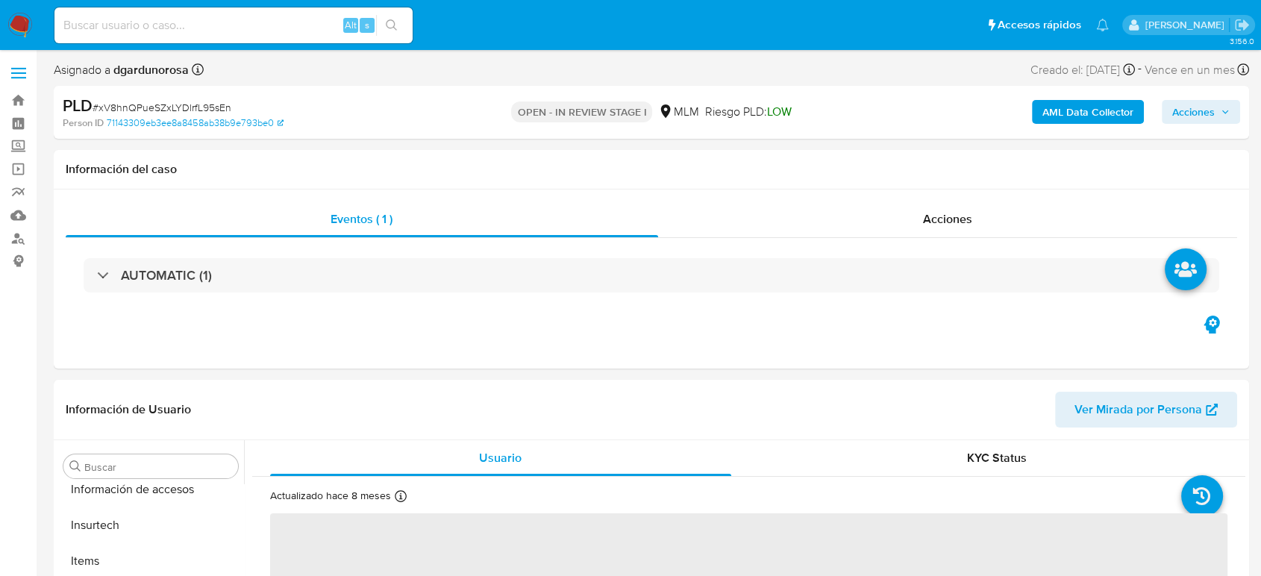
scroll to position [631, 0]
select select "10"
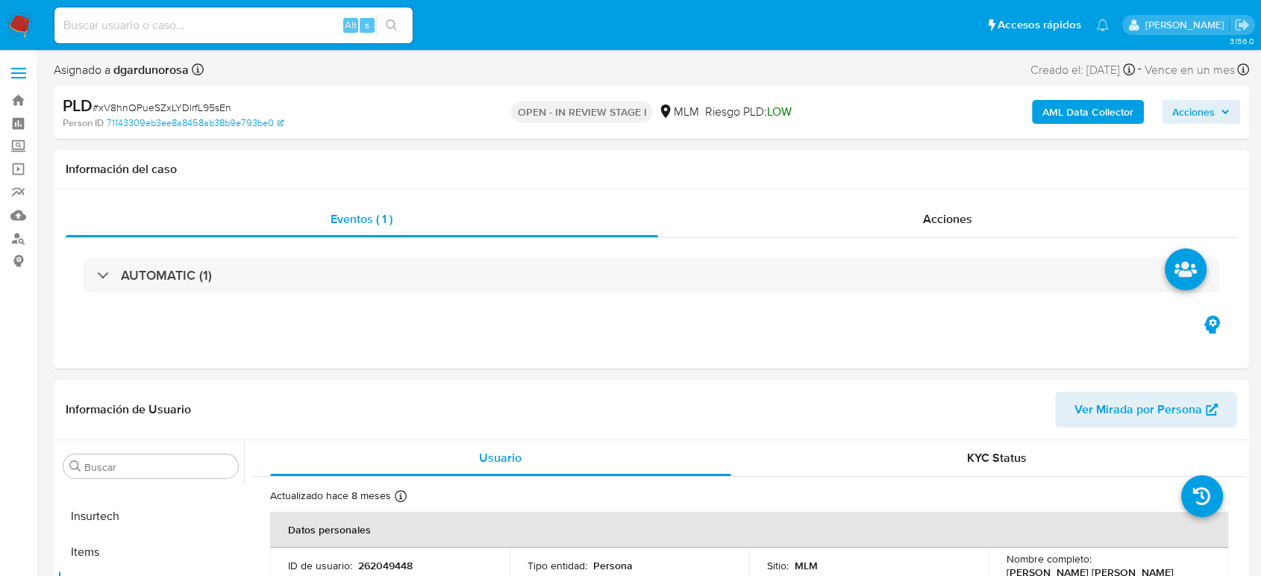
click at [291, 25] on input at bounding box center [233, 25] width 358 height 19
paste input "1470362684"
type input "1470362684"
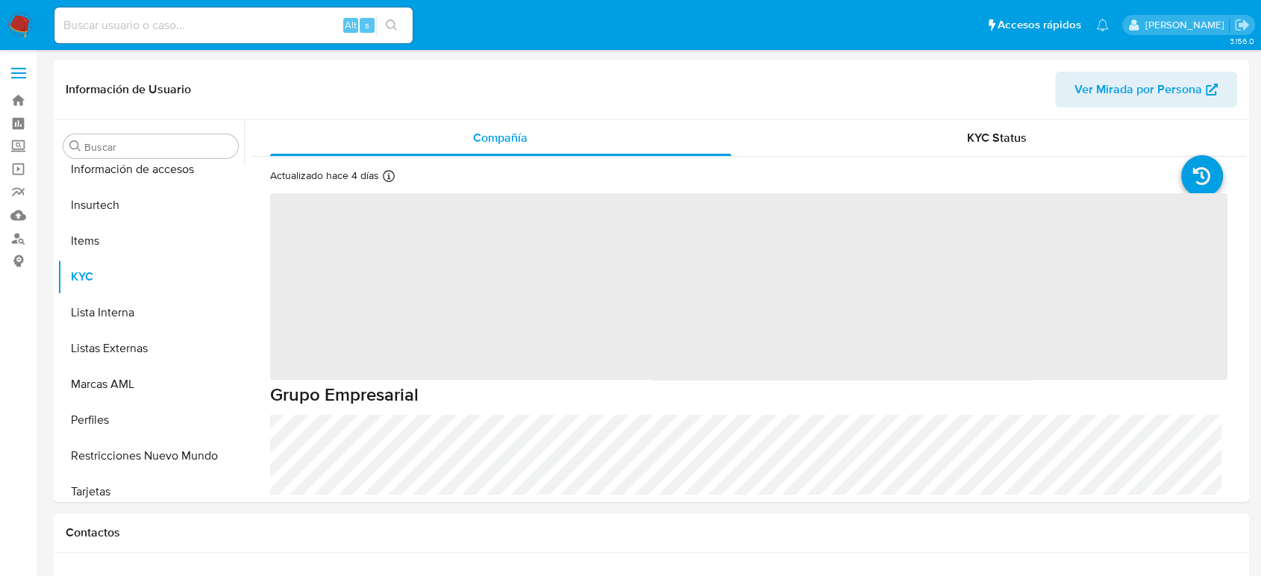
scroll to position [631, 0]
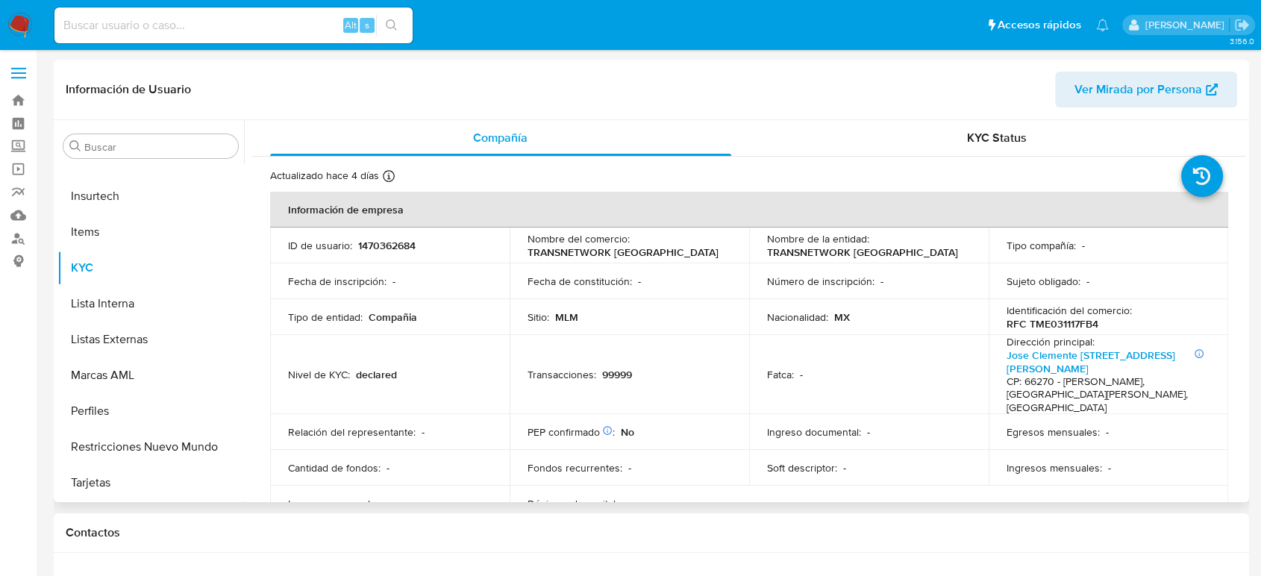
select select "10"
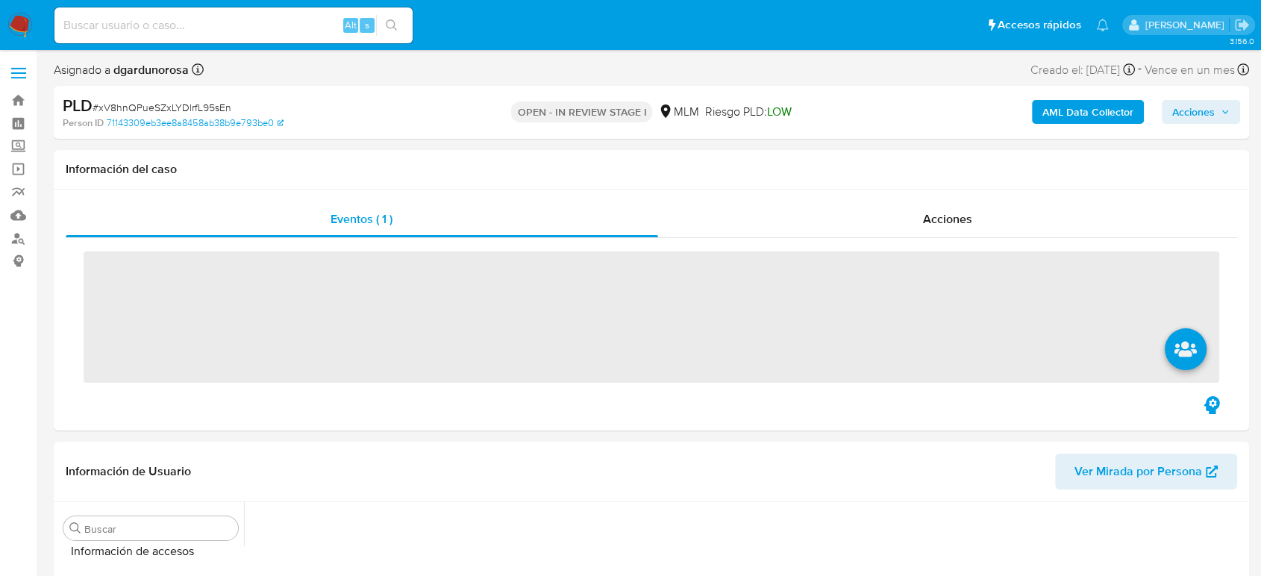
scroll to position [631, 0]
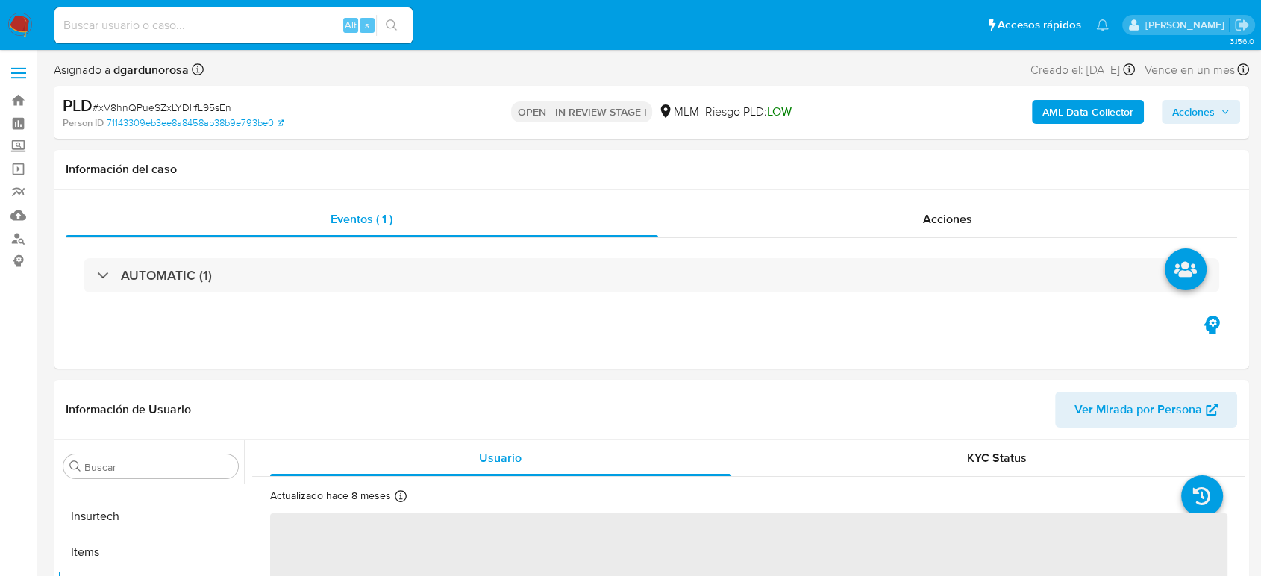
click at [24, 75] on label at bounding box center [18, 72] width 37 height 31
click at [0, 0] on input "checkbox" at bounding box center [0, 0] width 0 height 0
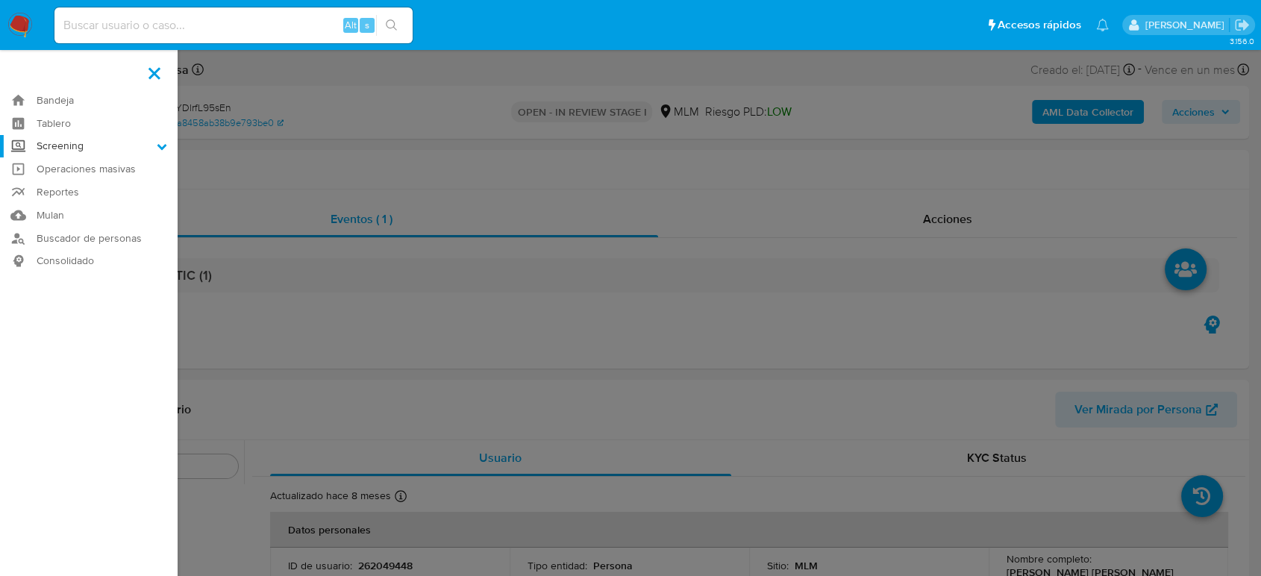
select select "10"
click at [57, 142] on label "Screening" at bounding box center [89, 146] width 178 height 23
click at [0, 0] on input "Screening" at bounding box center [0, 0] width 0 height 0
click at [72, 207] on link "Herramientas" at bounding box center [89, 205] width 178 height 19
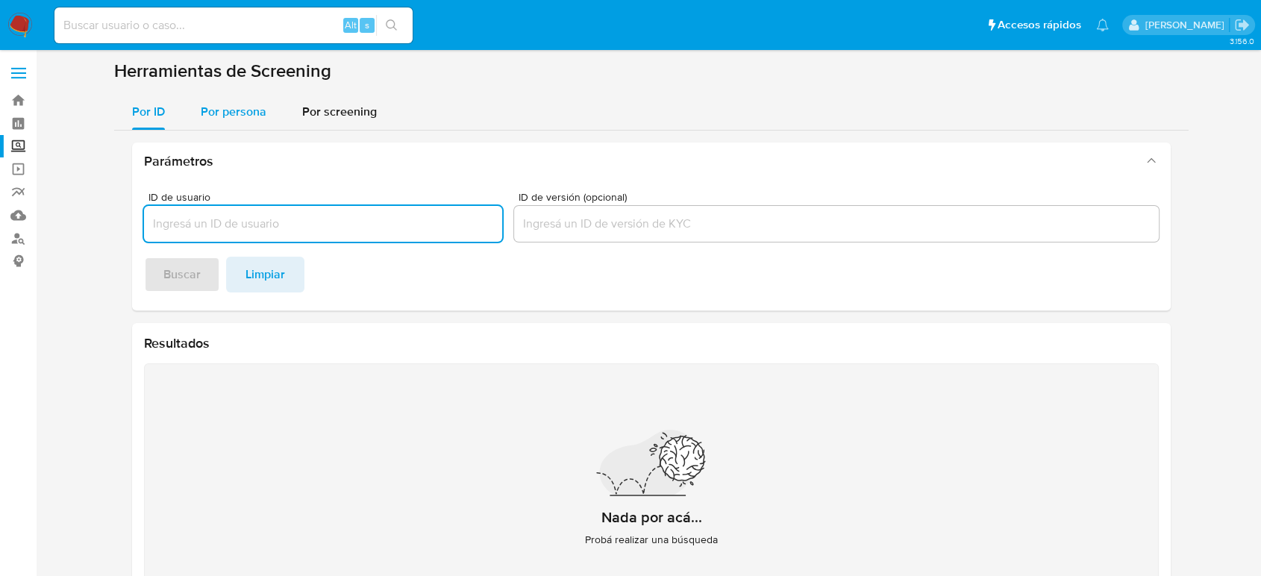
click at [214, 113] on span "Por persona" at bounding box center [234, 111] width 66 height 17
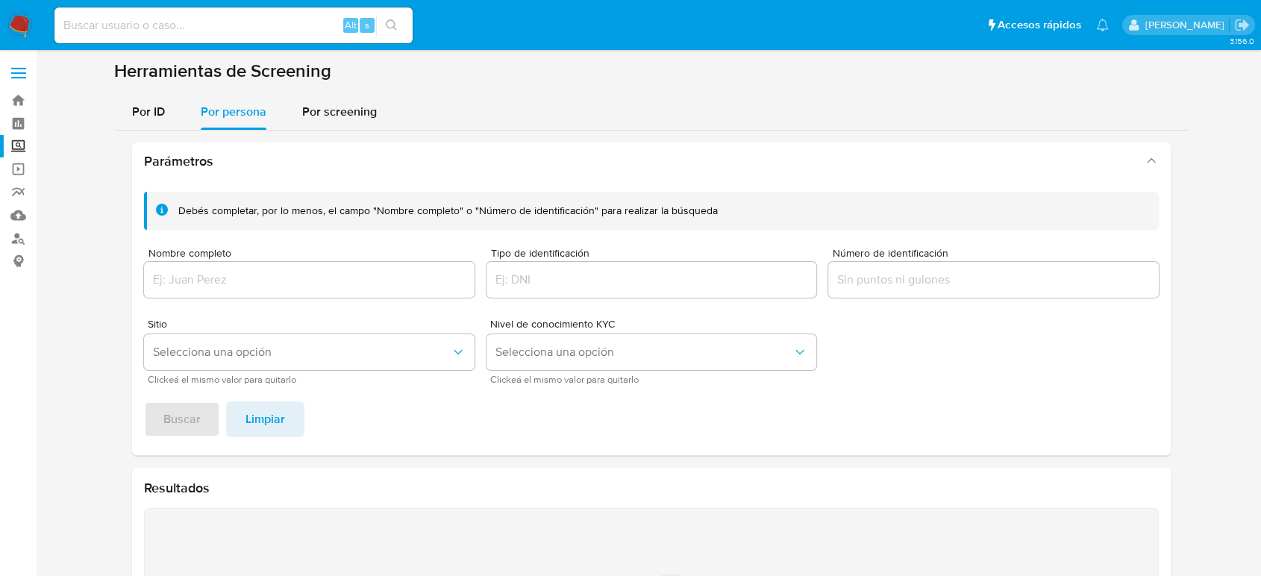
click at [275, 292] on div at bounding box center [309, 280] width 331 height 36
click at [272, 284] on input "Nombre completo" at bounding box center [309, 279] width 331 height 19
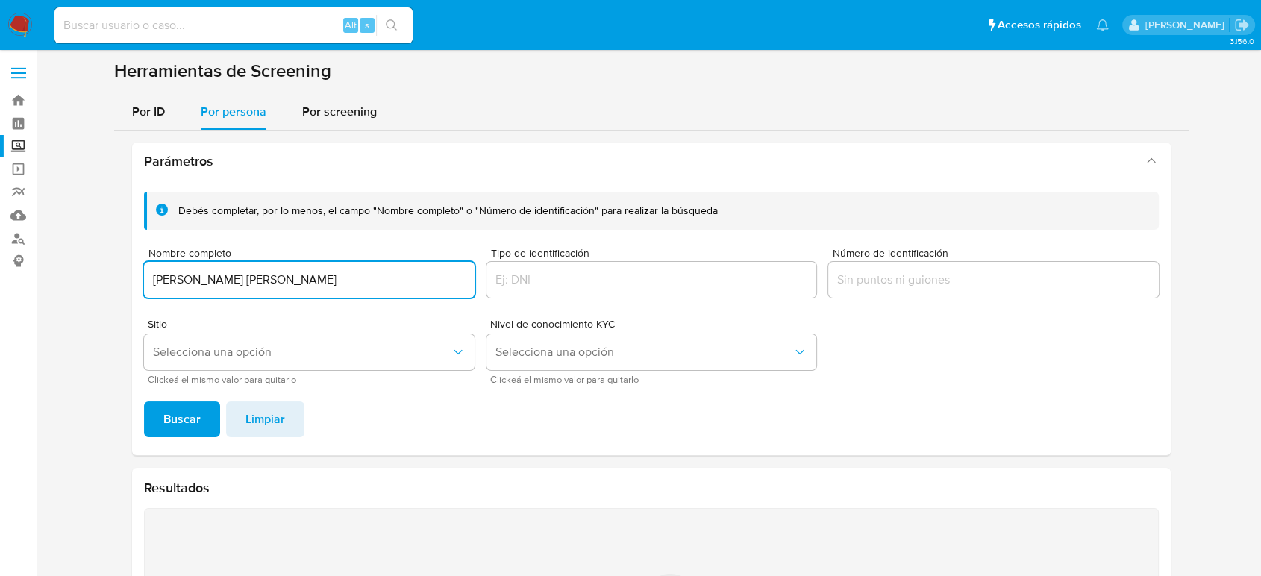
type input "Olga Maria Cano Rivera"
click at [144, 402] on button "Buscar" at bounding box center [182, 420] width 76 height 36
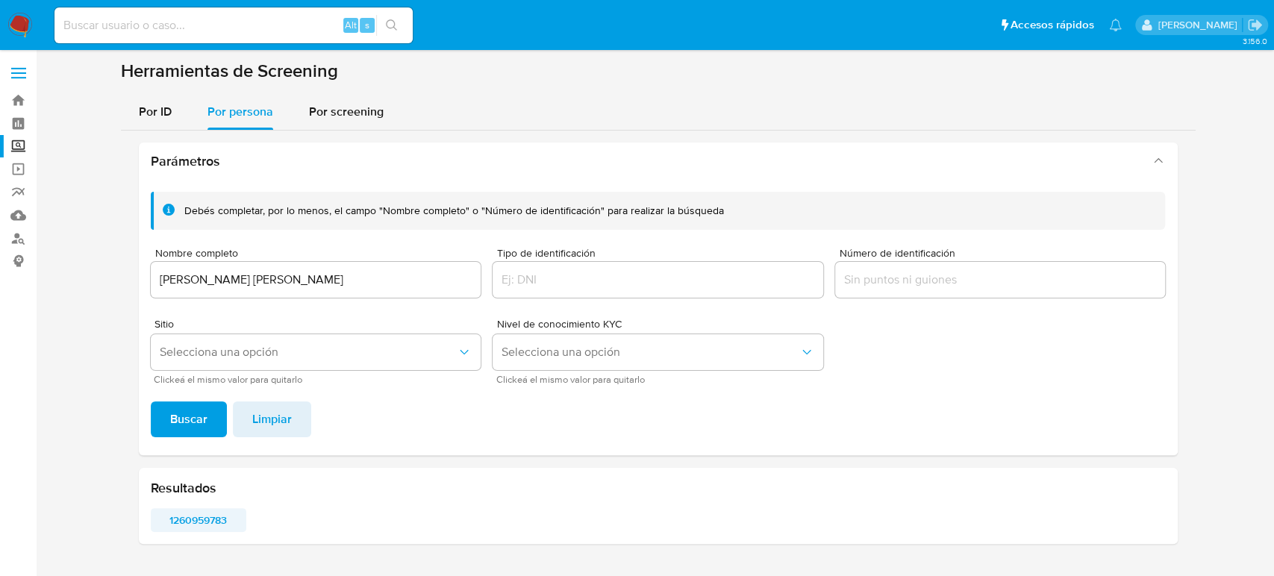
click at [207, 515] on span "1260959783" at bounding box center [198, 520] width 75 height 21
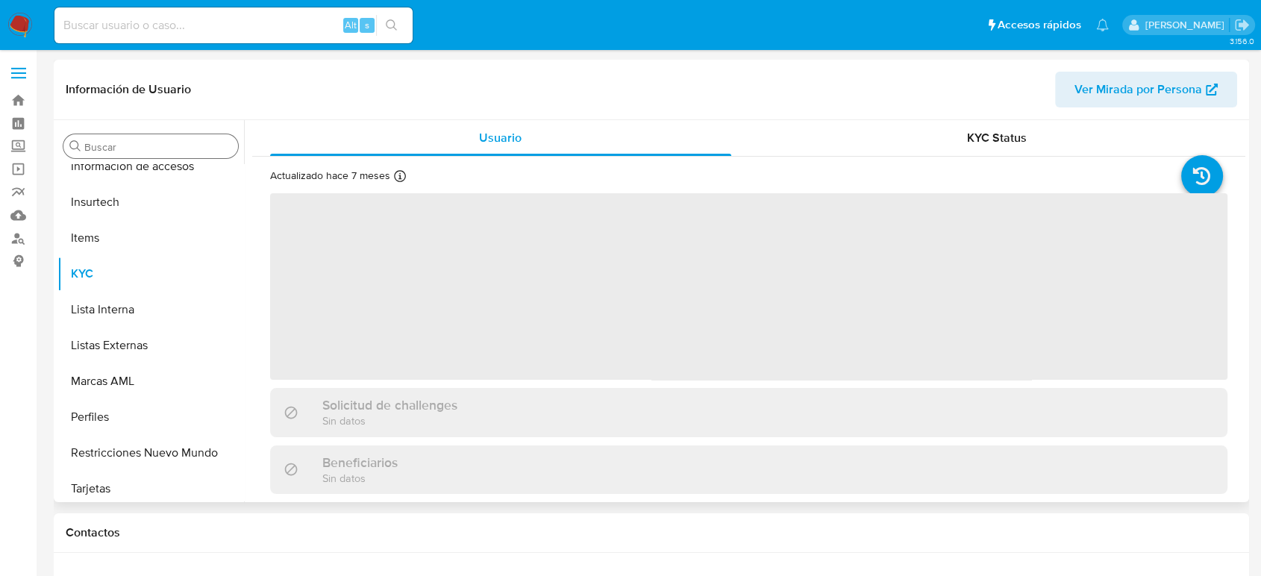
scroll to position [631, 0]
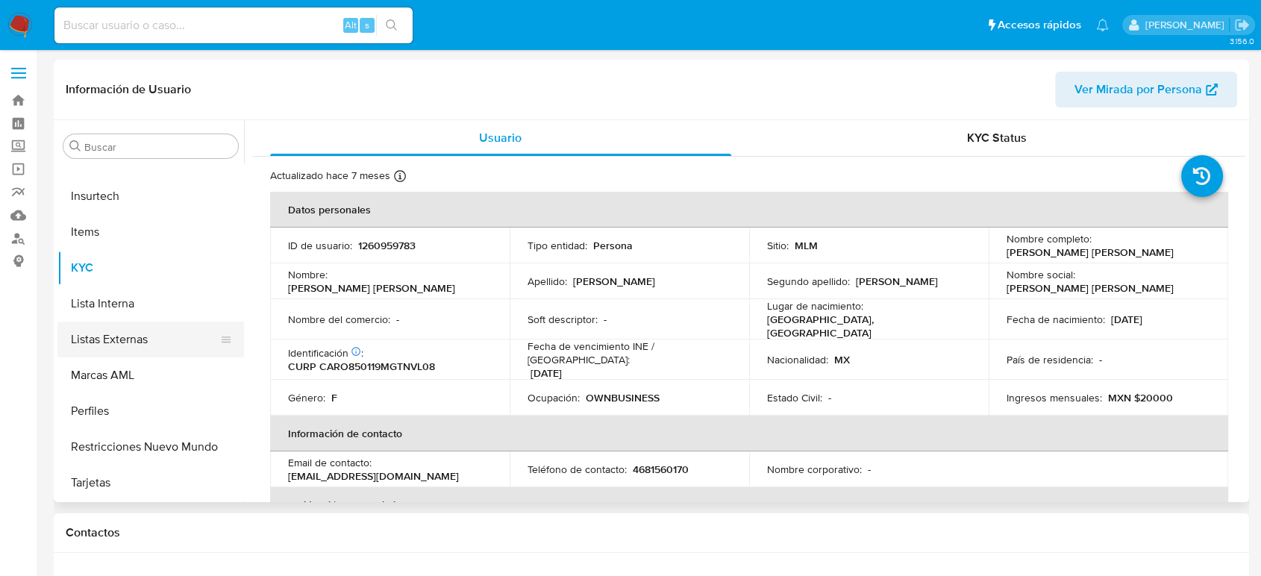
select select "10"
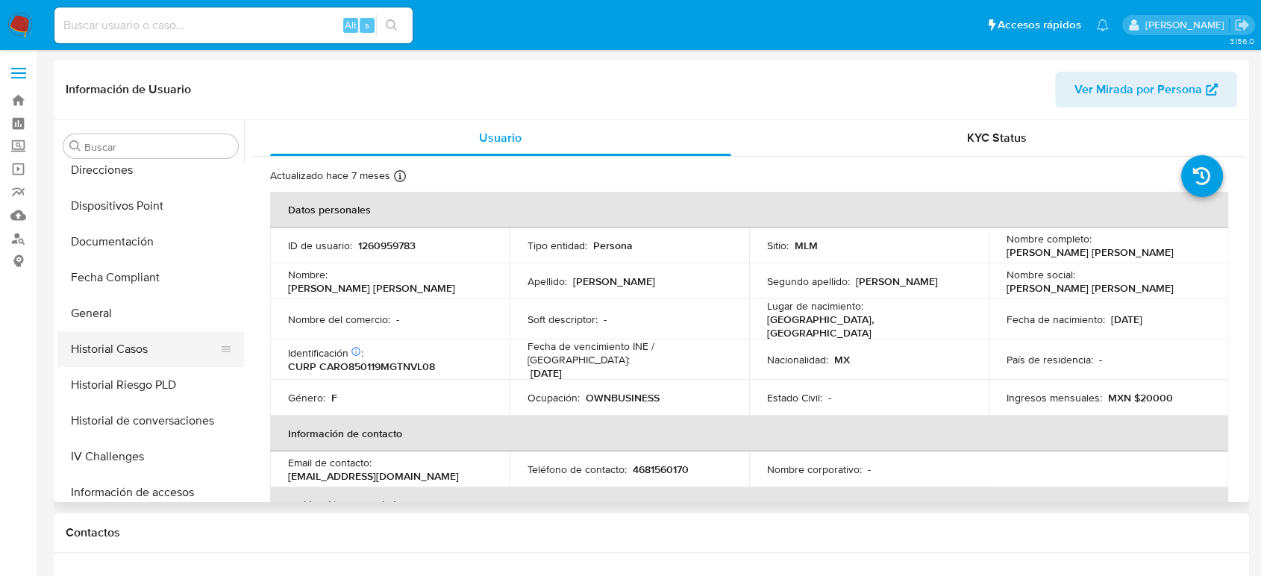
click at [149, 353] on button "Historial Casos" at bounding box center [144, 349] width 175 height 36
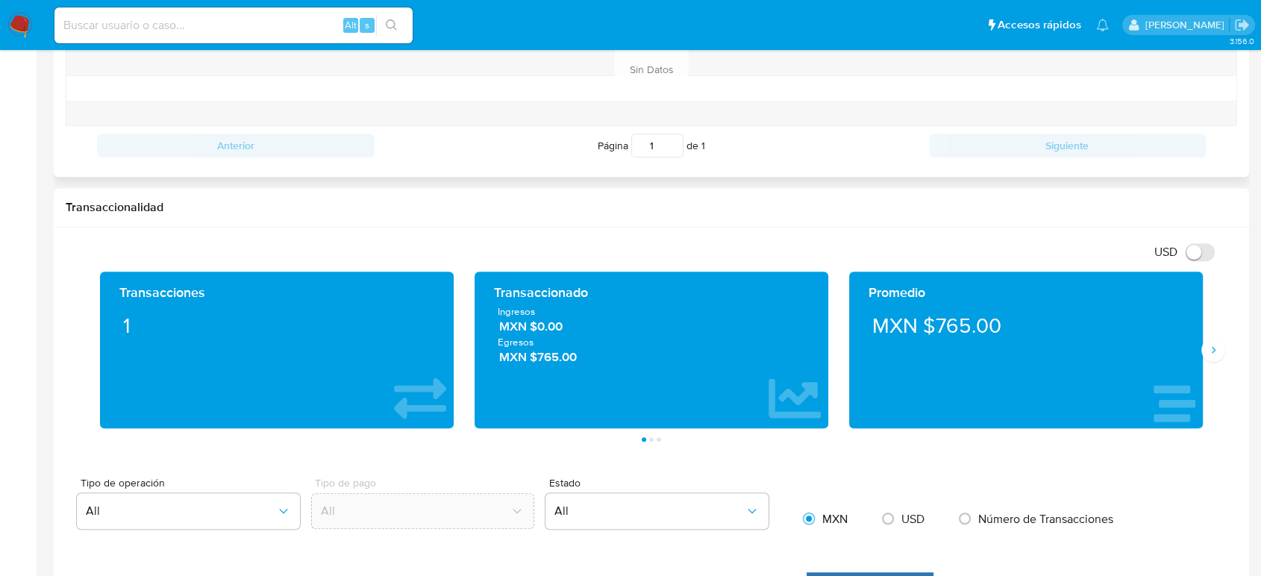
scroll to position [663, 0]
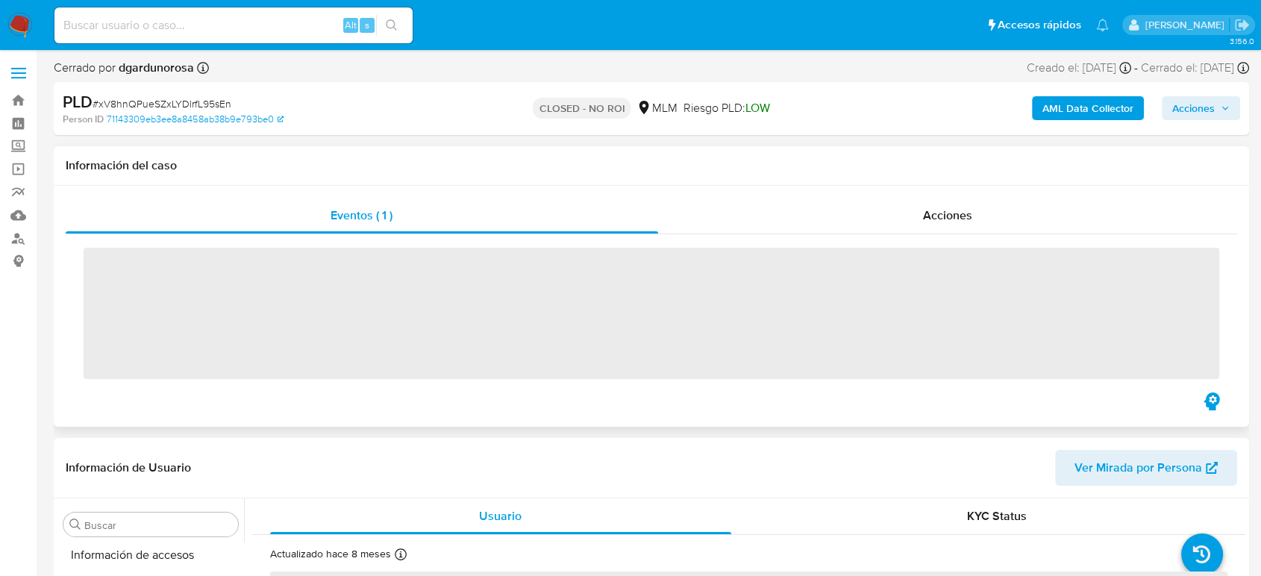
scroll to position [631, 0]
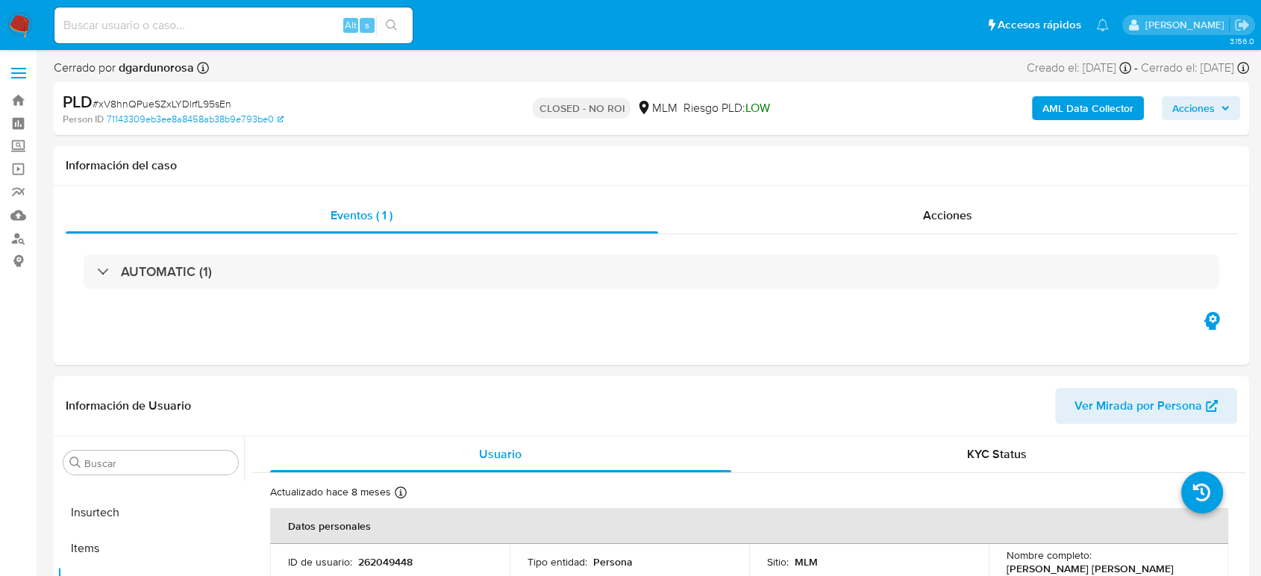
select select "10"
